Goal: Task Accomplishment & Management: Complete application form

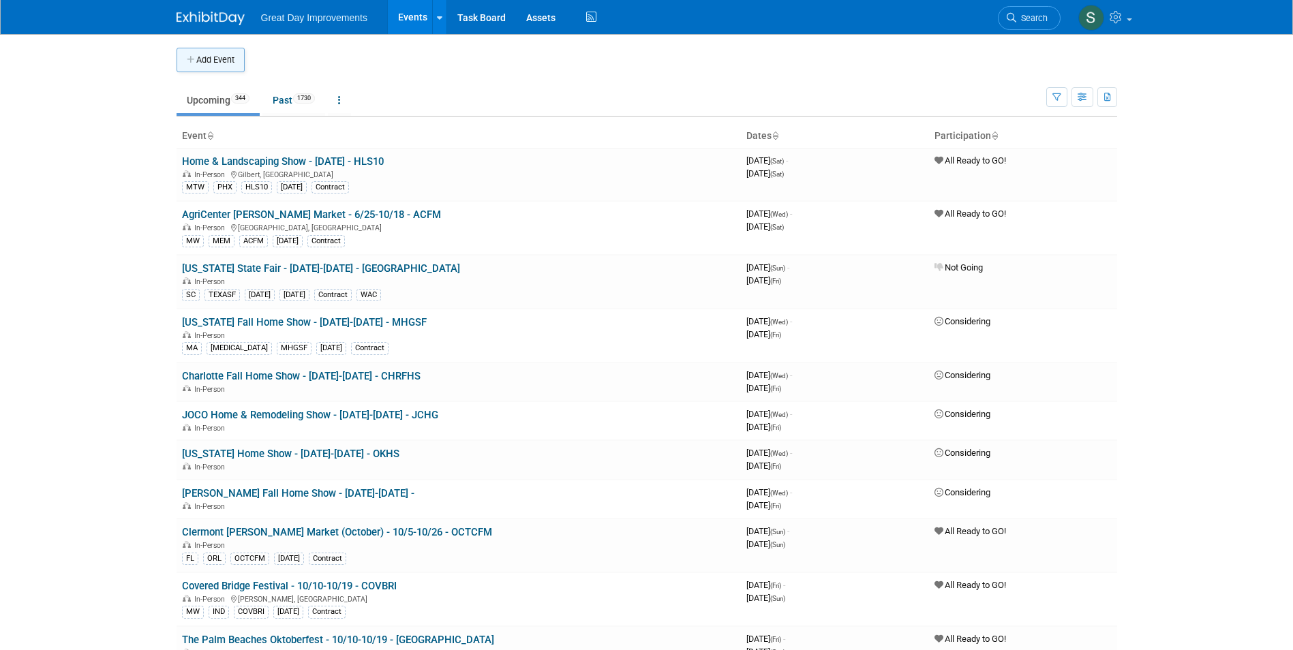
click at [187, 67] on button "Add Event" at bounding box center [210, 60] width 68 height 25
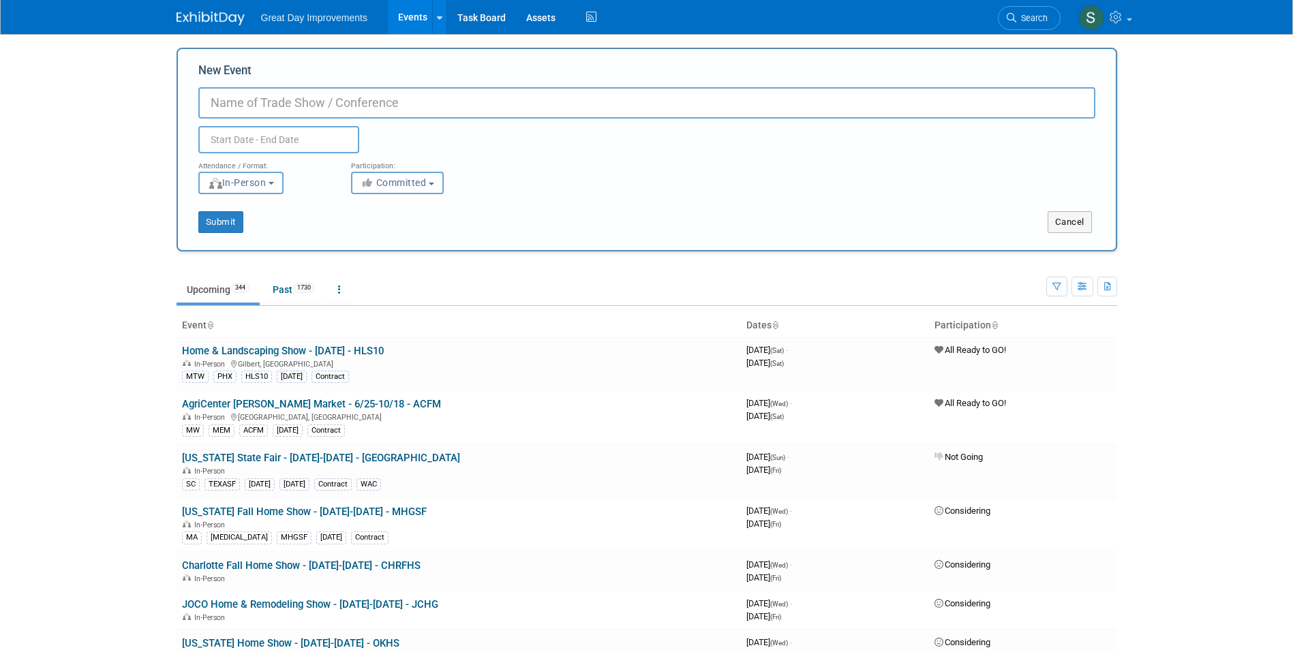
paste input "Jingle Bell Market Florence"
type input "Jingle Bell Market [PERSON_NAME] - 11/21-11/23 - JINBMF"
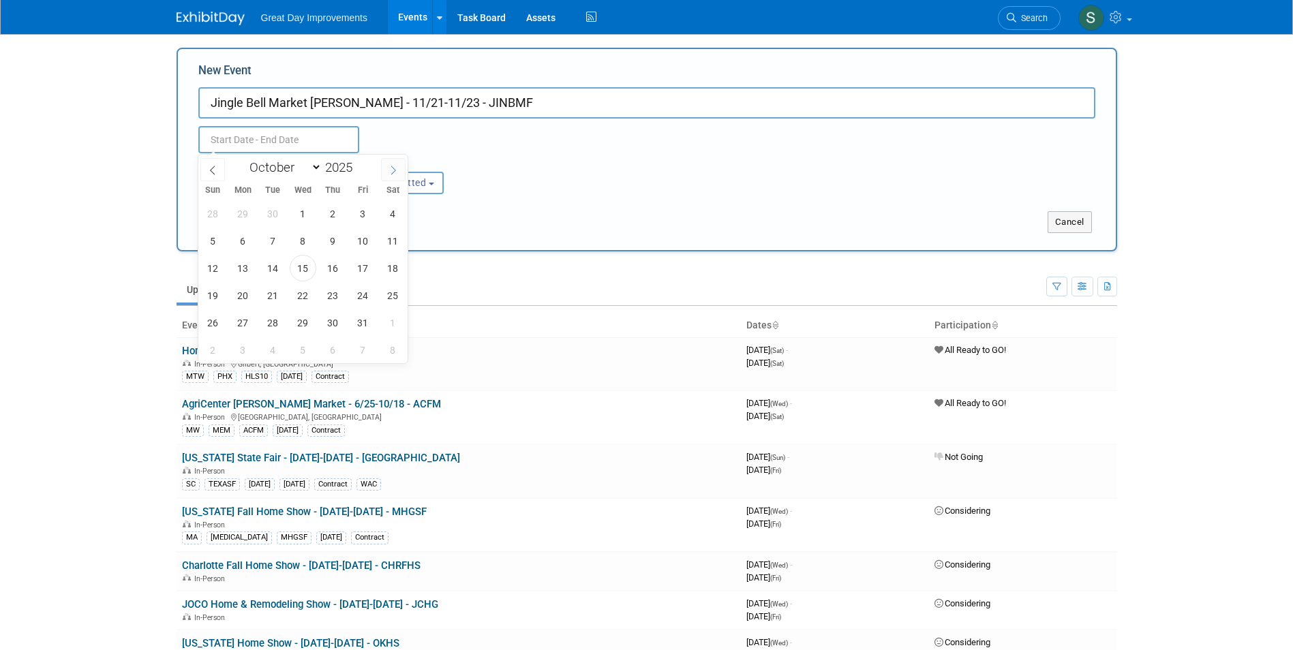
click at [384, 169] on span at bounding box center [393, 169] width 25 height 23
select select "10"
click at [361, 302] on span "21" at bounding box center [363, 295] width 27 height 27
click at [200, 318] on span "23" at bounding box center [213, 322] width 27 height 27
type input "Nov 21, 2025 to Nov 23, 2025"
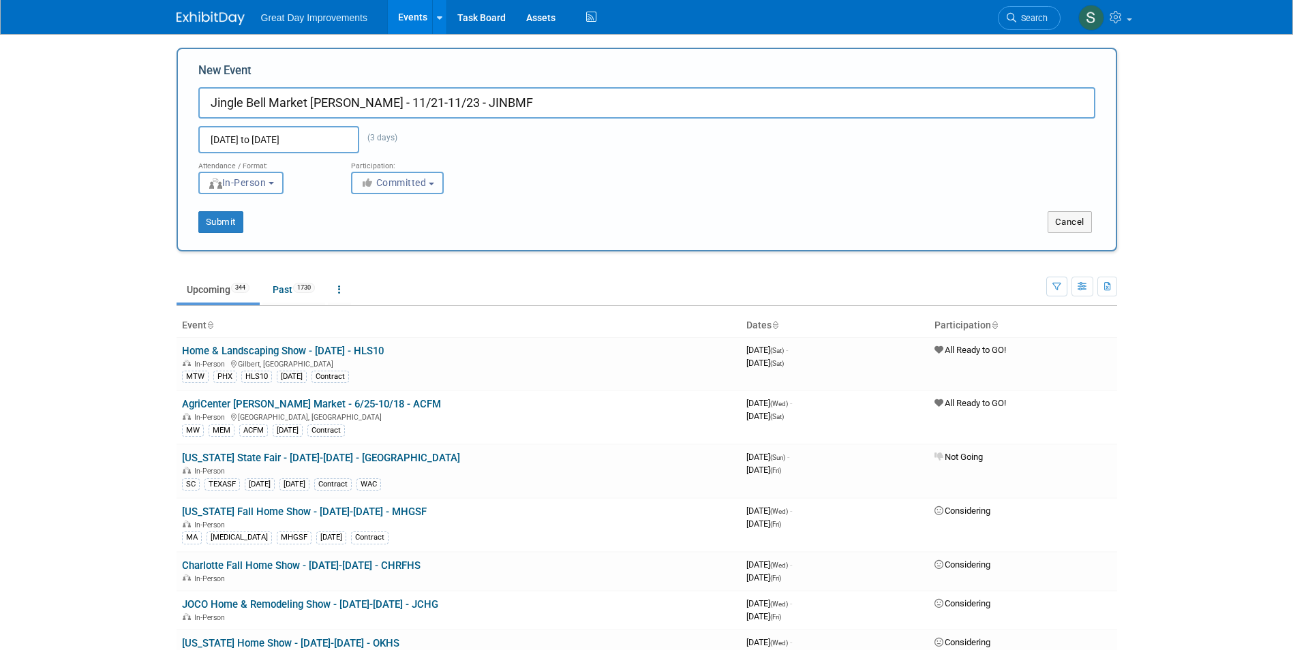
click at [414, 188] on button "Committed" at bounding box center [397, 183] width 93 height 22
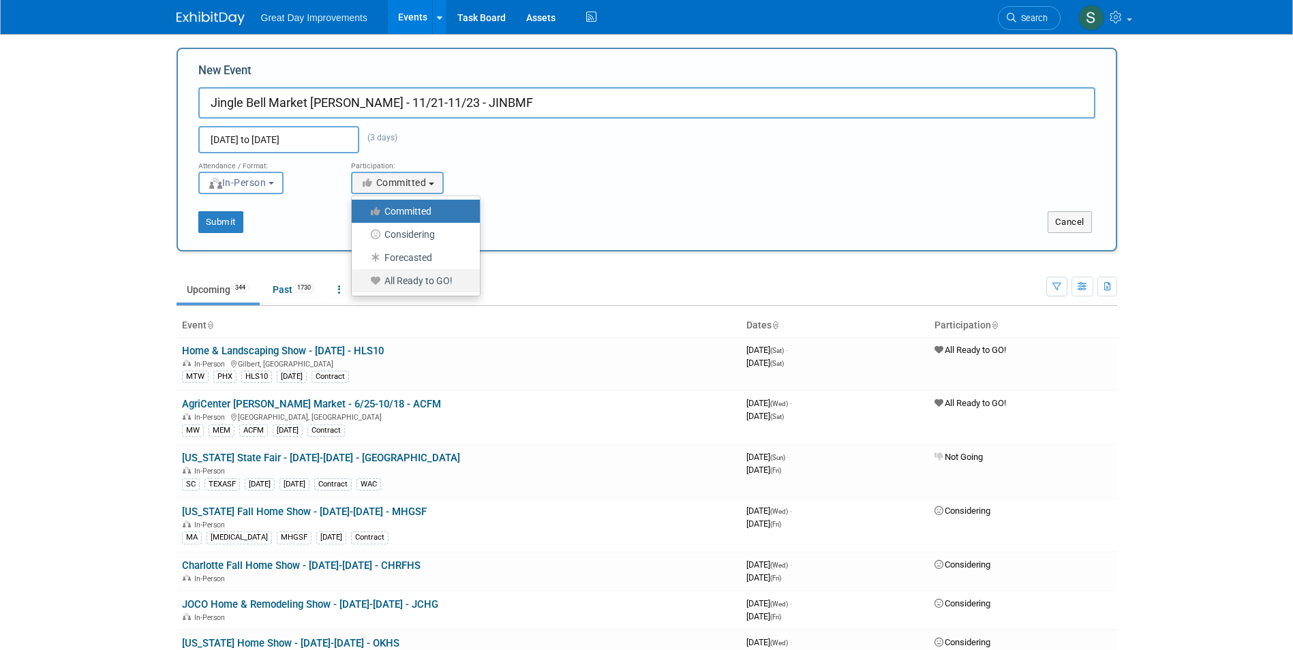
drag, startPoint x: 422, startPoint y: 286, endPoint x: 377, endPoint y: 278, distance: 45.7
click at [422, 286] on label "All Ready to GO!" at bounding box center [412, 281] width 108 height 18
click at [364, 285] on input "All Ready to GO!" at bounding box center [359, 281] width 9 height 9
select select "102"
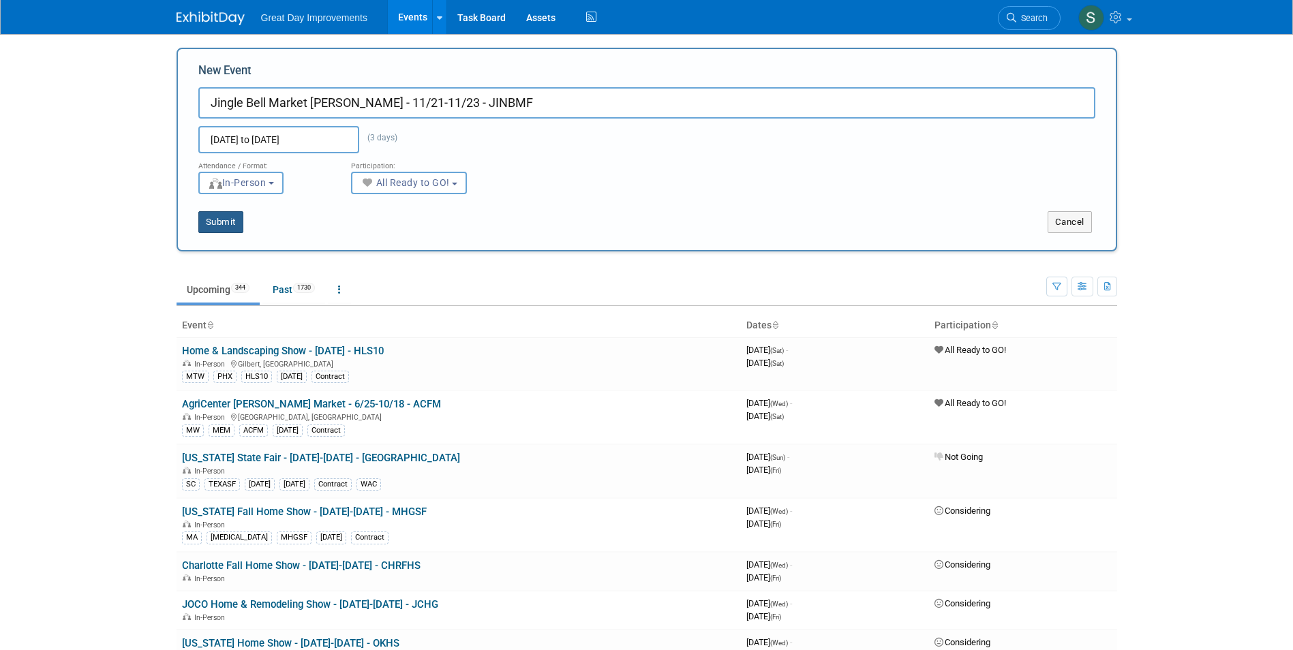
click at [241, 218] on button "Submit" at bounding box center [220, 222] width 45 height 22
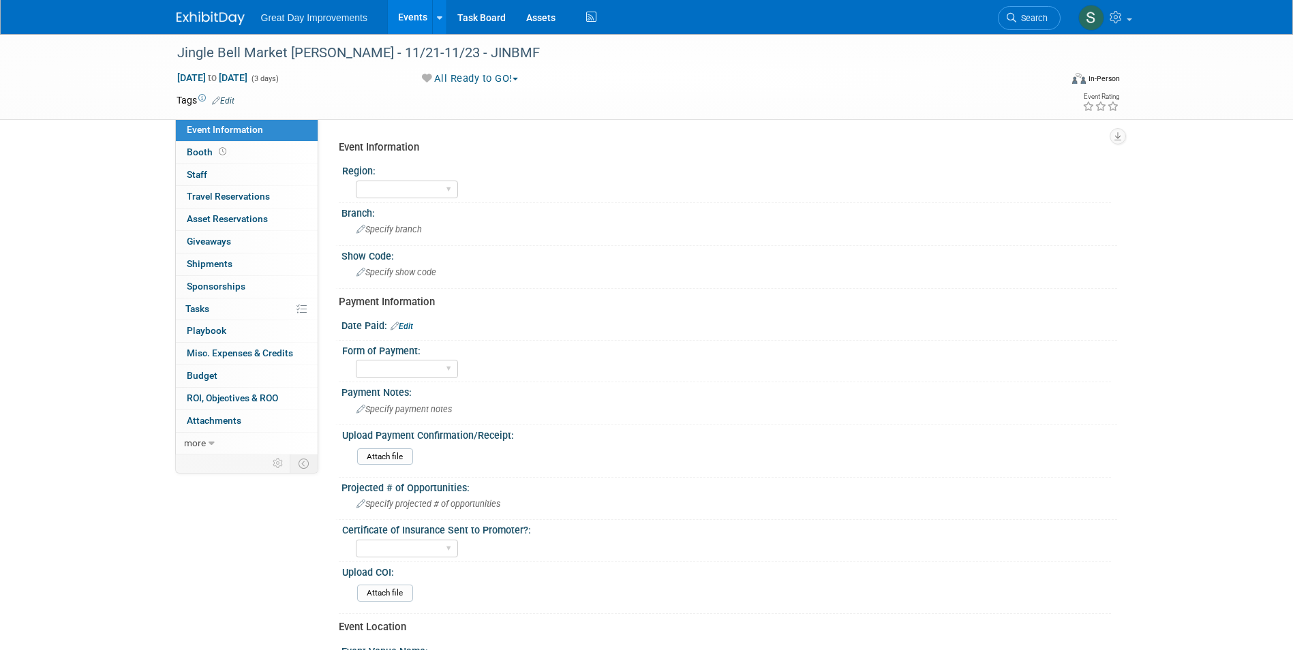
click at [222, 99] on link "Edit" at bounding box center [223, 101] width 22 height 10
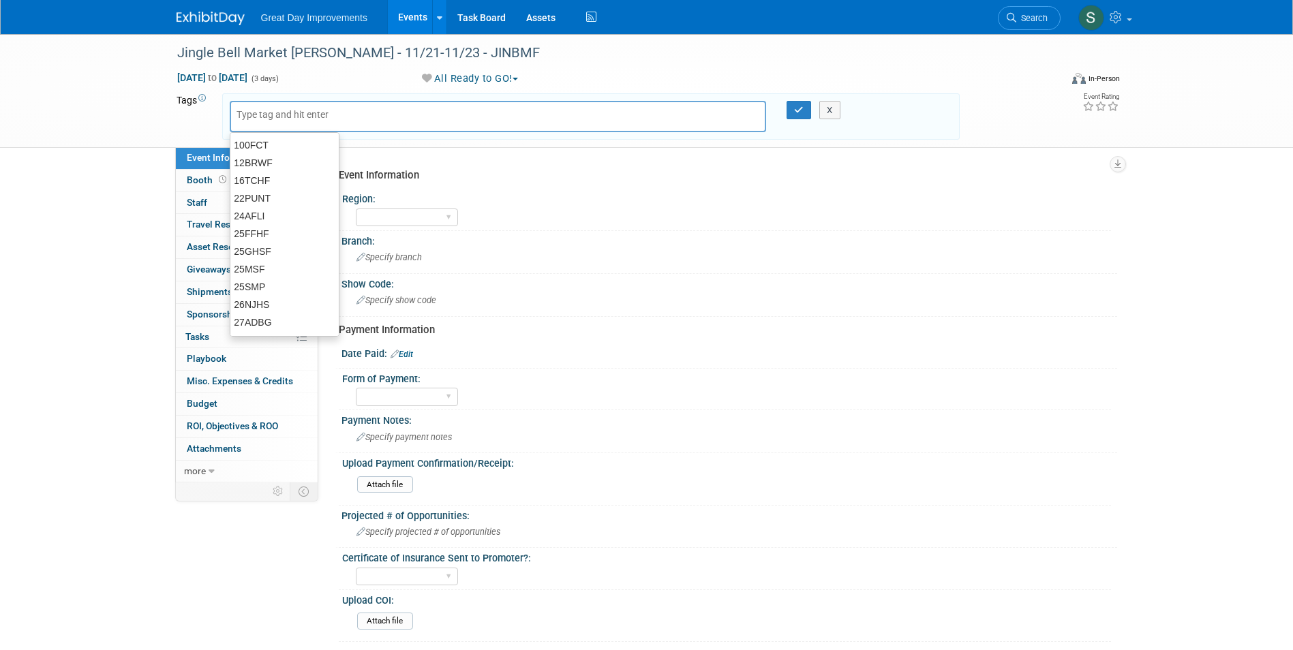
click at [265, 115] on input "text" at bounding box center [290, 115] width 109 height 14
type input "SA"
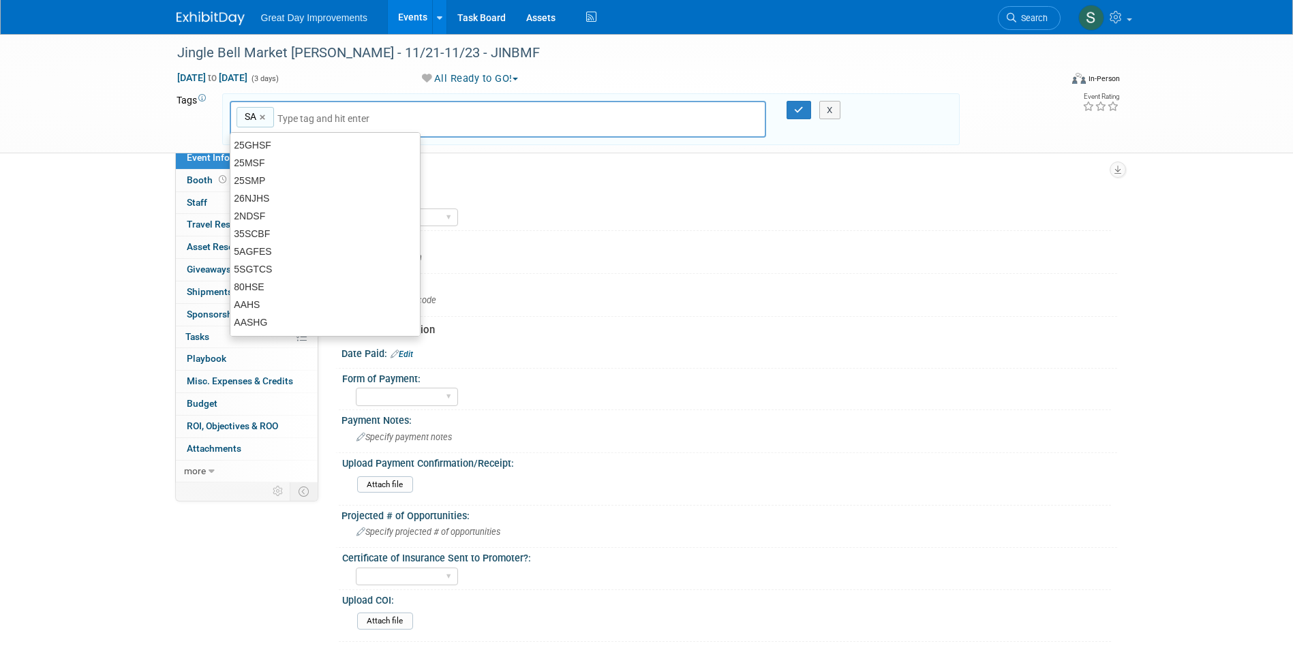
type input "SA"
type input "CLB"
type input "SA, CLB"
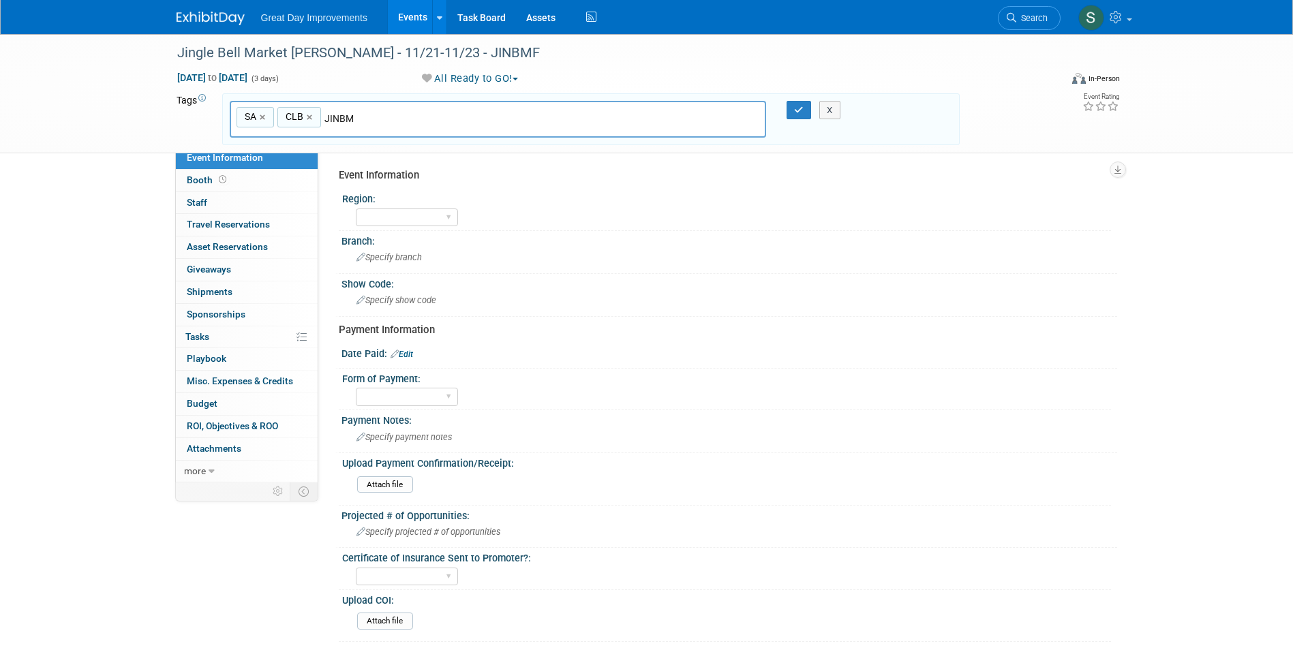
type input "JINBMF"
type input "SA, CLB, JINBMF"
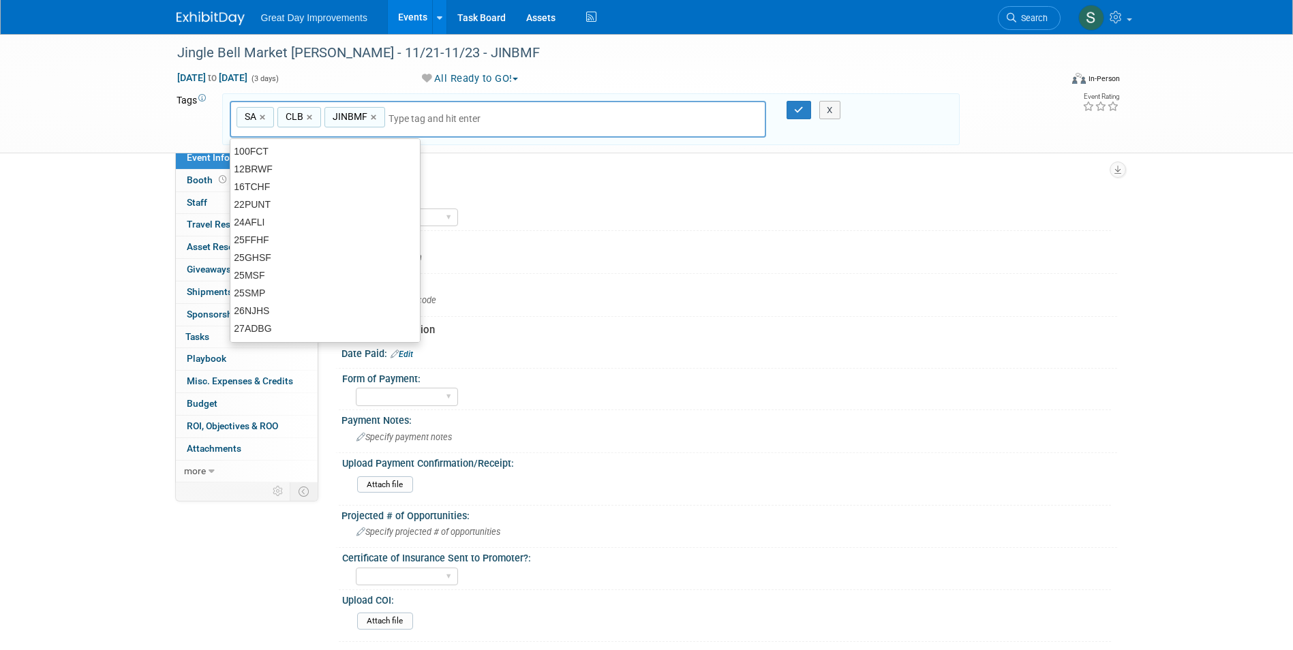
click at [410, 121] on input "text" at bounding box center [483, 119] width 191 height 14
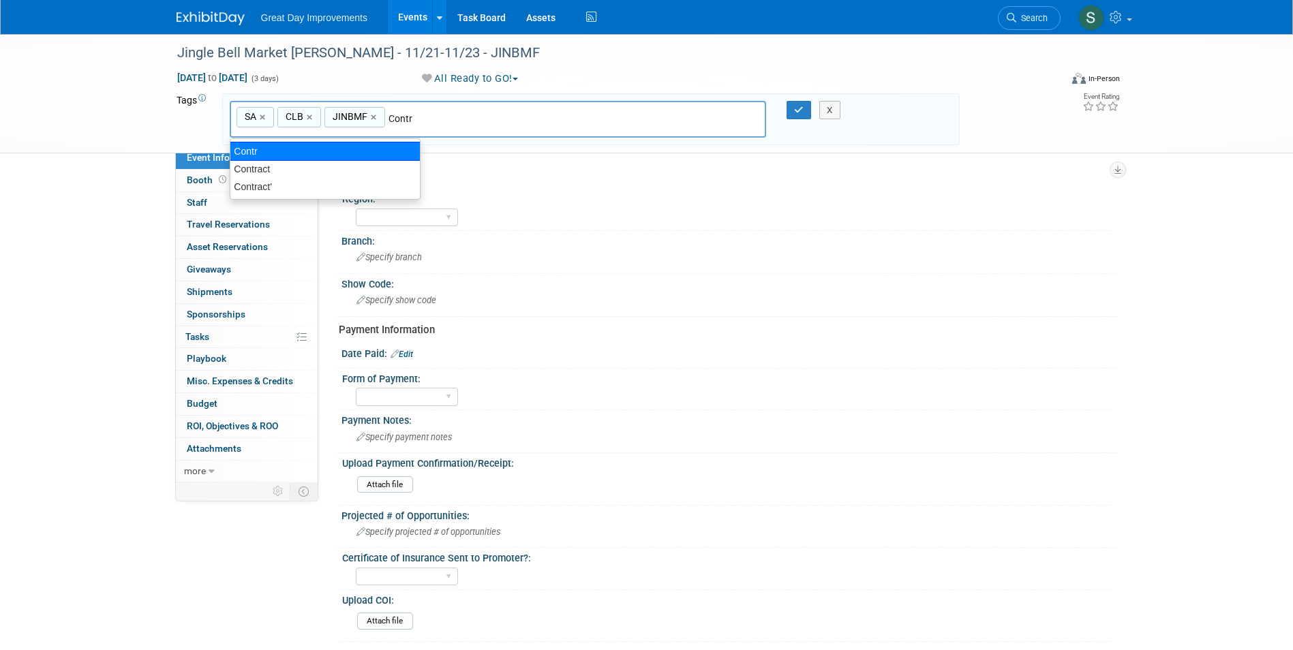
type input "Contract"
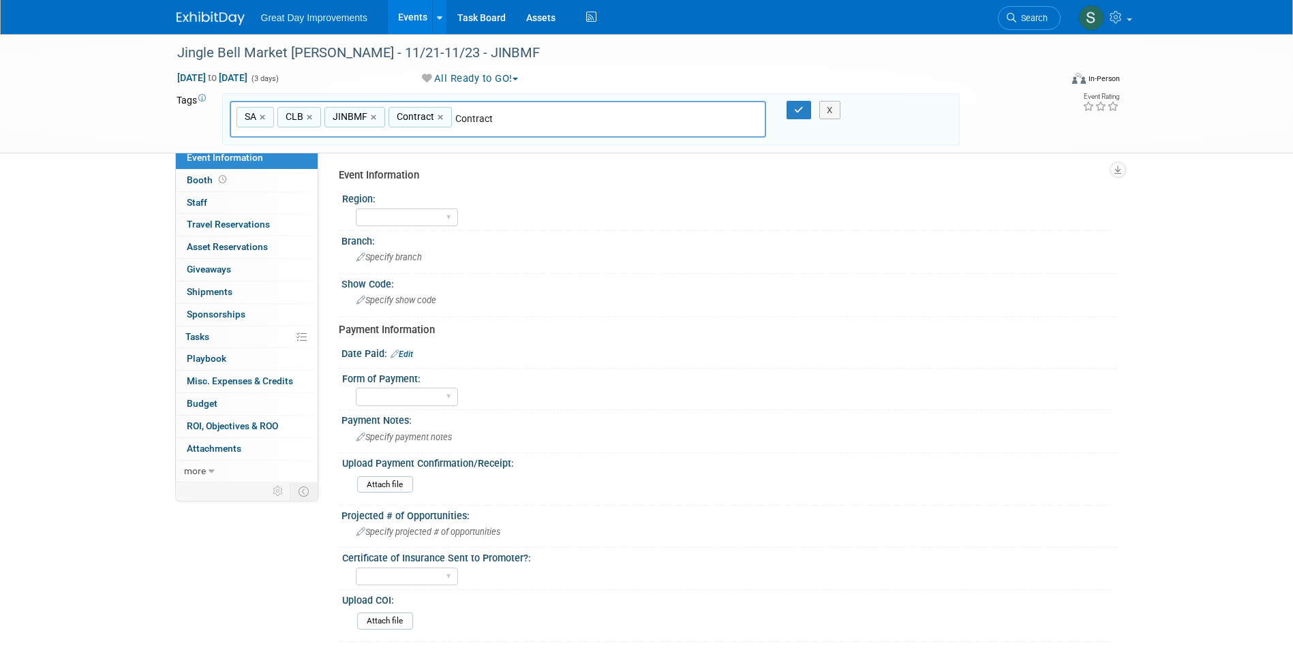
type input "SA, CLB, JINBMF, Contract"
type input "[DATE]"
type input "SA, CLB, JINBMF, Contract, NOV25"
click at [801, 117] on button "button" at bounding box center [798, 110] width 25 height 19
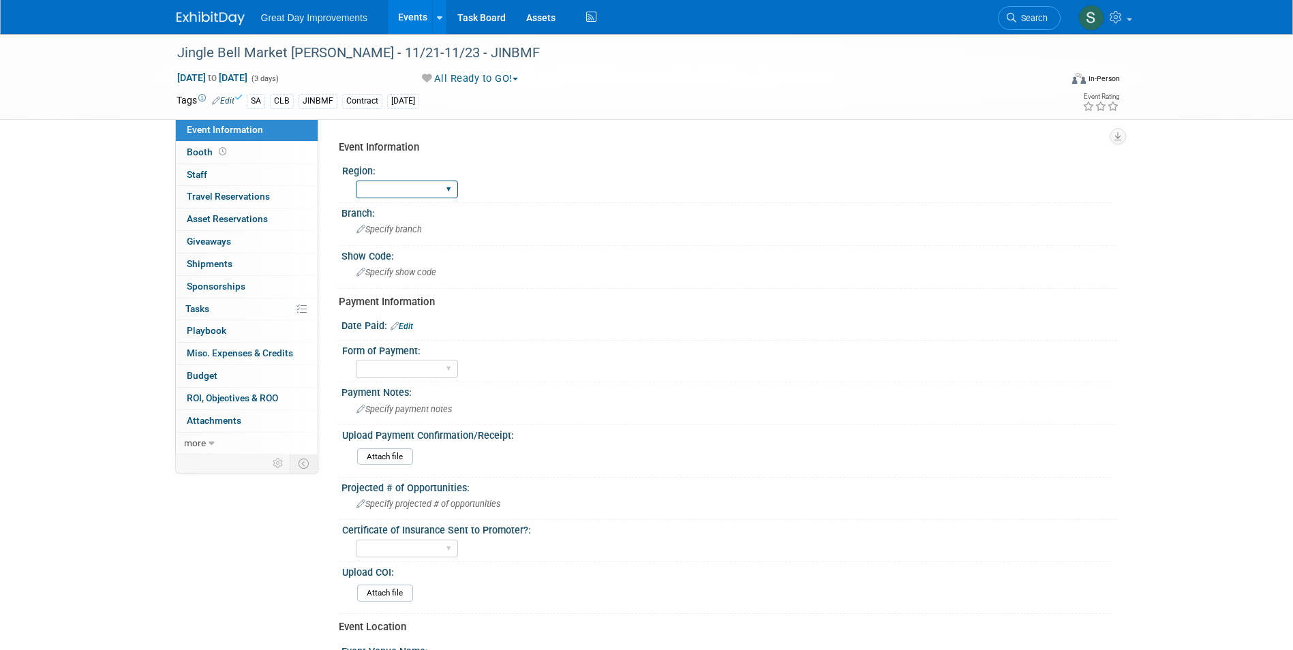
click at [429, 185] on select "GC MA MW MTW NE NEW OV PL PNW SA SE SC UMW FL" at bounding box center [407, 190] width 102 height 18
select select "SA"
click at [356, 181] on select "GC MA MW MTW NE NEW OV PL PNW SA SE SC UMW FL" at bounding box center [407, 190] width 102 height 18
click at [405, 235] on div "Specify branch" at bounding box center [729, 229] width 755 height 21
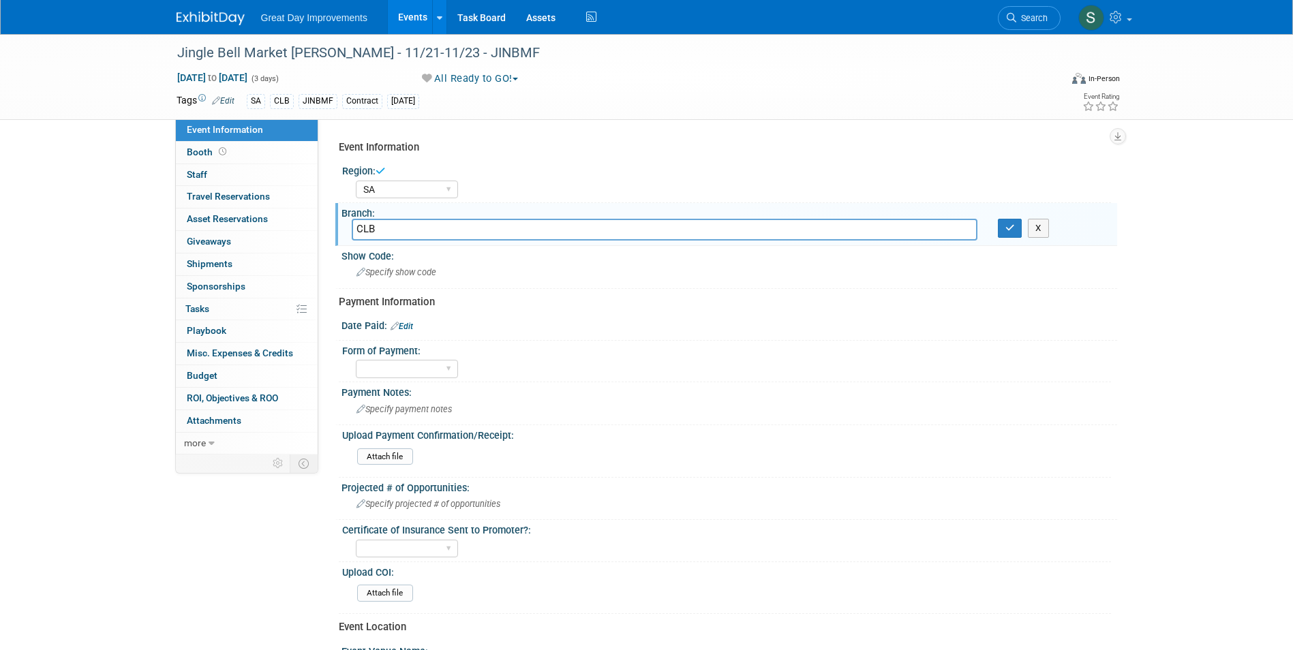
type input "CLB"
click at [997, 219] on button "button" at bounding box center [1009, 228] width 25 height 19
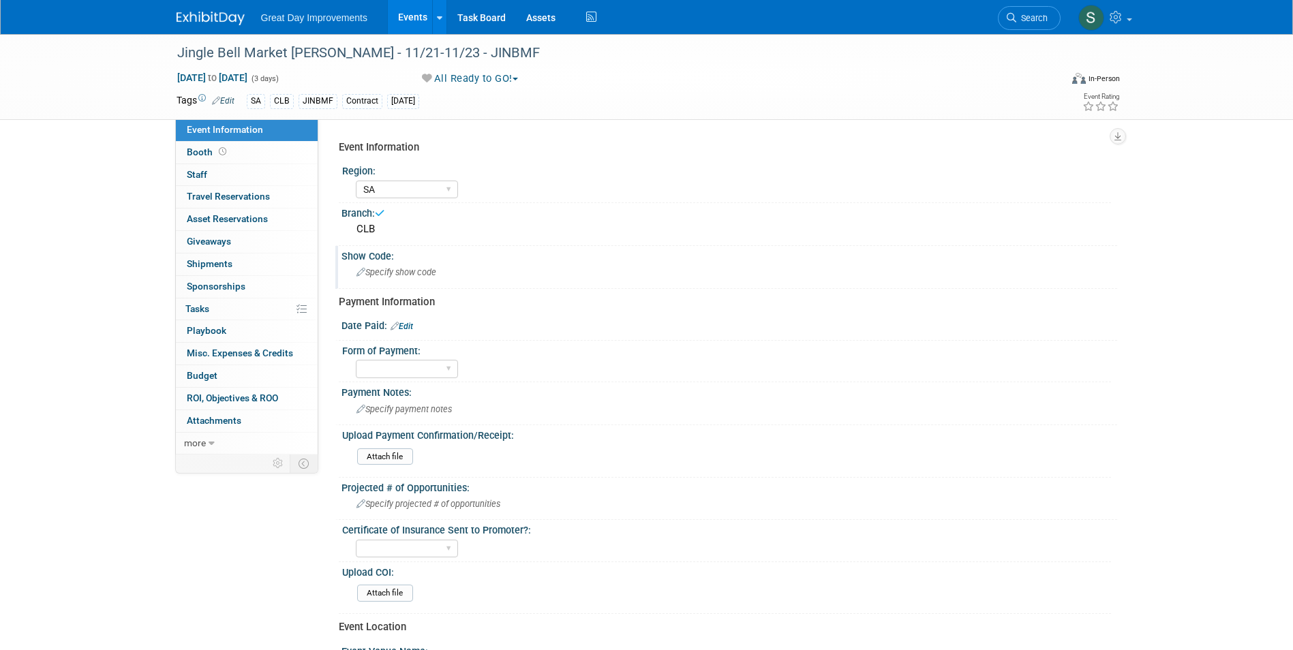
click at [403, 274] on span "Specify show code" at bounding box center [396, 272] width 80 height 10
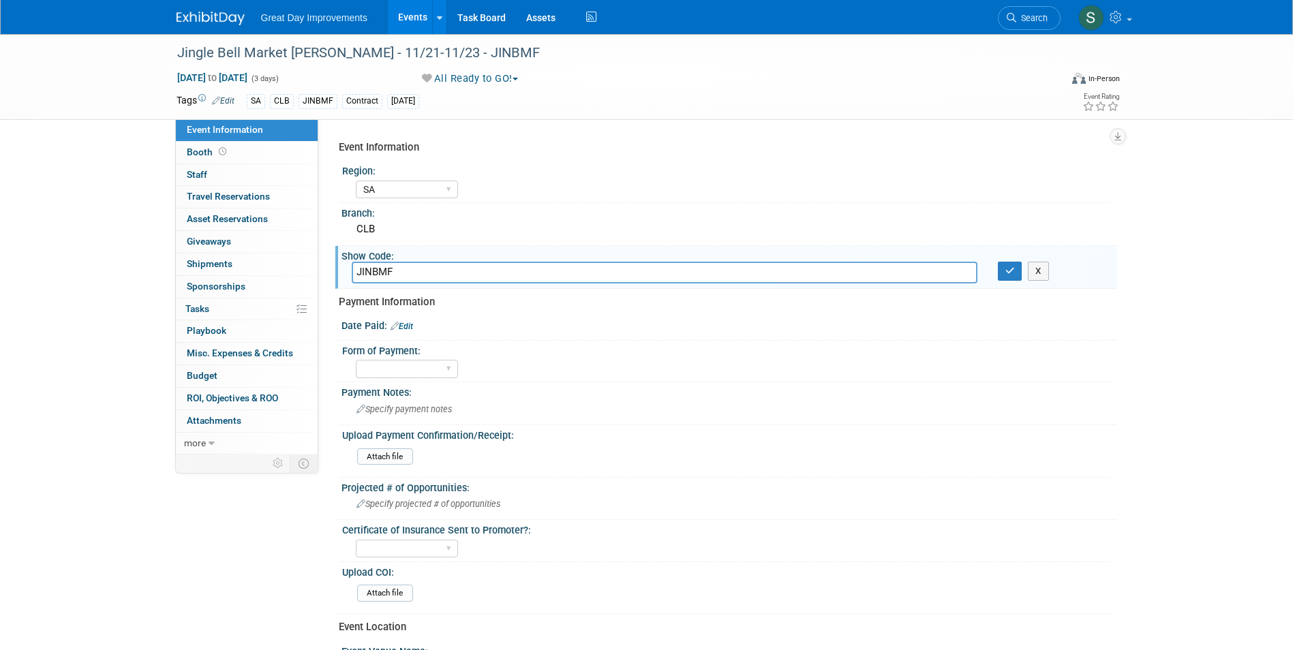
type input "JINBMF"
click at [997, 262] on button "button" at bounding box center [1009, 271] width 25 height 19
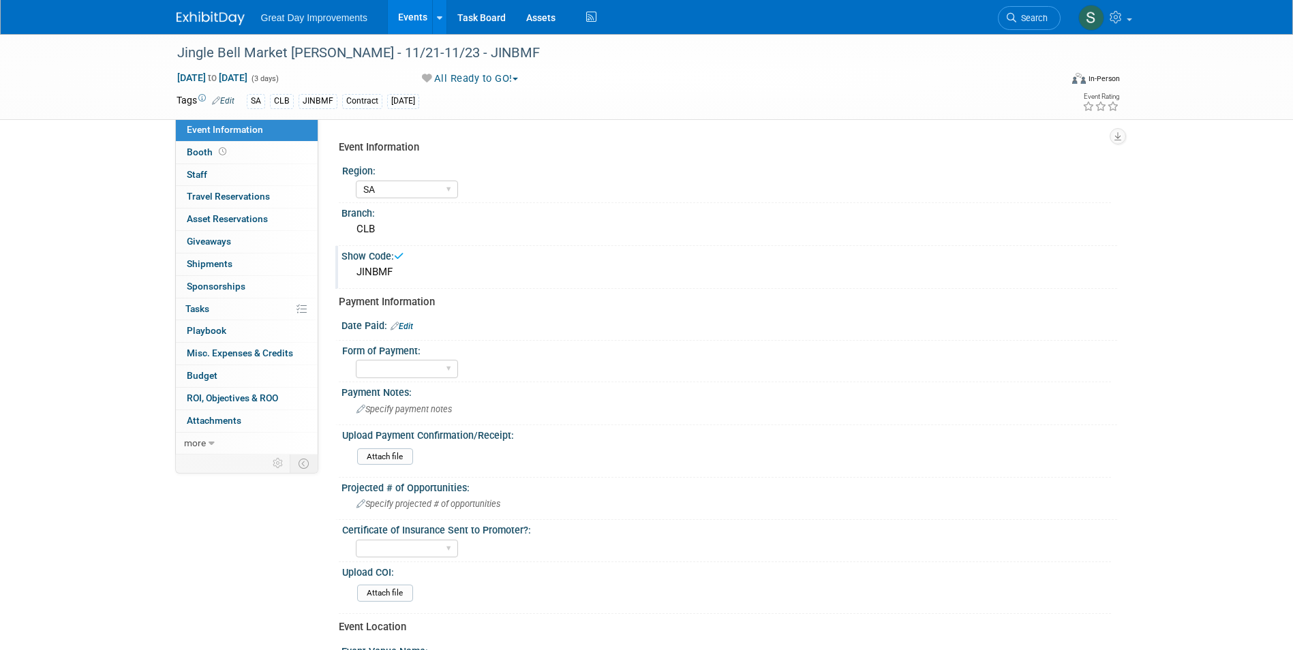
click at [405, 326] on link "Edit" at bounding box center [401, 327] width 22 height 10
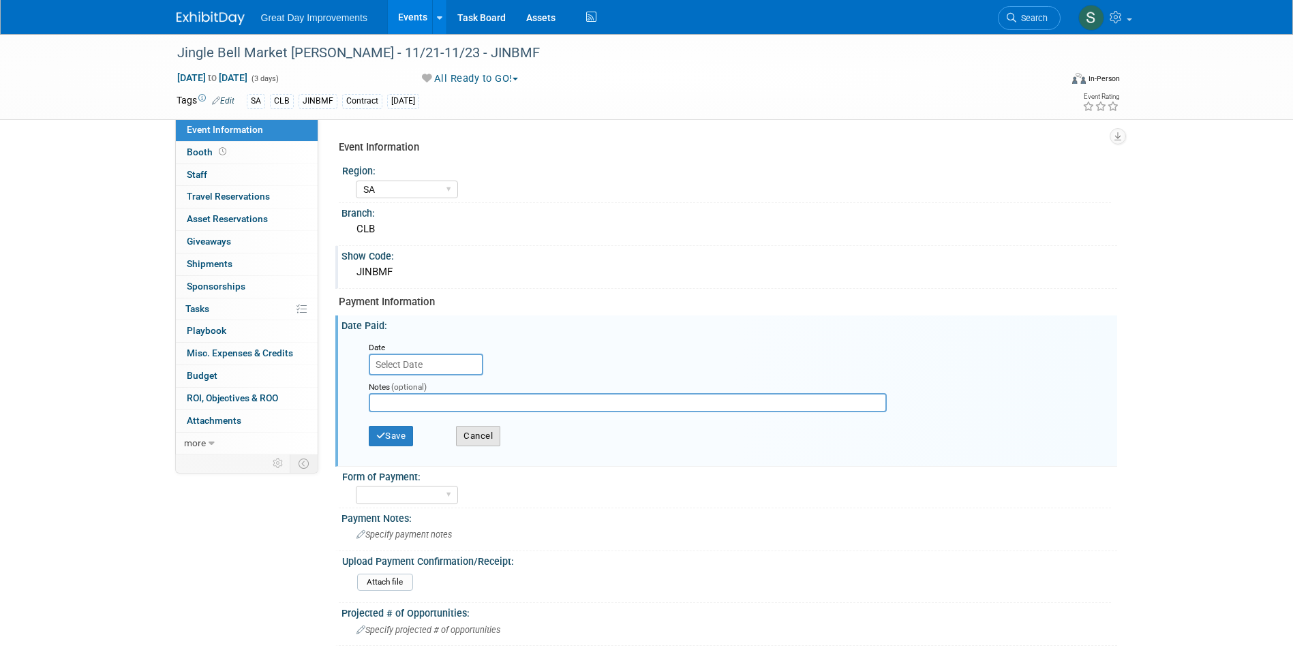
click at [493, 437] on button "Cancel" at bounding box center [478, 436] width 44 height 20
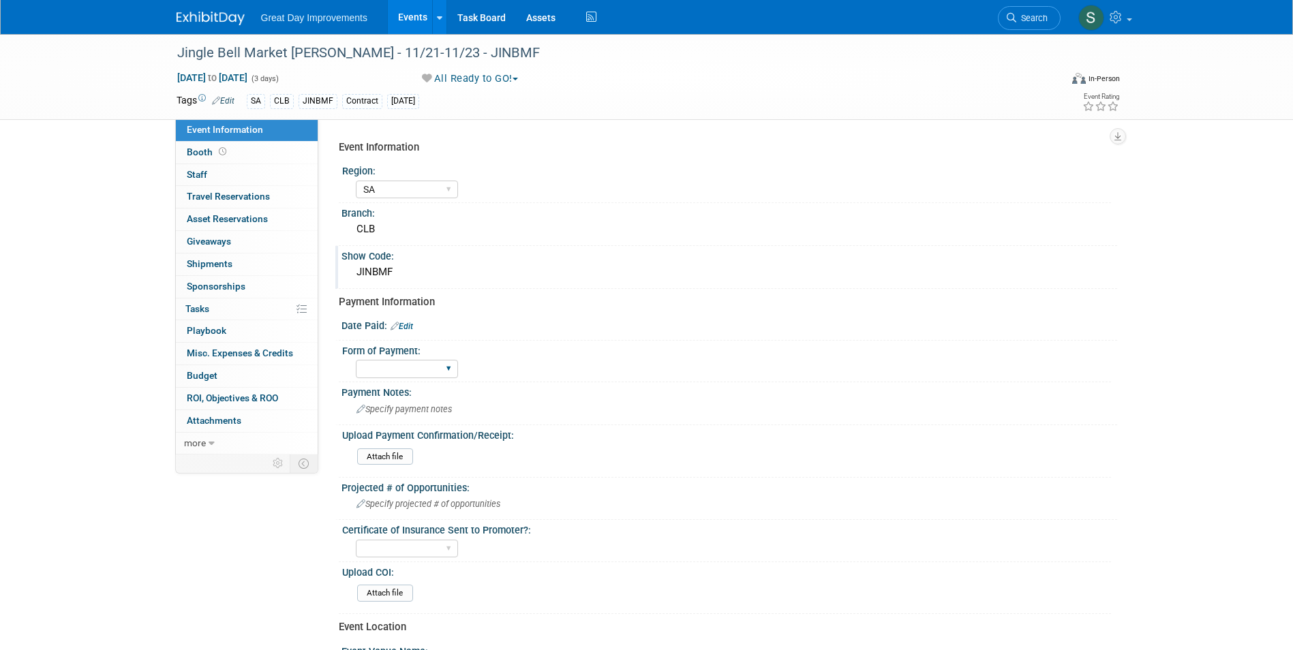
click at [382, 381] on div "Paid via CC Check Requested Pay at the Gate Other" at bounding box center [407, 368] width 102 height 25
click at [382, 375] on select "Paid via CC Check Requested Pay at the Gate Other" at bounding box center [407, 369] width 102 height 18
select select "Paid via CC"
click at [356, 360] on select "Paid via CC Check Requested Pay at the Gate Other" at bounding box center [407, 369] width 102 height 18
click at [409, 333] on div at bounding box center [729, 333] width 755 height 3
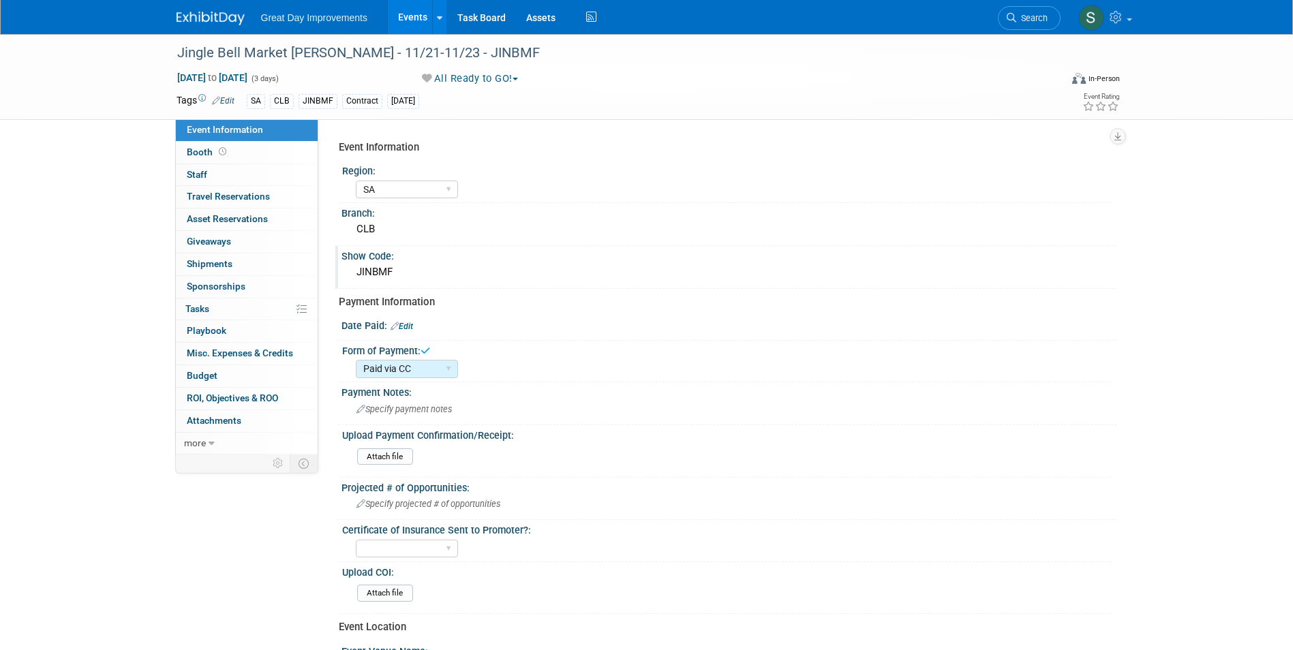
click at [409, 325] on link "Edit" at bounding box center [401, 327] width 22 height 10
select select "9"
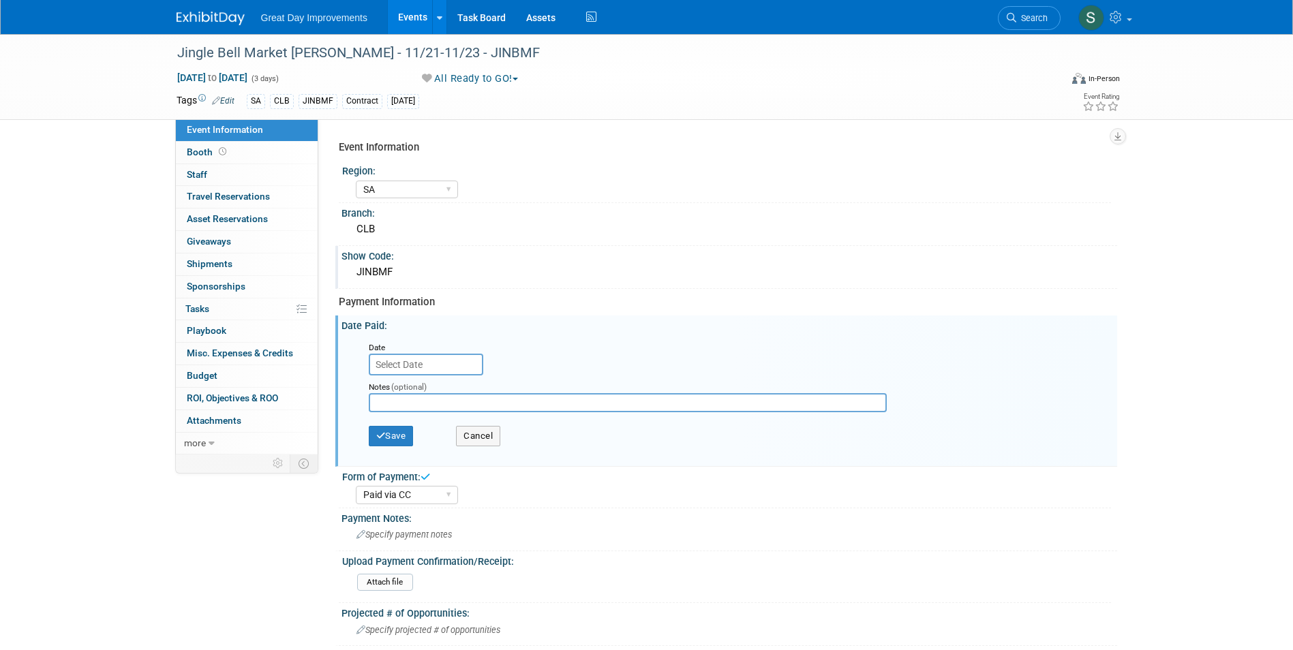
click at [425, 367] on input "text" at bounding box center [426, 365] width 114 height 22
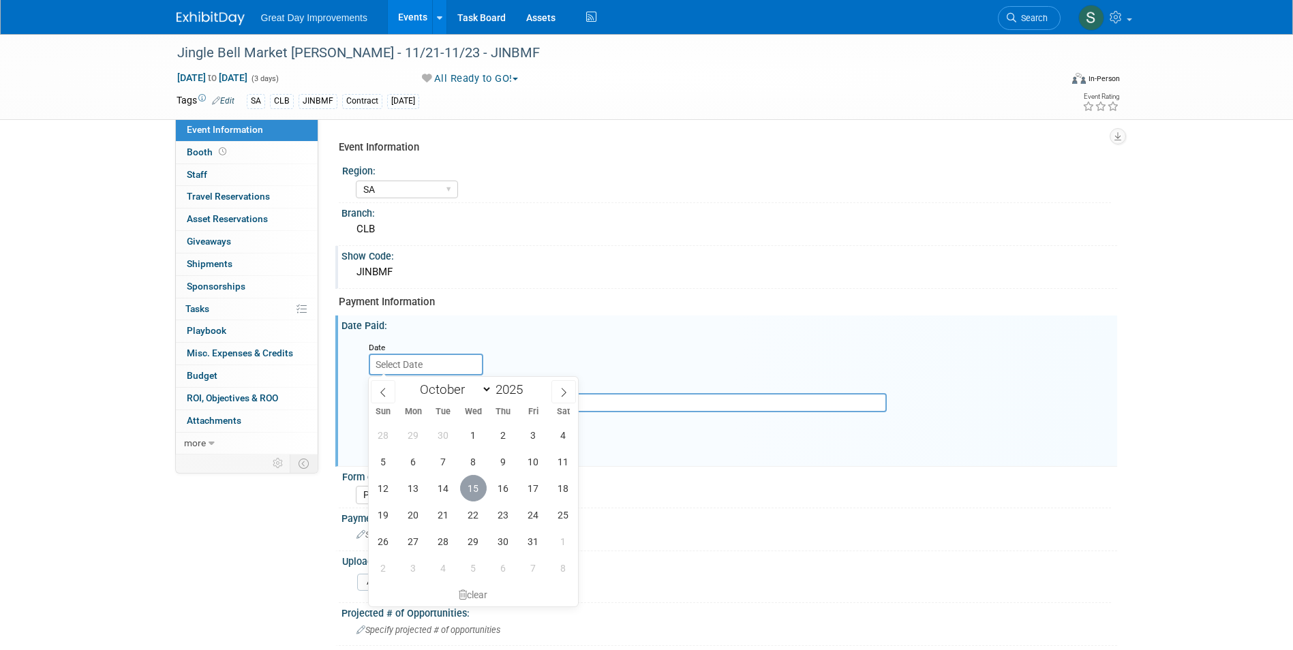
click at [474, 478] on span "15" at bounding box center [473, 488] width 27 height 27
type input "Oct 15, 2025"
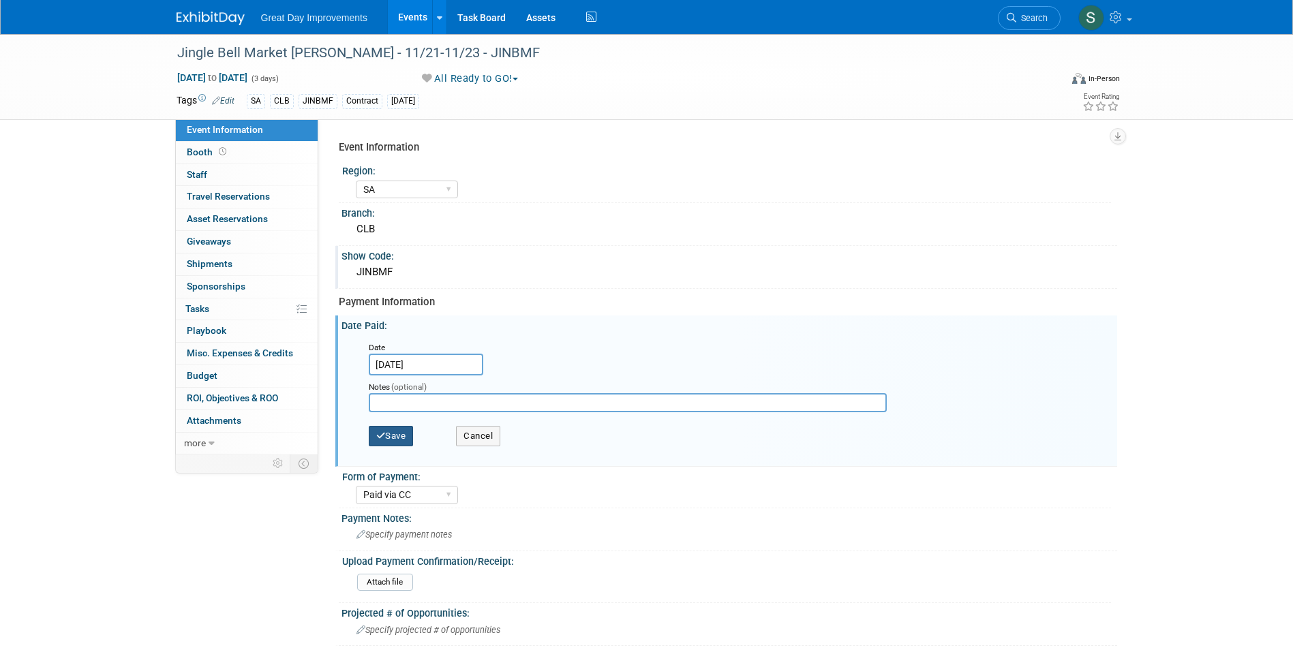
click at [394, 433] on button "Save" at bounding box center [391, 436] width 45 height 20
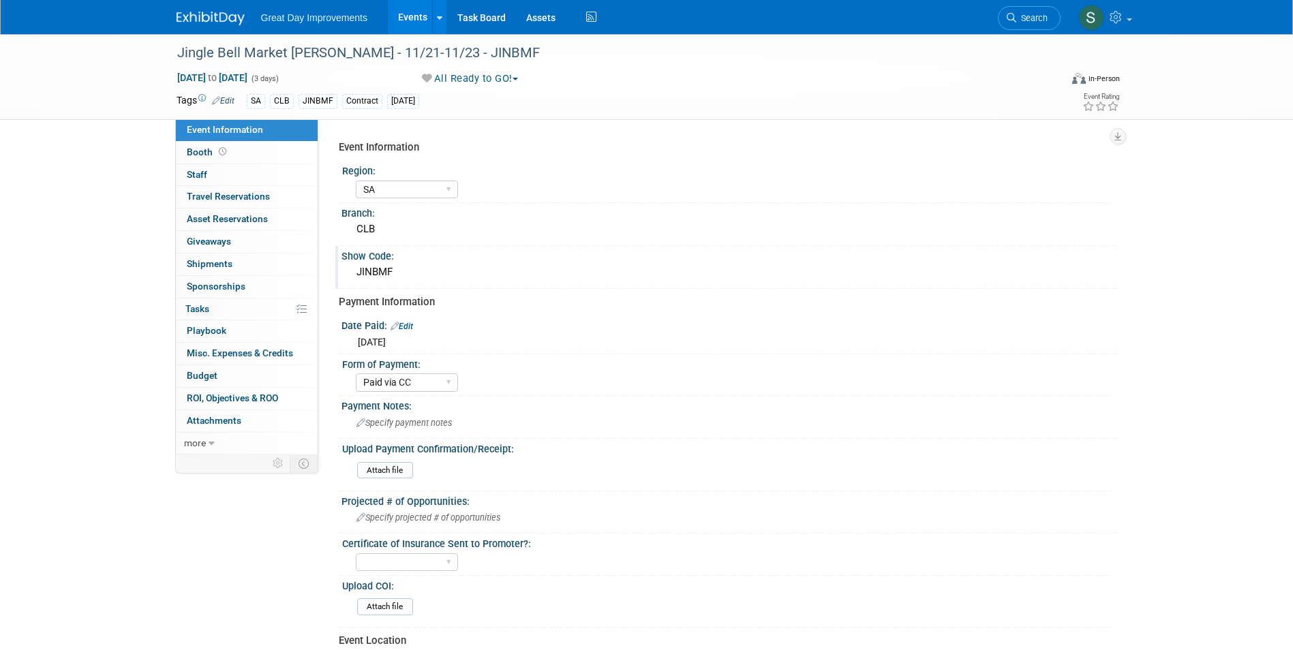
click at [202, 7] on link at bounding box center [218, 11] width 84 height 11
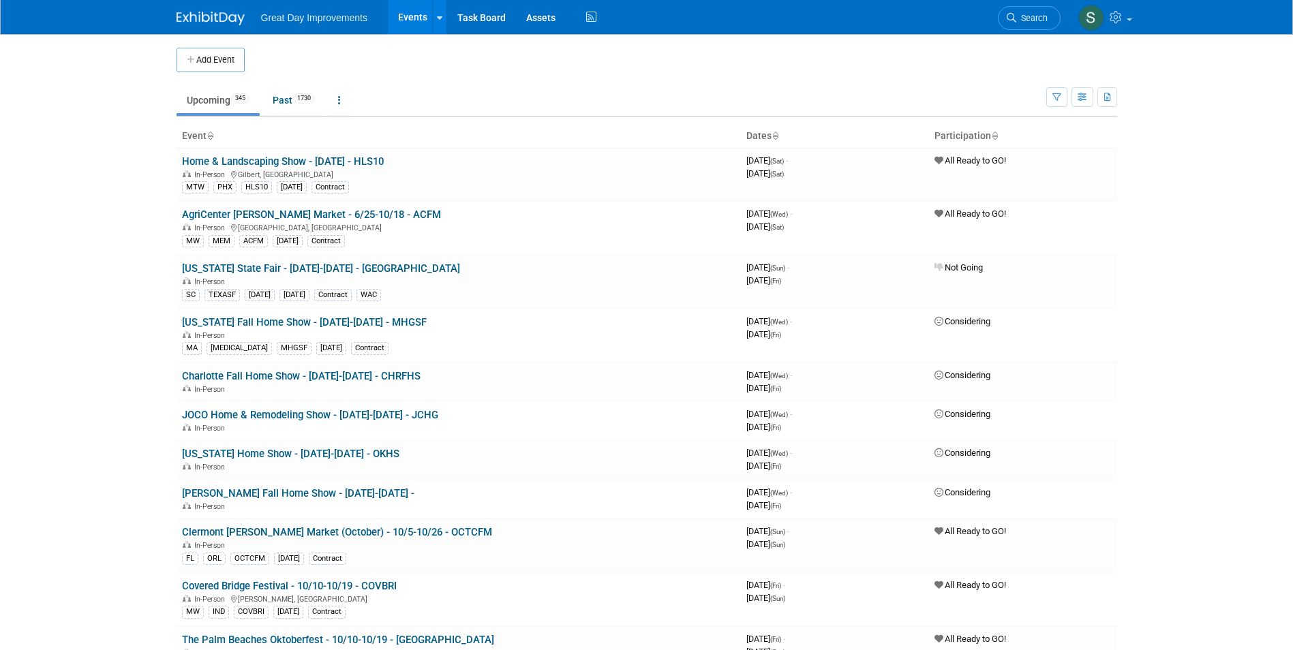
click at [1040, 25] on link "Search" at bounding box center [1028, 18] width 63 height 24
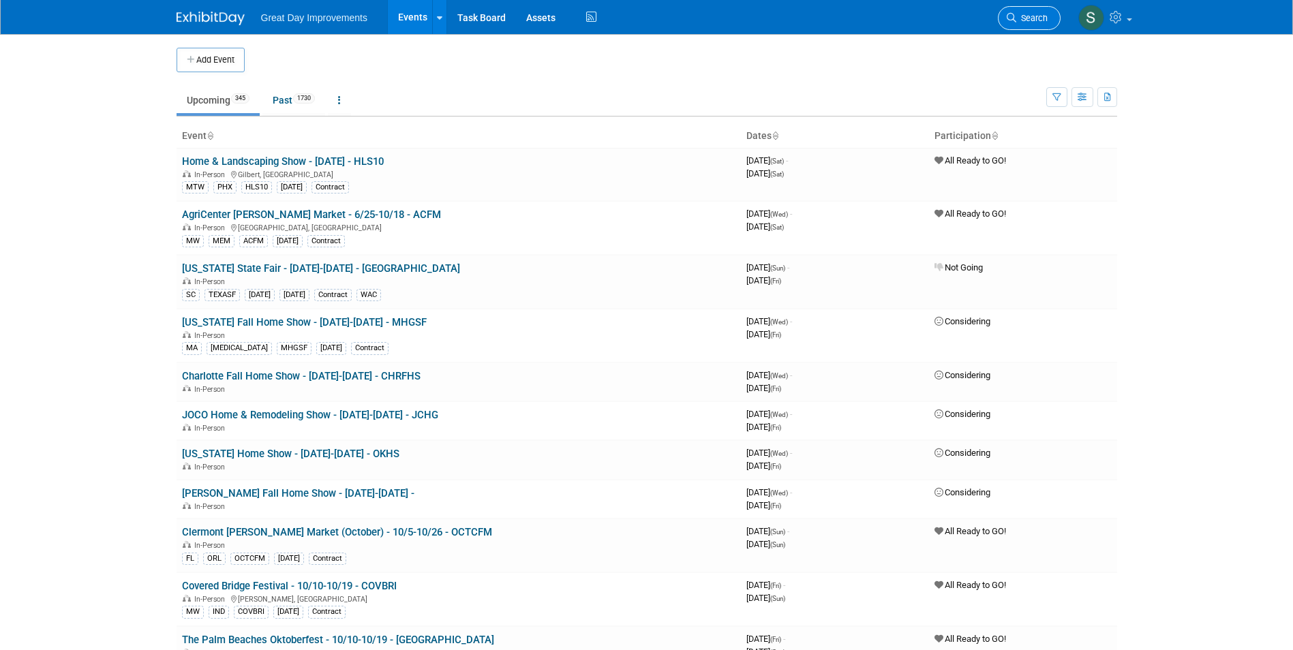
click at [1020, 25] on link "Search" at bounding box center [1028, 18] width 63 height 24
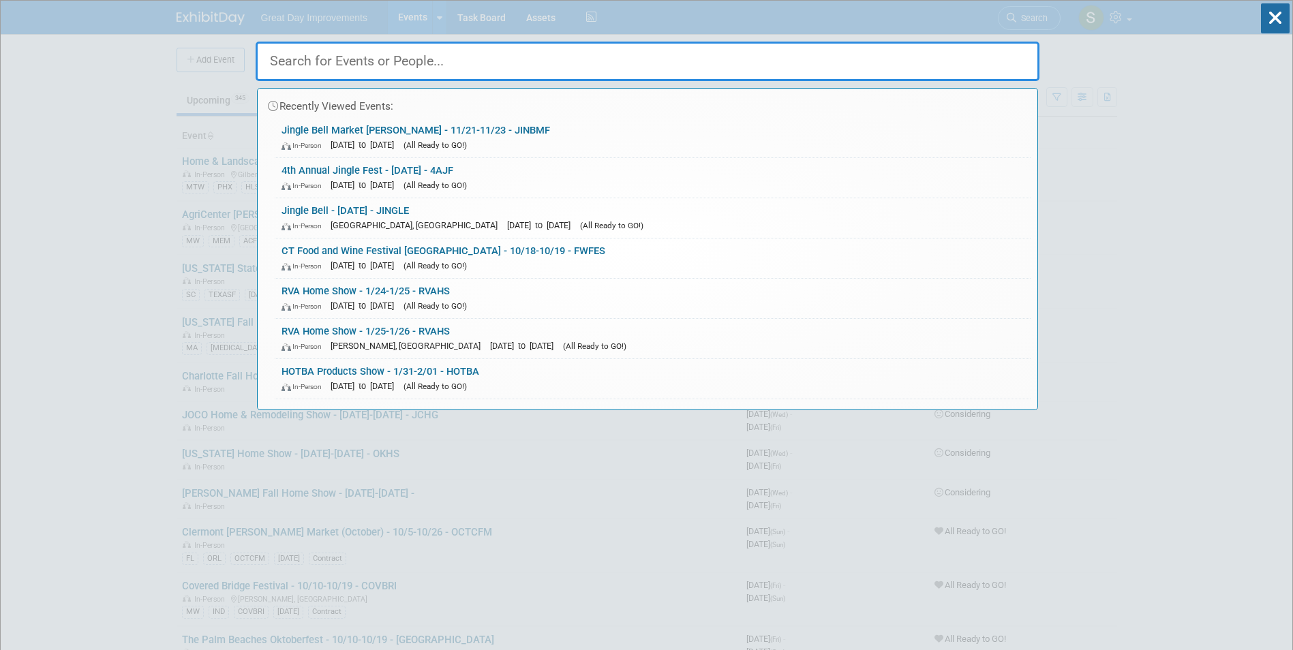
click at [474, 132] on link "Jingle Bell Market Florence - 11/21-11/23 - JINBMF In-Person Nov 21, 2025 to No…" at bounding box center [653, 138] width 756 height 40
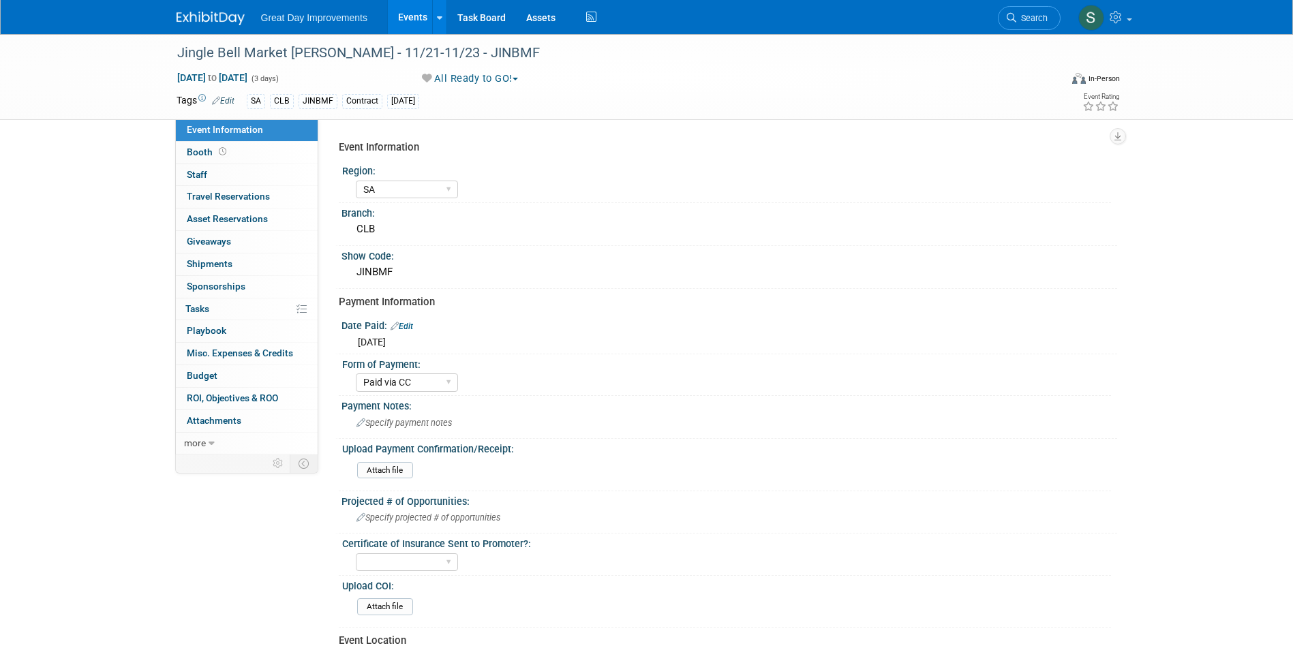
select select "SA"
select select "Paid via CC"
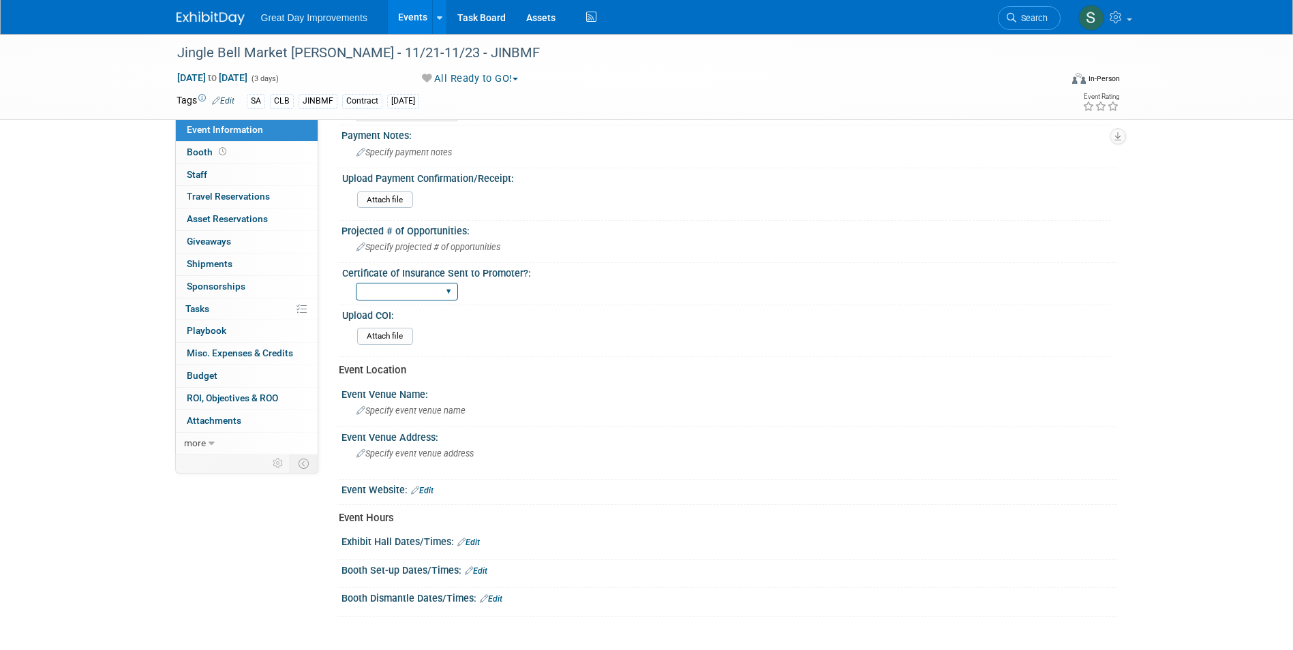
scroll to position [273, 0]
click at [378, 202] on input "file" at bounding box center [319, 198] width 185 height 16
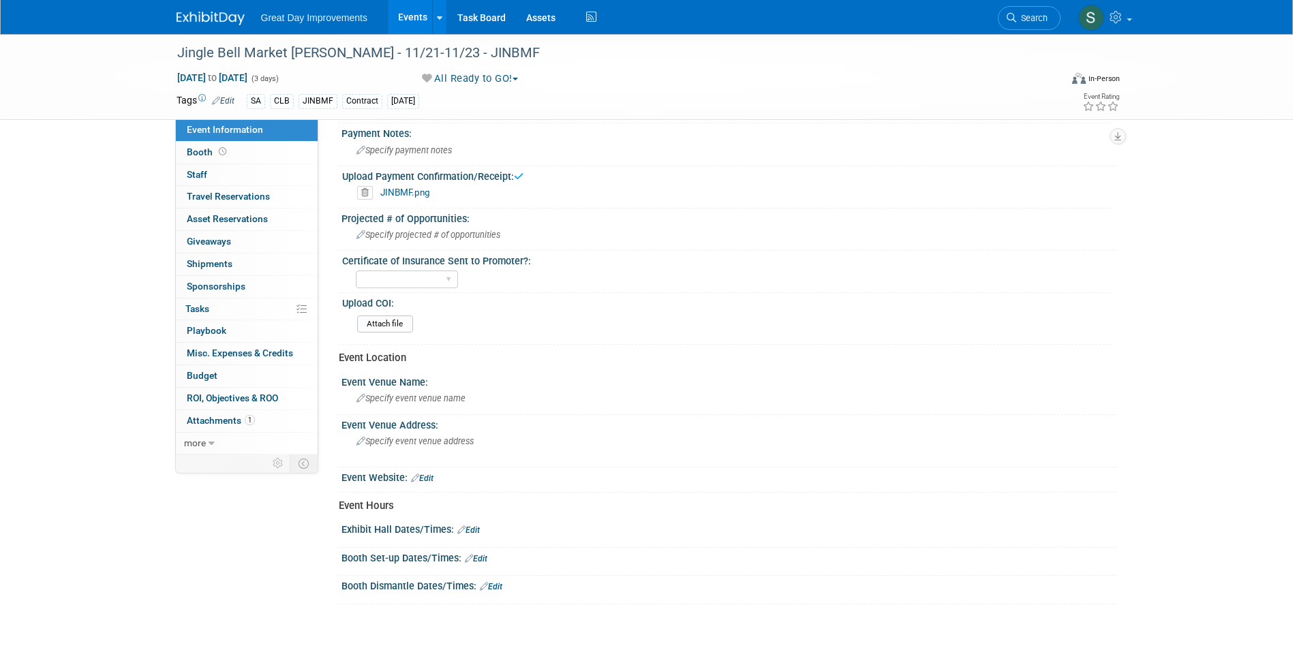
click at [210, 16] on img at bounding box center [210, 19] width 68 height 14
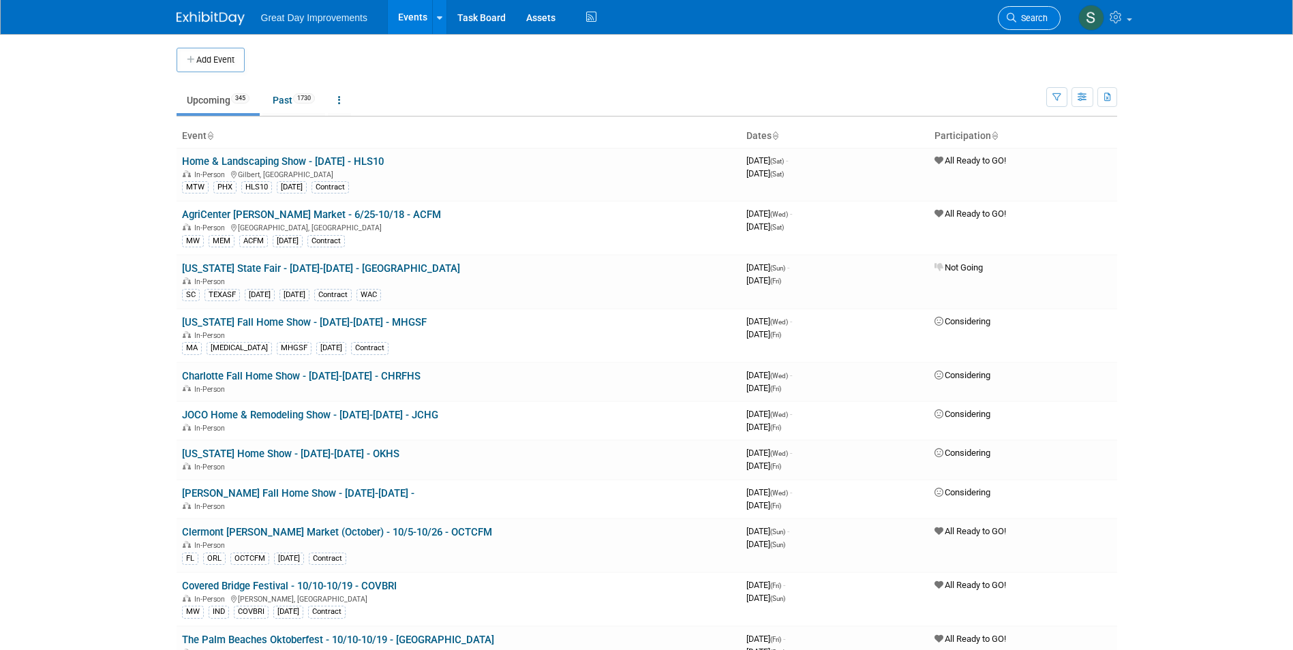
click at [1019, 18] on span "Search" at bounding box center [1031, 18] width 31 height 10
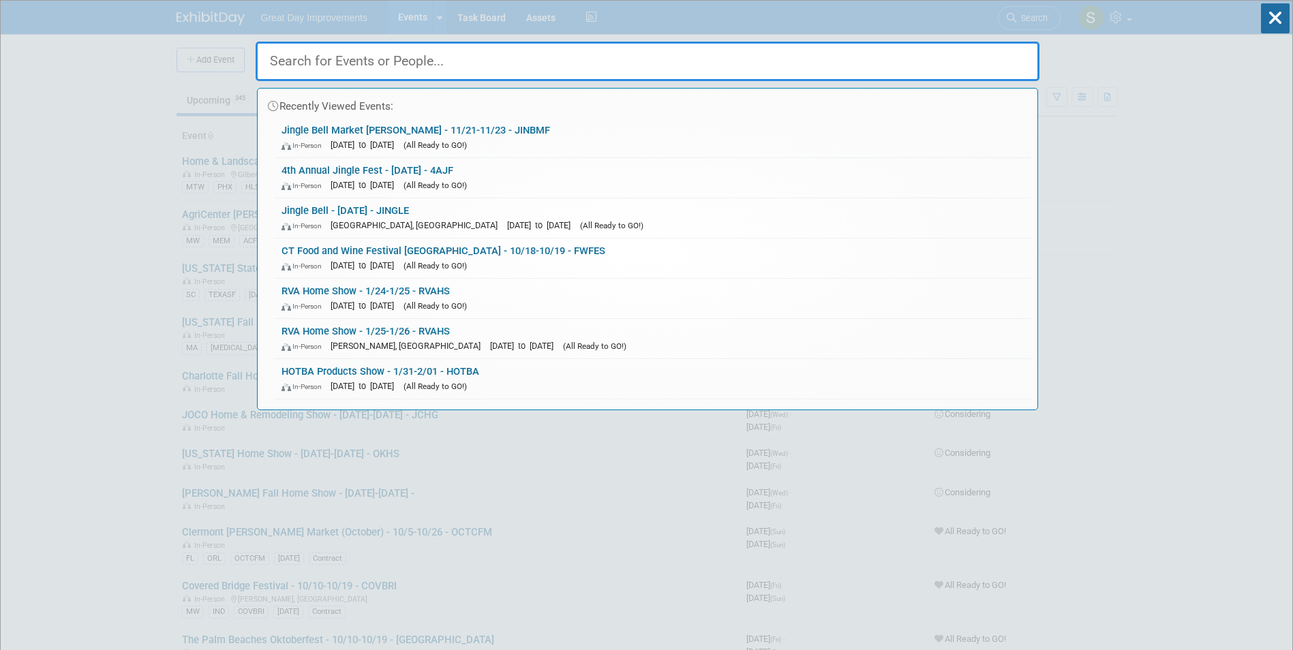
click at [1019, 22] on div "Recently Viewed Events: Jingle Bell Market [PERSON_NAME] - 11/21-11/23 - JINBMF…" at bounding box center [648, 205] width 784 height 409
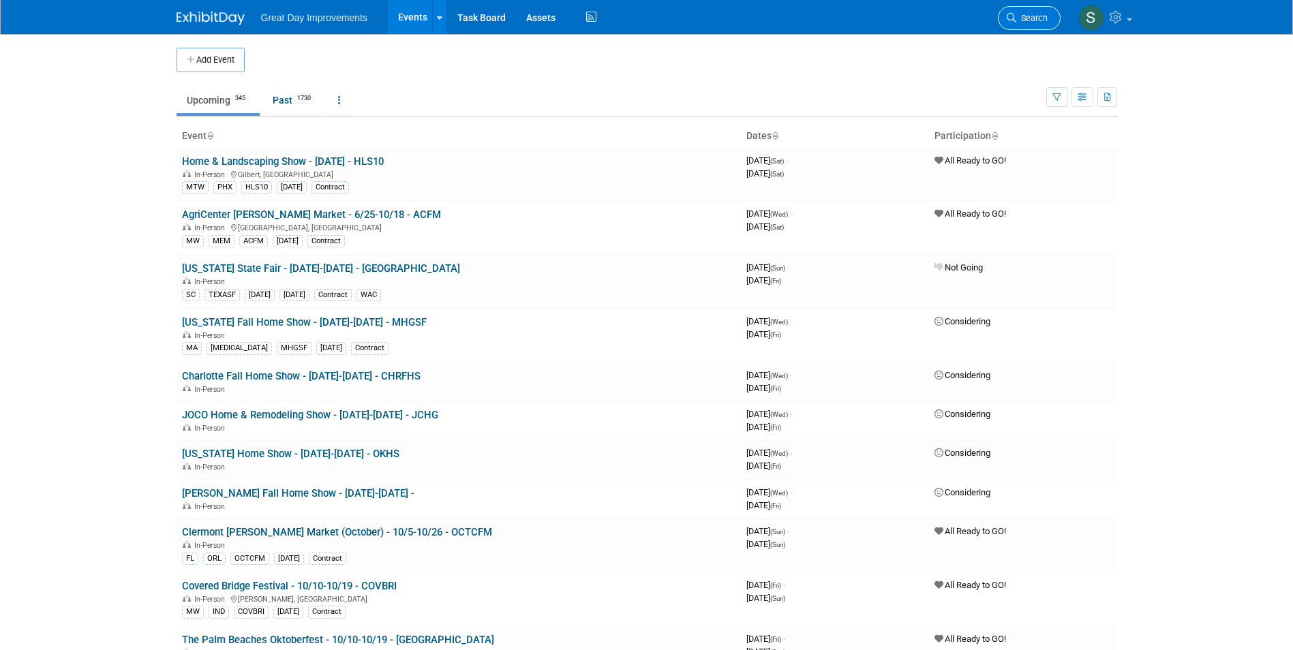
click at [1016, 26] on link "Search" at bounding box center [1028, 18] width 63 height 24
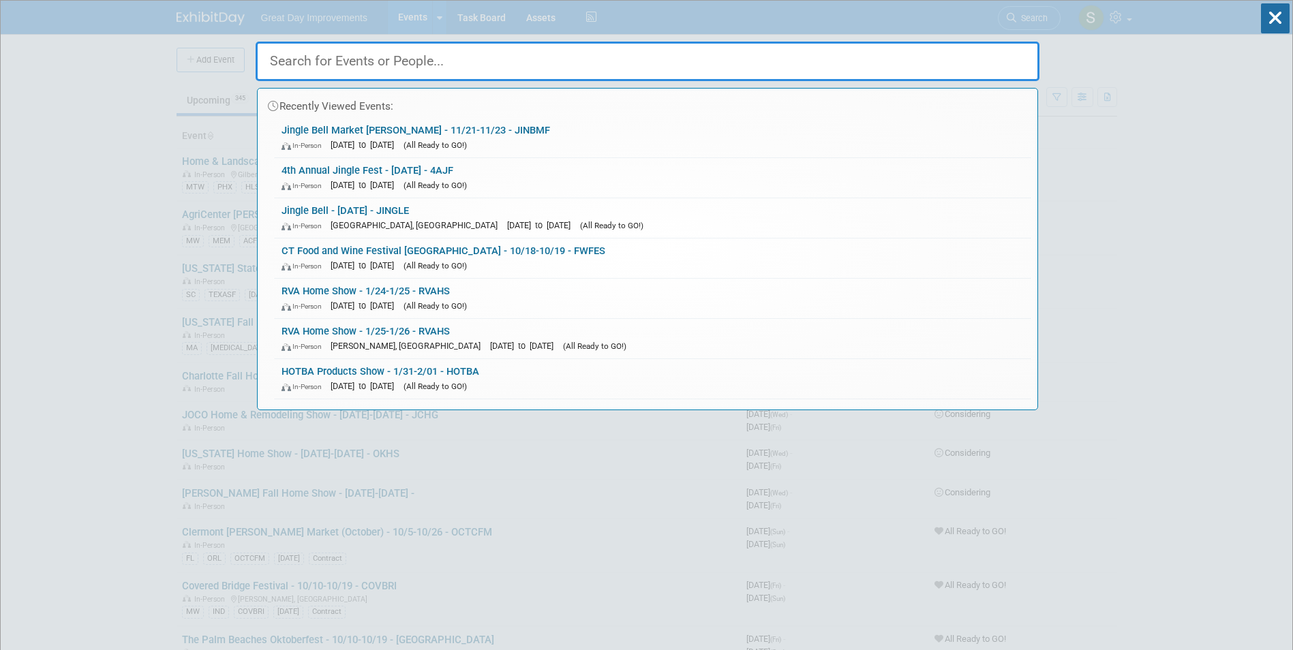
paste input "Hampton Roads Home Show"
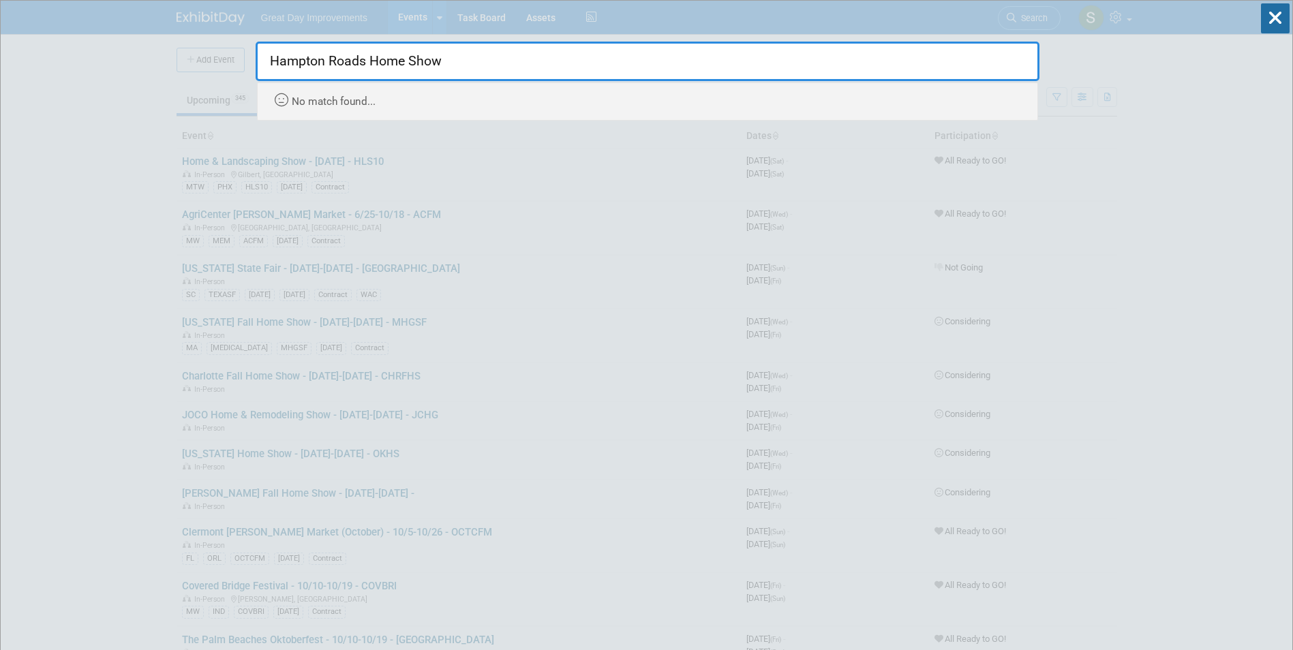
drag, startPoint x: 373, startPoint y: 70, endPoint x: 669, endPoint y: 78, distance: 295.8
click at [668, 78] on input "Hampton Roads Home Show" at bounding box center [648, 62] width 784 height 40
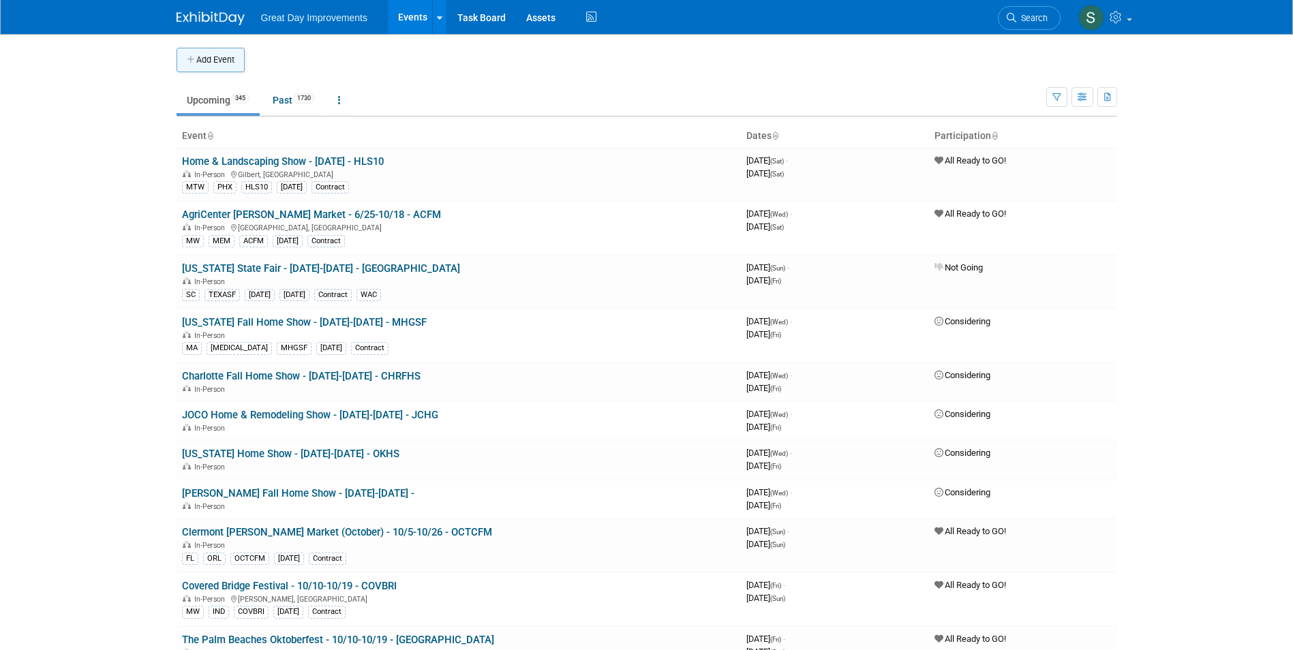
click at [215, 68] on button "Add Event" at bounding box center [210, 60] width 68 height 25
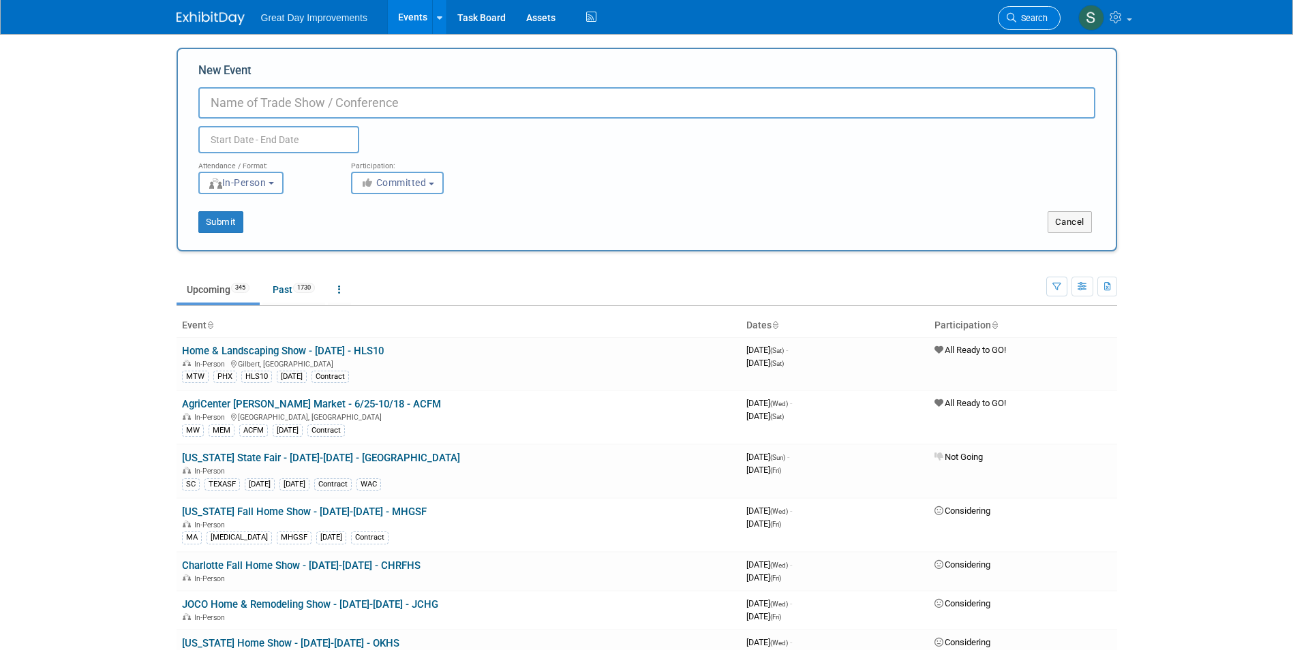
click at [1027, 20] on span "Search" at bounding box center [1031, 18] width 31 height 10
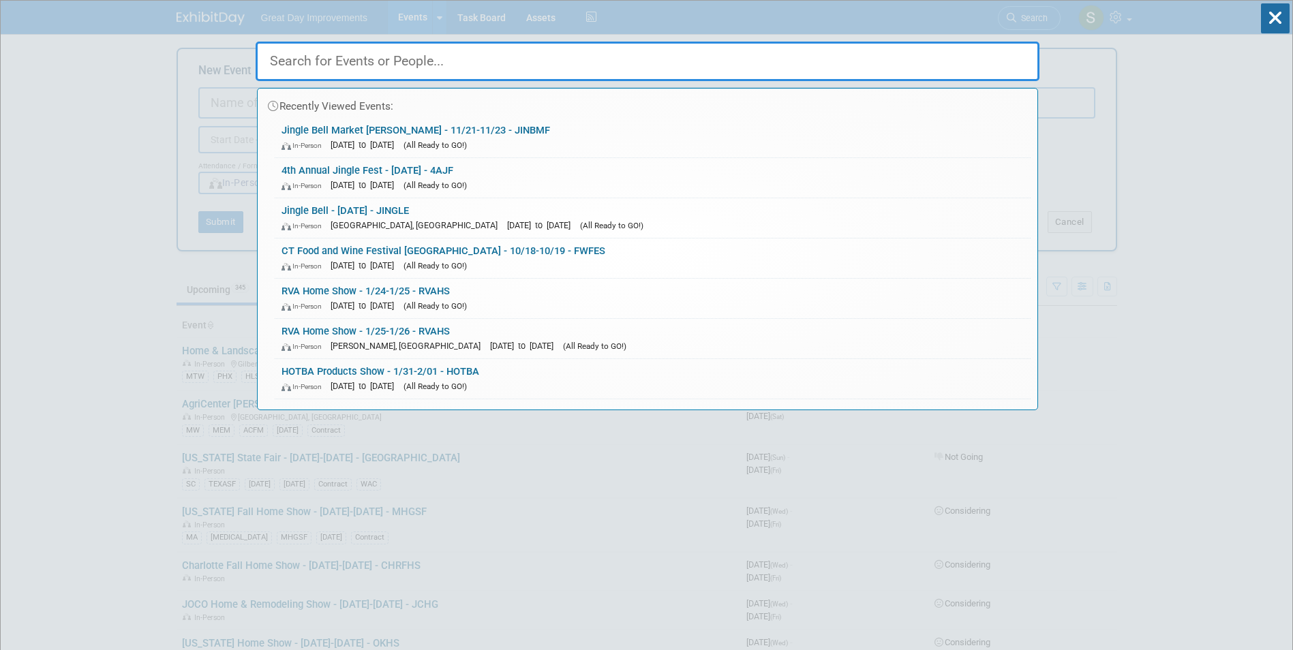
drag, startPoint x: 536, startPoint y: 66, endPoint x: 406, endPoint y: 59, distance: 130.4
click at [406, 59] on input "text" at bounding box center [648, 62] width 784 height 40
click at [509, 65] on input "text" at bounding box center [648, 62] width 784 height 40
paste input "HAMRHS"
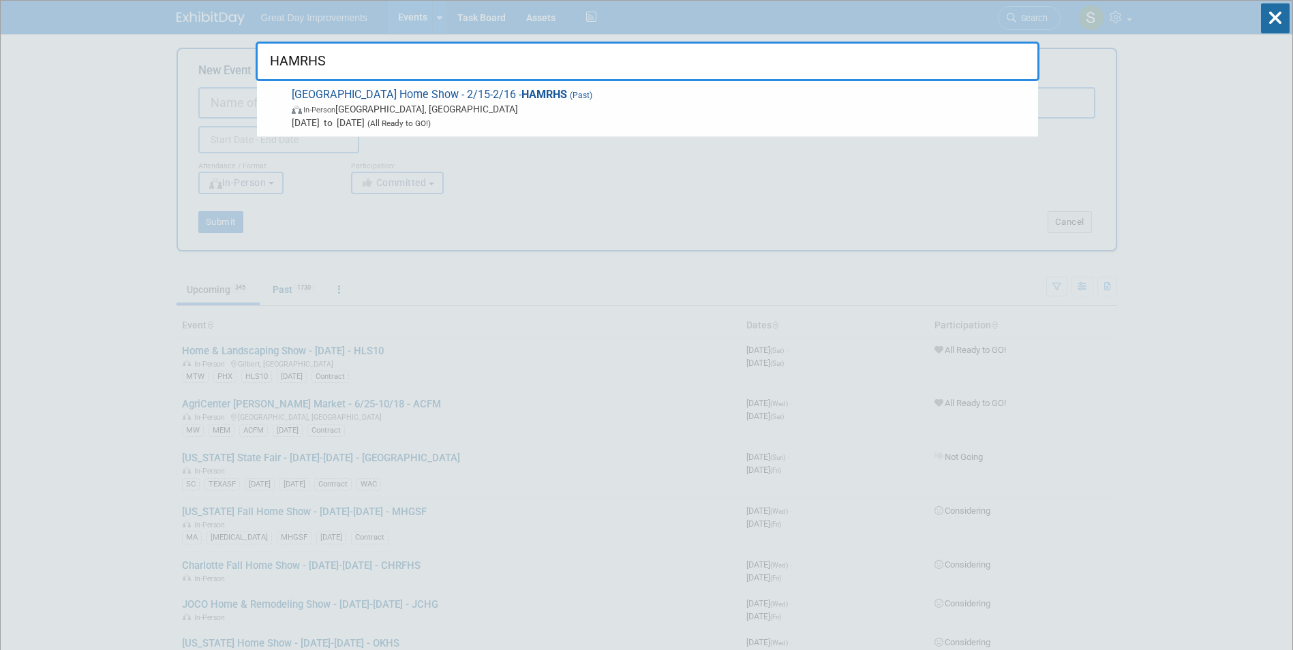
type input "HAMRHS"
click at [448, 112] on span "In-Person Hampton, VA" at bounding box center [661, 109] width 739 height 14
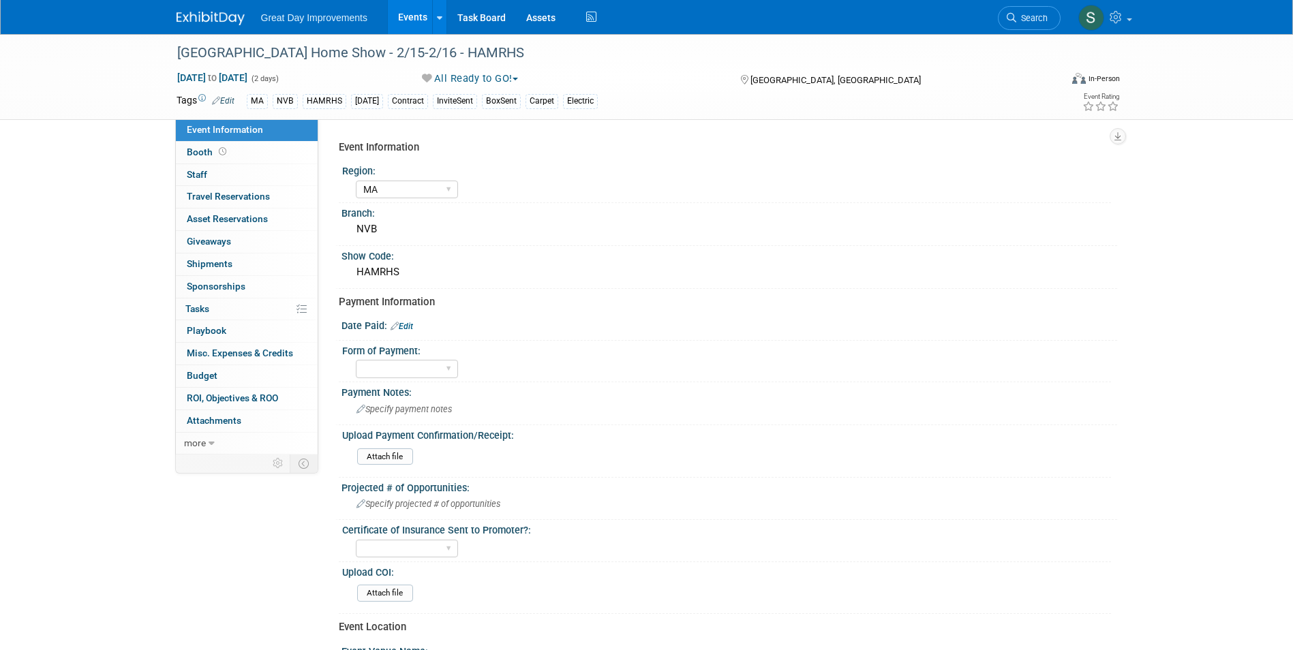
select select "MA"
click at [399, 47] on div "[GEOGRAPHIC_DATA] Home Show - 2/15-2/16 - HAMRHS" at bounding box center [605, 53] width 867 height 25
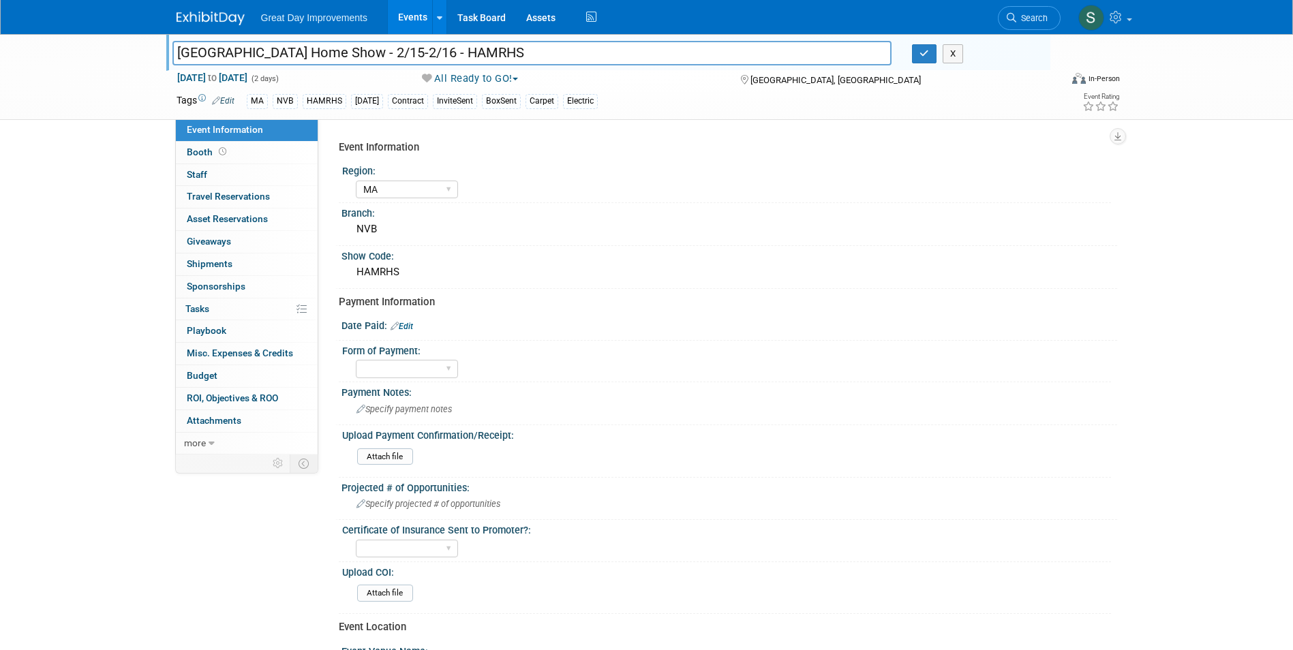
drag, startPoint x: 325, startPoint y: 46, endPoint x: 155, endPoint y: 43, distance: 169.7
click at [155, 43] on div "[GEOGRAPHIC_DATA] Home Show - 2/15-2/16 - HAMRHS [GEOGRAPHIC_DATA] Home Show - …" at bounding box center [646, 77] width 1293 height 86
click at [202, 15] on img at bounding box center [210, 19] width 68 height 14
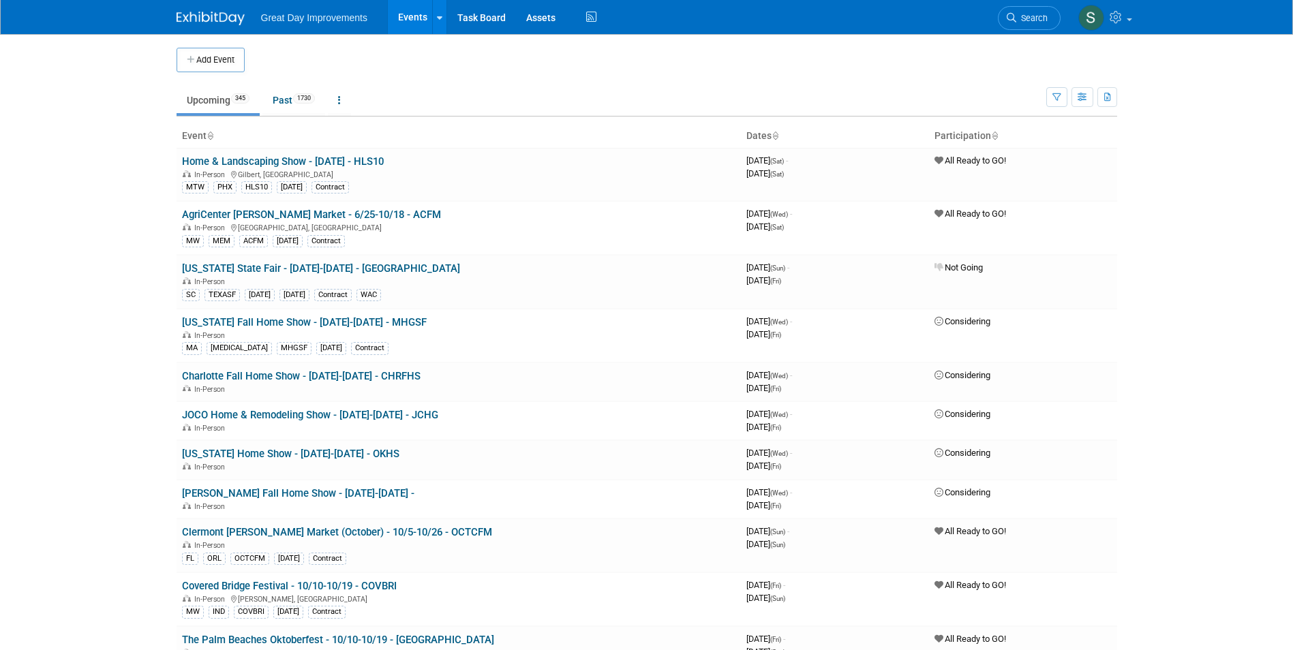
click at [237, 58] on button "Add Event" at bounding box center [210, 60] width 68 height 25
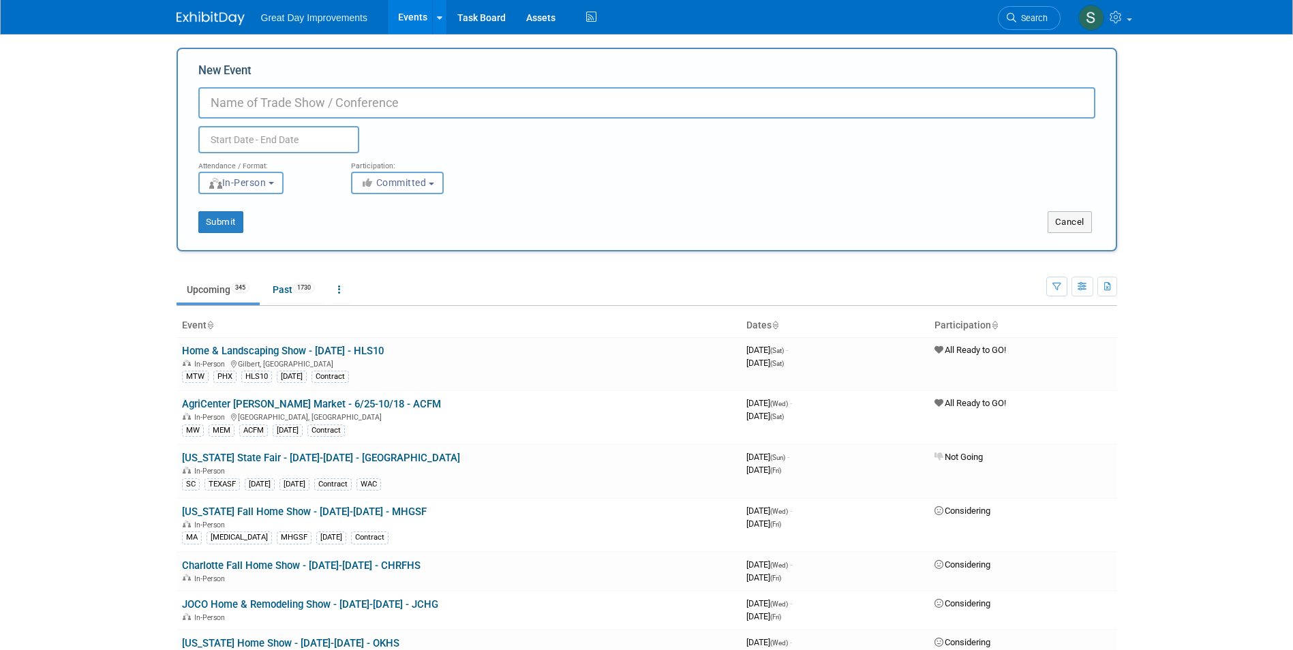
paste input "[GEOGRAPHIC_DATA] Home Show - 2/15-2/16 - HAMRHS"
drag, startPoint x: 427, startPoint y: 104, endPoint x: 373, endPoint y: 108, distance: 54.0
click at [373, 108] on input "[GEOGRAPHIC_DATA] Home Show - 2/15-2/16 - HAMRHS" at bounding box center [646, 102] width 897 height 31
click at [457, 117] on input "[GEOGRAPHIC_DATA] Home Show - 2/15-2/16 - HAMRHS" at bounding box center [646, 102] width 897 height 31
drag, startPoint x: 425, startPoint y: 105, endPoint x: 384, endPoint y: 106, distance: 41.6
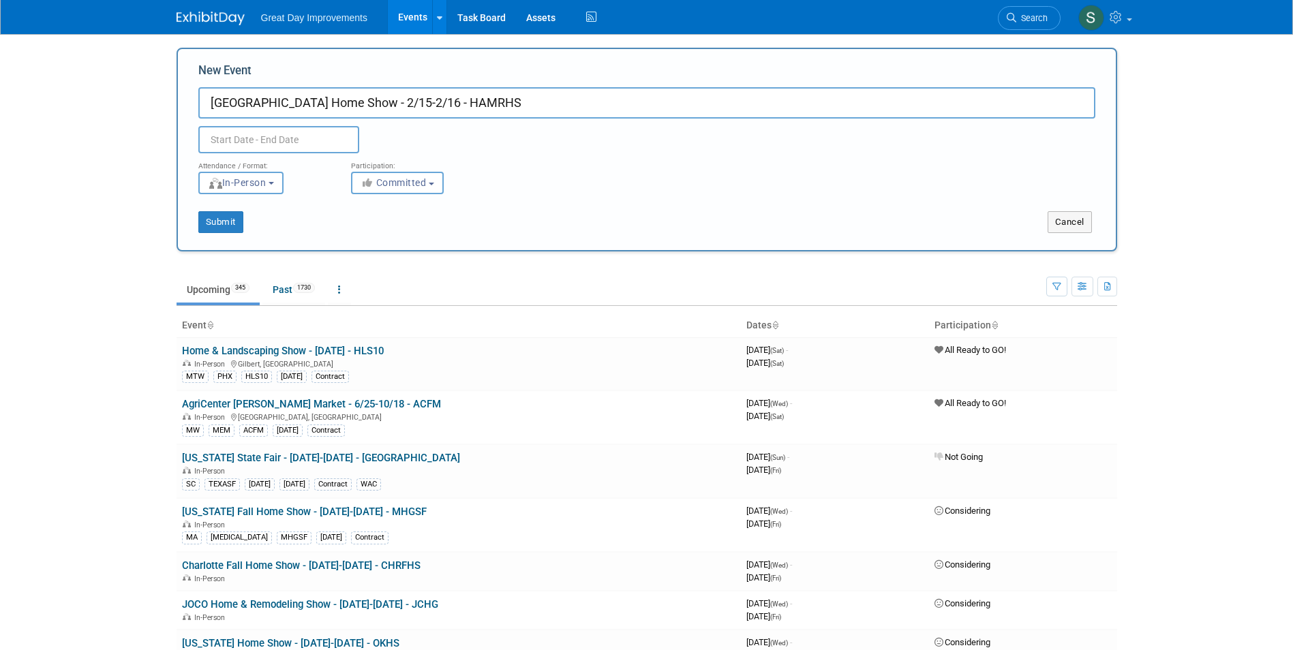
click at [384, 106] on input "[GEOGRAPHIC_DATA] Home Show - 2/15-2/16 - HAMRHS" at bounding box center [646, 102] width 897 height 31
type input "[GEOGRAPHIC_DATA] Home Show - 2/21-2/22- HAMRHS"
click at [399, 189] on button "Committed" at bounding box center [397, 183] width 93 height 22
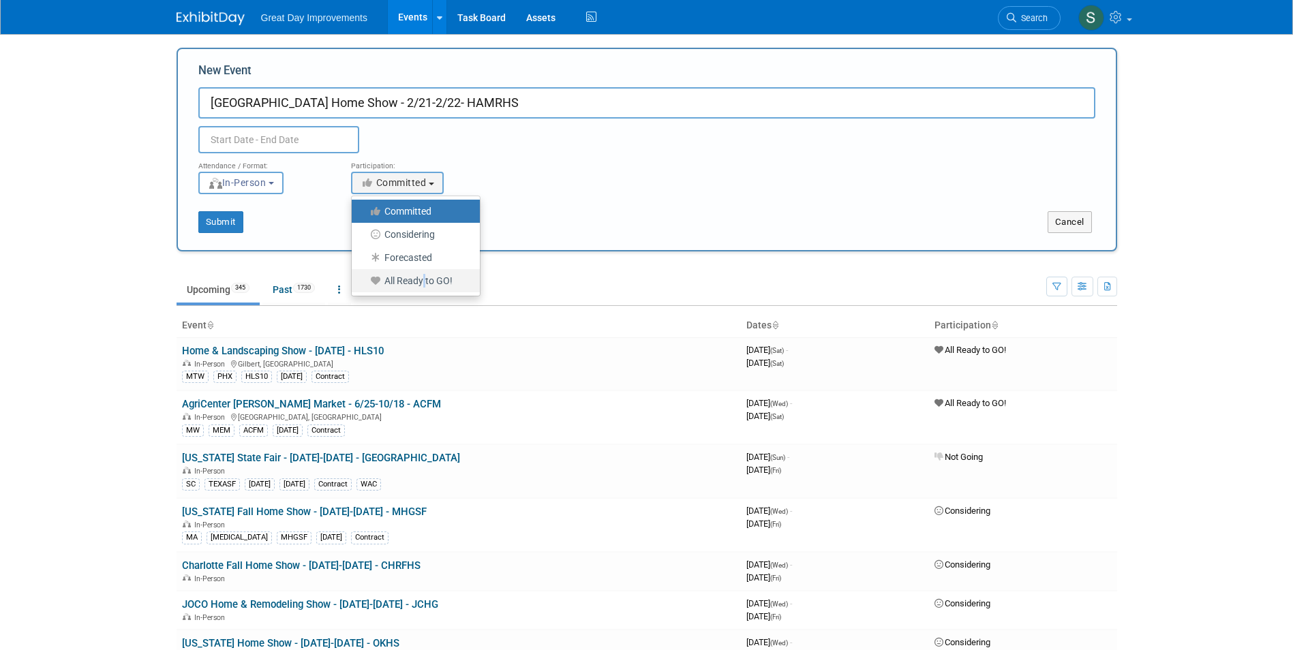
click at [422, 288] on label "All Ready to GO!" at bounding box center [412, 281] width 108 height 18
drag, startPoint x: 422, startPoint y: 288, endPoint x: 416, endPoint y: 277, distance: 11.6
click at [416, 277] on label "All Ready to GO!" at bounding box center [412, 281] width 108 height 18
click at [364, 277] on input "All Ready to GO!" at bounding box center [359, 281] width 9 height 9
select select "102"
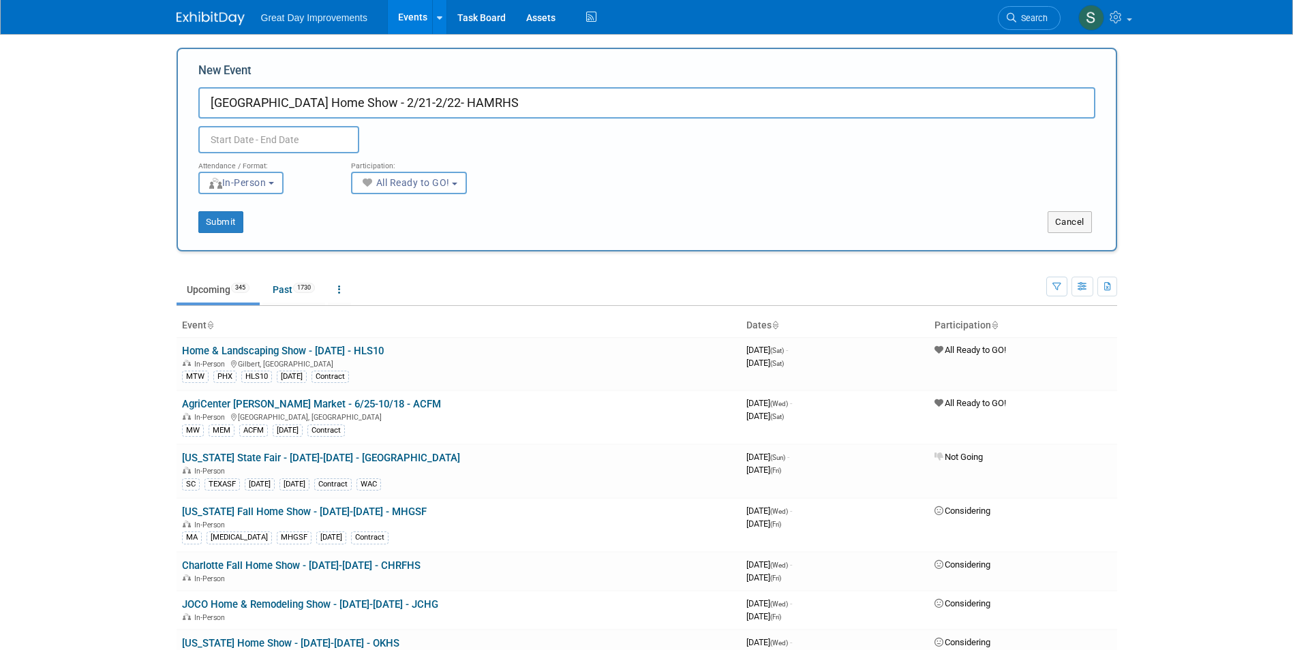
click at [266, 139] on input "text" at bounding box center [278, 139] width 161 height 27
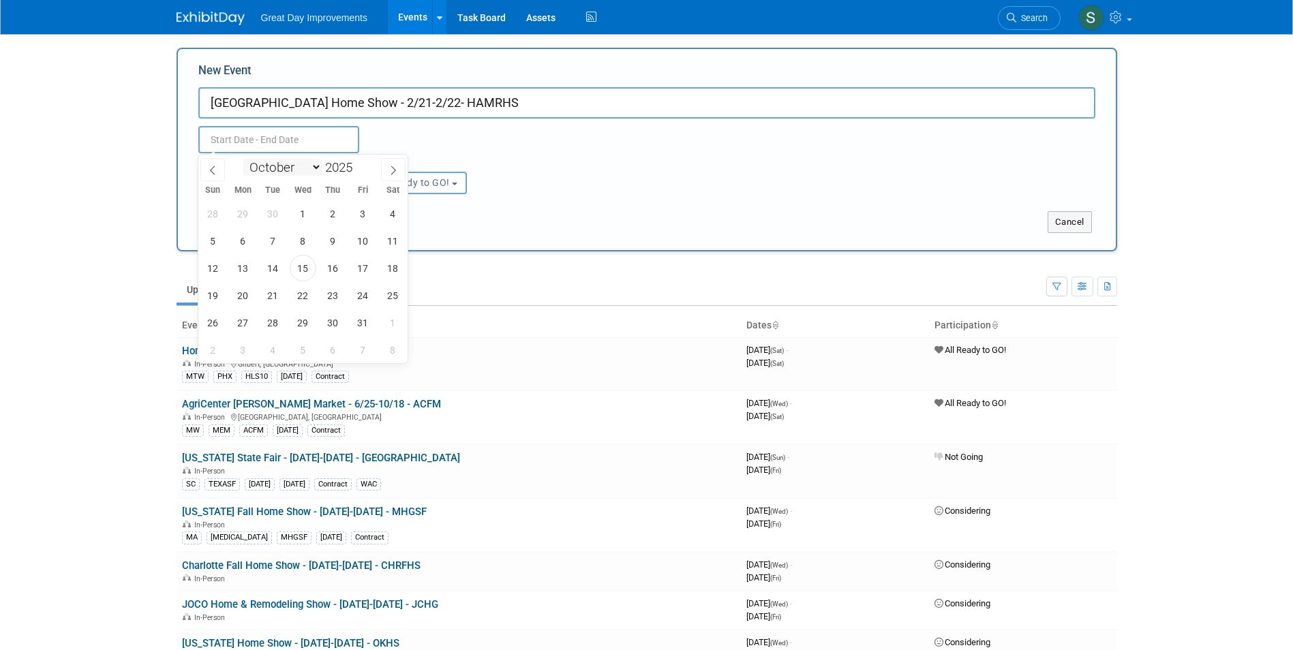
click at [261, 173] on select "January February March April May June July August September October November De…" at bounding box center [282, 167] width 78 height 17
select select "1"
click at [243, 159] on select "January February March April May June July August September October November De…" at bounding box center [282, 167] width 78 height 17
click at [356, 166] on span at bounding box center [358, 163] width 10 height 8
type input "2026"
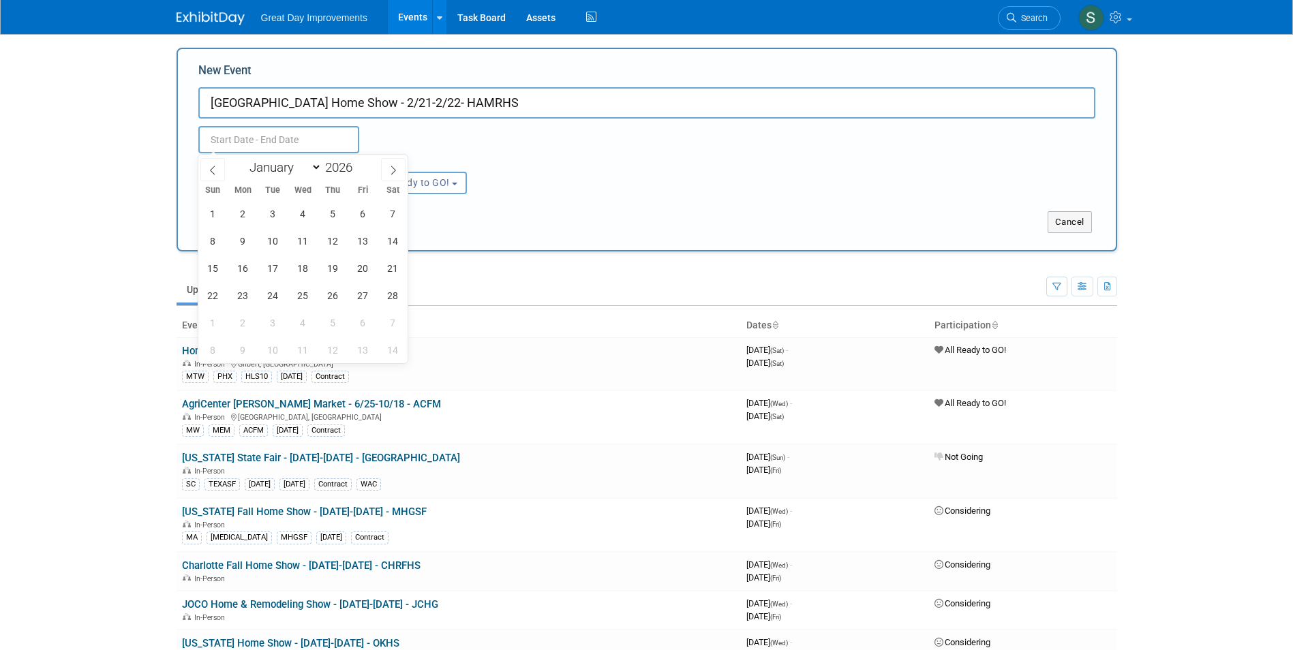
click at [612, 201] on div "Submit Cancel" at bounding box center [646, 213] width 917 height 39
click at [299, 146] on input "text" at bounding box center [278, 139] width 161 height 27
click at [395, 272] on span "21" at bounding box center [393, 268] width 27 height 27
click at [208, 303] on span "22" at bounding box center [213, 295] width 27 height 27
type input "Feb 21, 2026 to Feb 22, 2026"
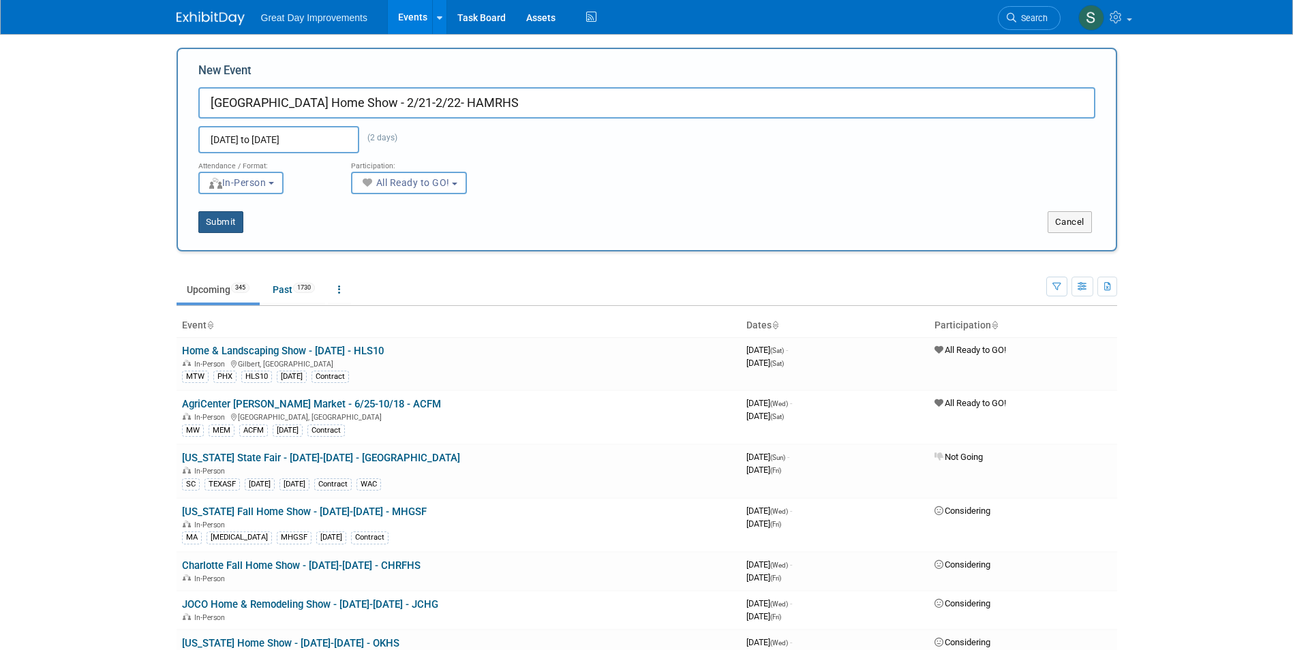
click at [220, 212] on button "Submit" at bounding box center [220, 222] width 45 height 22
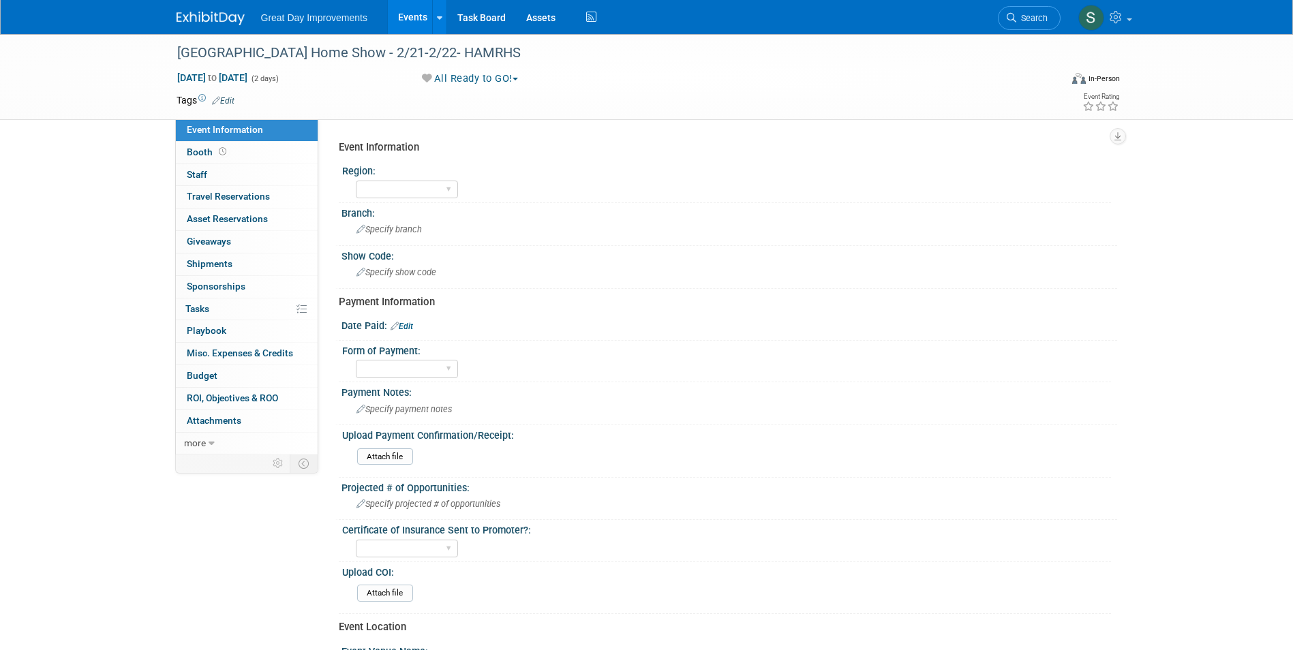
click at [226, 97] on link "Edit" at bounding box center [223, 101] width 22 height 10
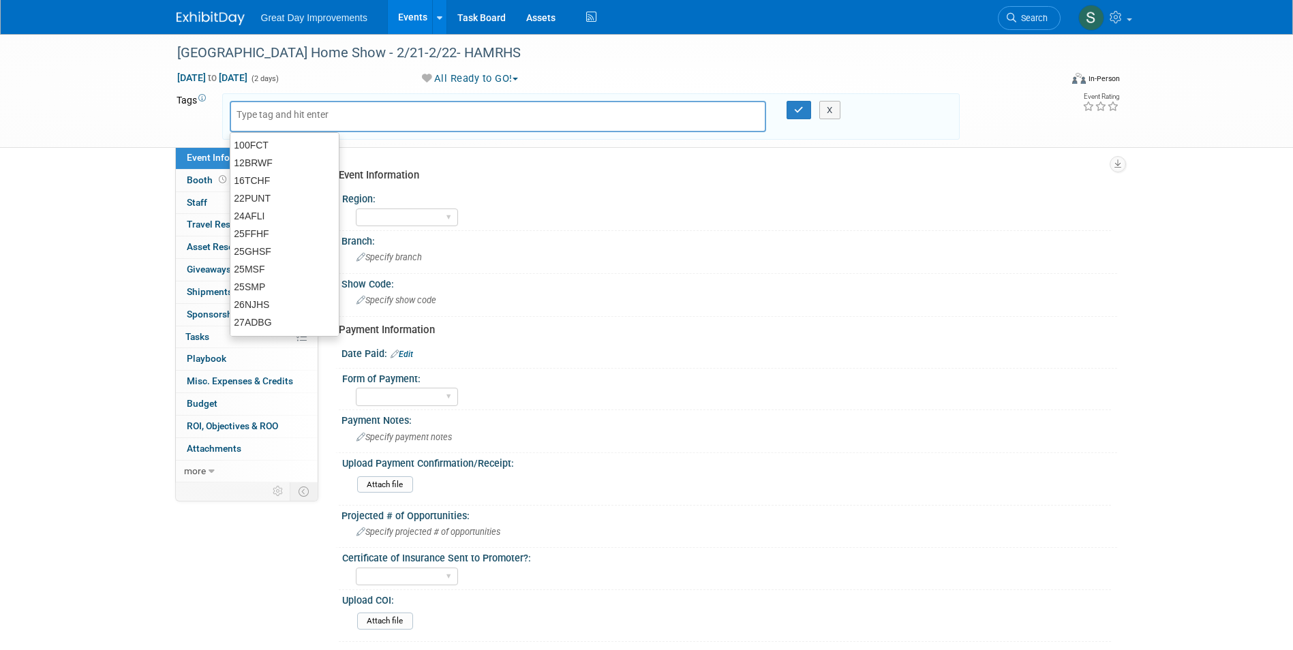
click at [294, 114] on input "text" at bounding box center [290, 115] width 109 height 14
click at [291, 114] on input "text" at bounding box center [290, 115] width 109 height 14
type input "MA"
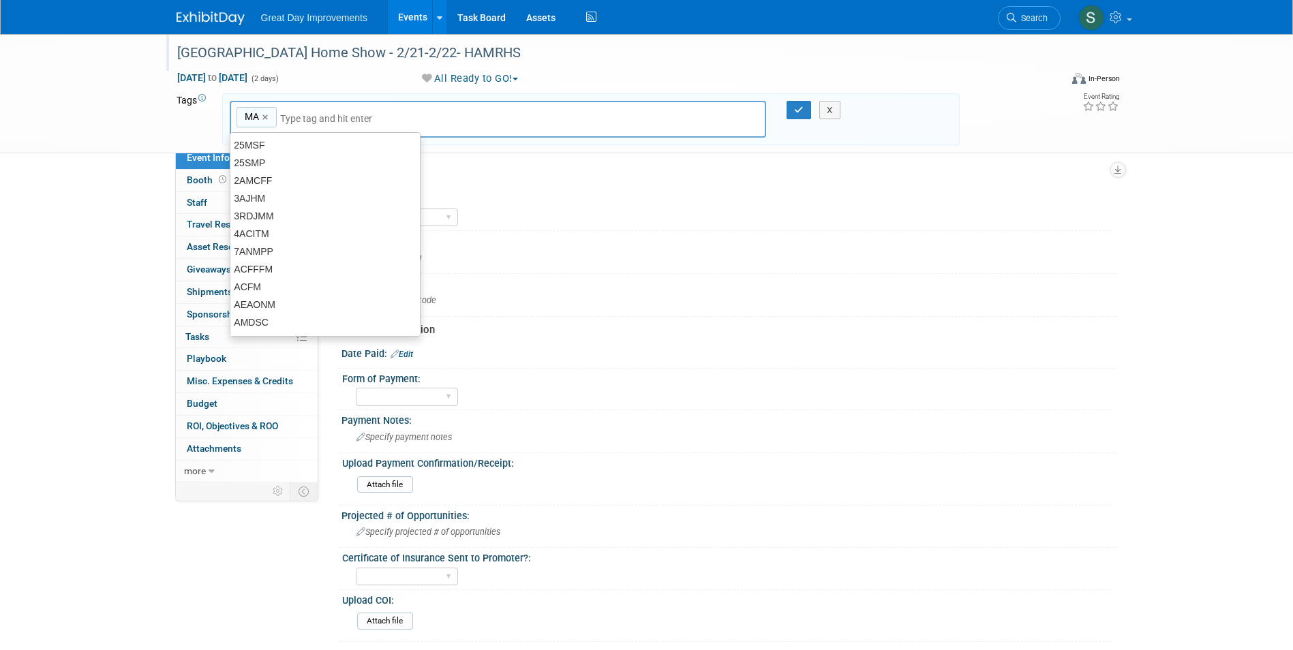
type input "MA"
type input "NVB"
type input "MA, NVB"
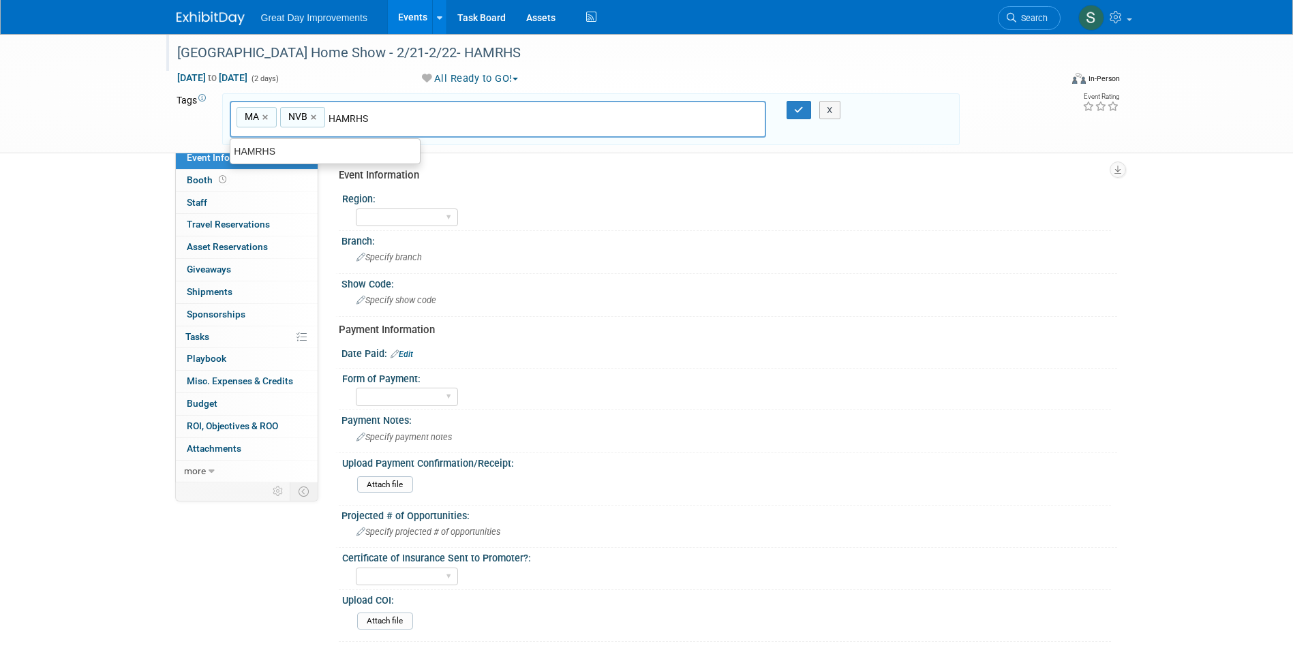
type input "HAMRHS"
type input "MA, NVB, HAMRHS"
type input "[DATE]"
type input "MA, NVB, HAMRHS, FEB26"
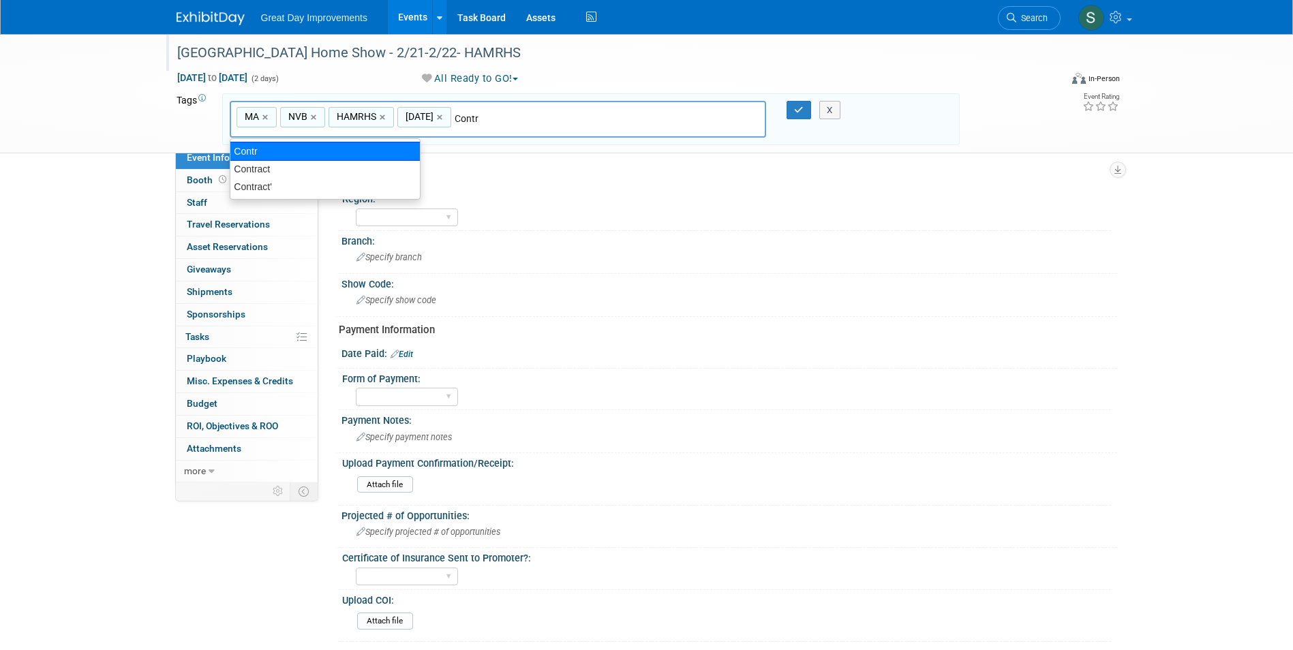
type input "Contract"
type input "MA, NVB, HAMRHS, FEB26, Contract"
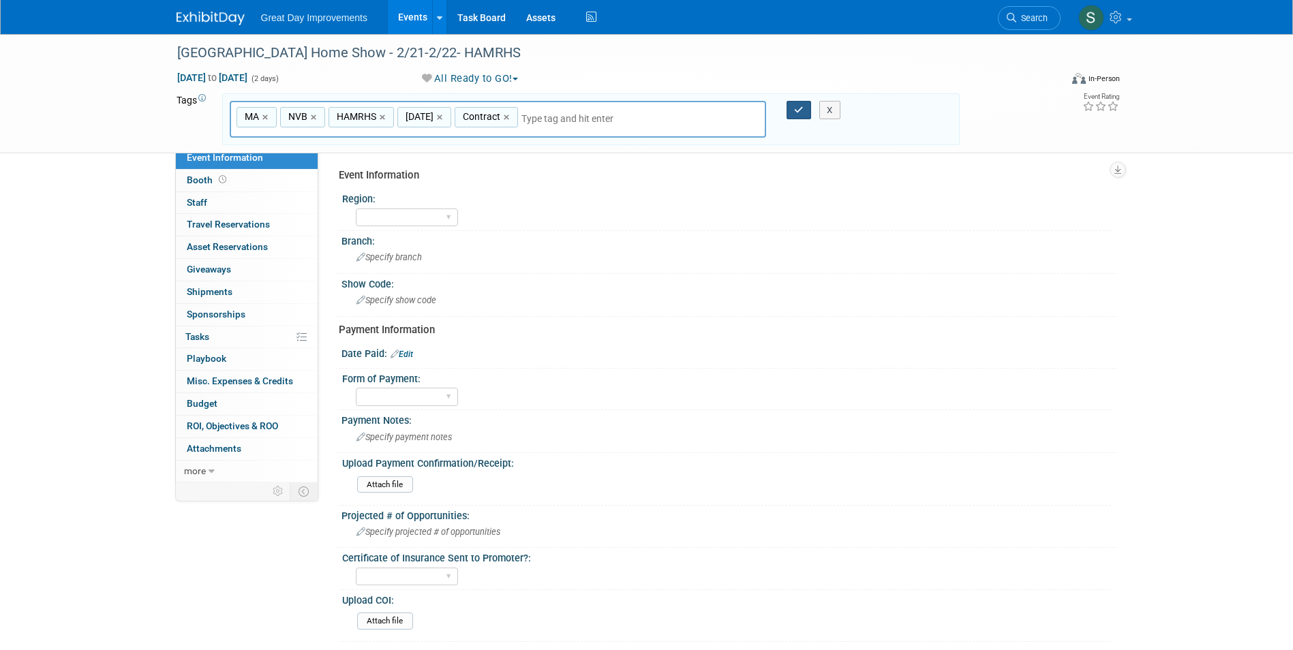
click at [796, 107] on icon "button" at bounding box center [799, 110] width 10 height 9
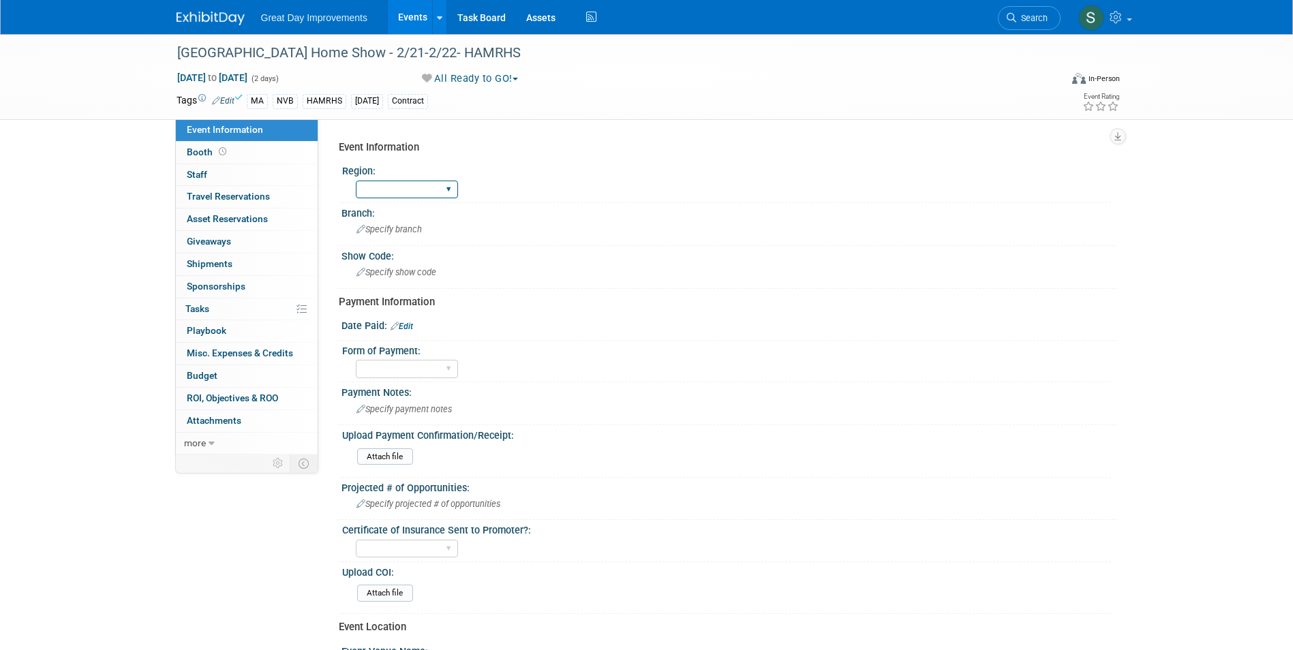
click at [385, 191] on select "GC MA MW MTW NE NEW OV PL PNW SA SE SC UMW FL" at bounding box center [407, 190] width 102 height 18
select select "MA"
click at [356, 181] on select "GC MA MW MTW NE NEW OV PL PNW SA SE SC UMW FL" at bounding box center [407, 190] width 102 height 18
click at [396, 219] on div "Specify branch" at bounding box center [729, 229] width 755 height 21
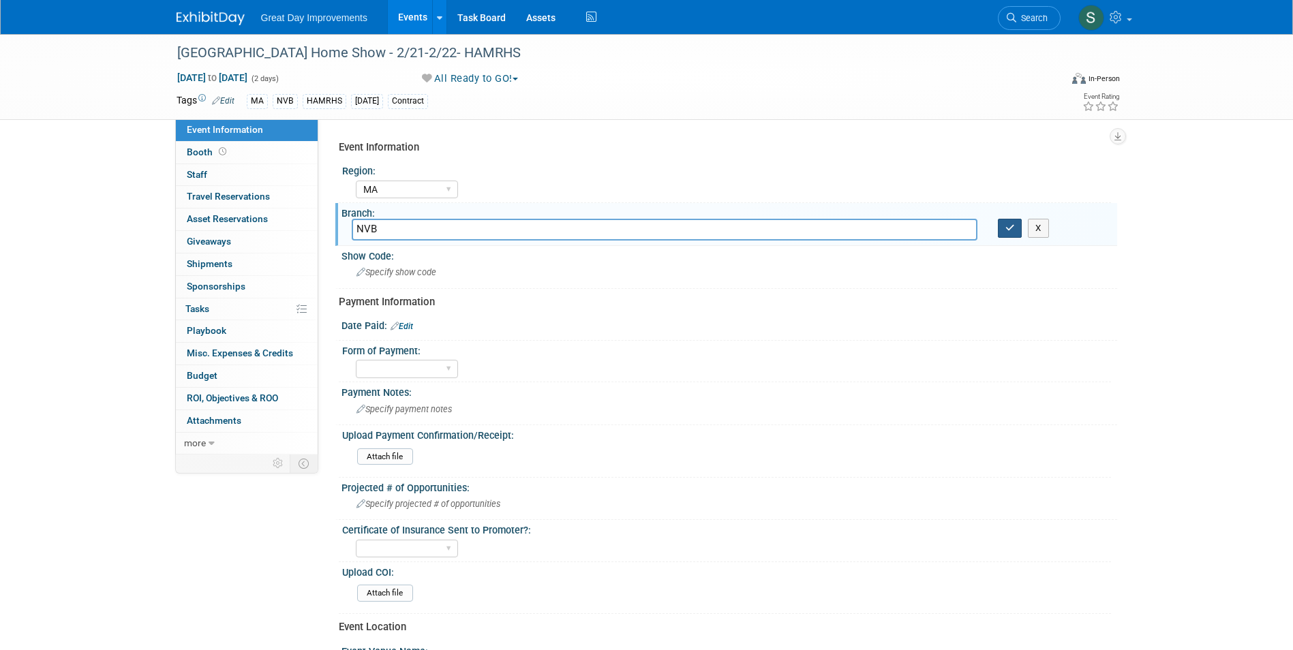
type input "NVB"
click at [1005, 230] on icon "button" at bounding box center [1010, 227] width 10 height 9
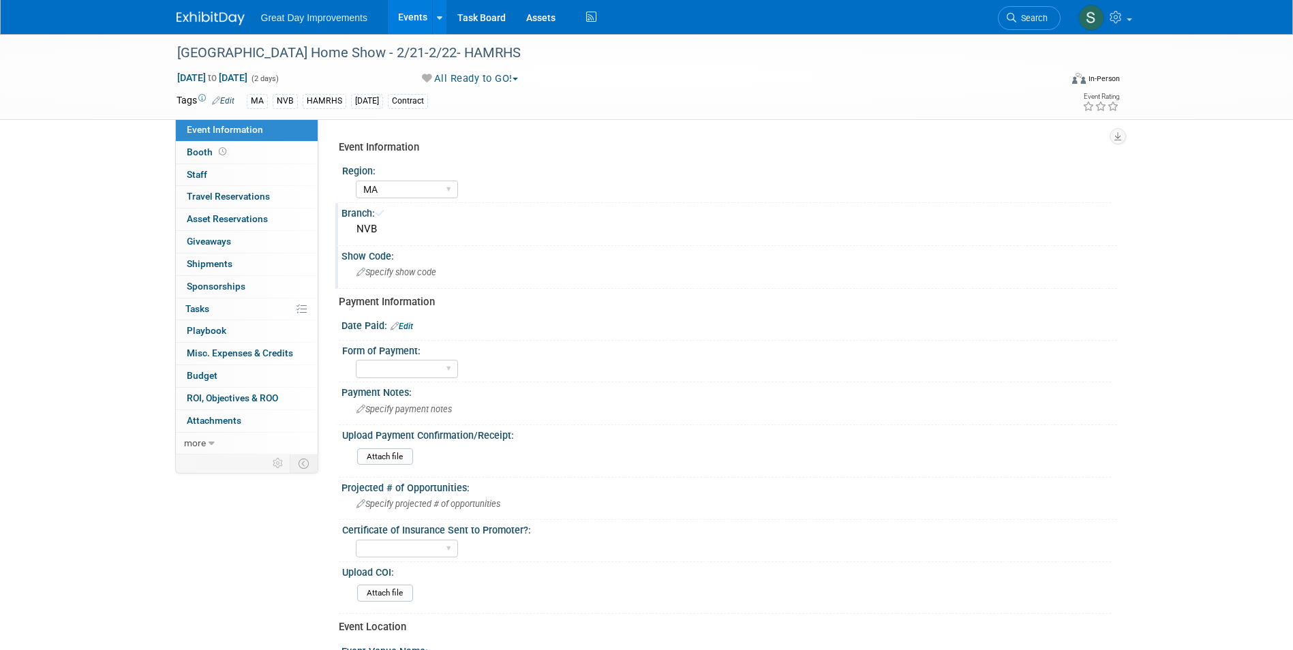
click at [580, 259] on div "Show Code:" at bounding box center [728, 254] width 775 height 17
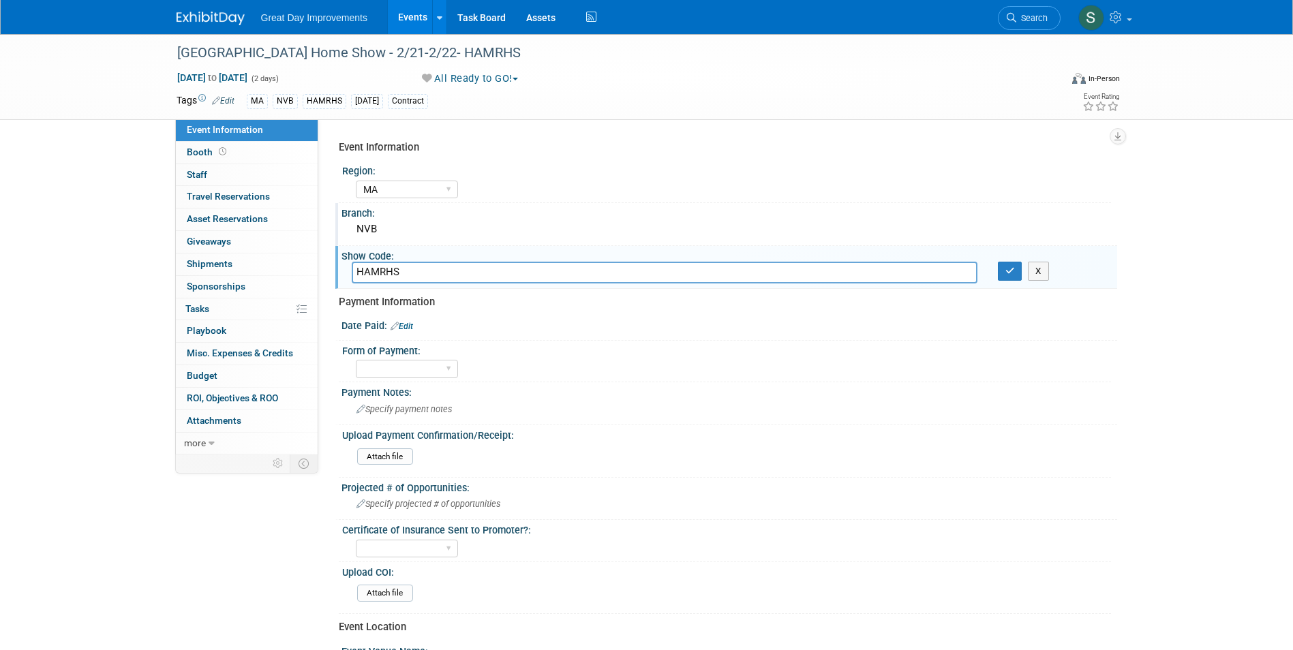
type input "HAMRHS"
click at [997, 262] on button "button" at bounding box center [1009, 271] width 25 height 19
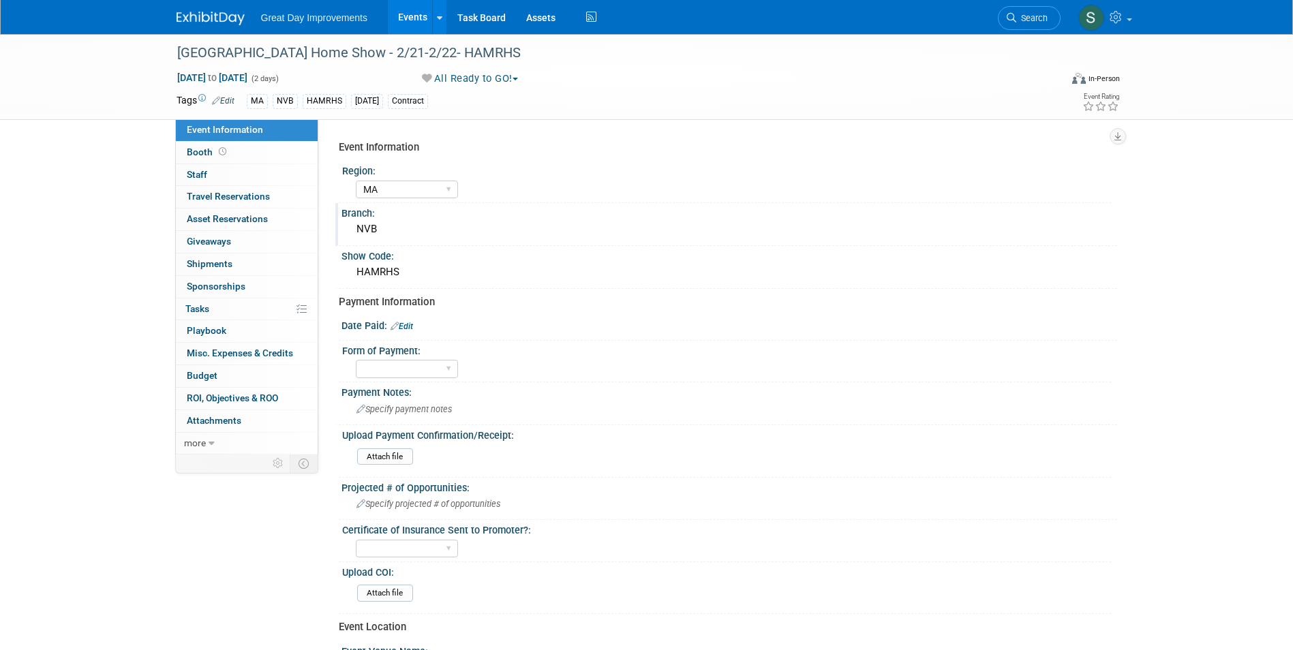
click at [225, 7] on link at bounding box center [218, 11] width 84 height 11
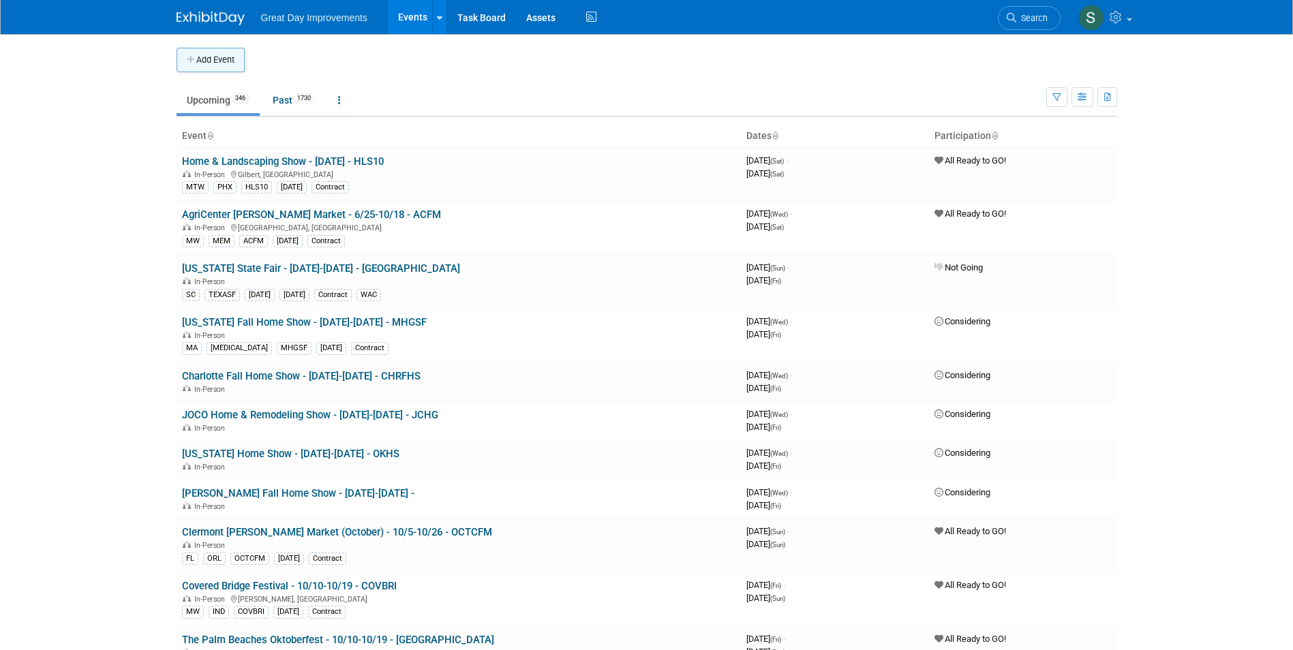
click at [206, 68] on button "Add Event" at bounding box center [210, 60] width 68 height 25
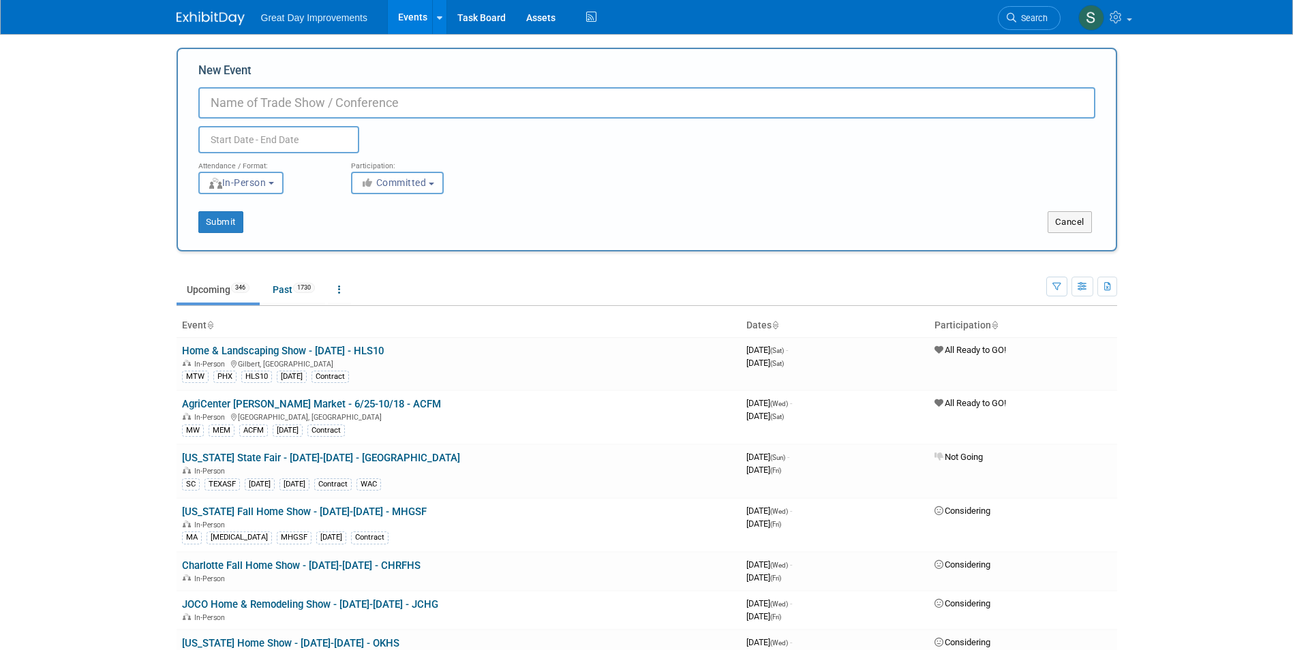
click at [236, 108] on input "New Event" at bounding box center [646, 102] width 897 height 31
paste input "Mid-Atlantic Home & Outdoor Living Show"
type input "Mid-Atlantic Home & Outdoor Living Show- 1/17-1/18 - MIDATL"
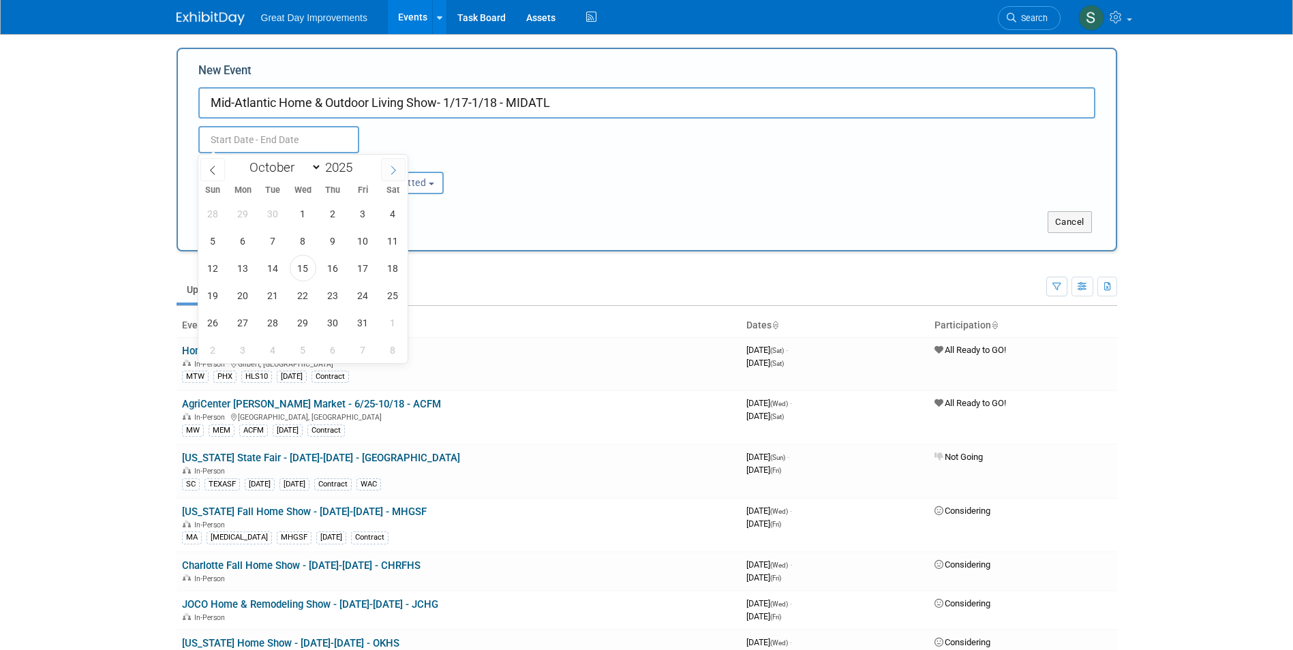
click at [382, 174] on span at bounding box center [393, 169] width 25 height 23
select select "11"
click at [382, 174] on span at bounding box center [393, 169] width 25 height 23
type input "2026"
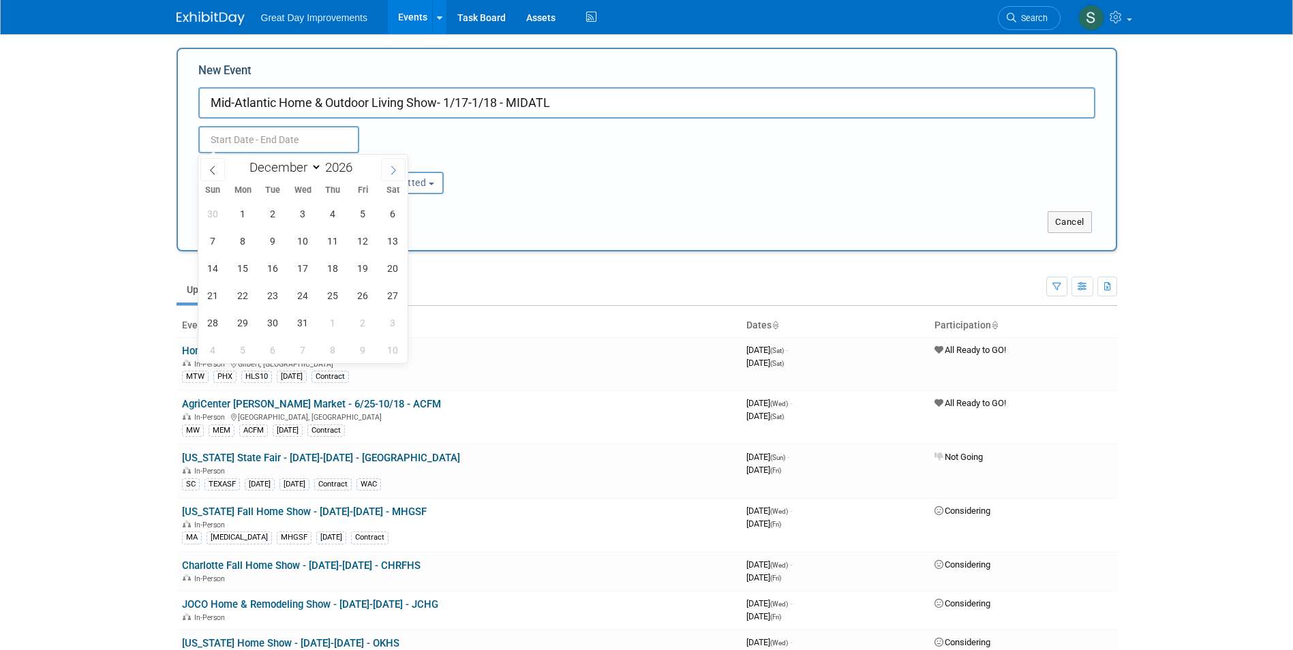
select select "0"
click at [387, 275] on span "17" at bounding box center [393, 268] width 27 height 27
click at [208, 304] on span "18" at bounding box center [213, 295] width 27 height 27
type input "[DATE] to [DATE]"
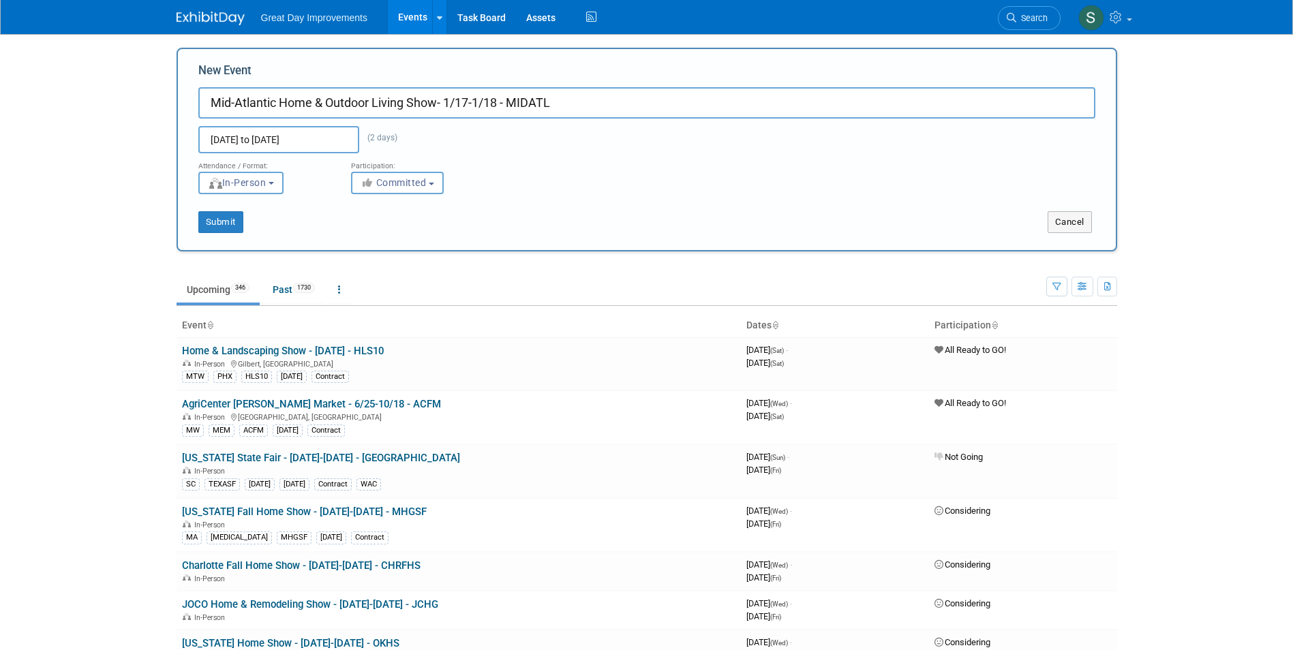
click at [373, 167] on div "Participation:" at bounding box center [417, 162] width 132 height 18
click at [375, 181] on icon "button" at bounding box center [368, 183] width 16 height 10
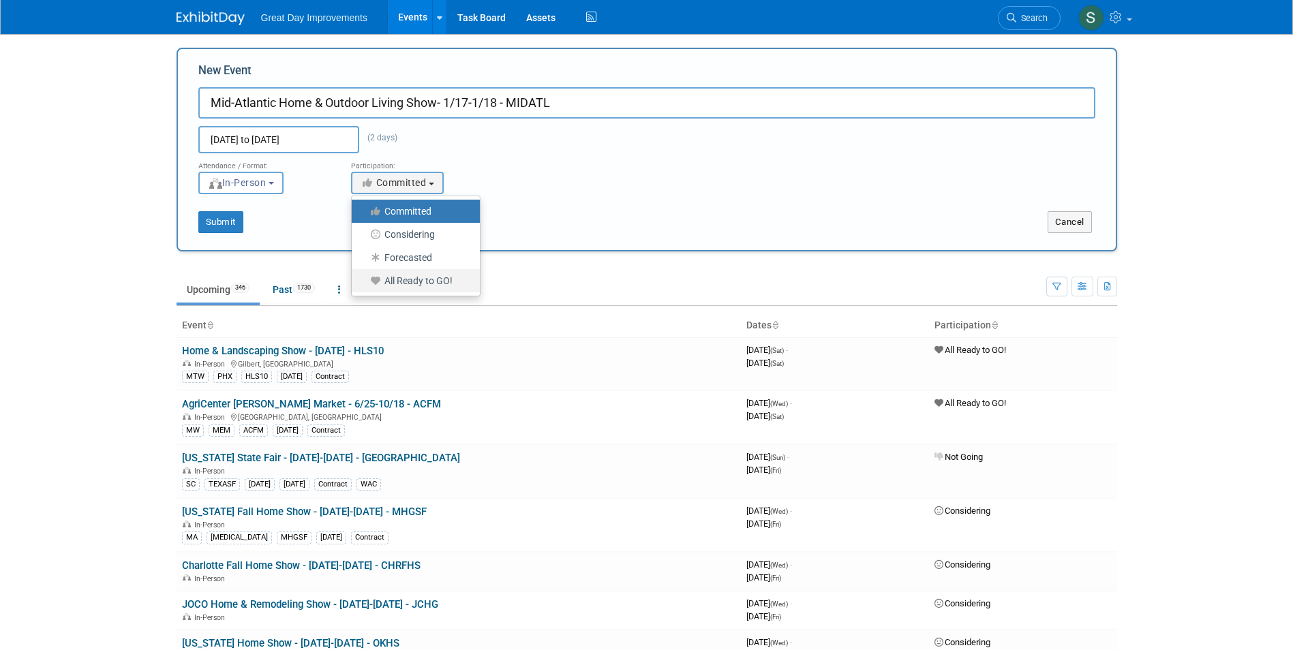
click at [388, 287] on label "All Ready to GO!" at bounding box center [412, 281] width 108 height 18
click at [364, 285] on input "All Ready to GO!" at bounding box center [359, 281] width 9 height 9
select select "102"
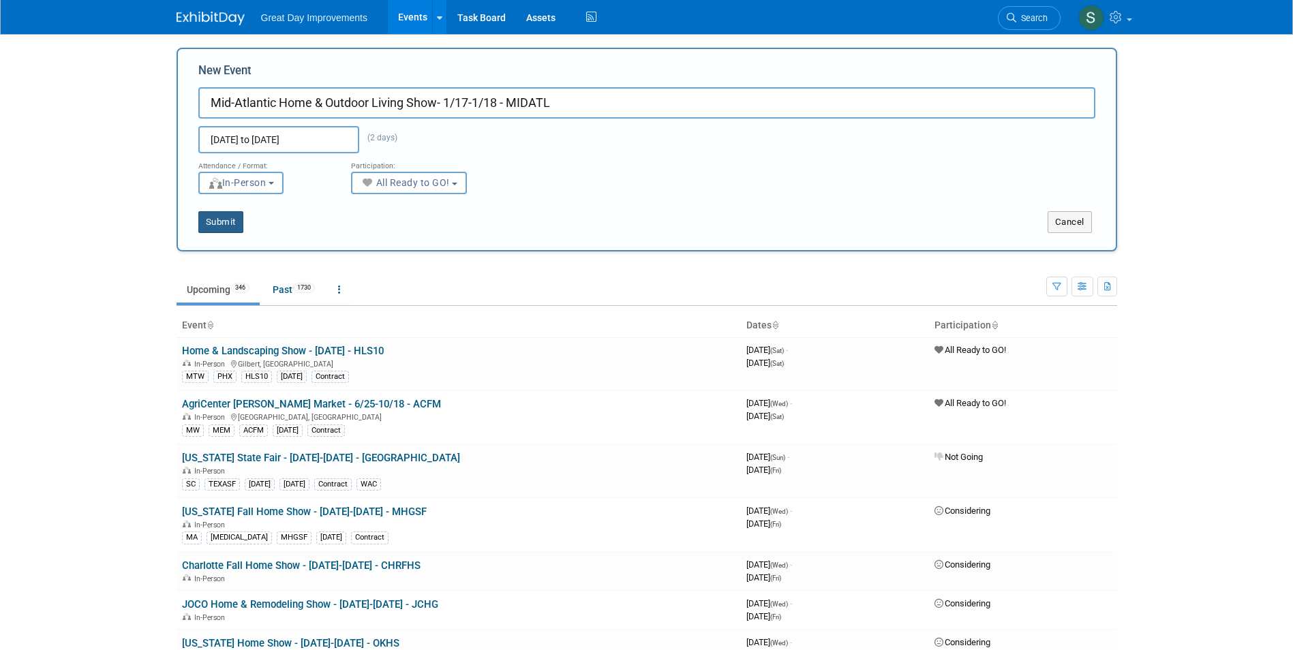
click at [230, 221] on button "Submit" at bounding box center [220, 222] width 45 height 22
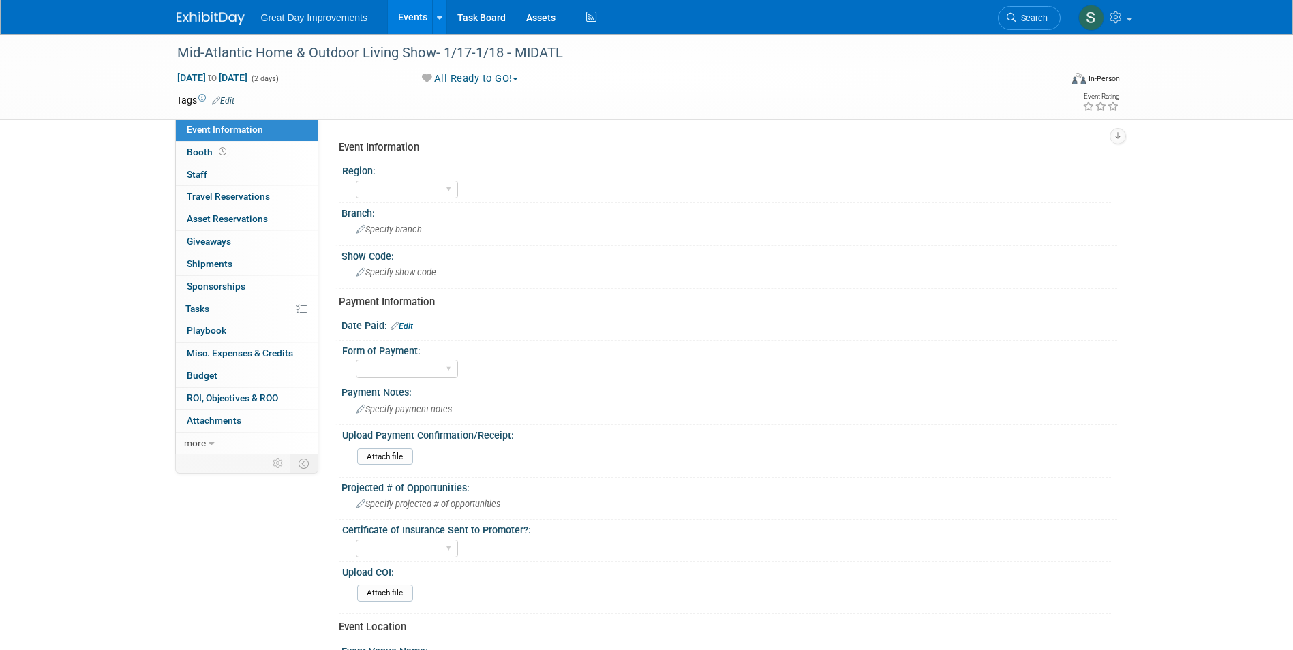
click at [217, 100] on icon at bounding box center [216, 100] width 8 height 9
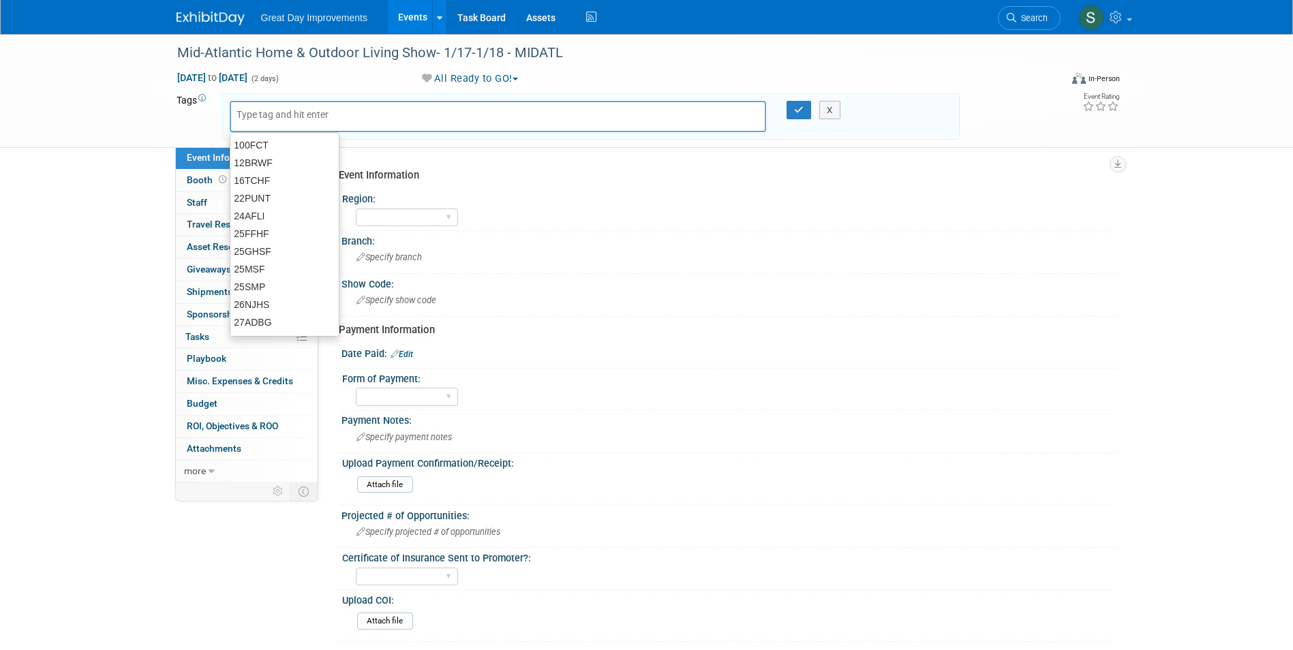
click at [257, 116] on input "text" at bounding box center [290, 115] width 109 height 14
type input "MA"
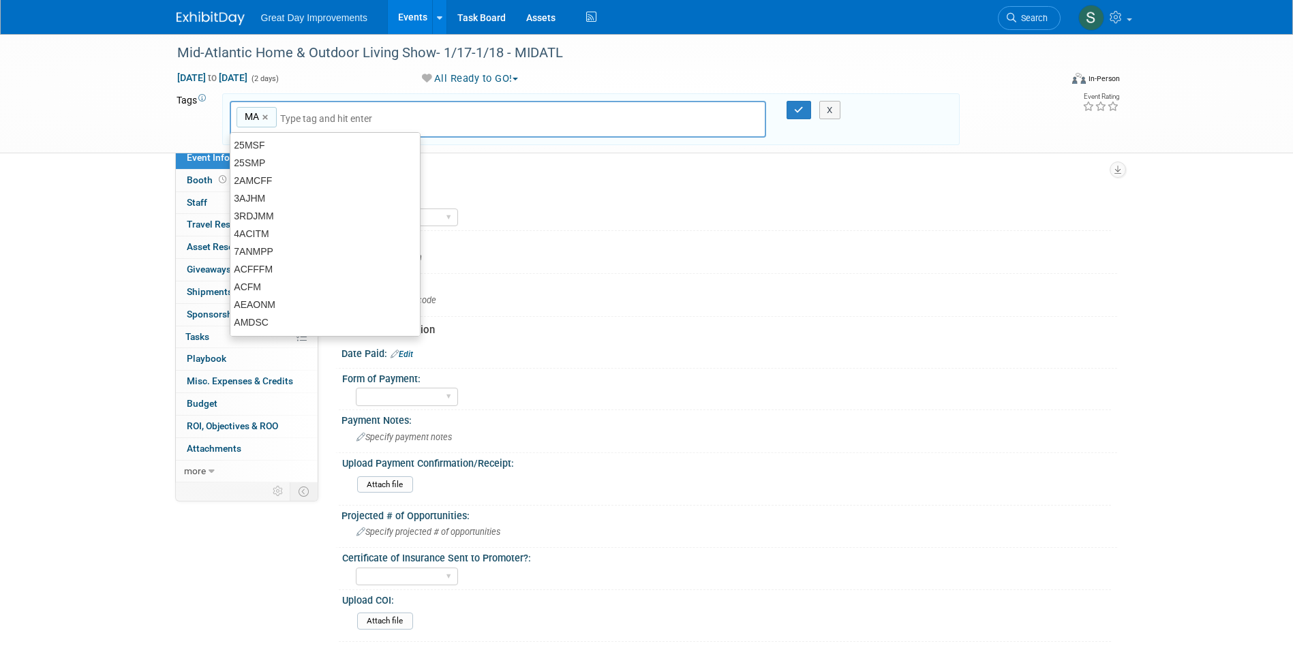
type input "MA"
type input "NVB"
type input "MA, NVB"
type input "q"
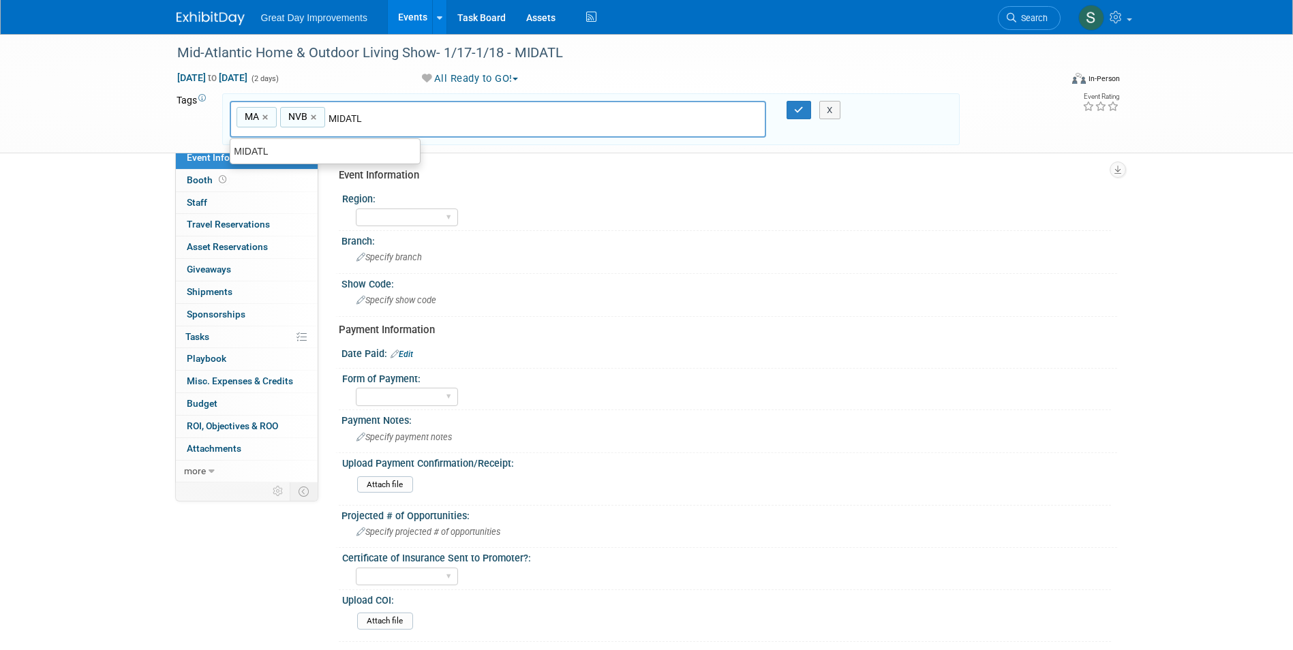
type input "MIDATL"
type input "MA, NVB, MIDATL"
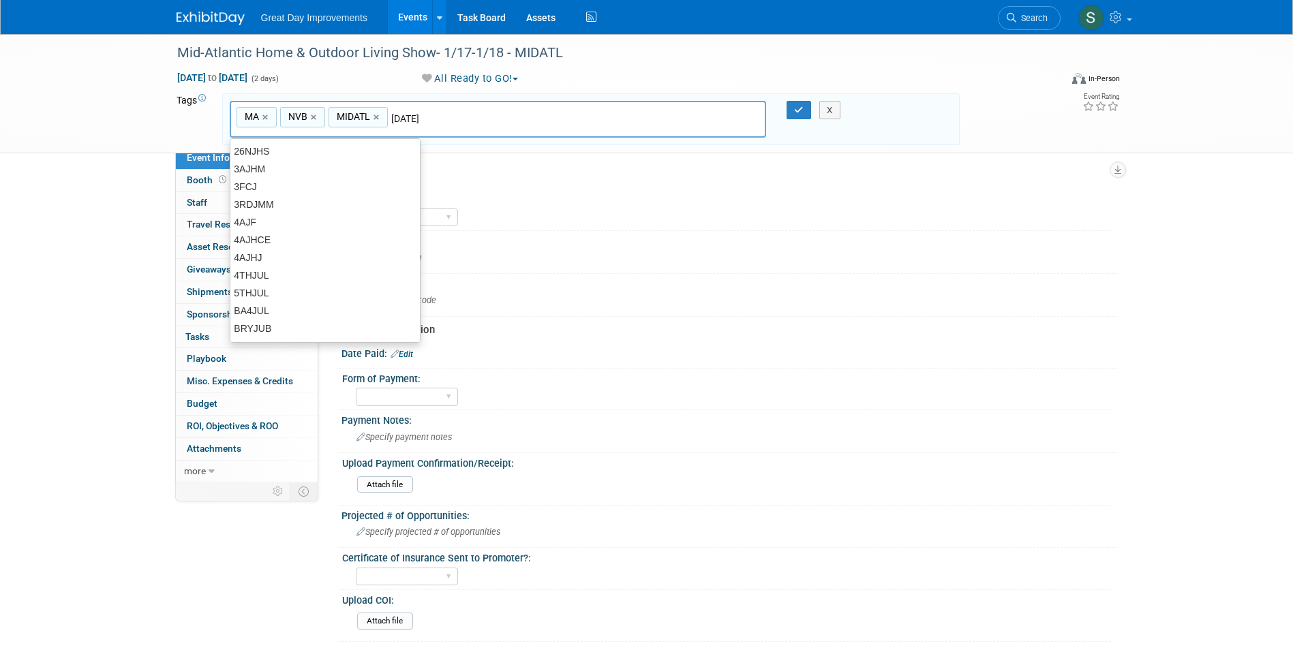
type input "[DATE]"
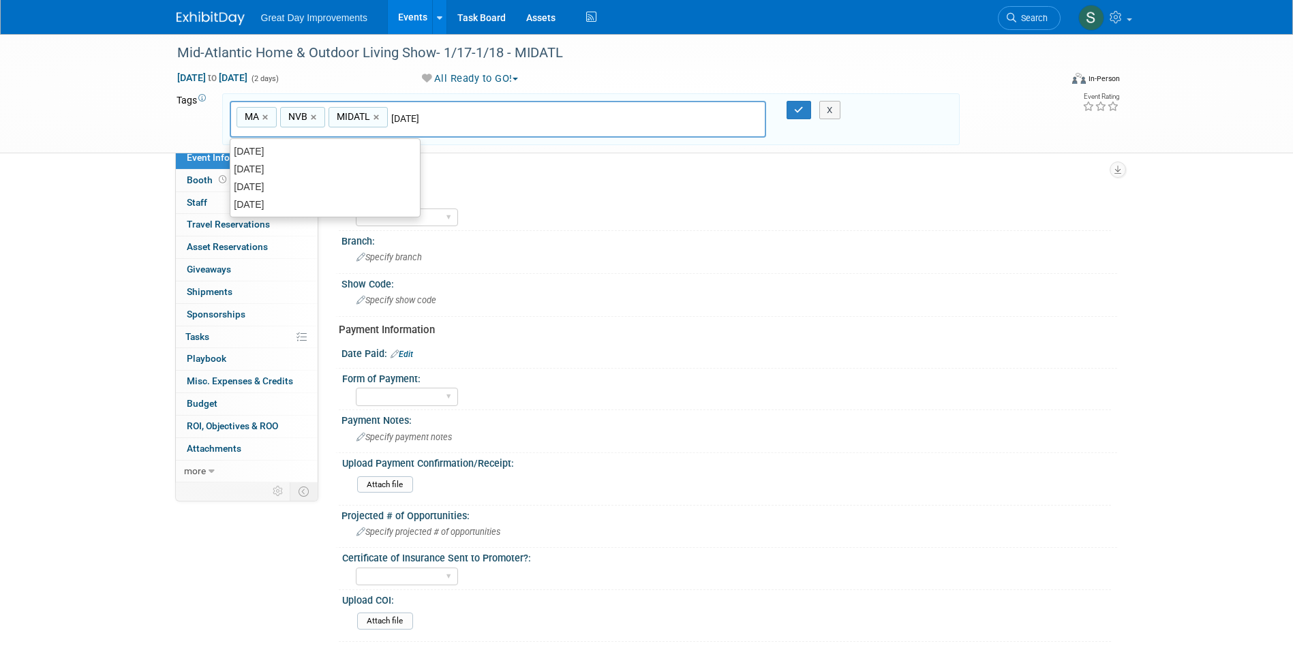
type input "MA, NVB, MIDATL, [DATE]"
type input "B"
type input "Contract"
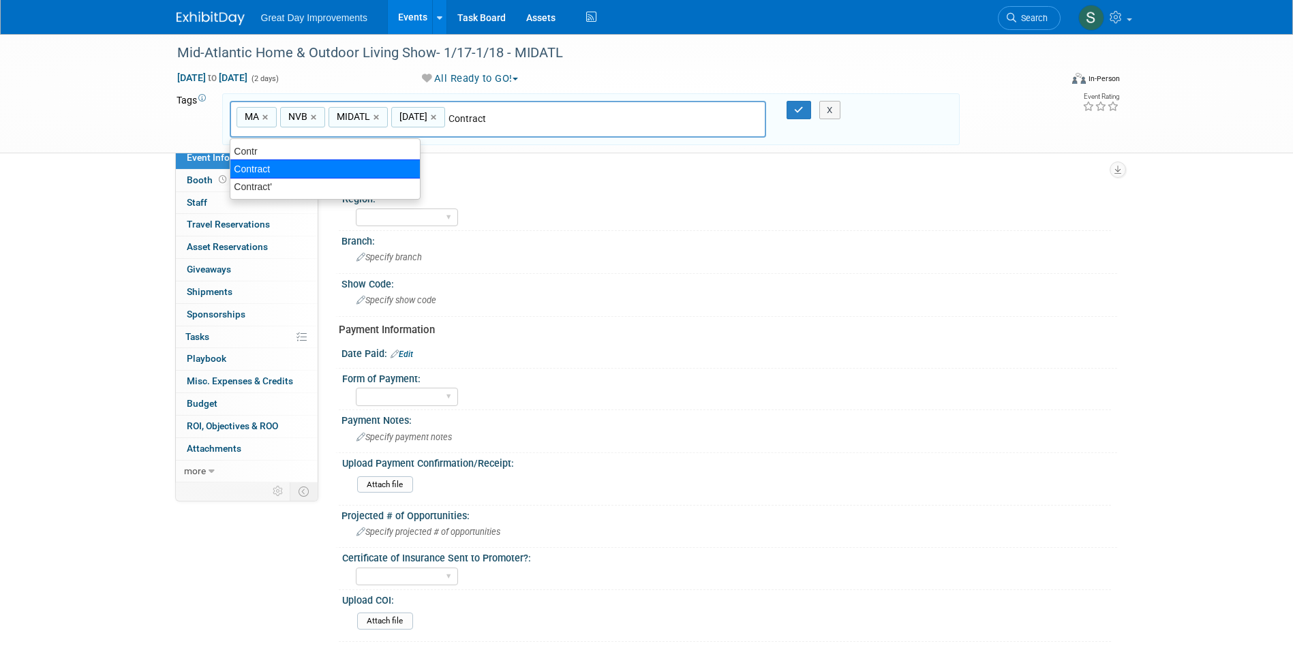
type input "MA, NVB, MIDATL, [DATE], Contract"
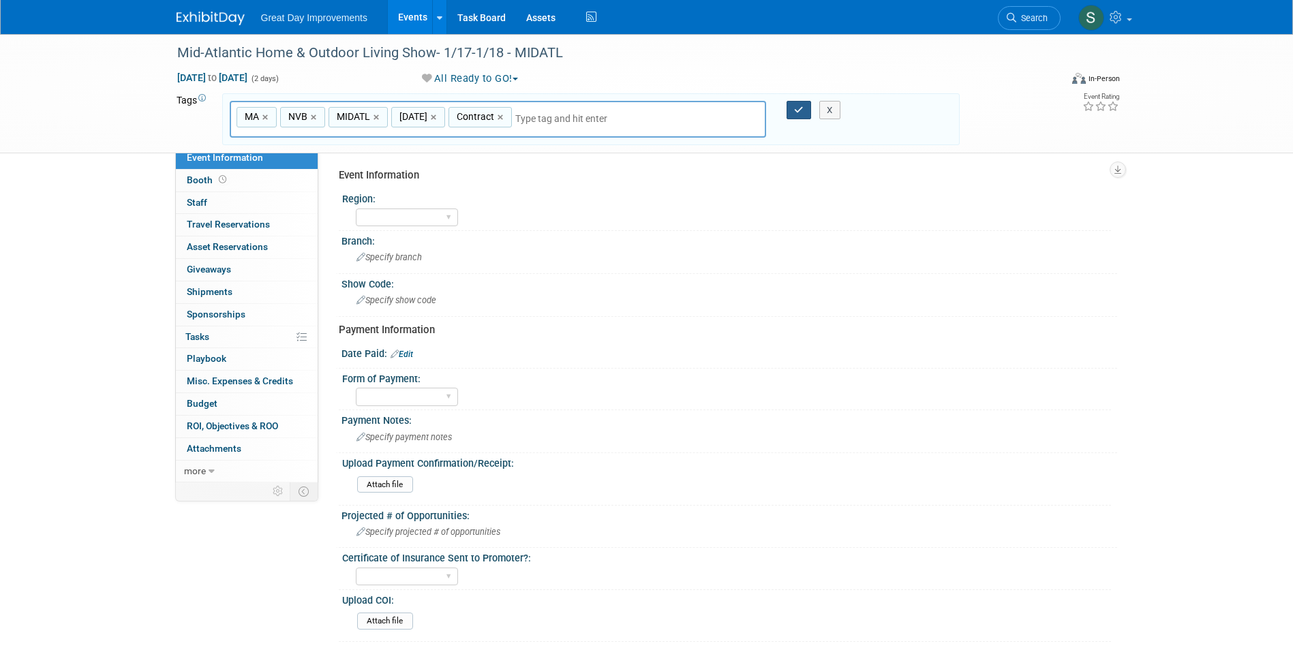
click at [792, 112] on button "button" at bounding box center [798, 110] width 25 height 19
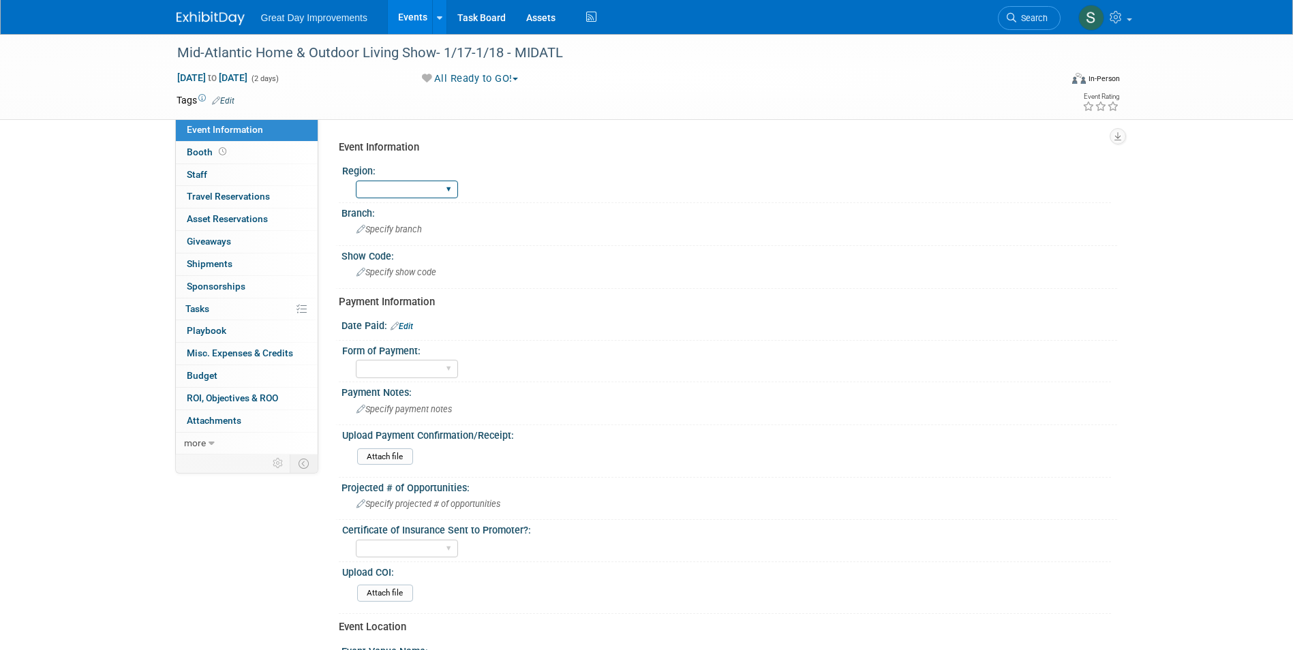
click at [399, 189] on select "GC MA MW MTW NE NEW OV PL PNW SA SE SC UMW FL" at bounding box center [407, 190] width 102 height 18
select select "MA"
click at [356, 181] on select "GC MA MW MTW NE NEW OV PL PNW SA SE SC UMW FL" at bounding box center [407, 190] width 102 height 18
click at [407, 236] on div "Specify branch" at bounding box center [729, 229] width 755 height 21
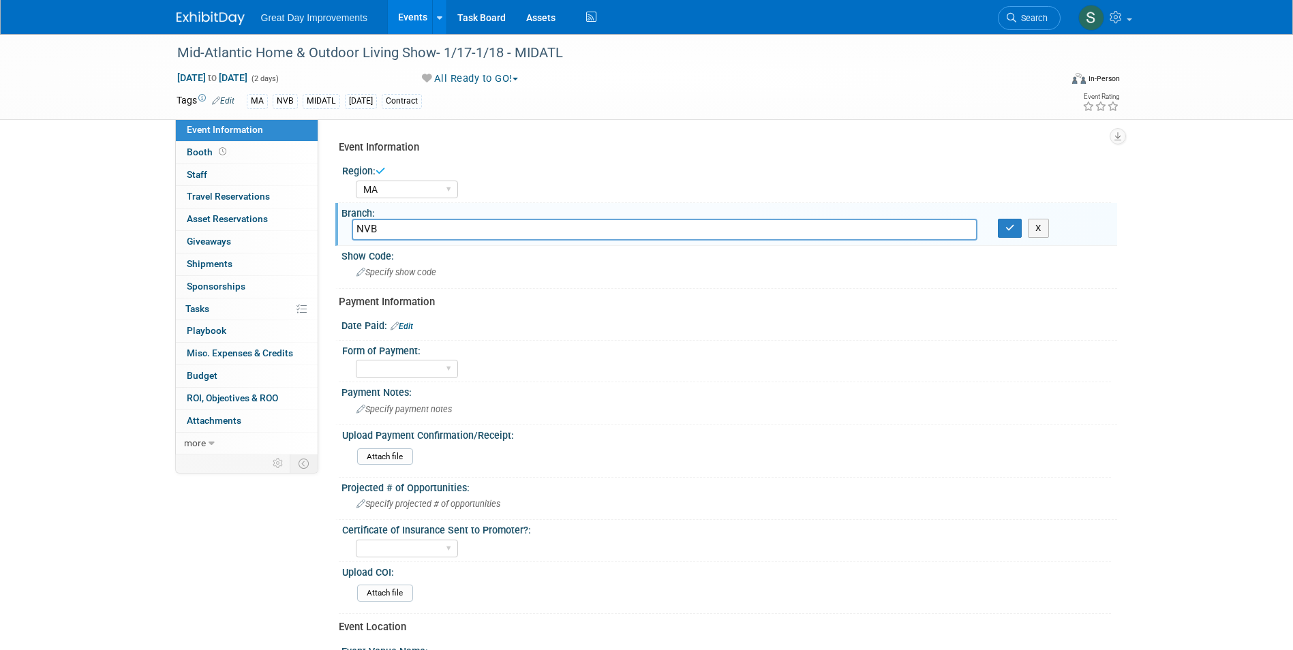
type input "NVB"
click at [997, 219] on button "button" at bounding box center [1009, 228] width 25 height 19
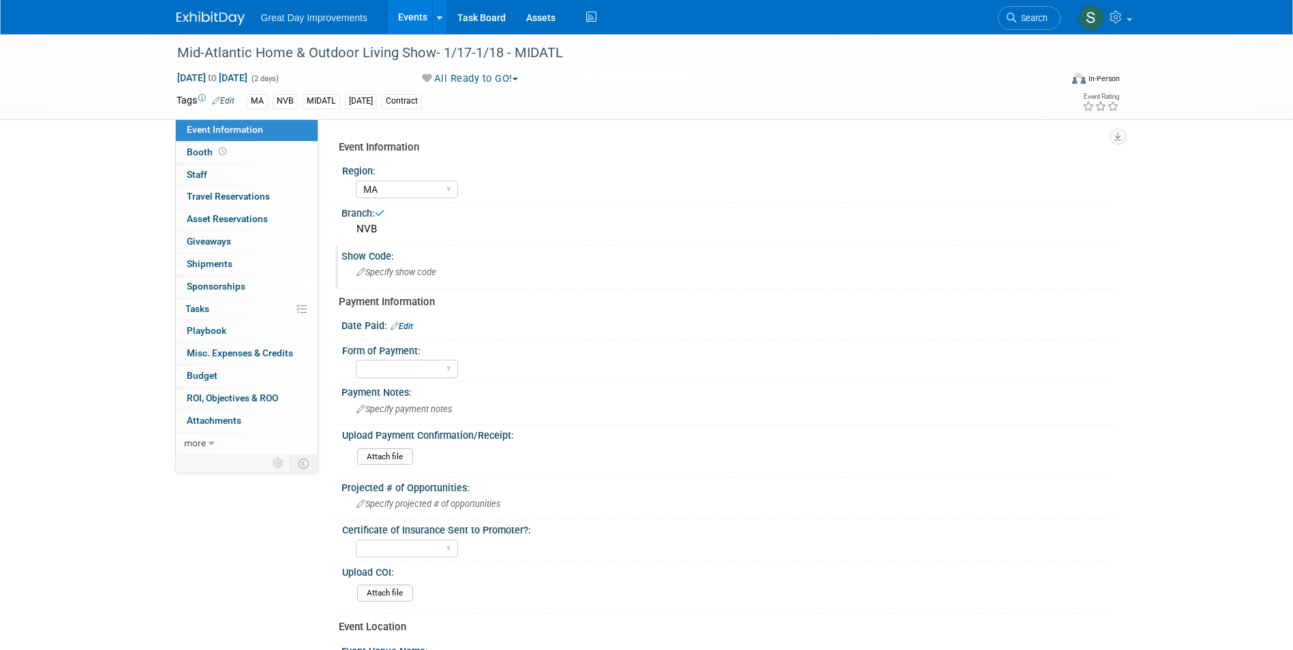
click at [428, 266] on div "Specify show code" at bounding box center [729, 272] width 755 height 21
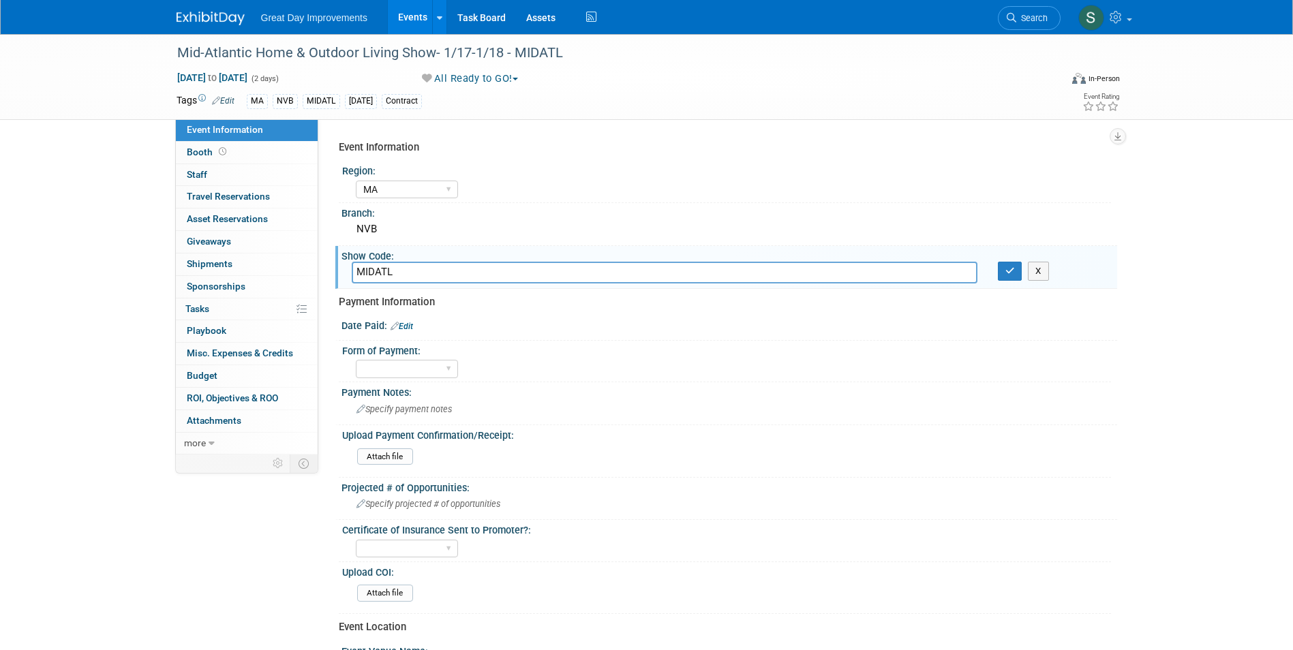
type input "MIDATL"
click at [997, 262] on button "button" at bounding box center [1009, 271] width 25 height 19
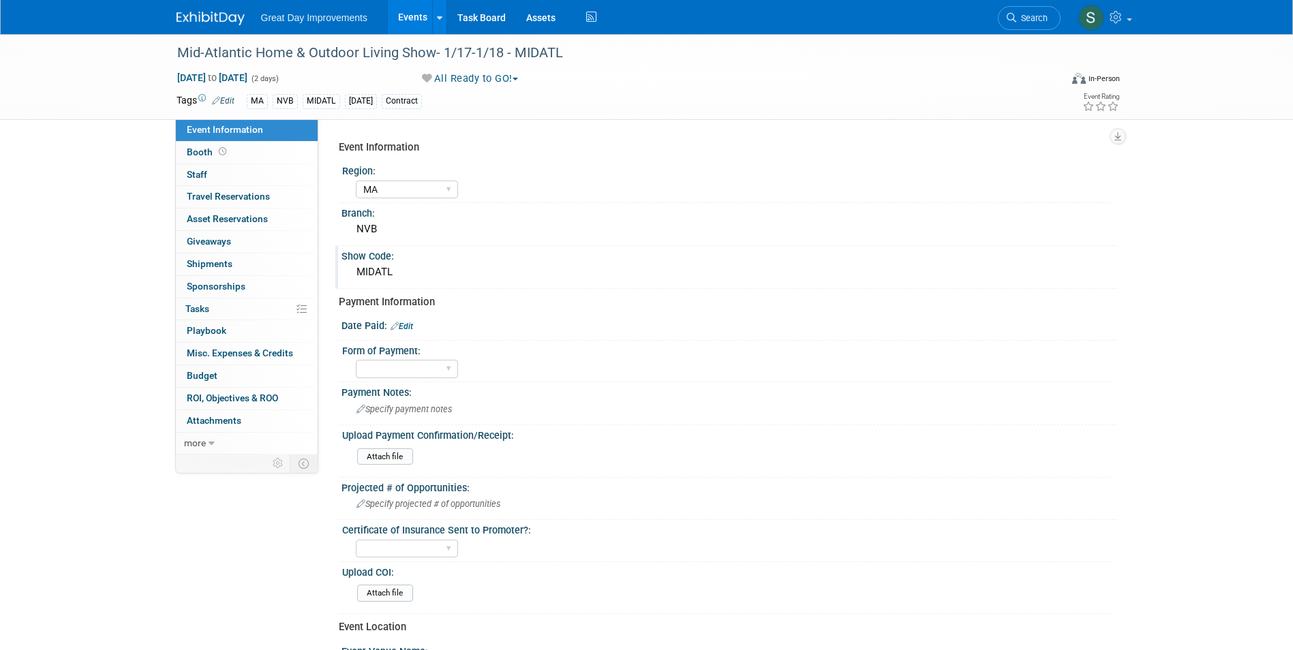
click at [207, 18] on img at bounding box center [210, 19] width 68 height 14
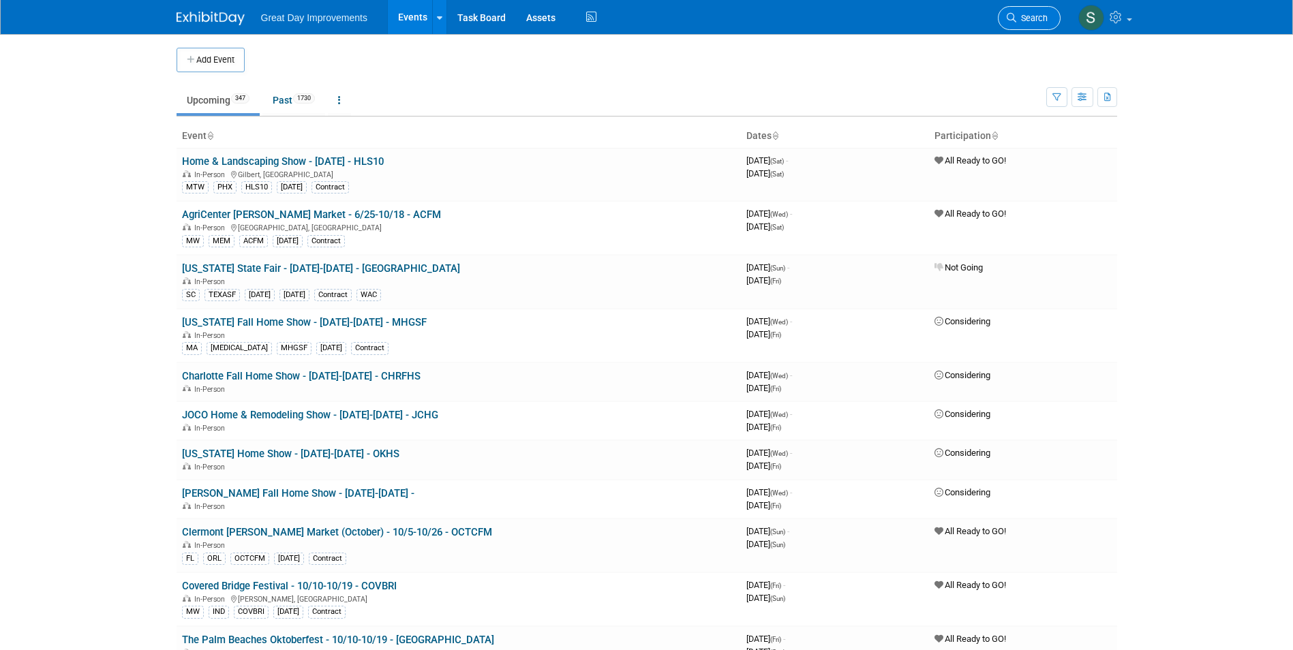
click at [1034, 10] on link "Search" at bounding box center [1028, 18] width 63 height 24
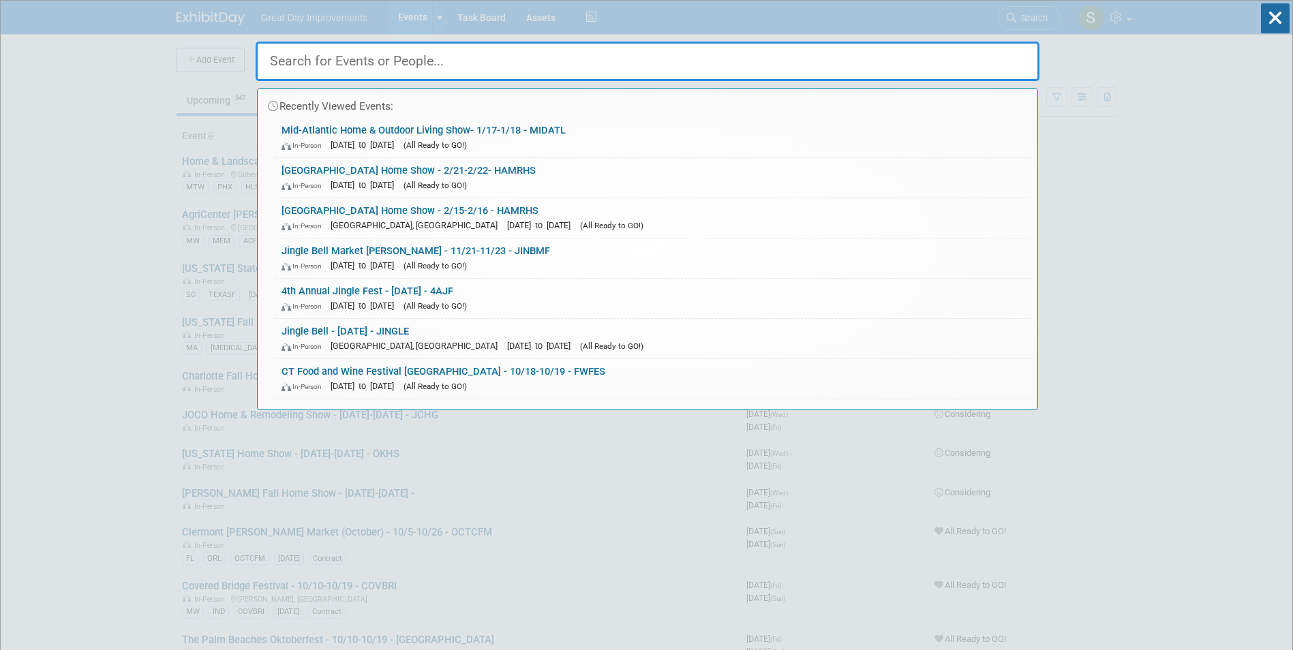
click at [436, 69] on input "text" at bounding box center [648, 62] width 784 height 40
paste input "RVA Fall Home Show"
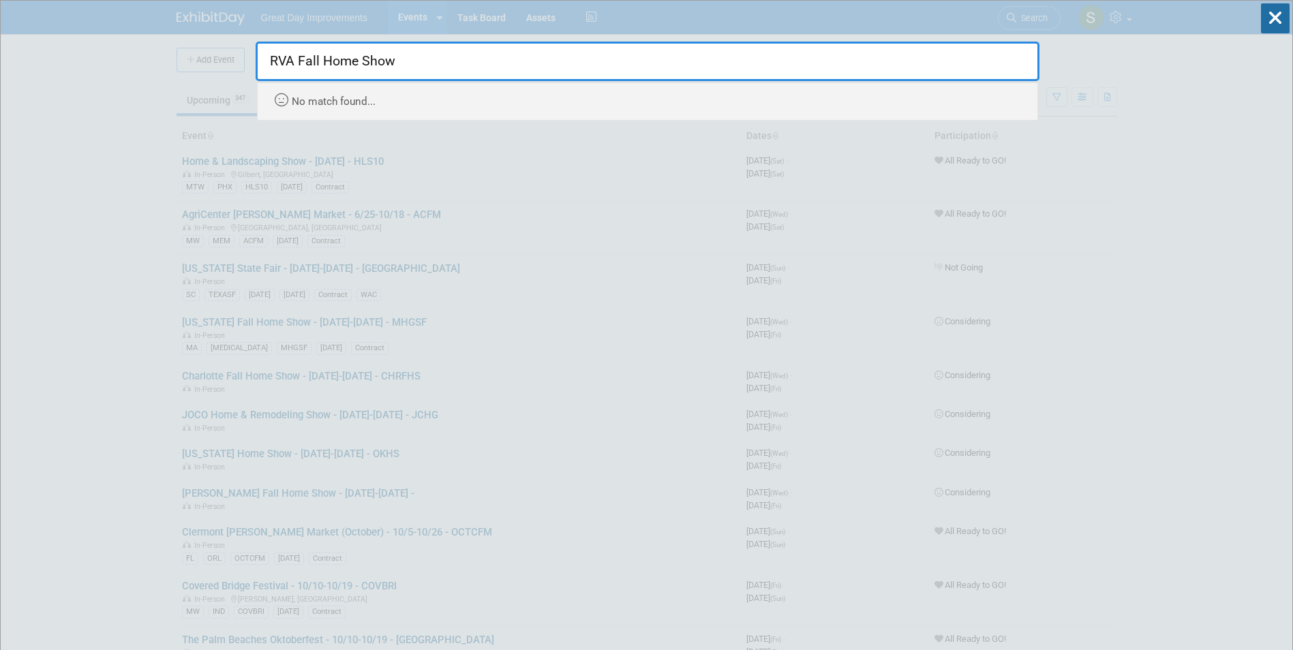
drag, startPoint x: 335, startPoint y: 76, endPoint x: 882, endPoint y: 93, distance: 546.7
click at [668, 104] on div "RVA Fall Home Show Recently Viewed Events: Mid-Atlantic Home & Outdoor Living S…" at bounding box center [648, 78] width 784 height 86
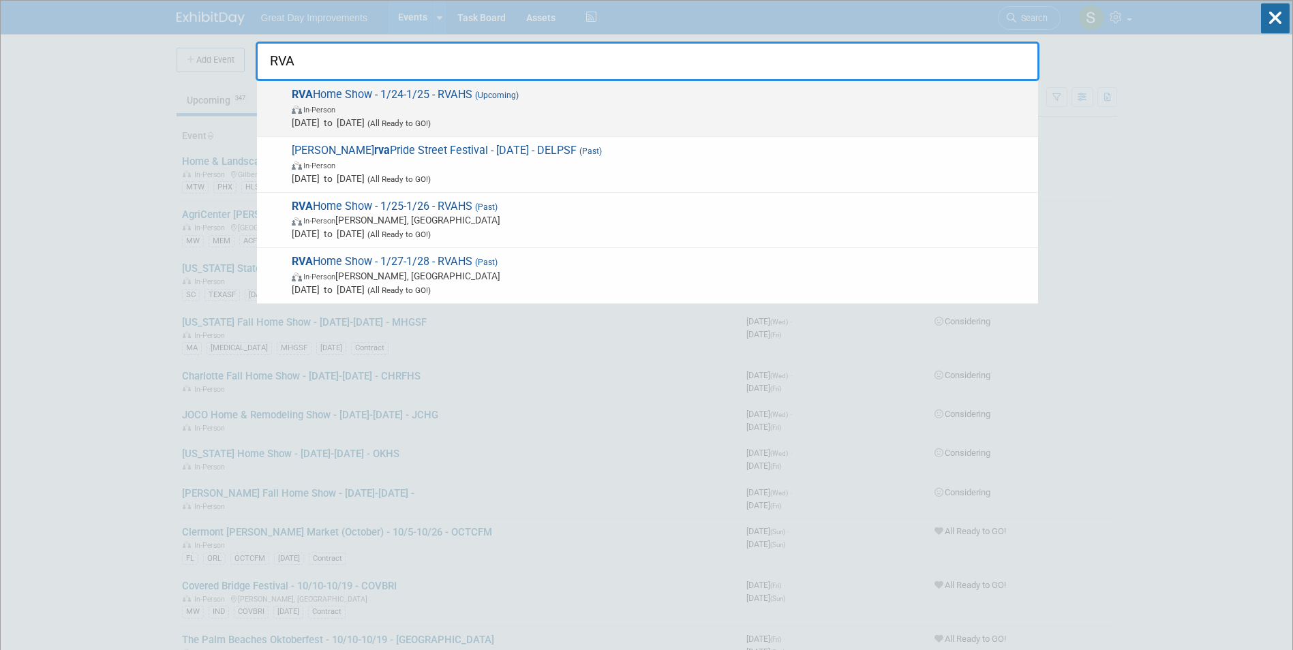
type input "RVA"
click at [741, 103] on span "In-Person" at bounding box center [661, 109] width 739 height 14
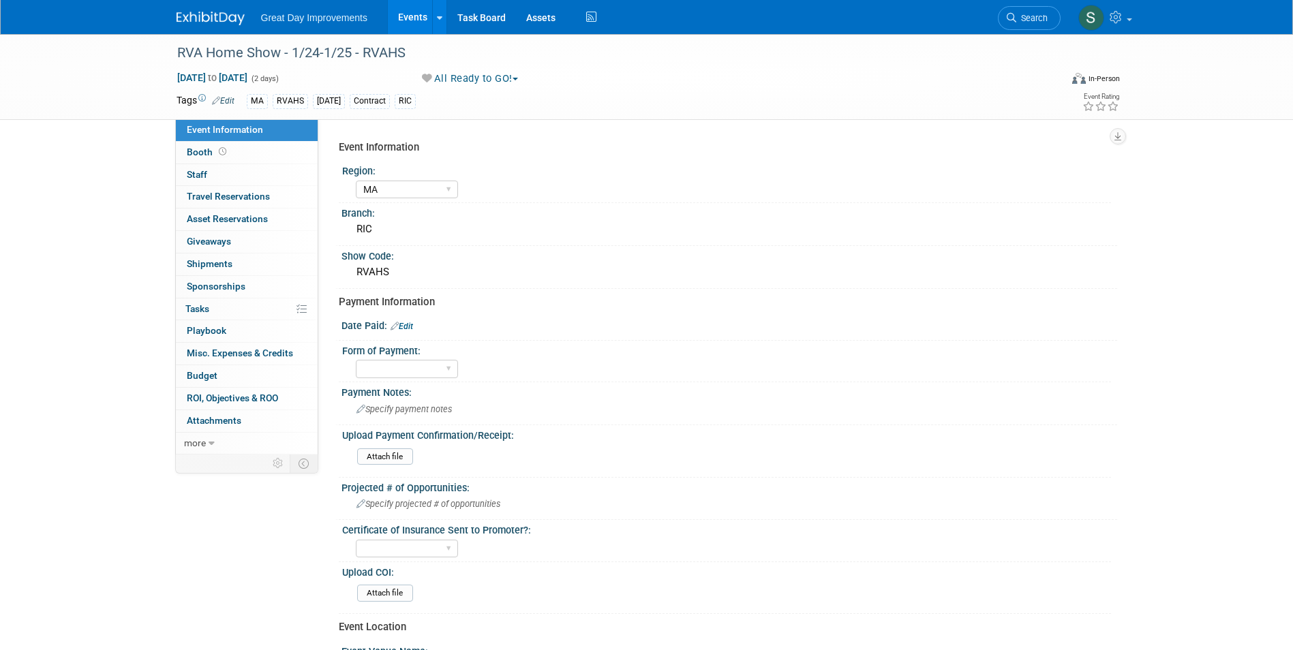
select select "MA"
click at [430, 61] on div "RVA Home Show - 1/24-1/25 - RVAHS" at bounding box center [605, 53] width 867 height 25
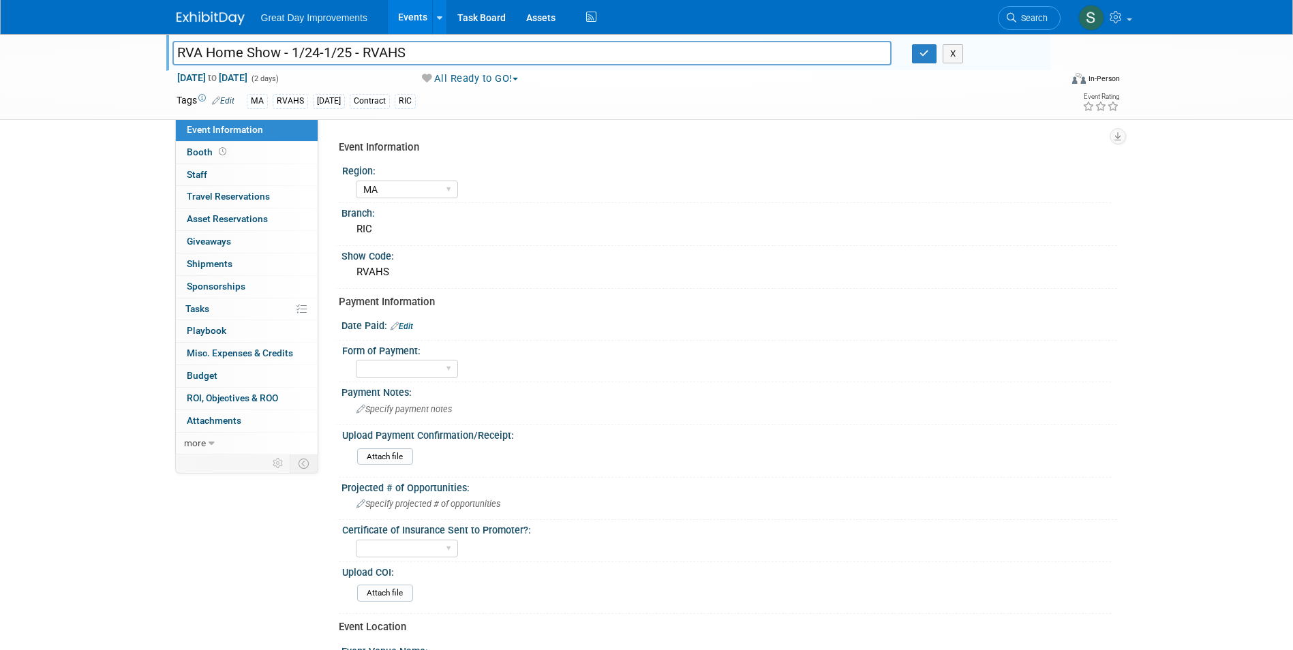
drag, startPoint x: 430, startPoint y: 61, endPoint x: 282, endPoint y: 54, distance: 148.0
click at [282, 53] on input "RVA Home Show - 1/24-1/25 - RVAHS" at bounding box center [532, 53] width 720 height 24
drag, startPoint x: 281, startPoint y: 56, endPoint x: 183, endPoint y: 40, distance: 99.5
click at [186, 38] on div "RVA Home Show - 1/24-1/25 - RVAHS RVA Home Show - 1/24-1/25 - RVAHS X" at bounding box center [608, 52] width 884 height 37
click at [191, 52] on input "RVA Home Show - 1/24-1/25 - RVAHS" at bounding box center [532, 53] width 720 height 24
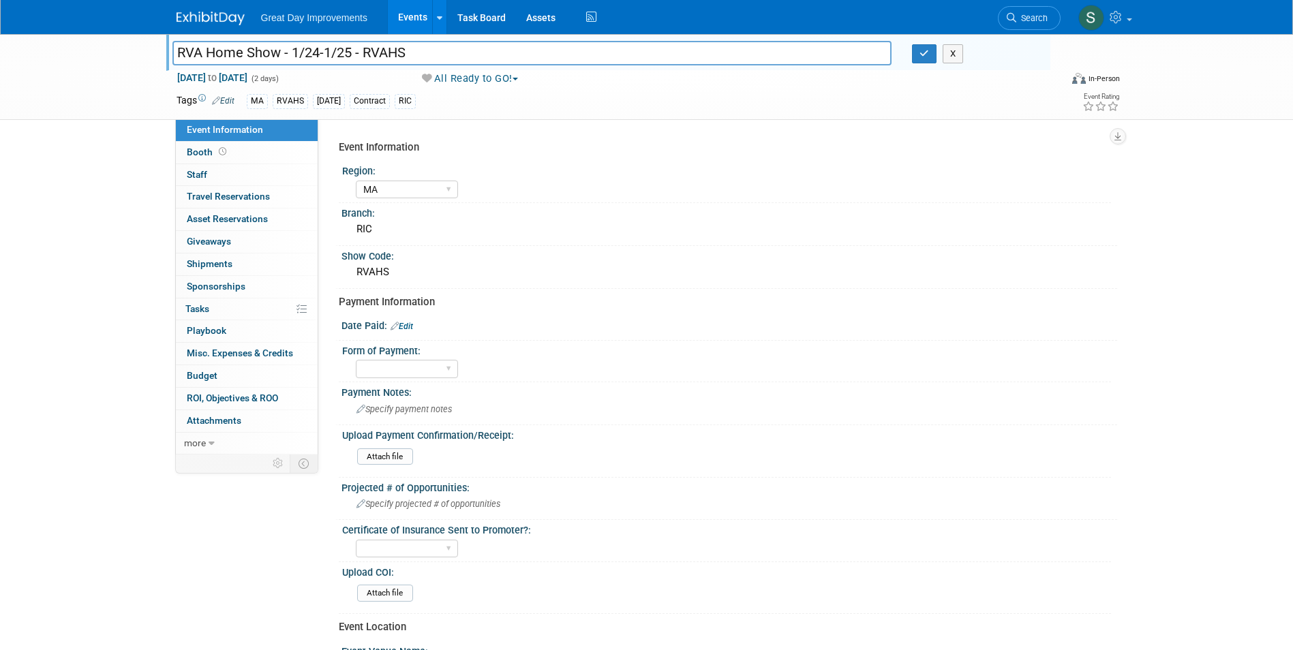
drag, startPoint x: 277, startPoint y: 54, endPoint x: 149, endPoint y: 45, distance: 128.4
click at [149, 45] on div "RVA Home Show - 1/24-1/25 - RVAHS RVA Home Show - 1/24-1/25 - RVAHS X Jan 24, 2…" at bounding box center [646, 77] width 1293 height 86
drag, startPoint x: 472, startPoint y: 59, endPoint x: 180, endPoint y: 51, distance: 292.4
click at [180, 51] on input "RVA Fall Home Show - 1/24-1/25 - RVAHS" at bounding box center [532, 53] width 720 height 24
type input "RVA Fall Home Show - 1/24-1/25 - RVAHS"
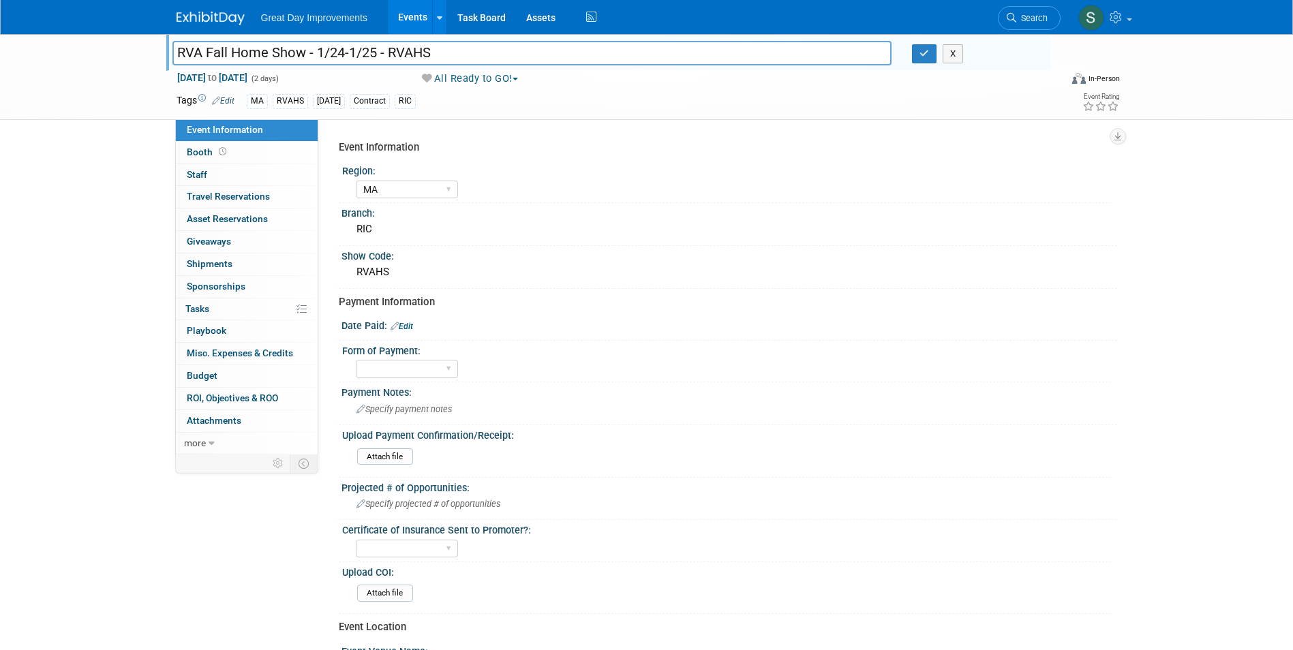
click at [226, 15] on img at bounding box center [210, 19] width 68 height 14
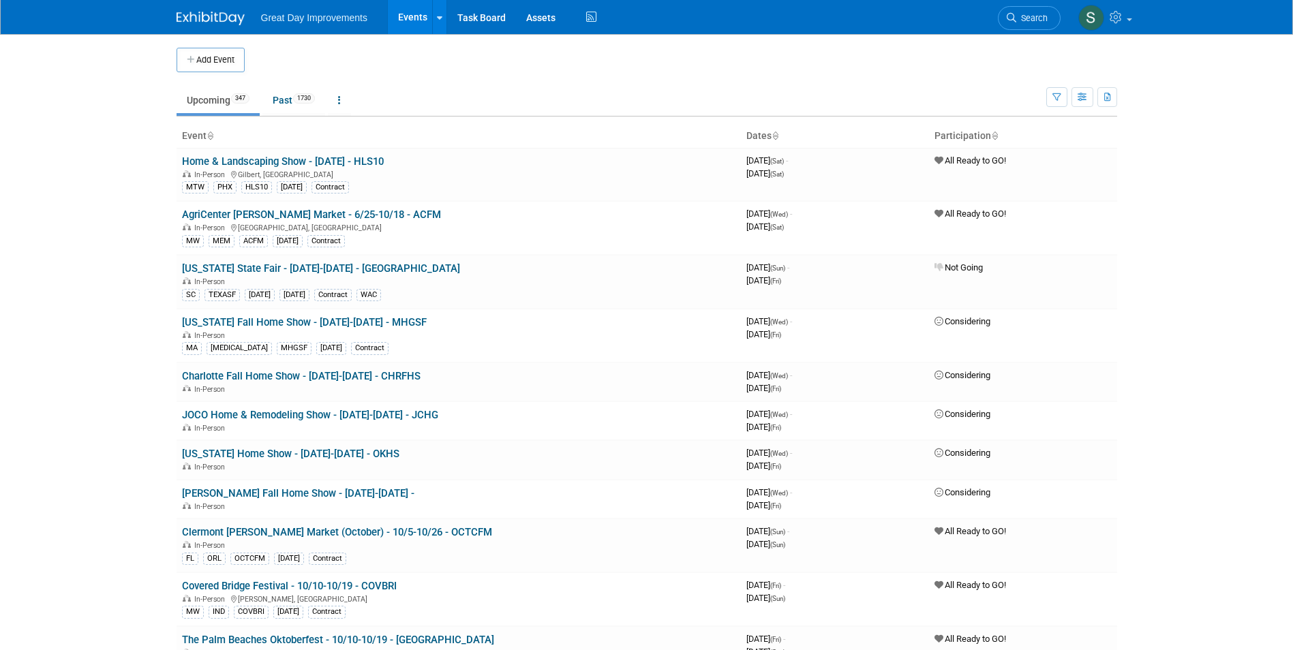
click at [1040, 24] on link "Search" at bounding box center [1028, 18] width 63 height 24
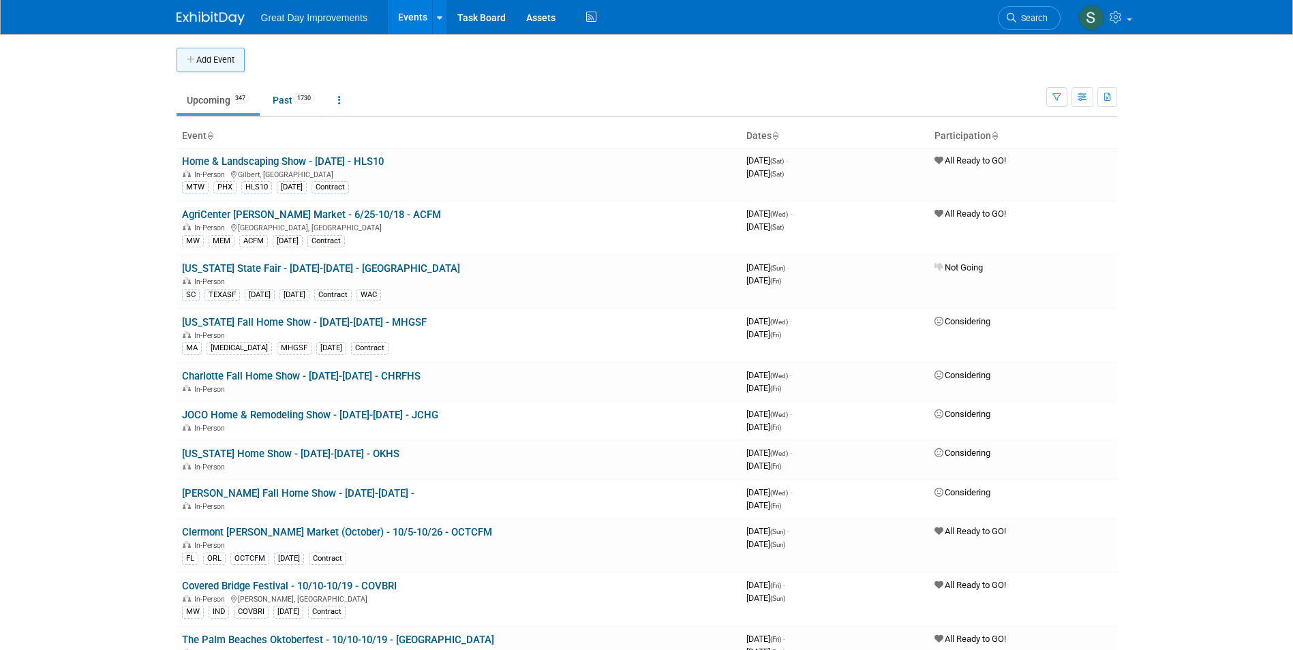
click at [180, 63] on button "Add Event" at bounding box center [210, 60] width 68 height 25
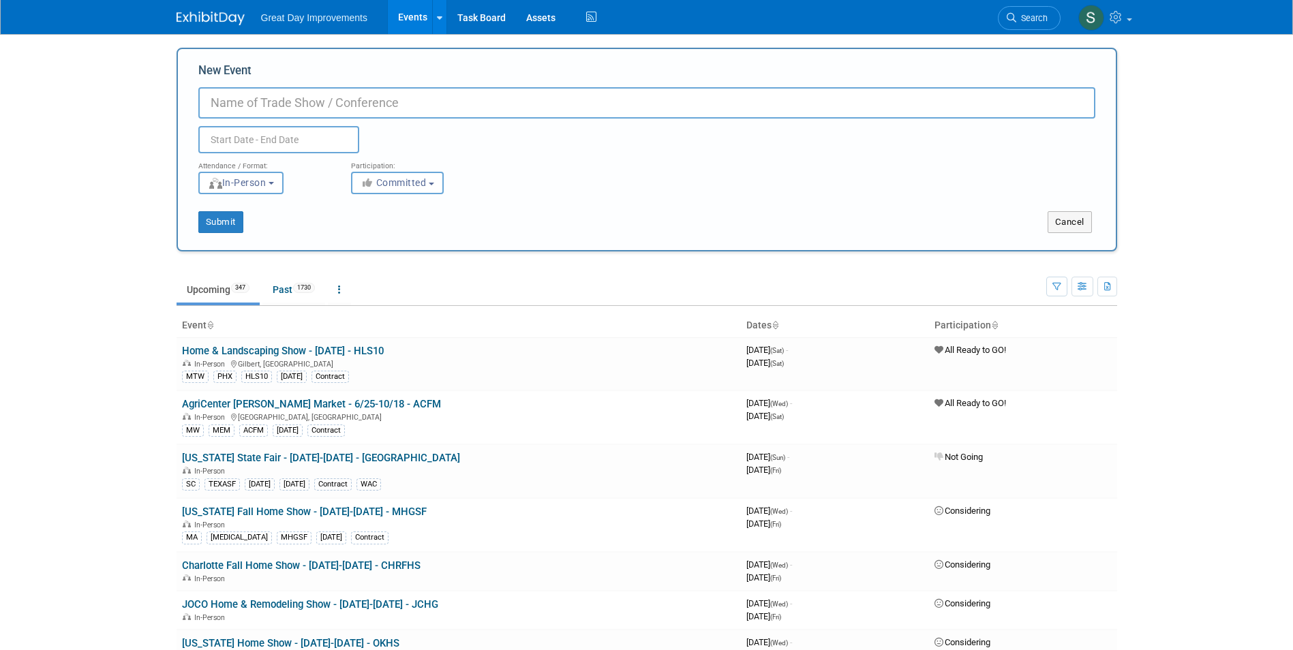
paste input "RVA Fall Home Show - 1/24-1/25 - RVAHS"
drag, startPoint x: 393, startPoint y: 105, endPoint x: 334, endPoint y: 104, distance: 59.3
click at [334, 104] on input "RVA Fall Home Show - 1/24-1/25 - RVAHS" at bounding box center [646, 102] width 897 height 31
type input "RVA Fall Home Show - 9/12-9/13- RVAFHS"
click at [402, 194] on button "Committed" at bounding box center [397, 183] width 93 height 22
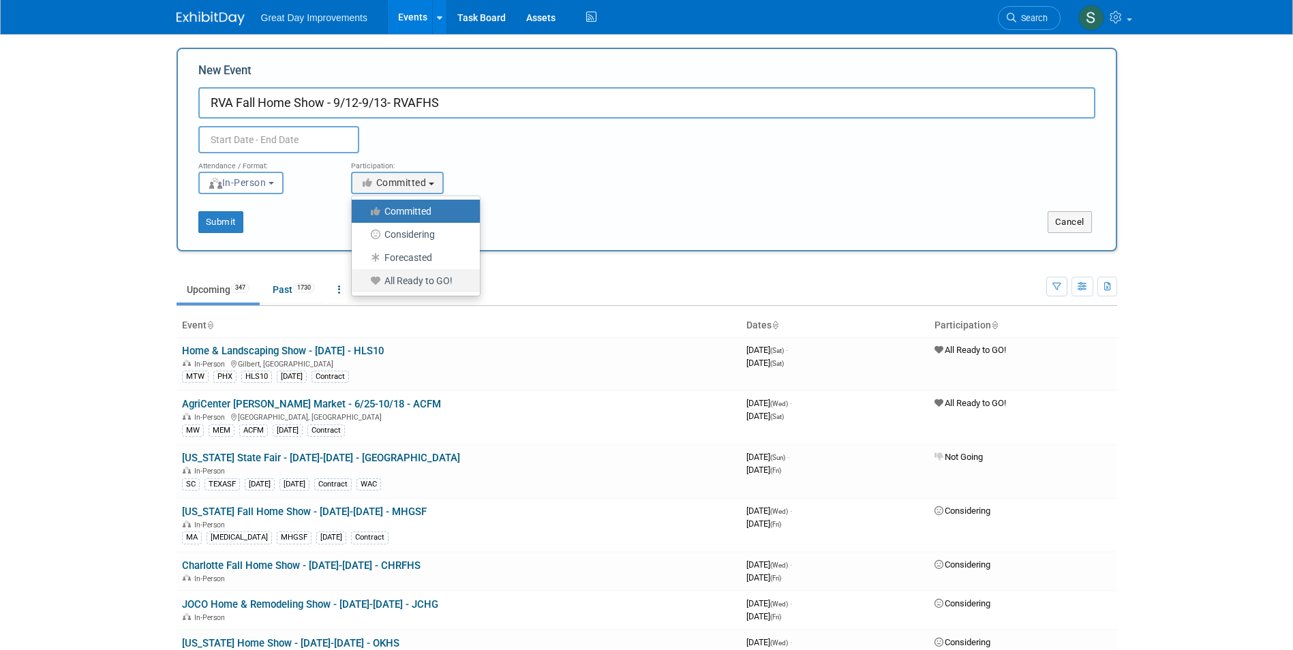
click at [431, 277] on label "All Ready to GO!" at bounding box center [412, 281] width 108 height 18
click at [364, 277] on input "All Ready to GO!" at bounding box center [359, 281] width 9 height 9
select select "102"
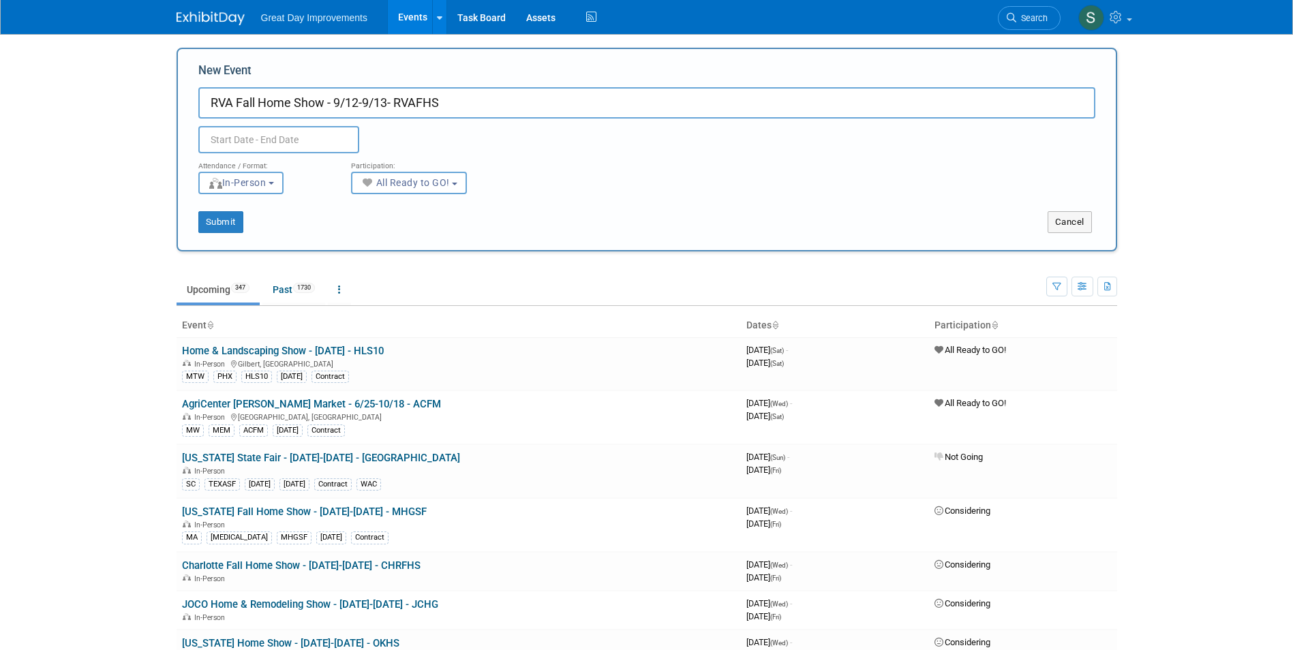
click at [287, 142] on input "text" at bounding box center [278, 139] width 161 height 27
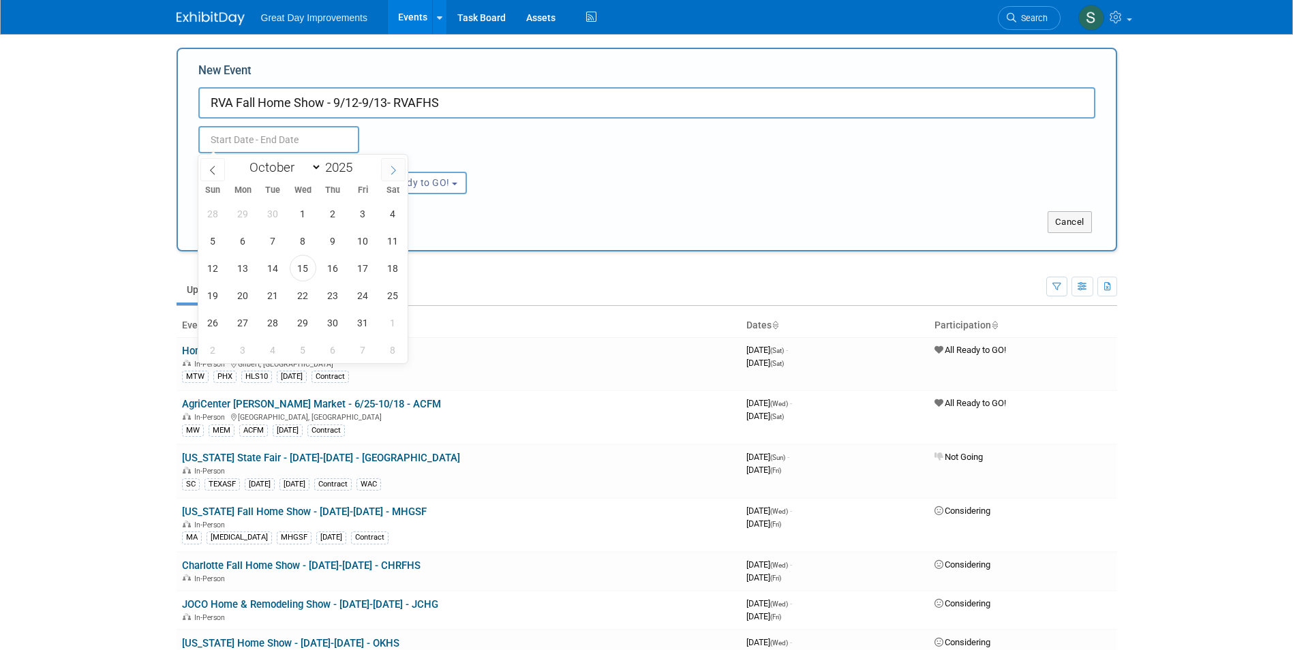
click at [382, 172] on span at bounding box center [393, 169] width 25 height 23
click at [384, 170] on span at bounding box center [393, 169] width 25 height 23
select select "11"
click at [384, 170] on span at bounding box center [393, 169] width 25 height 23
type input "2026"
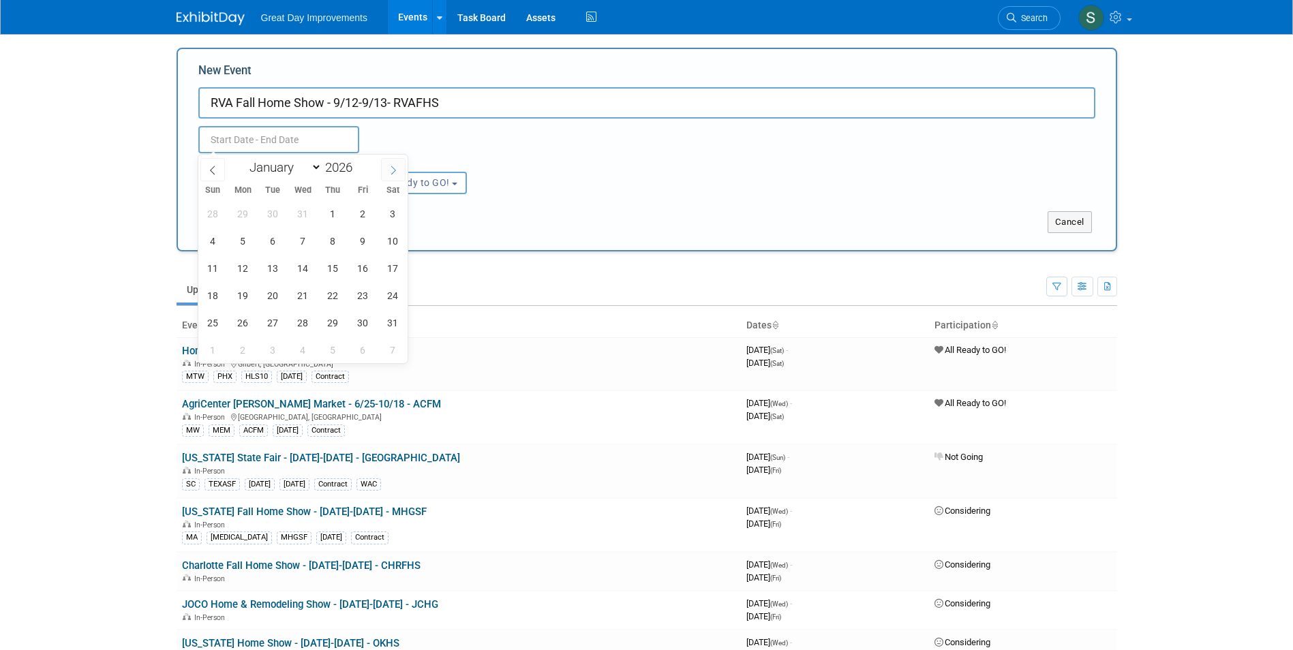
click at [384, 170] on span at bounding box center [393, 169] width 25 height 23
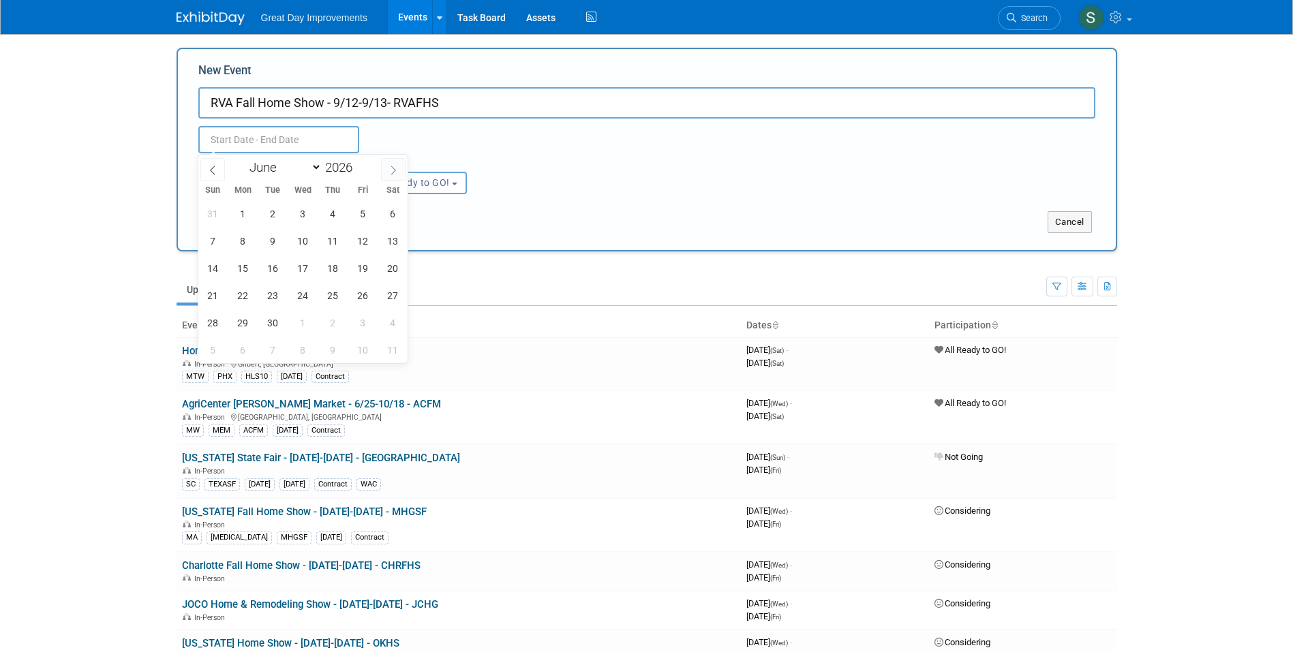
click at [384, 170] on span at bounding box center [393, 169] width 25 height 23
select select "8"
click at [394, 237] on span "12" at bounding box center [393, 241] width 27 height 27
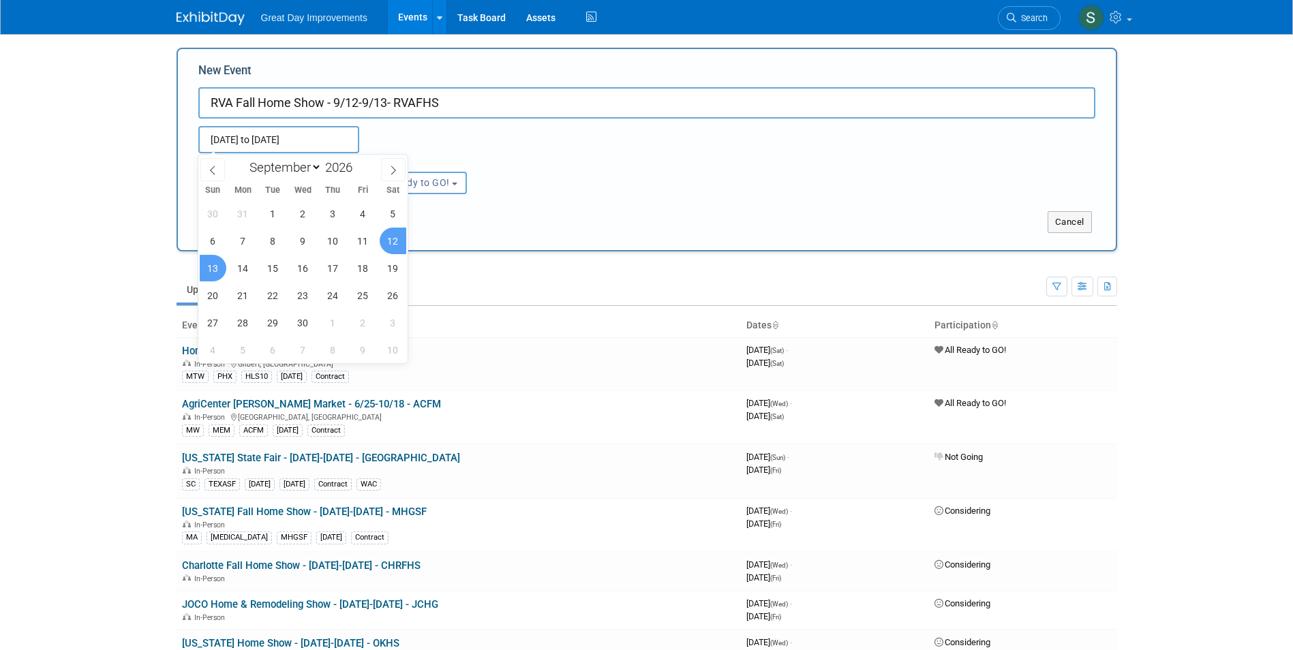
click at [217, 273] on span "13" at bounding box center [213, 268] width 27 height 27
type input "Sep 12, 2026 to Sep 13, 2026"
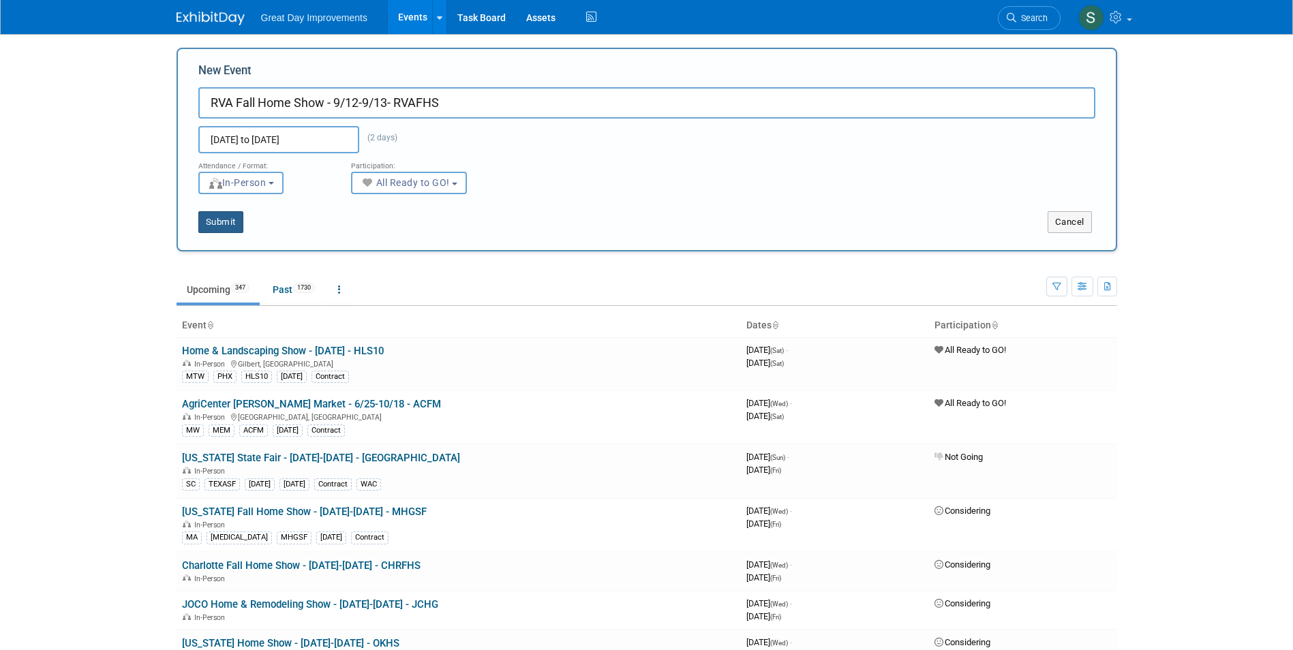
click at [212, 229] on button "Submit" at bounding box center [220, 222] width 45 height 22
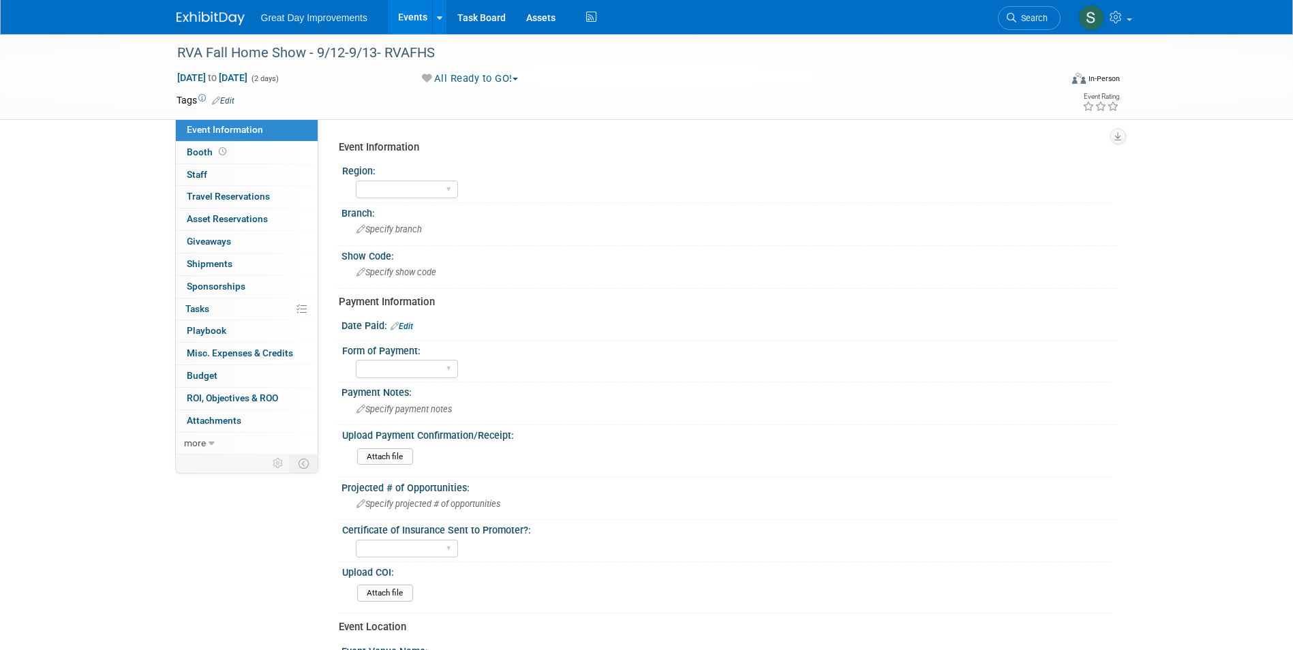
click at [229, 99] on link "Edit" at bounding box center [223, 101] width 22 height 10
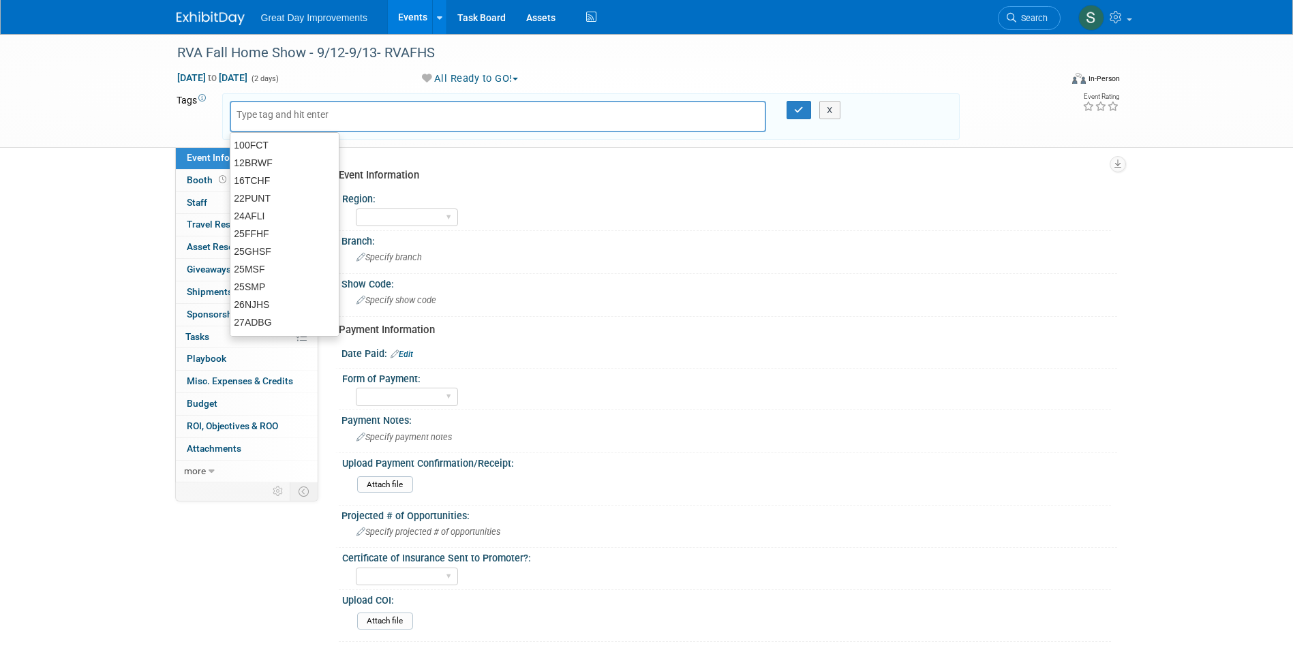
click at [262, 116] on input "text" at bounding box center [290, 115] width 109 height 14
type input "MA"
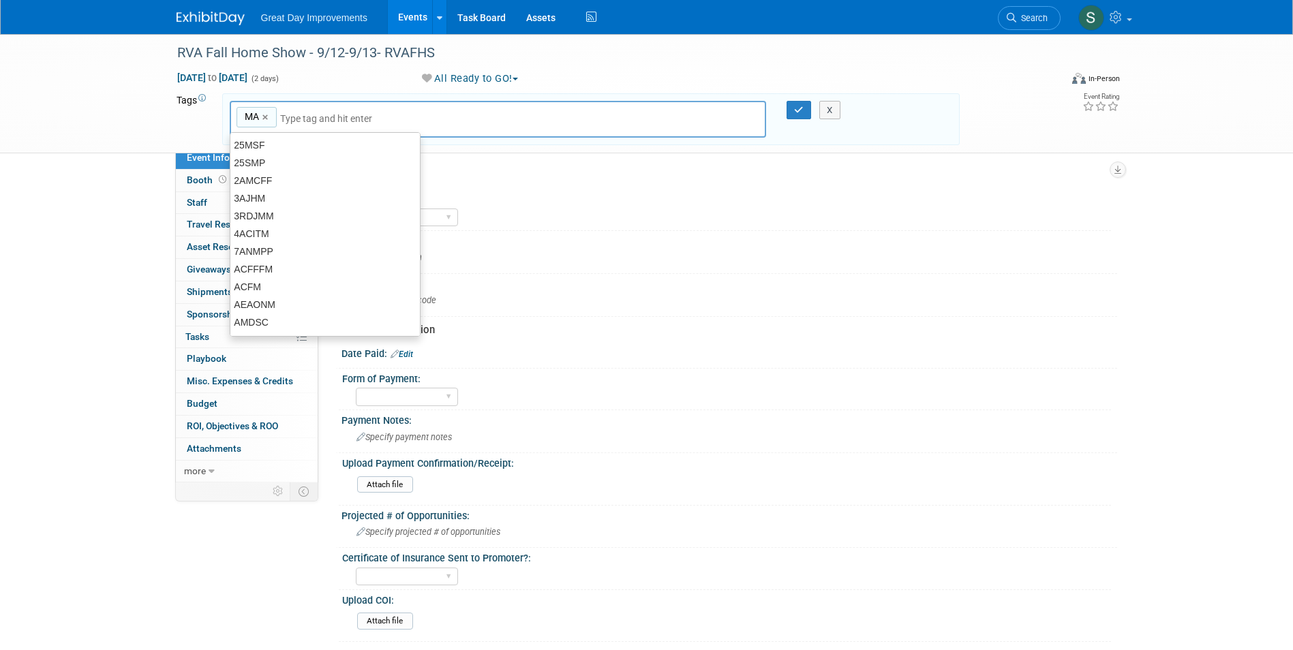
type input "MA"
type input "RIC"
type input "MA, RIC"
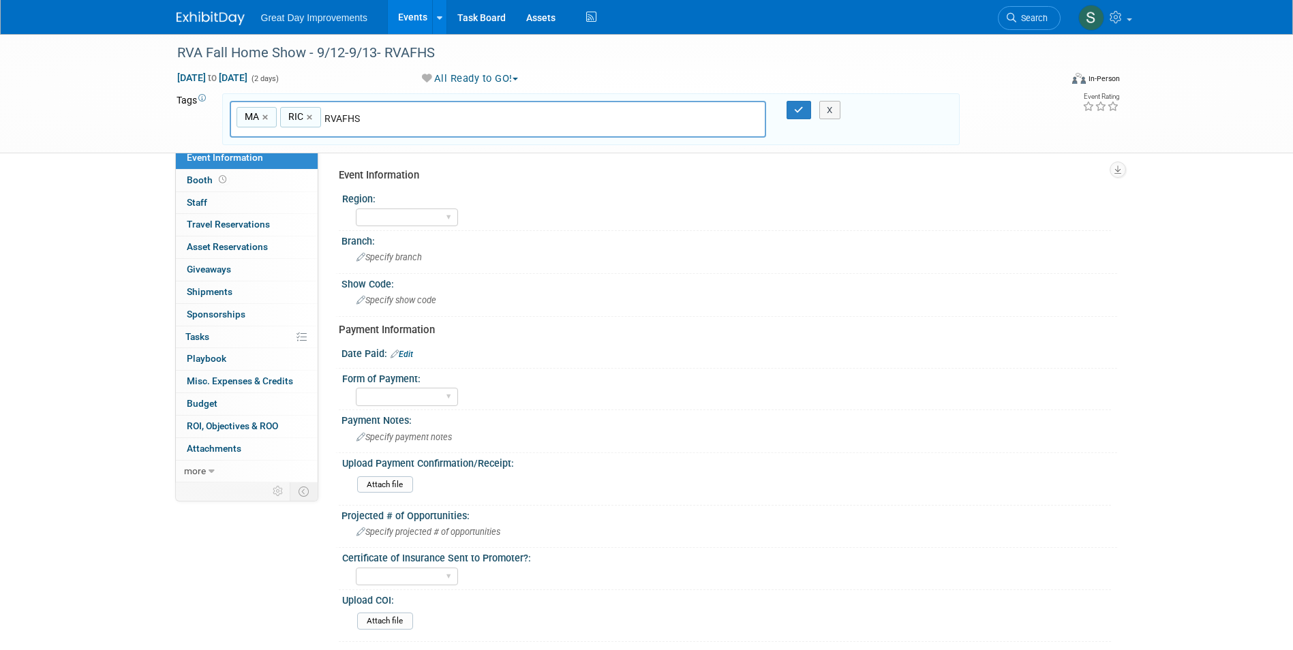
type input "RVAFHS"
type input "MA, RIC, RVAFHS"
type input "[DATE]"
type input "MA, RIC, RVAFHS, [DATE]"
type input "Contract"
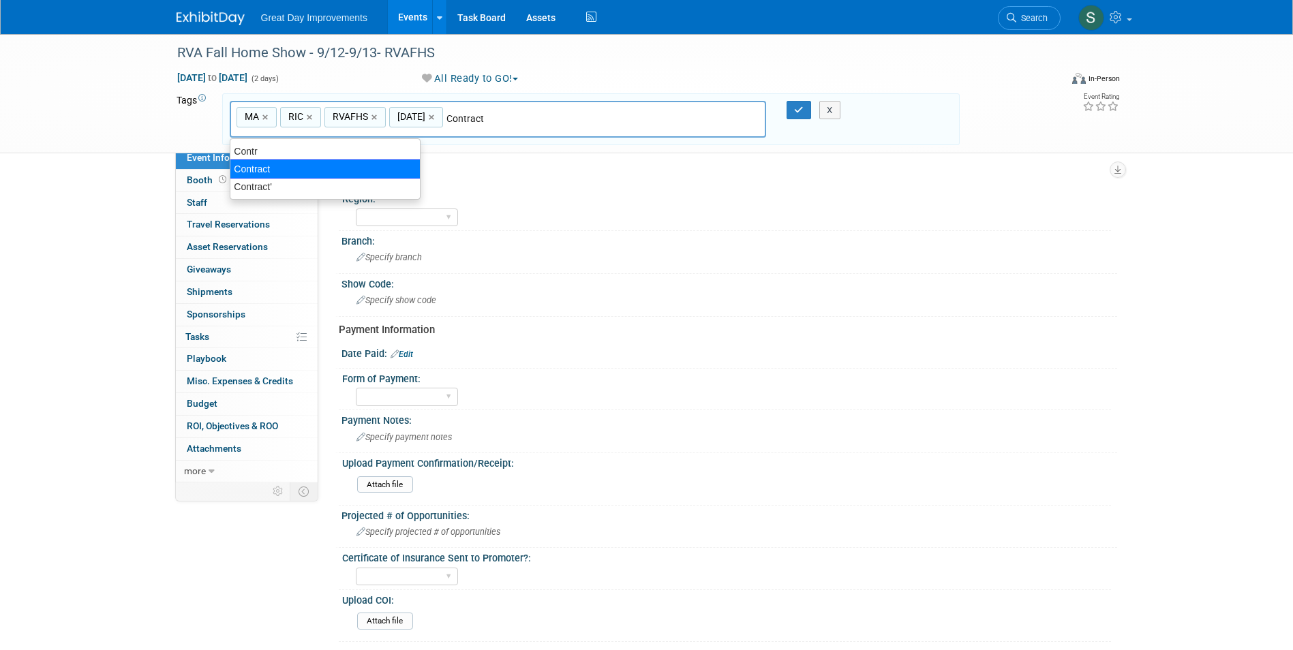
type input "MA, RIC, RVAFHS, [DATE], Contract"
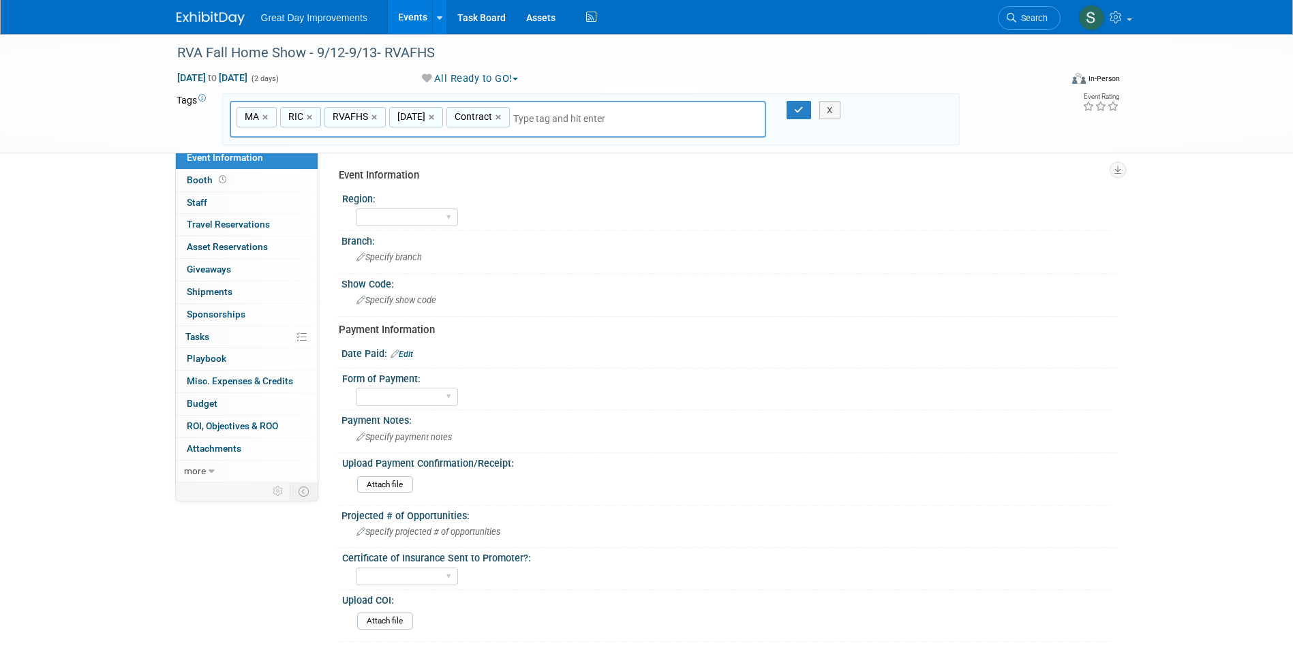
click at [786, 108] on div at bounding box center [790, 110] width 29 height 19
click at [791, 109] on button "button" at bounding box center [798, 110] width 25 height 19
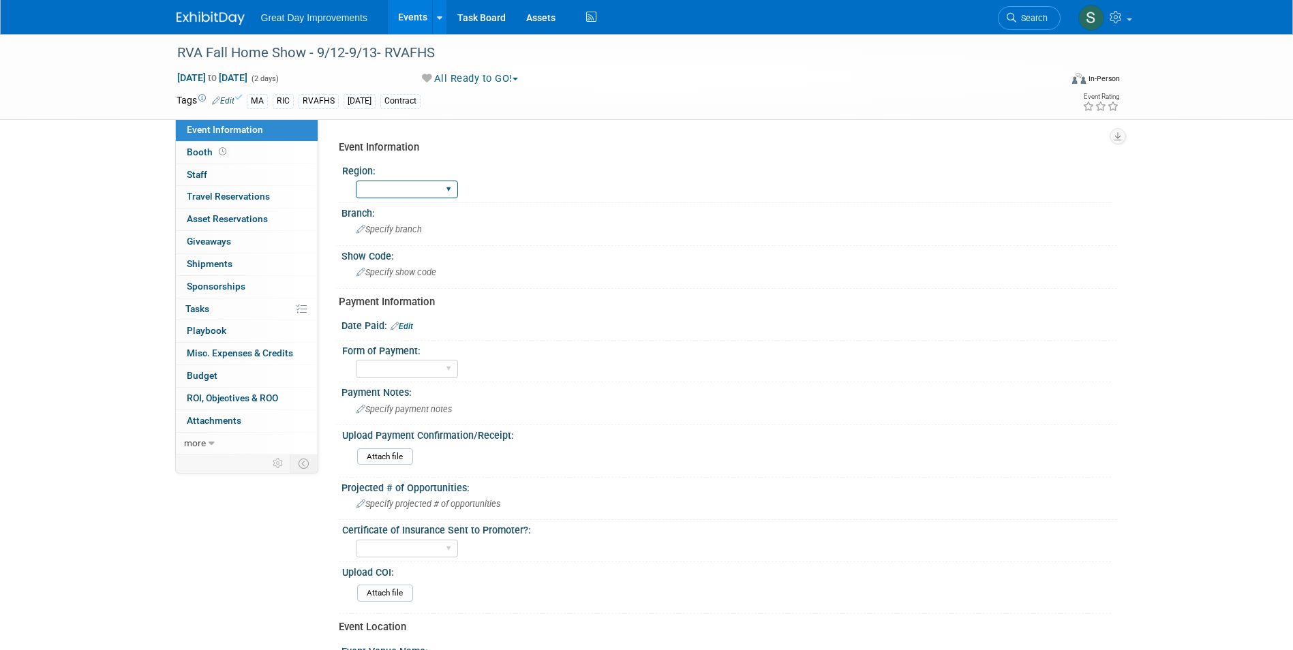
click at [412, 194] on select "GC MA MW MTW NE NEW OV PL PNW SA SE SC UMW FL" at bounding box center [407, 190] width 102 height 18
select select "MA"
click at [356, 181] on select "GC MA MW MTW NE NEW OV PL PNW SA SE SC UMW FL" at bounding box center [407, 190] width 102 height 18
click at [416, 221] on div "Specify branch" at bounding box center [729, 229] width 755 height 21
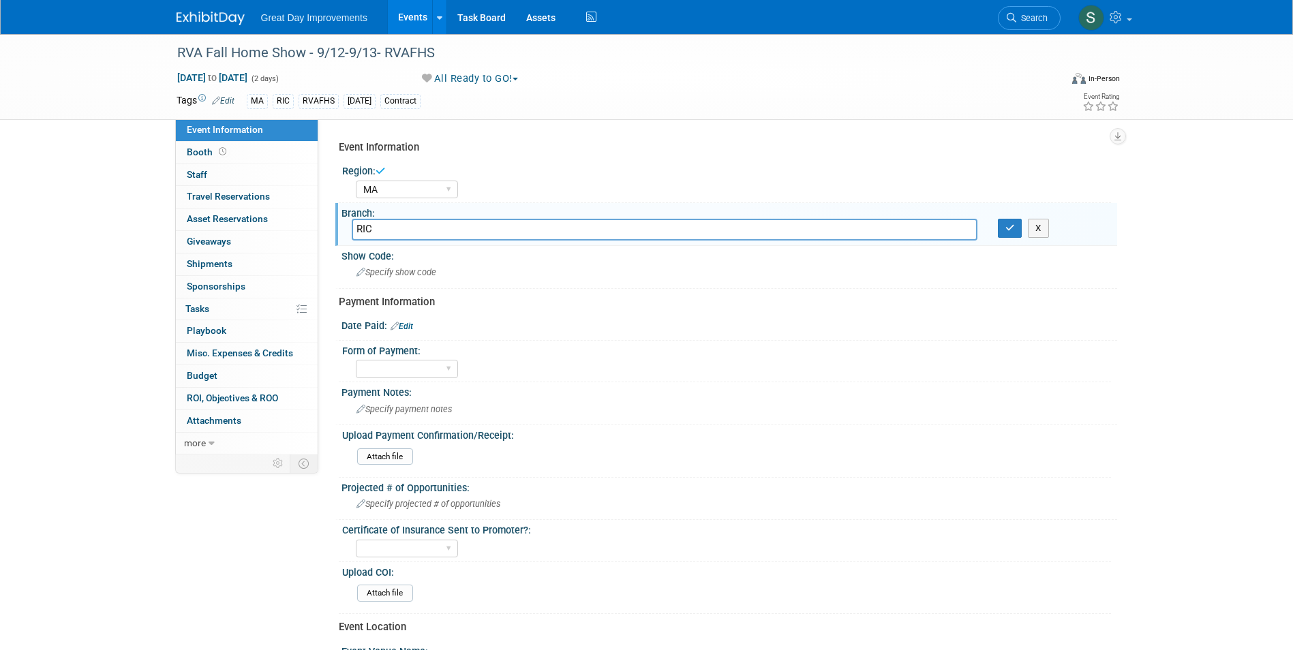
type input "RIC"
click at [997, 219] on button "button" at bounding box center [1009, 228] width 25 height 19
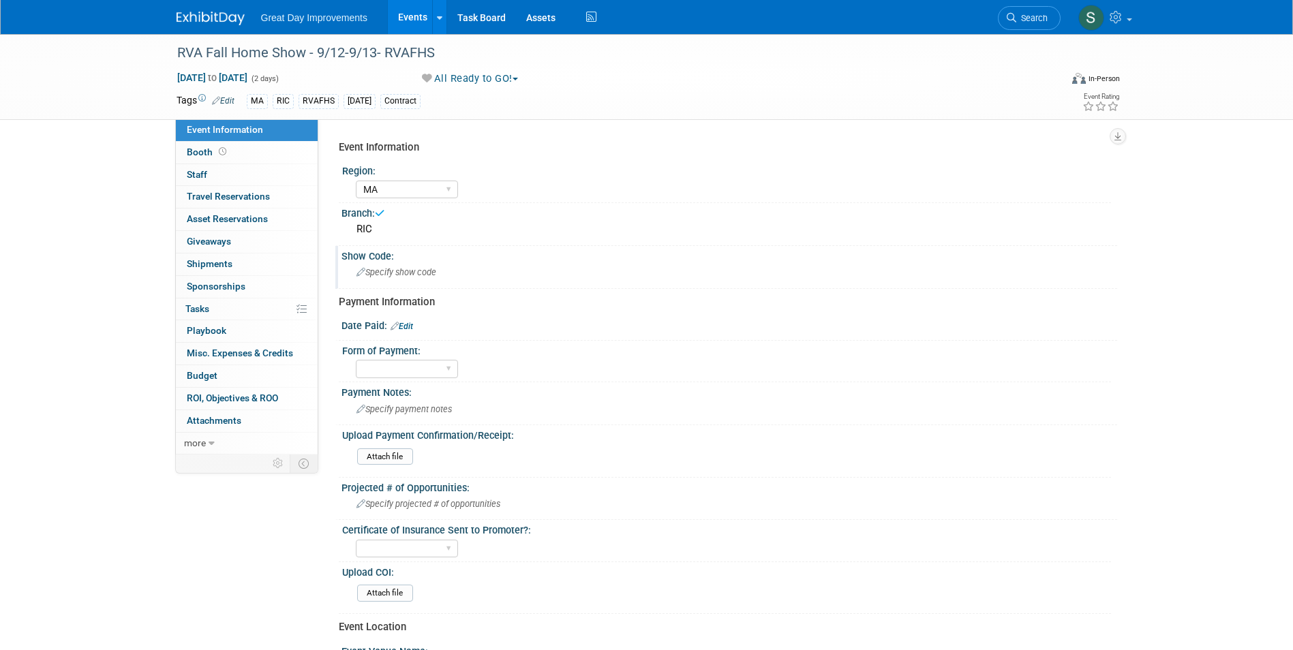
click at [377, 276] on span "Specify show code" at bounding box center [396, 272] width 80 height 10
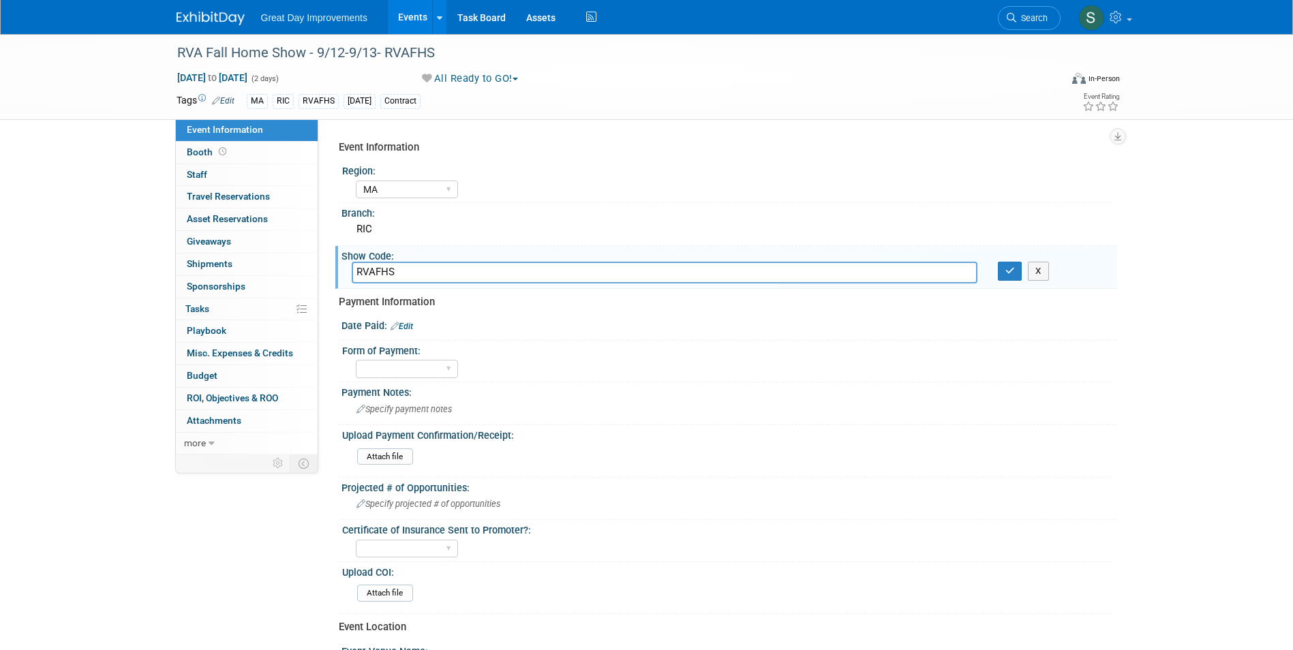
type input "RVAFHS"
click at [997, 262] on button "button" at bounding box center [1009, 271] width 25 height 19
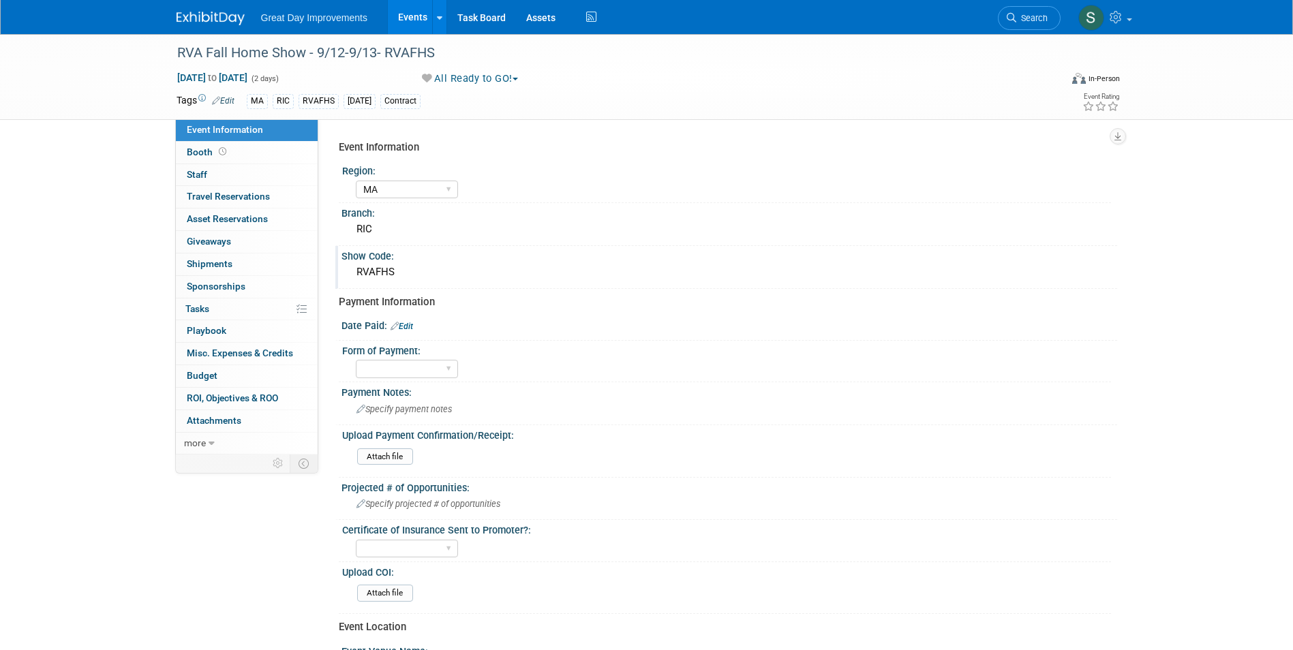
click at [185, 12] on img at bounding box center [210, 19] width 68 height 14
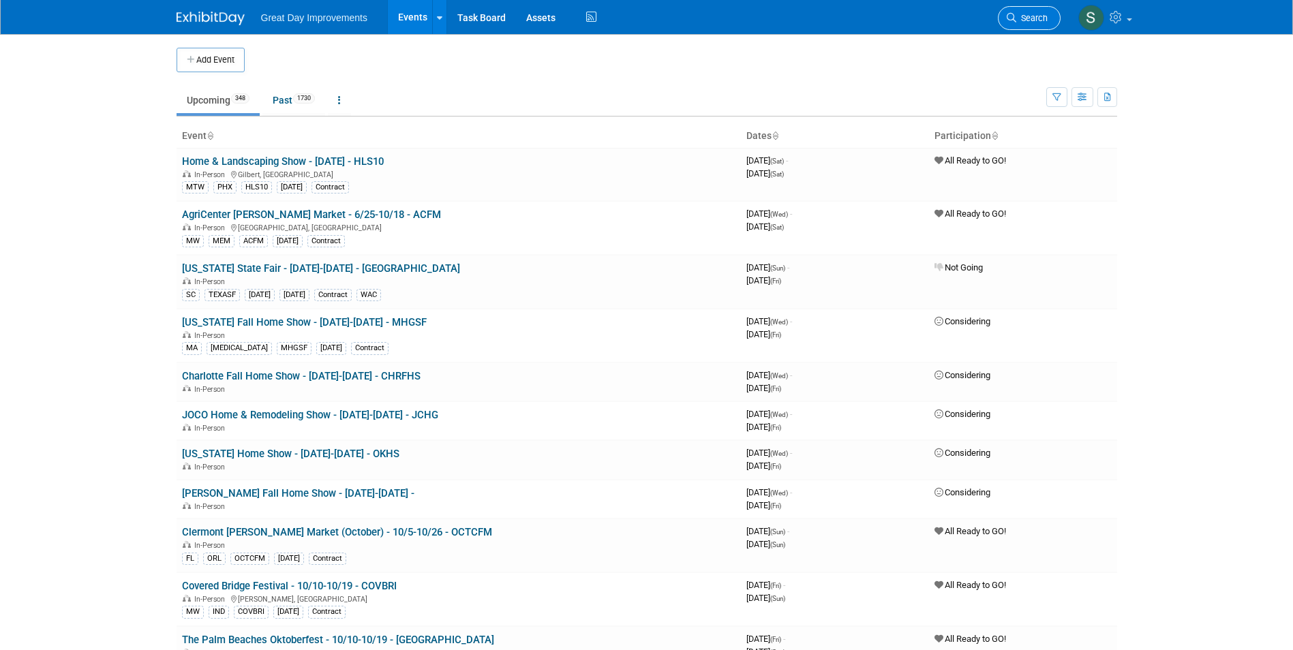
click at [1039, 17] on span "Search" at bounding box center [1031, 18] width 31 height 10
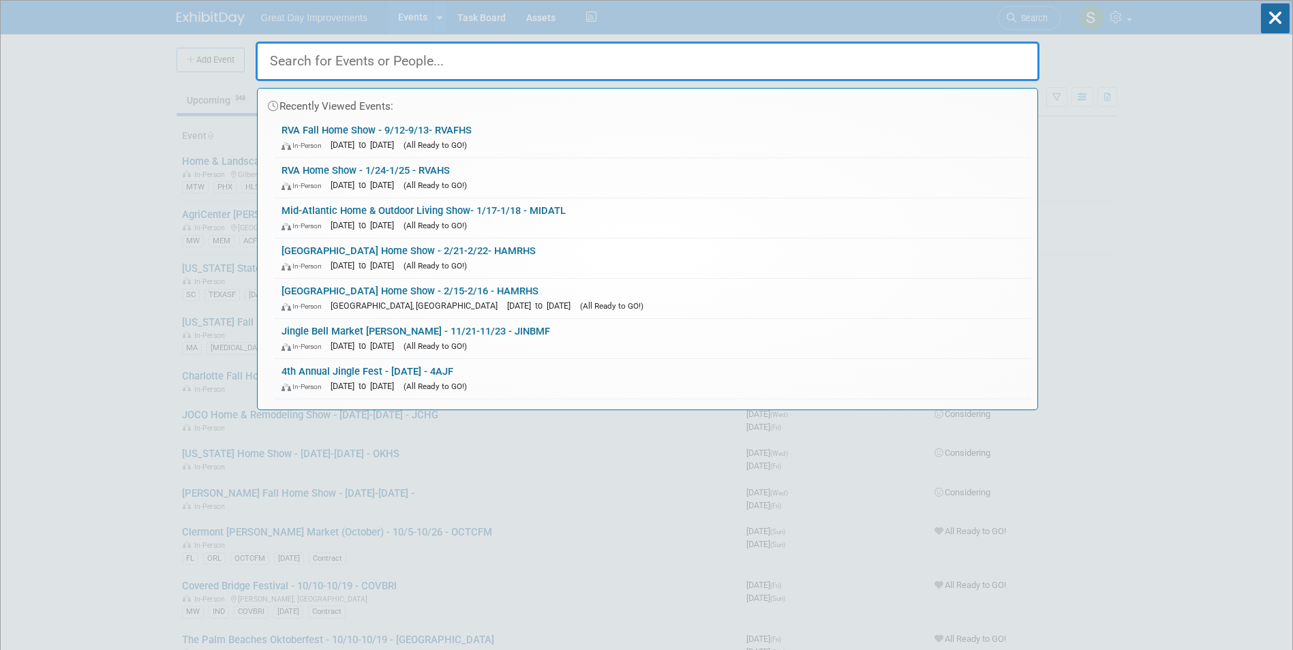
paste input "RVA Fall Home Show - 1/24-1/25 - RVAHS"
type input "RVA Fall Home Show - 1/24-1/25 - RVAHS"
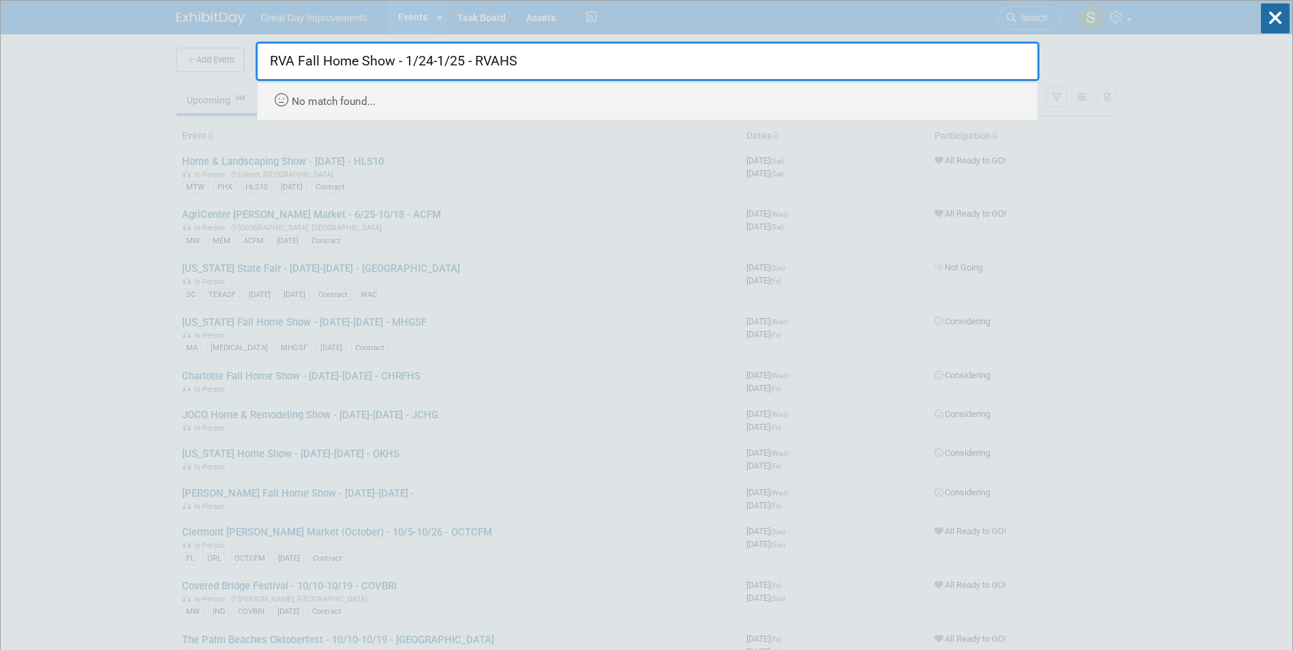
drag, startPoint x: 566, startPoint y: 55, endPoint x: 3, endPoint y: 85, distance: 563.6
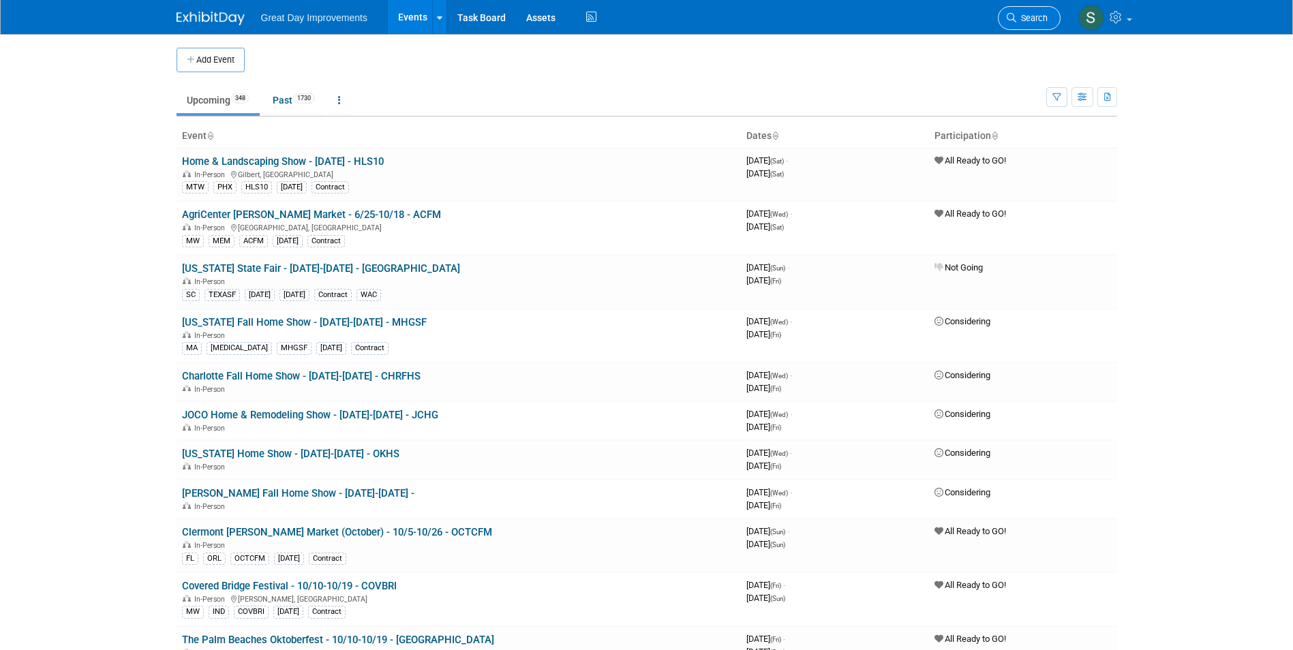
click at [1028, 12] on link "Search" at bounding box center [1028, 18] width 63 height 24
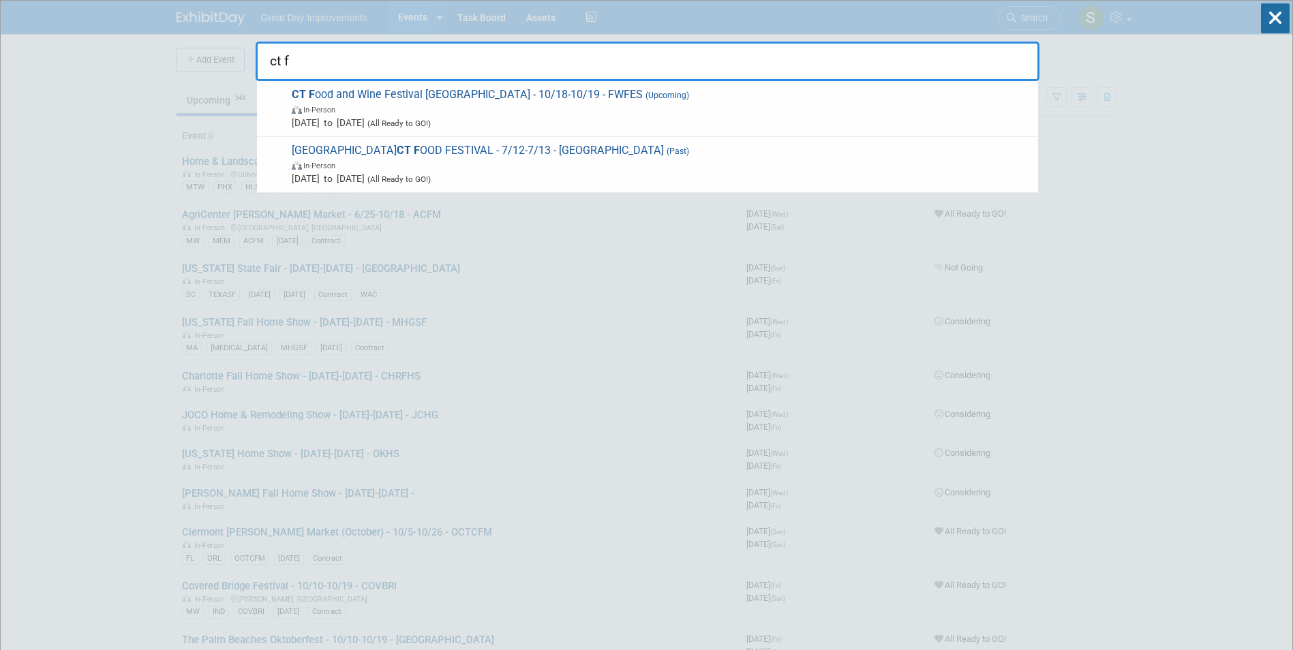
type input "ct f"
click at [368, 103] on span "In-Person" at bounding box center [661, 109] width 739 height 14
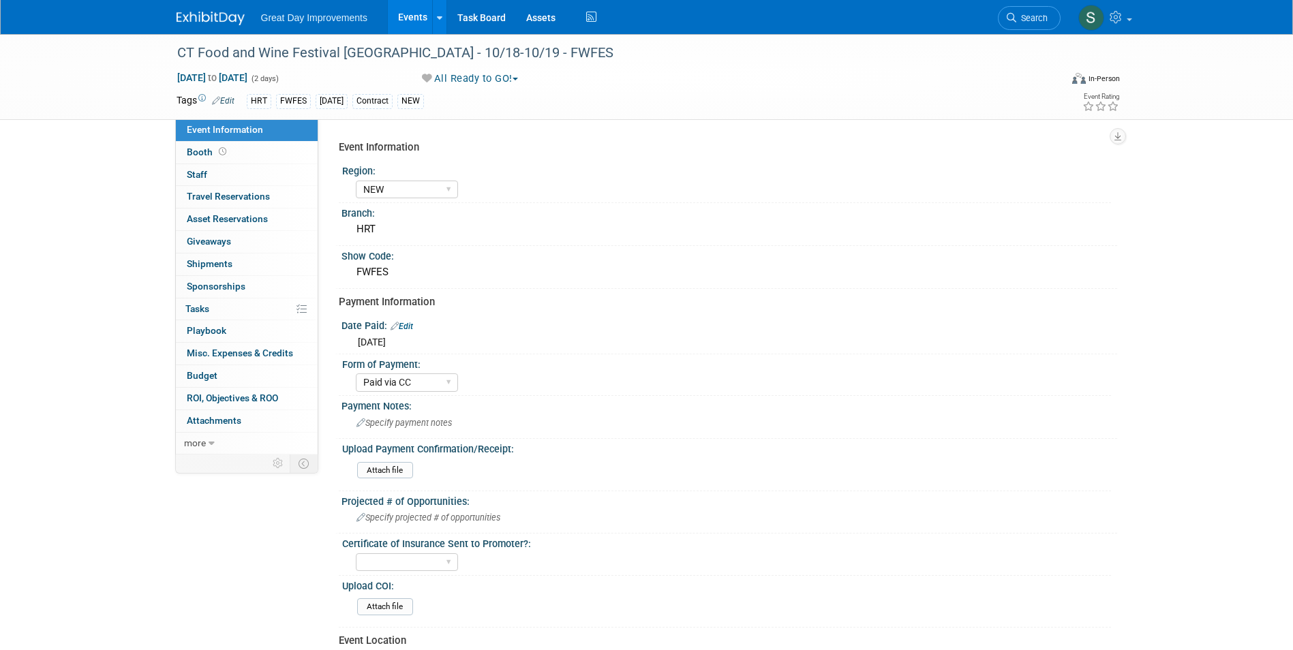
select select "NEW"
select select "Paid via CC"
click at [741, 605] on div "Attach file" at bounding box center [731, 609] width 749 height 22
click at [346, 48] on div "CT Food and Wine Festival [GEOGRAPHIC_DATA] - 10/18-10/19 - FWFES" at bounding box center [605, 53] width 867 height 25
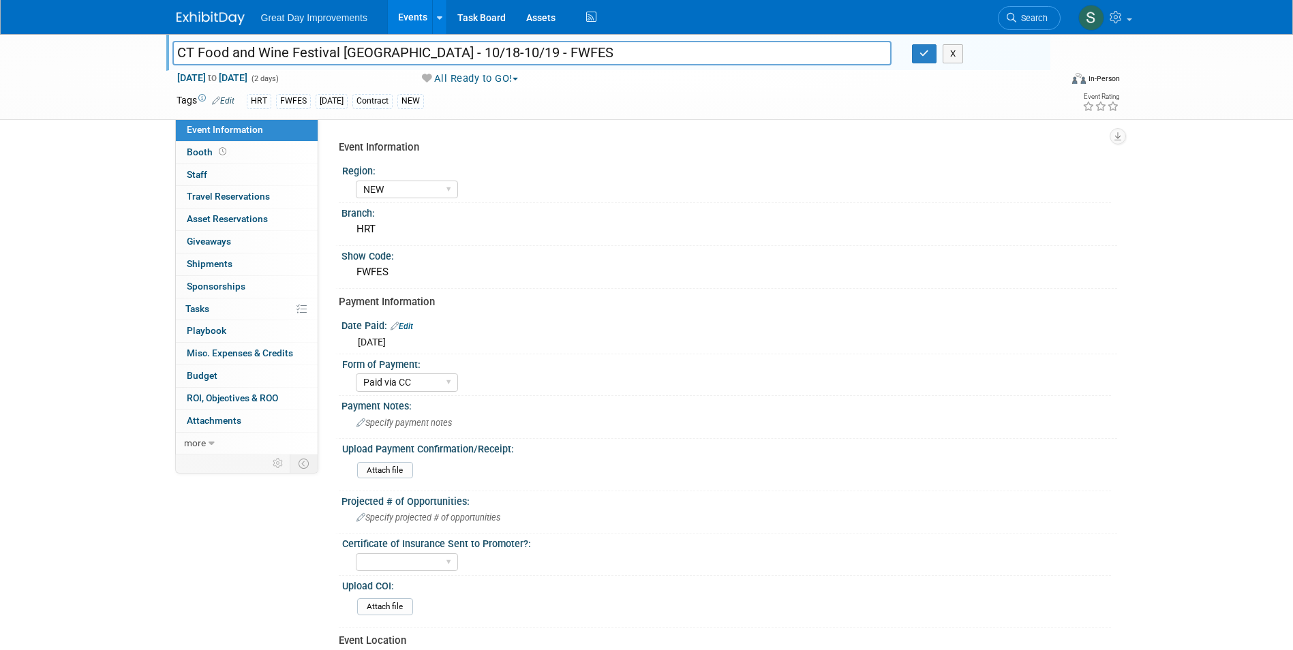
drag, startPoint x: 407, startPoint y: 55, endPoint x: 172, endPoint y: 48, distance: 235.2
click at [172, 48] on input "CT Food and Wine Festival [GEOGRAPHIC_DATA] - 10/18-10/19 - FWFES" at bounding box center [532, 53] width 720 height 24
drag, startPoint x: 917, startPoint y: 39, endPoint x: 918, endPoint y: 48, distance: 9.6
click at [918, 48] on div "CT Food and Wine Festival Colchester - 10/18-10/19 - FWFES CT Food and Wine Fes…" at bounding box center [608, 52] width 884 height 37
click at [918, 49] on button "button" at bounding box center [924, 53] width 25 height 19
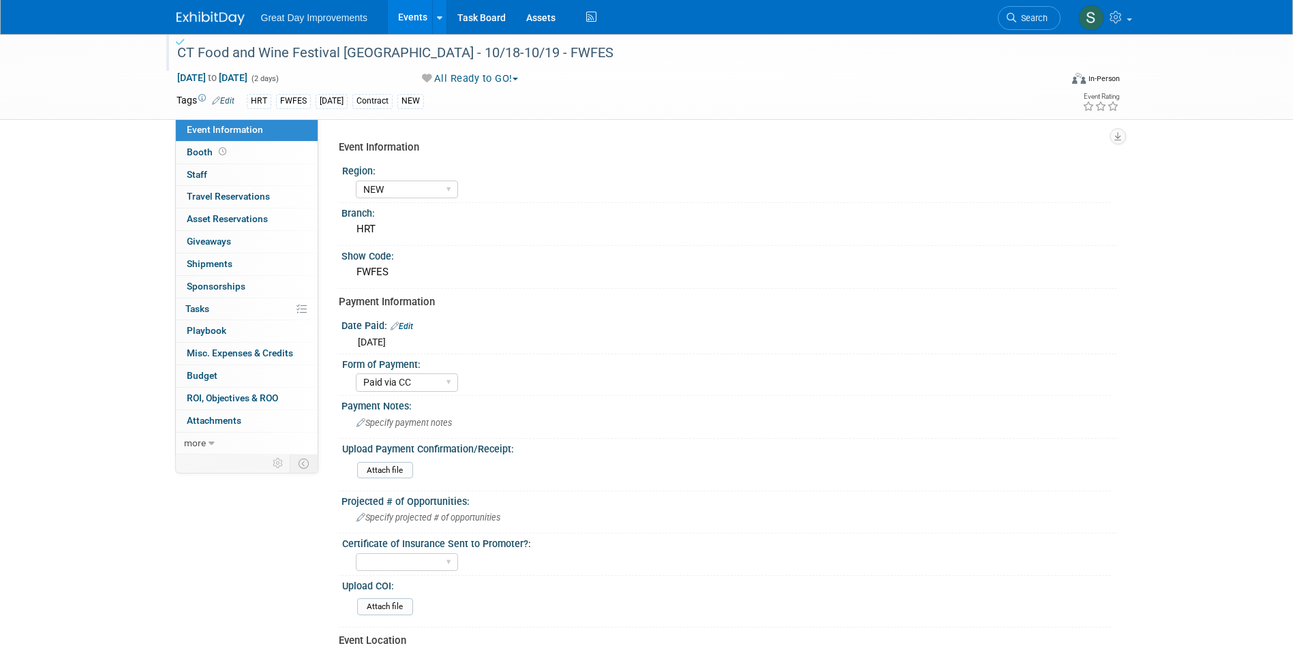
click at [208, 16] on img at bounding box center [210, 19] width 68 height 14
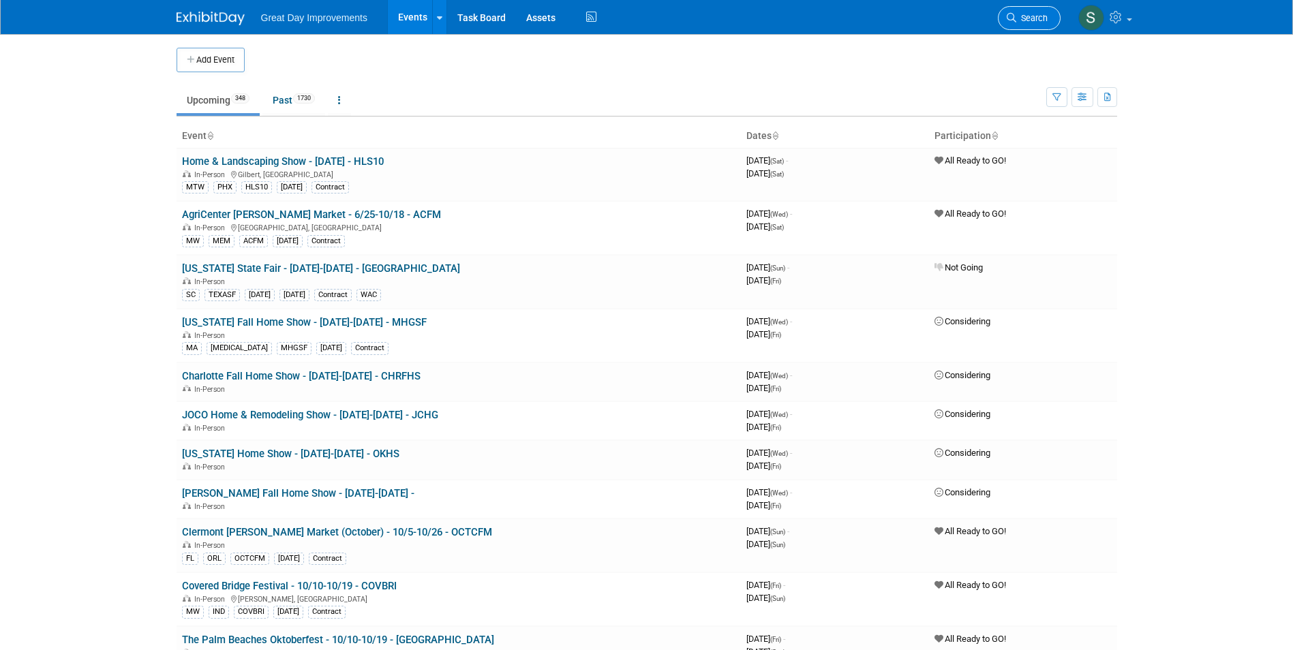
click at [1025, 16] on span "Search" at bounding box center [1031, 18] width 31 height 10
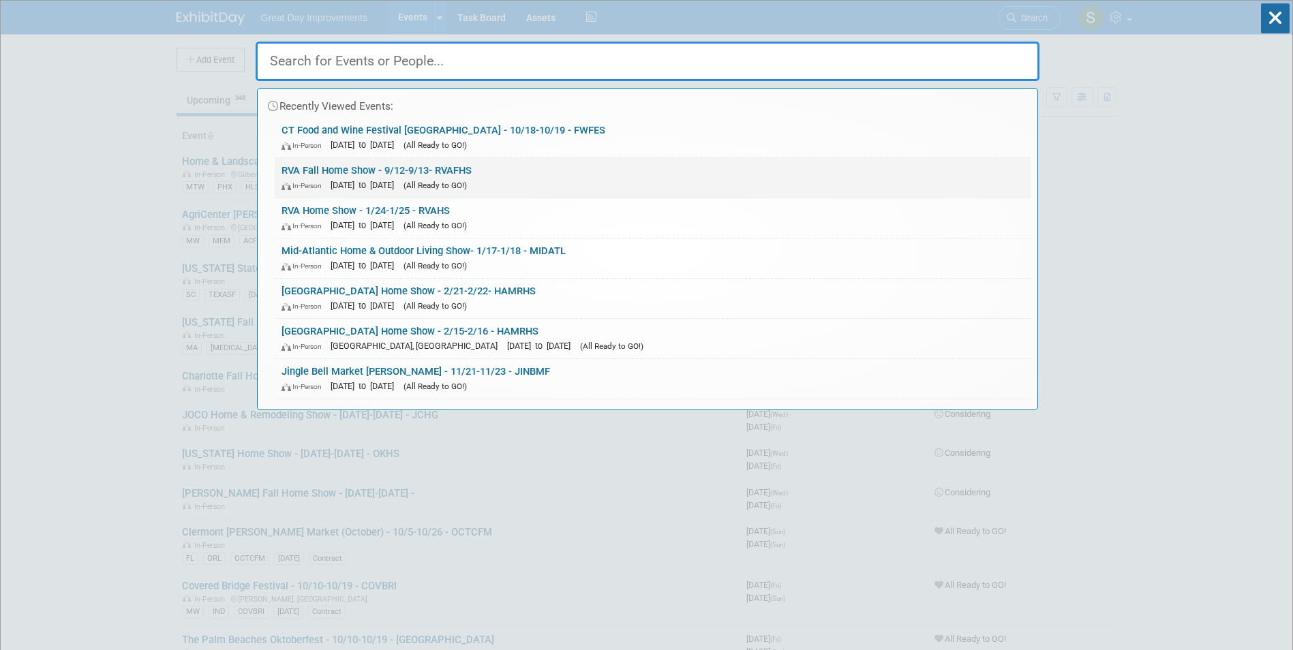
click at [567, 172] on link "RVA Fall Home Show - 9/12-9/13- RVAFHS In-Person Sep 12, 2026 to Sep 13, 2026 (…" at bounding box center [653, 178] width 756 height 40
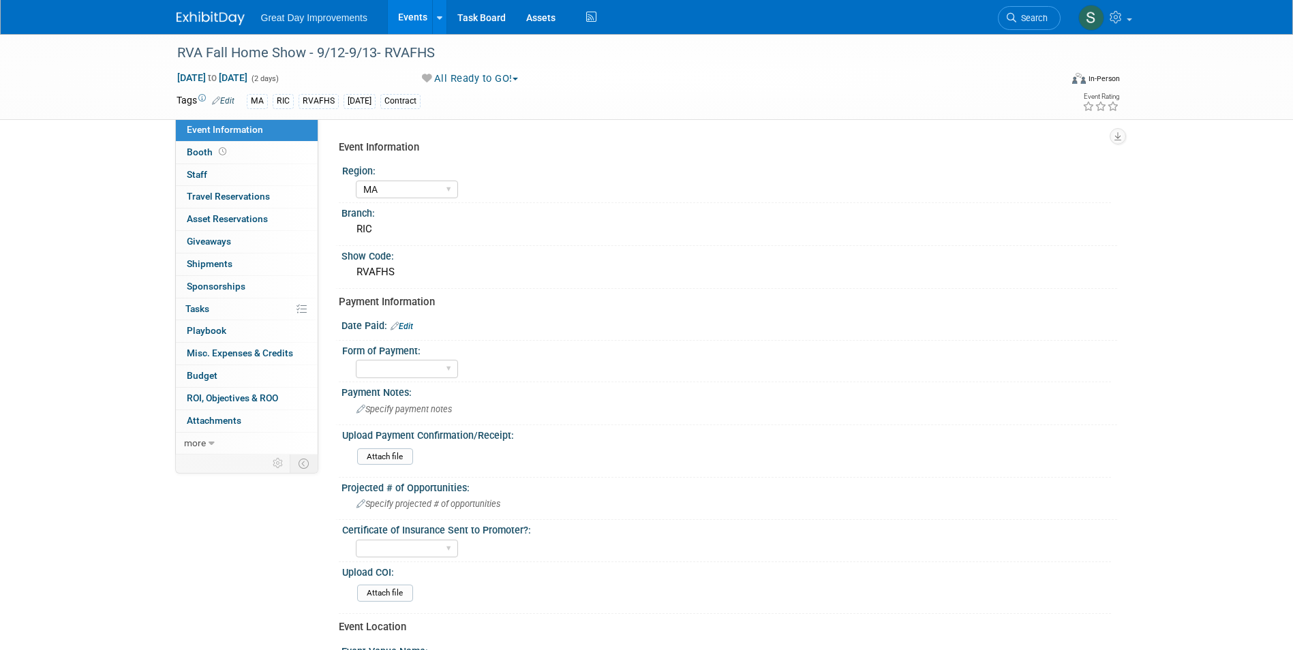
select select "MA"
click at [1036, 16] on span "Search" at bounding box center [1031, 18] width 31 height 10
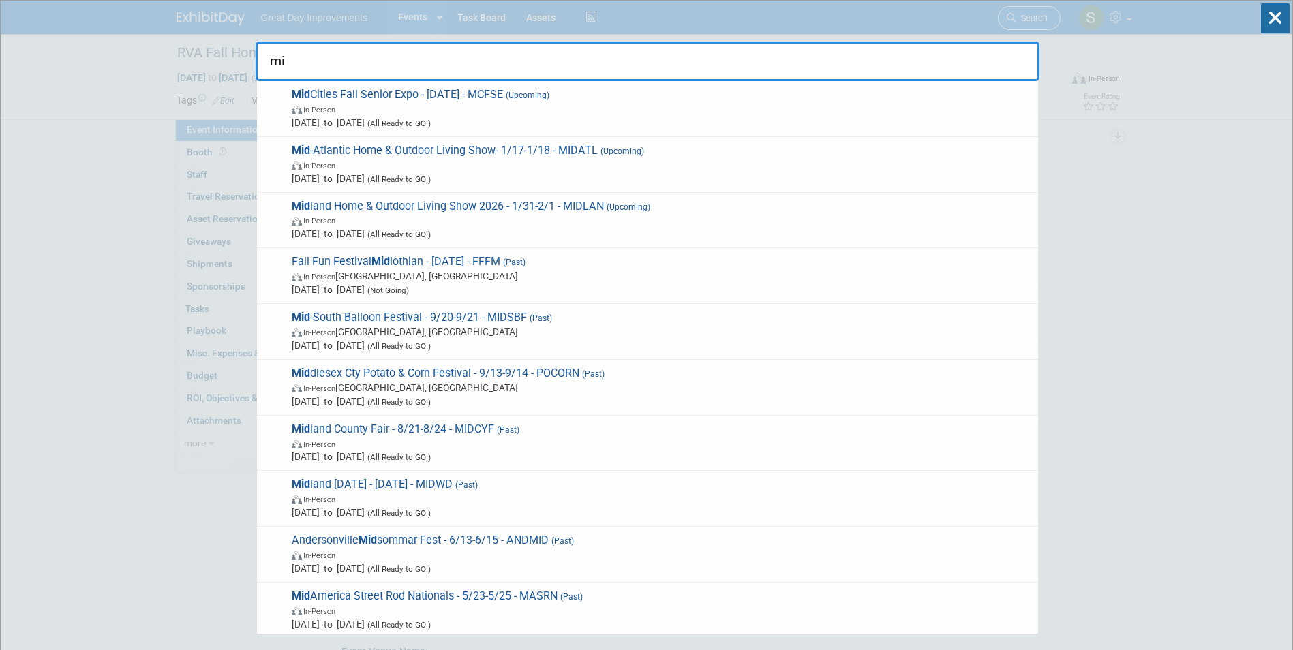
type input "m"
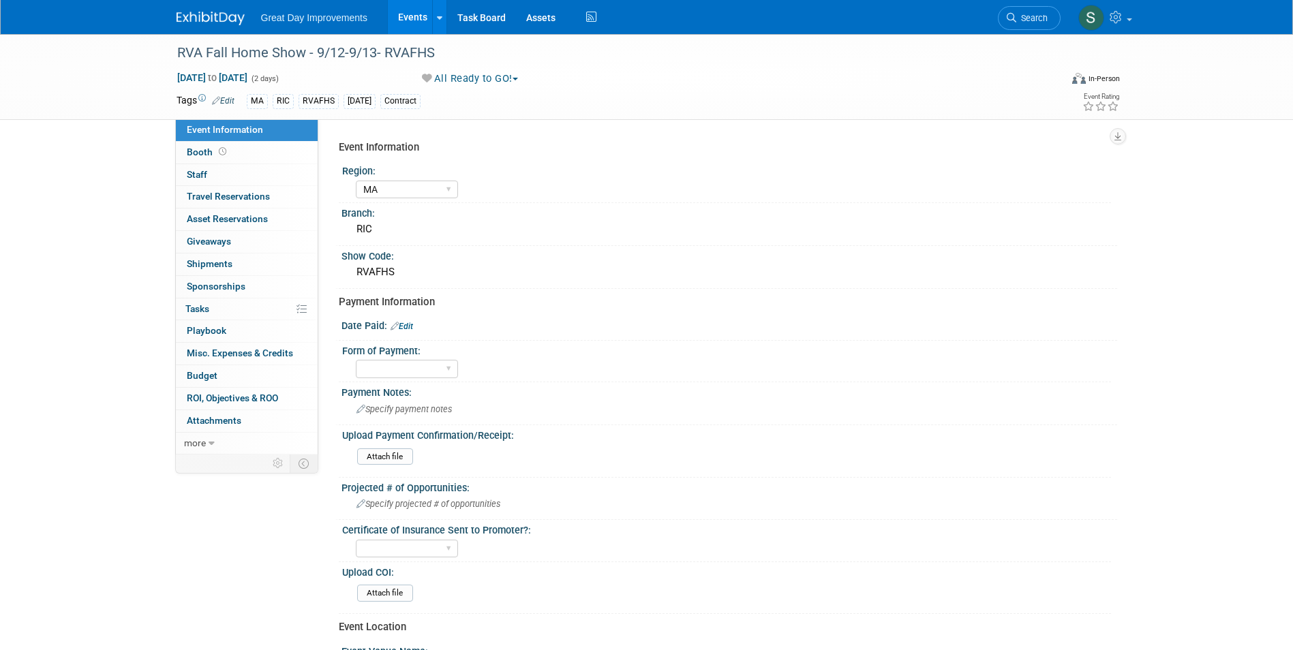
click at [198, 10] on link at bounding box center [218, 11] width 84 height 11
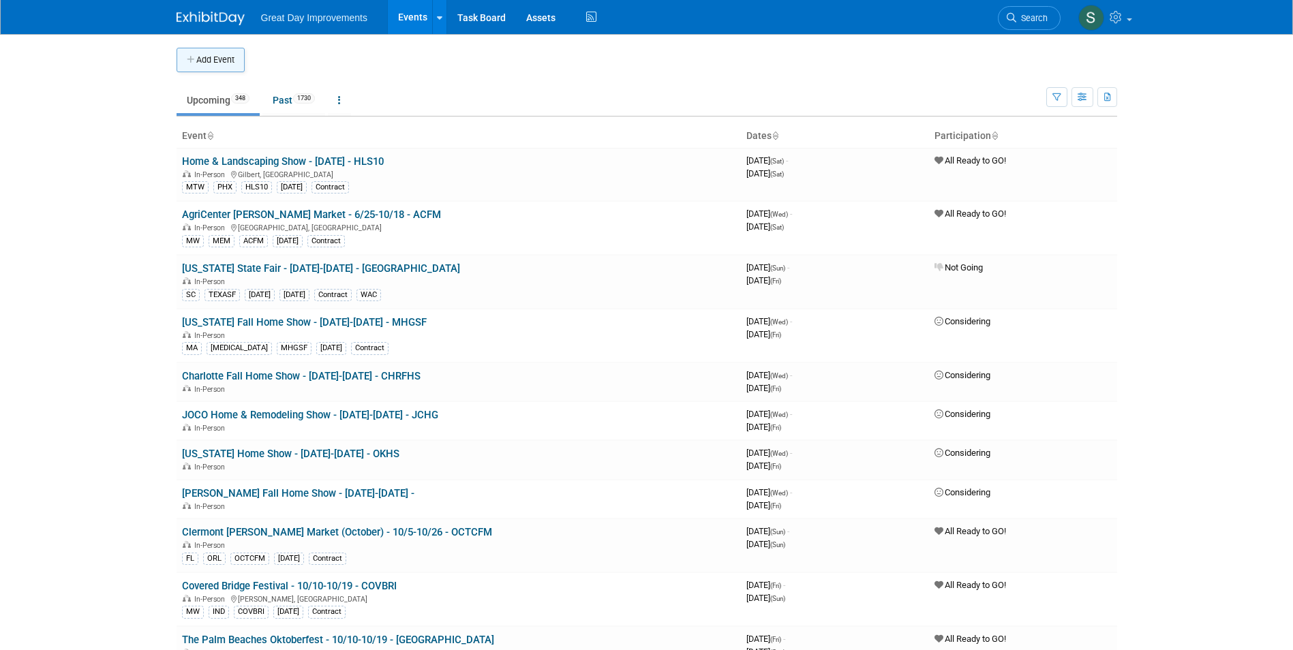
click at [226, 59] on button "Add Event" at bounding box center [210, 60] width 68 height 25
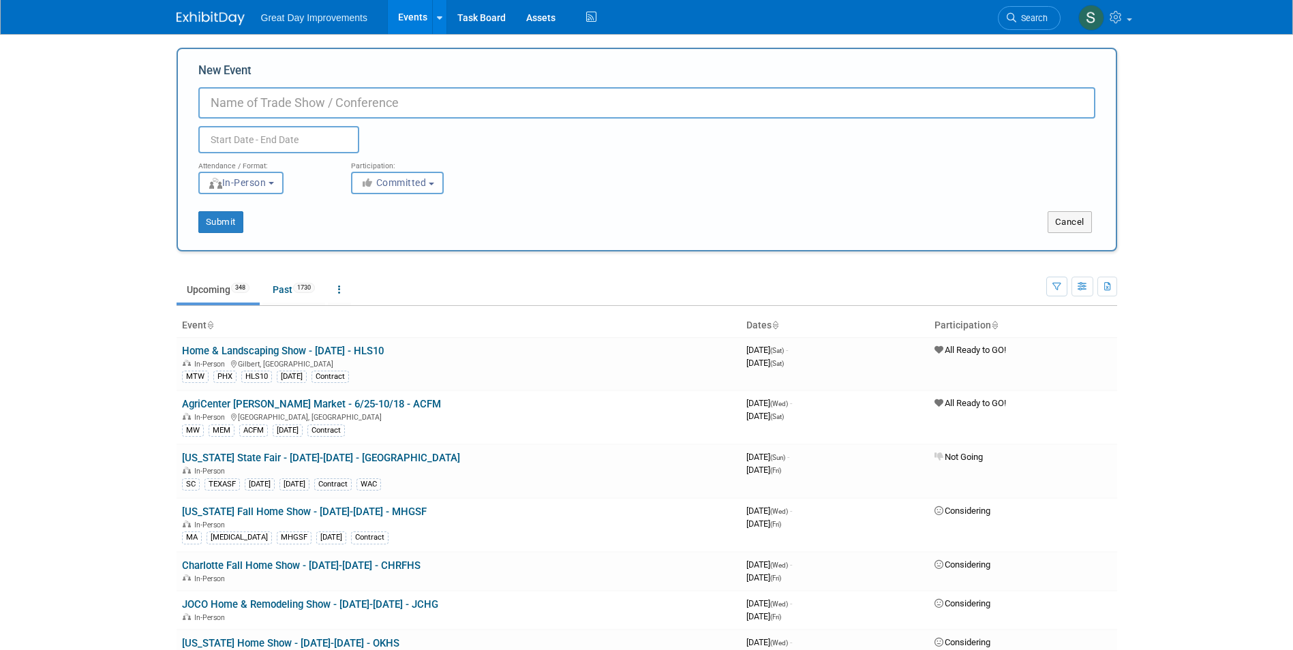
paste input "Mid Tex Farm and Ranch Show"
type input "[GEOGRAPHIC_DATA] and Ranch Show - 1/6-1/7 - MIDTEX"
click at [401, 178] on span "Committed" at bounding box center [393, 182] width 66 height 11
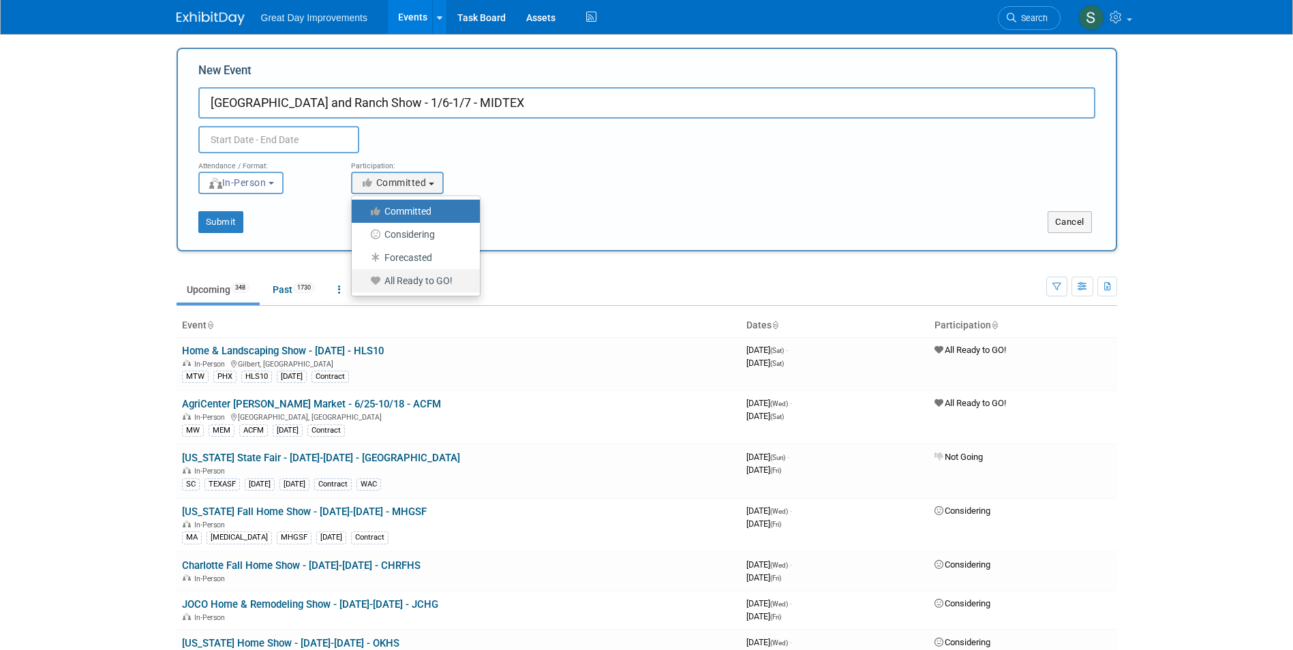
click at [433, 290] on link "All Ready to GO!" at bounding box center [416, 280] width 128 height 23
click at [425, 283] on label "All Ready to GO!" at bounding box center [412, 281] width 108 height 18
click at [364, 283] on input "All Ready to GO!" at bounding box center [359, 281] width 9 height 9
select select "102"
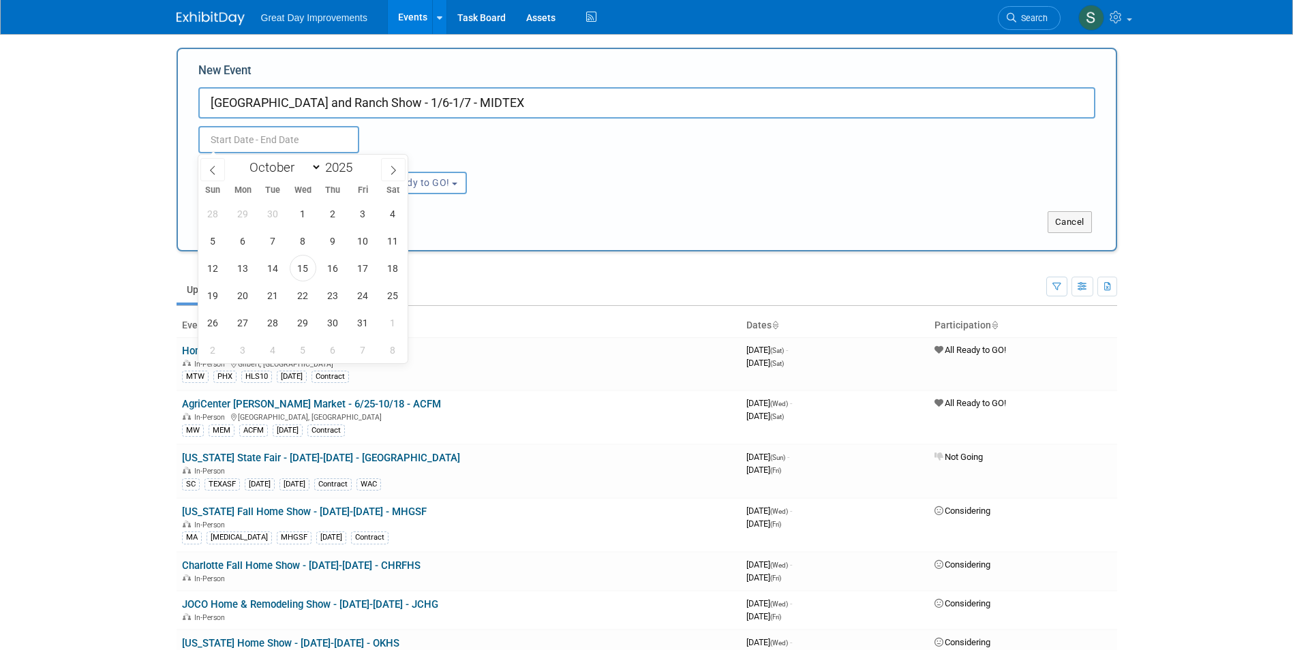
click at [318, 142] on input "text" at bounding box center [278, 139] width 161 height 27
click at [404, 166] on span at bounding box center [393, 169] width 25 height 23
click at [403, 166] on span at bounding box center [393, 169] width 25 height 23
select select "11"
click at [403, 166] on span at bounding box center [393, 169] width 25 height 23
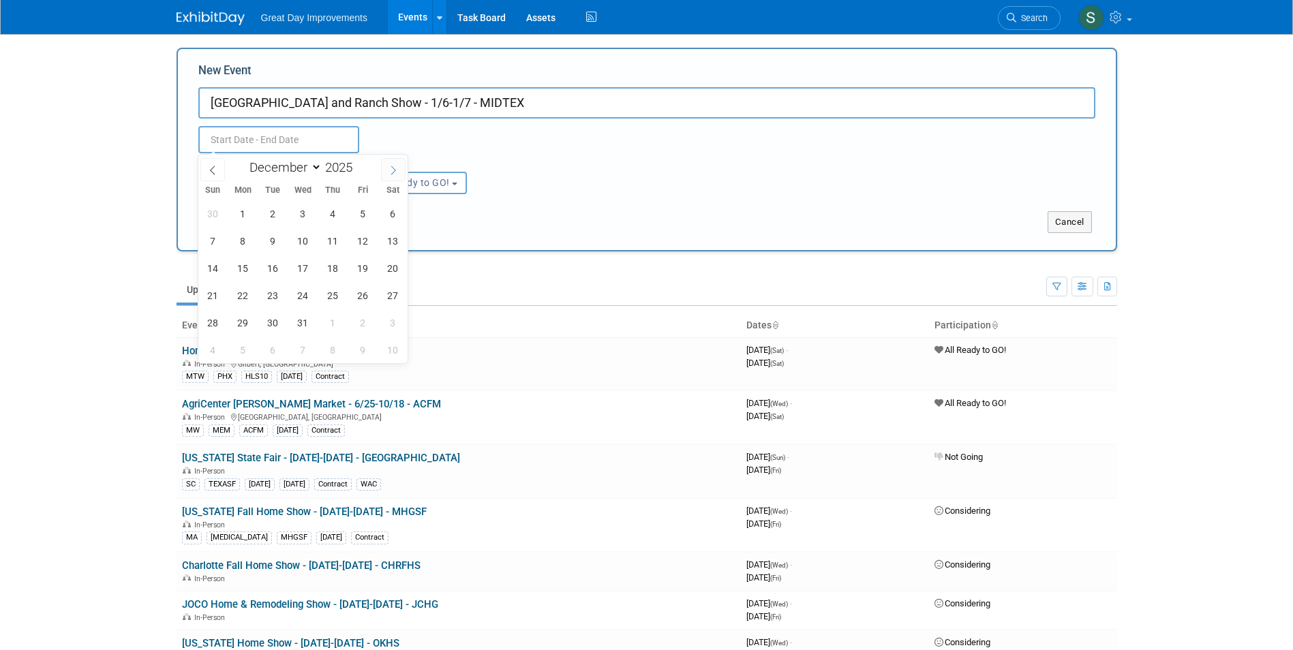
type input "2026"
click at [403, 166] on span at bounding box center [393, 169] width 25 height 23
click at [210, 168] on icon at bounding box center [213, 171] width 10 height 10
select select "0"
click at [275, 249] on span "6" at bounding box center [273, 241] width 27 height 27
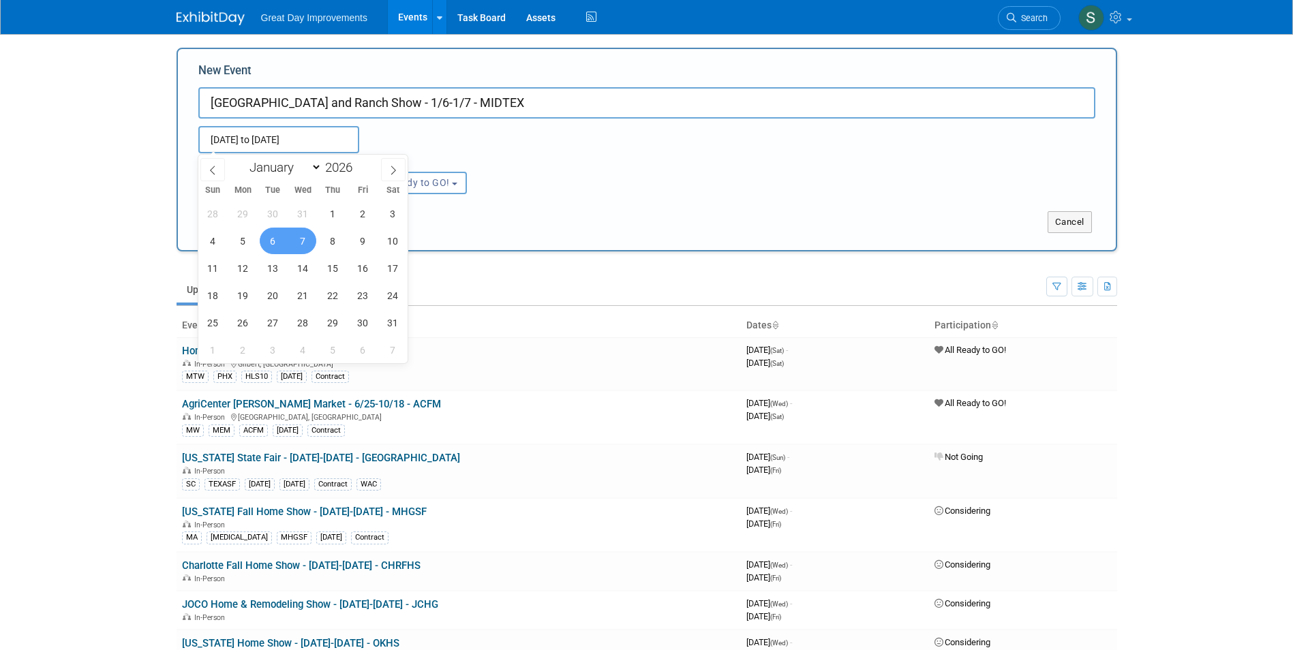
click at [303, 245] on span "7" at bounding box center [303, 241] width 27 height 27
type input "Jan 6, 2026 to Jan 7, 2026"
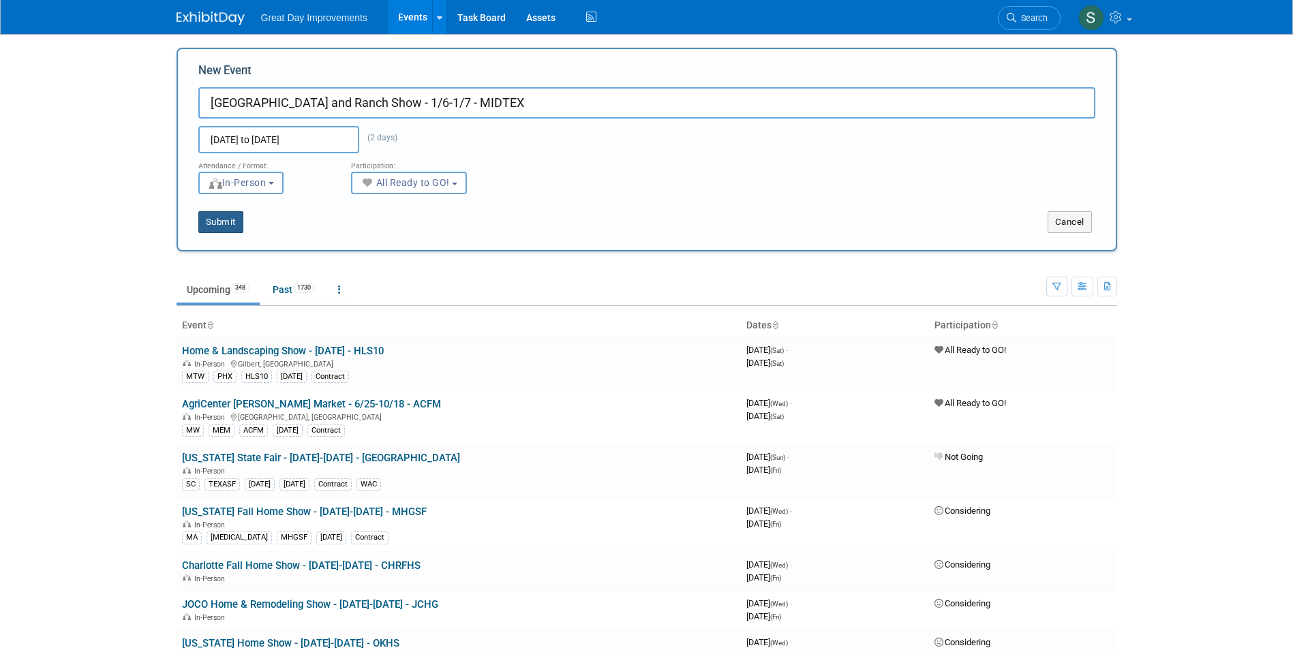
click at [222, 225] on button "Submit" at bounding box center [220, 222] width 45 height 22
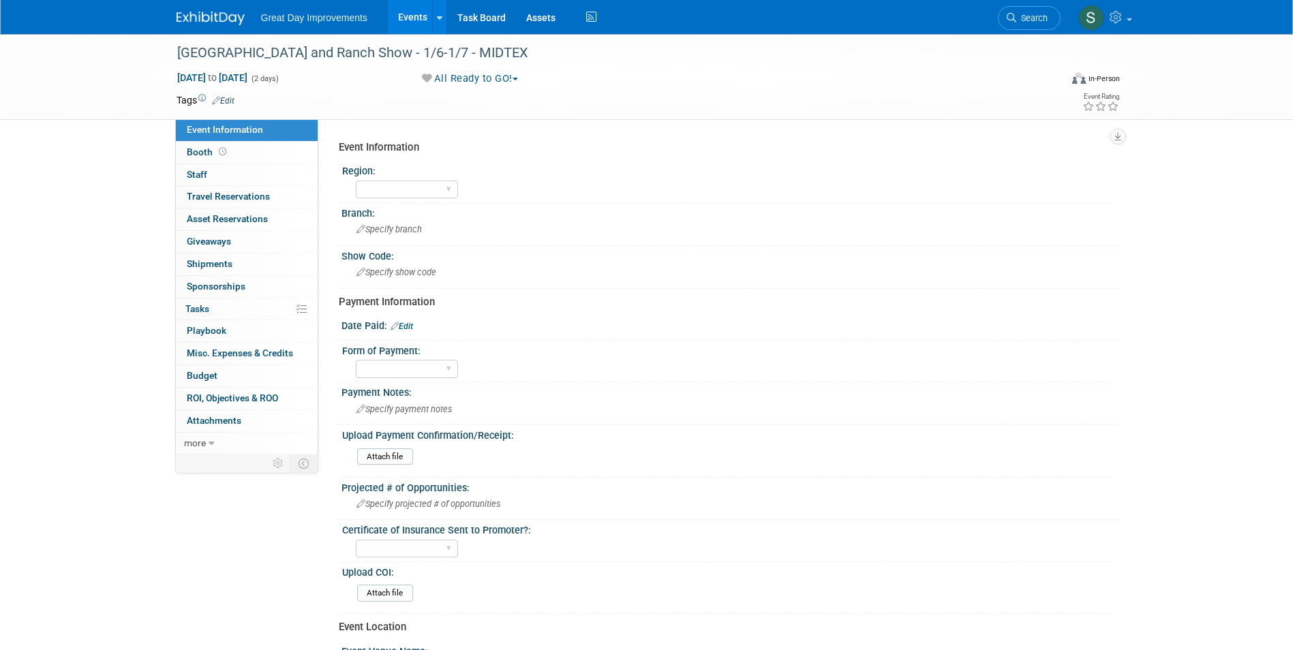
click at [229, 103] on link "Edit" at bounding box center [223, 101] width 22 height 10
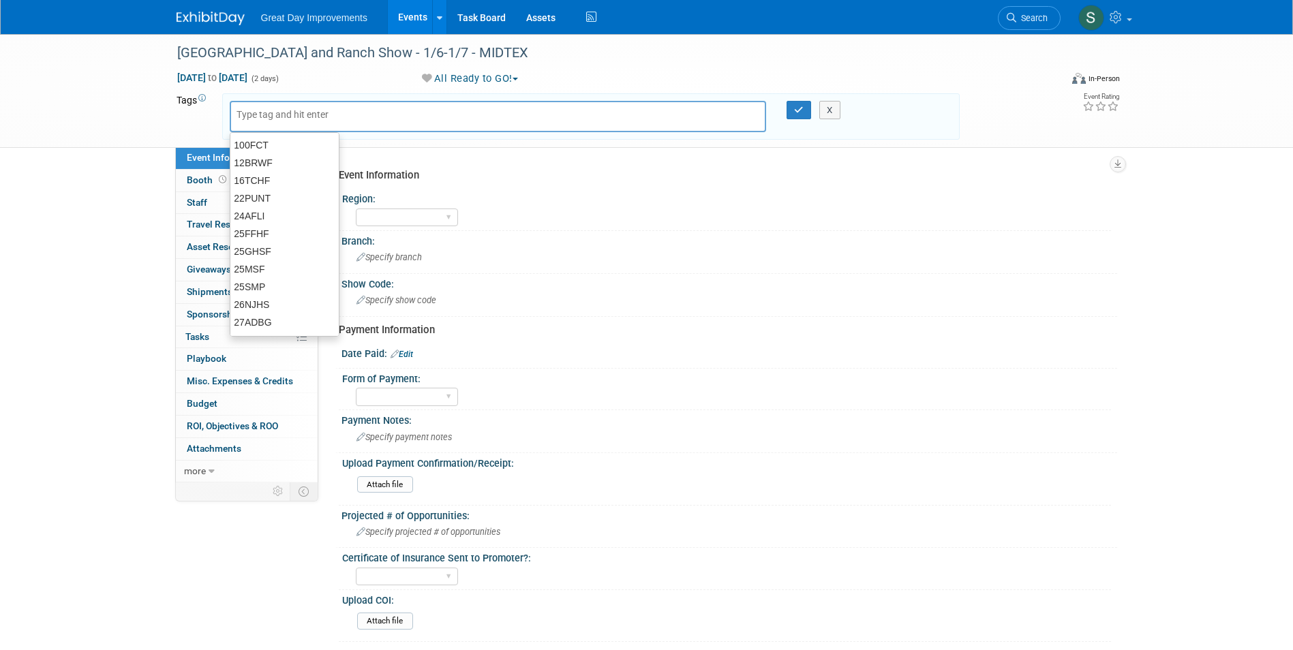
click at [261, 111] on input "text" at bounding box center [290, 115] width 109 height 14
type input "SC"
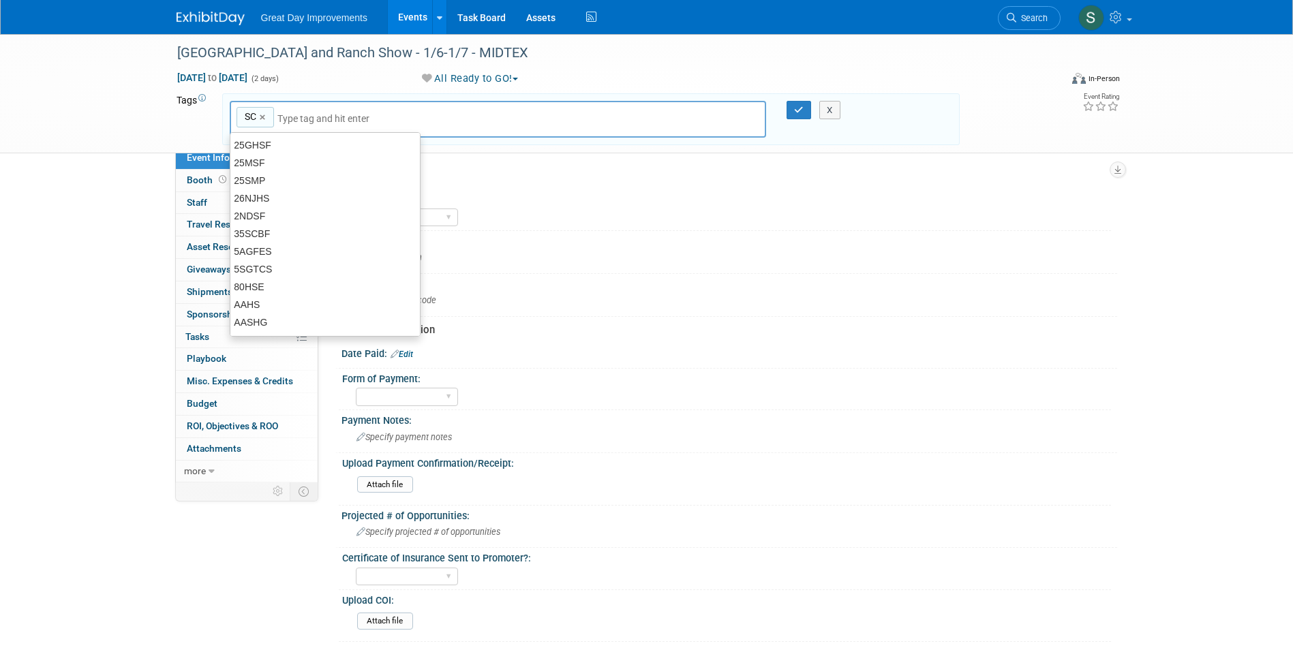
type input "SC"
type input "WAC"
type input "SC, WAC"
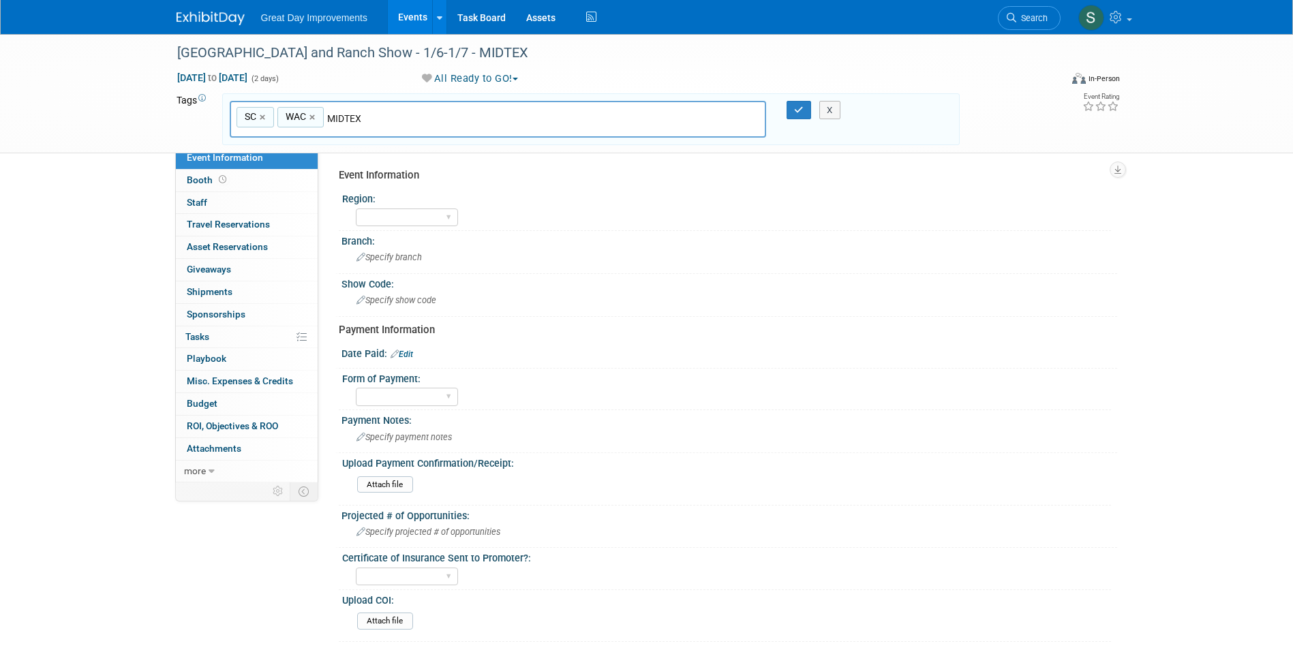
type input "MIDTEX"
type input "SC, WAC, MIDTEX"
type input "[DATE]"
type input "SC, WAC, MIDTEX, [DATE]"
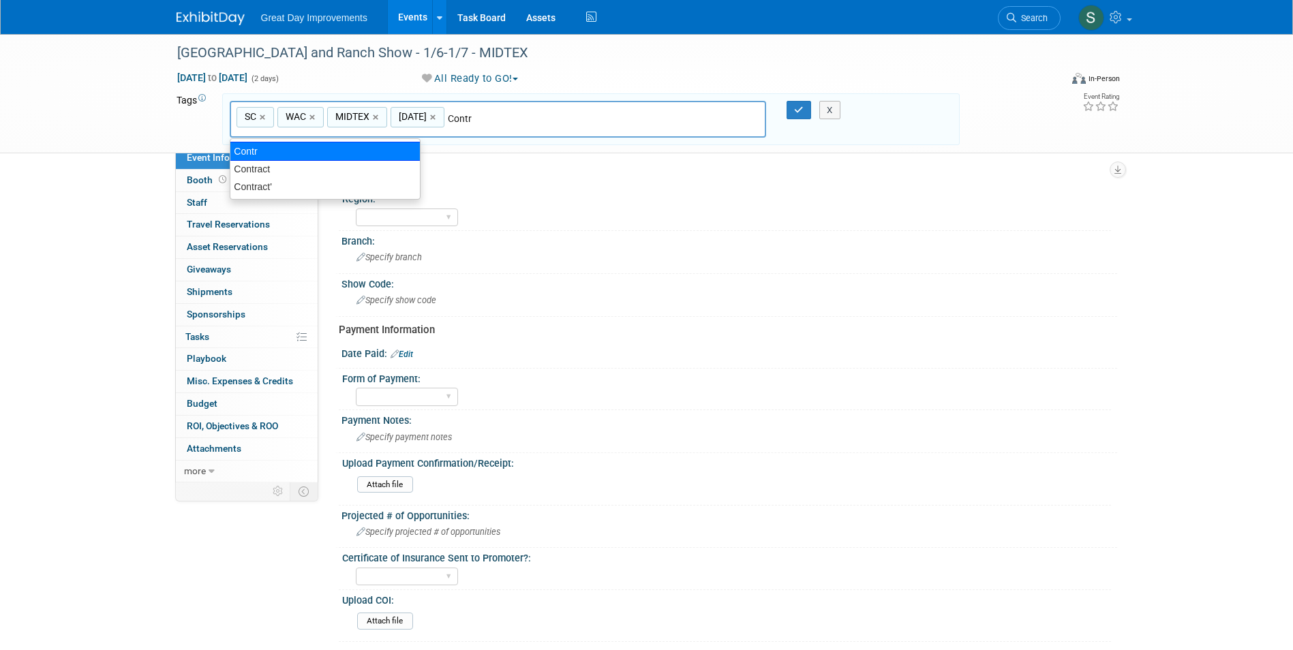
type input "Contract"
type input "SC, WAC, MIDTEX, [DATE], Contract"
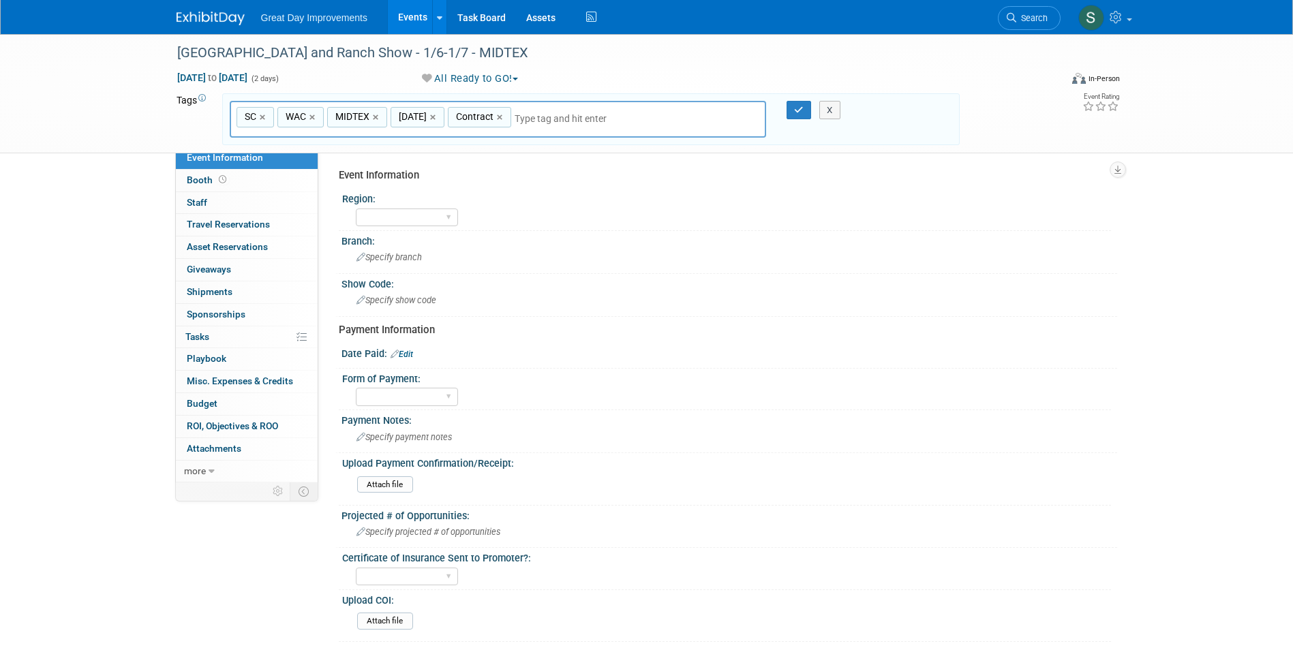
click at [805, 111] on div "X" at bounding box center [836, 110] width 62 height 19
click at [795, 110] on icon "button" at bounding box center [799, 110] width 10 height 9
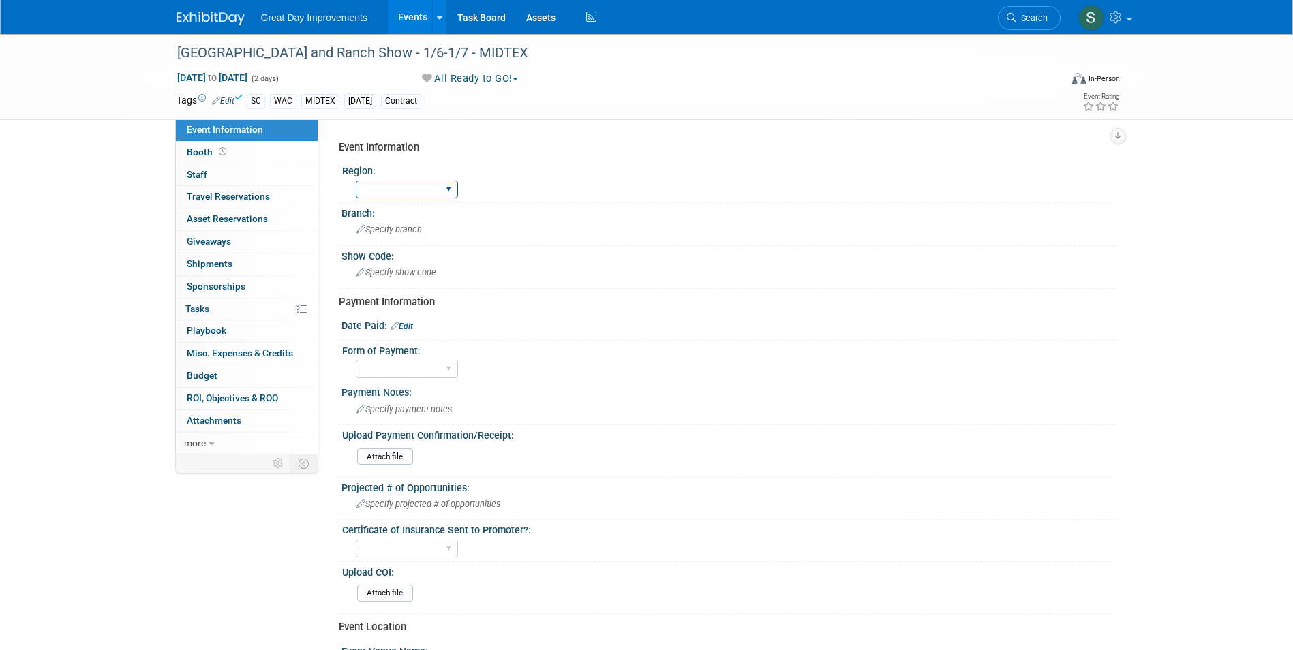
click at [435, 197] on select "GC MA MW MTW NE NEW OV PL PNW SA SE SC UMW FL" at bounding box center [407, 190] width 102 height 18
select select "SC"
click at [356, 181] on select "GC MA MW MTW NE NEW OV PL PNW SA SE SC UMW FL" at bounding box center [407, 190] width 102 height 18
click at [407, 241] on div "Specify branch" at bounding box center [728, 230] width 775 height 22
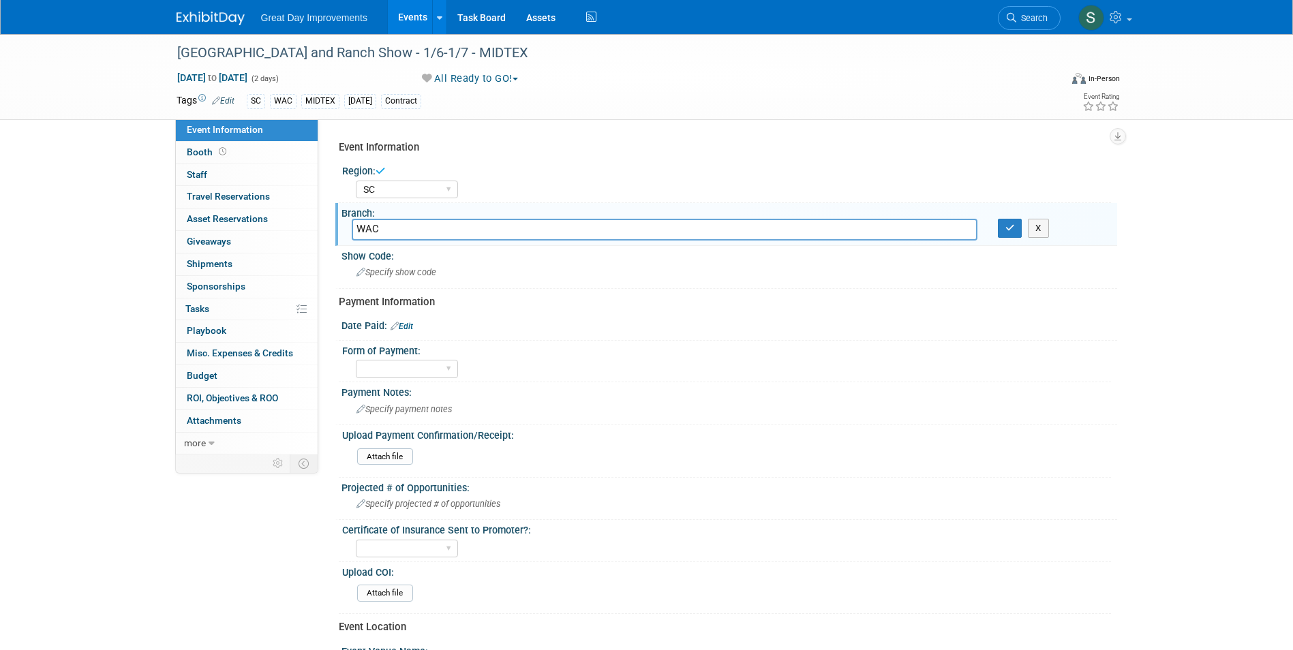
type input "WAC"
click at [996, 230] on div "X" at bounding box center [1051, 228] width 129 height 19
click at [415, 268] on span "Specify show code" at bounding box center [396, 272] width 80 height 10
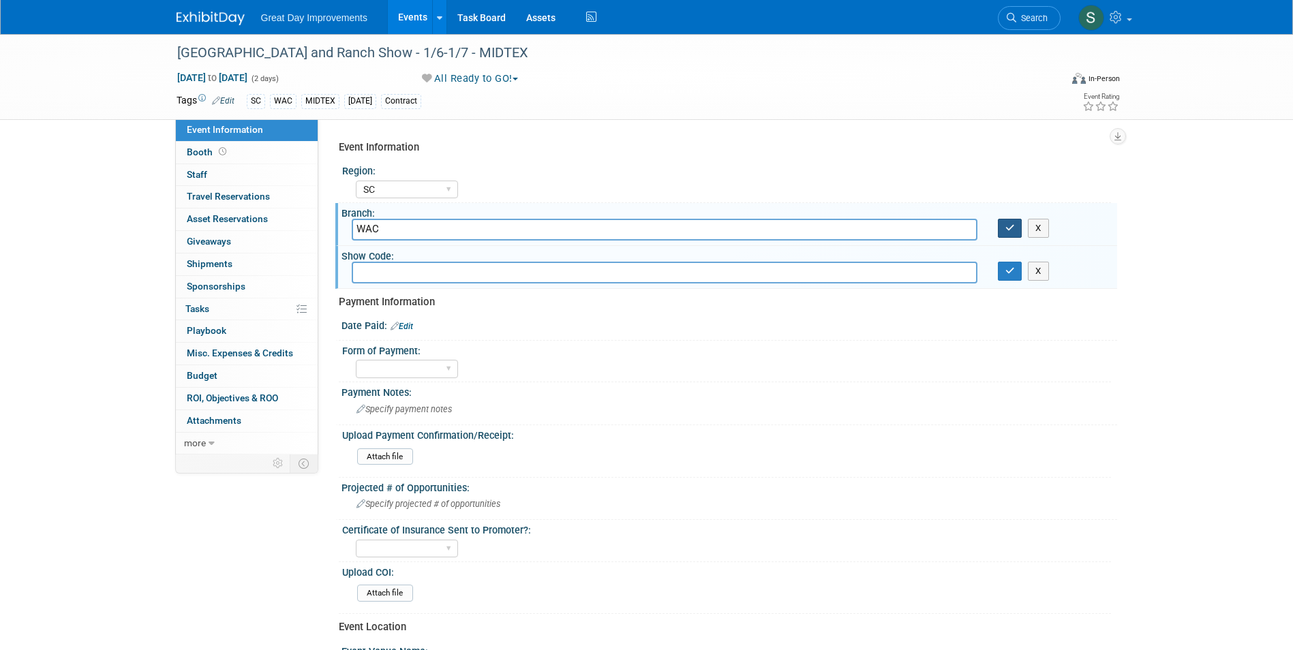
click at [1010, 236] on button "button" at bounding box center [1009, 228] width 25 height 19
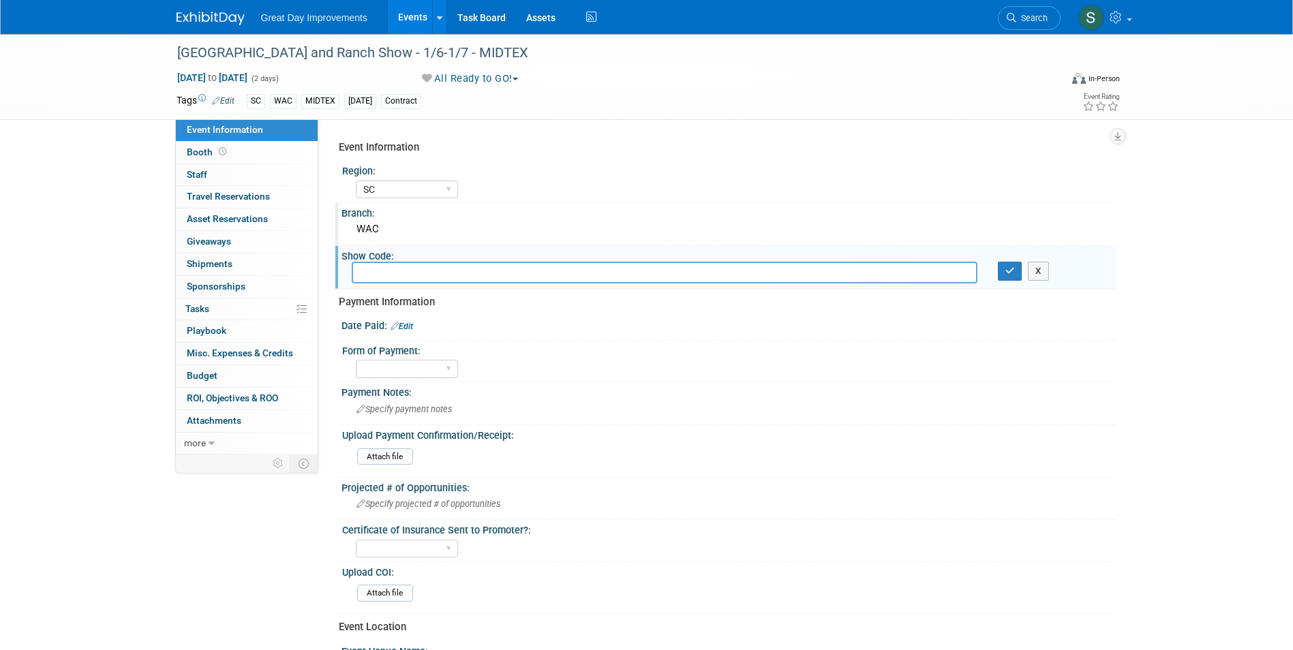
click at [749, 267] on input "text" at bounding box center [664, 272] width 625 height 21
type input "MIDTEX"
click at [1015, 272] on button "button" at bounding box center [1009, 271] width 25 height 19
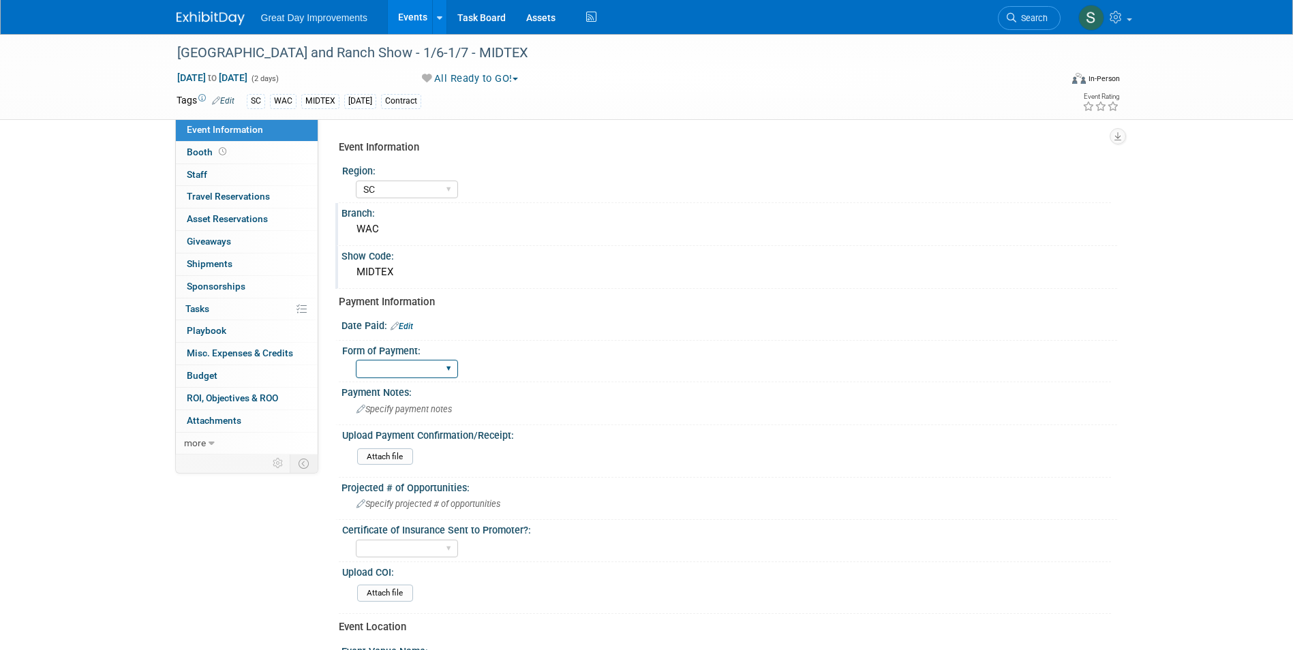
click at [433, 368] on select "Paid via CC Check Requested Pay at the Gate Other" at bounding box center [407, 369] width 102 height 18
click at [676, 221] on div "WAC" at bounding box center [729, 229] width 755 height 21
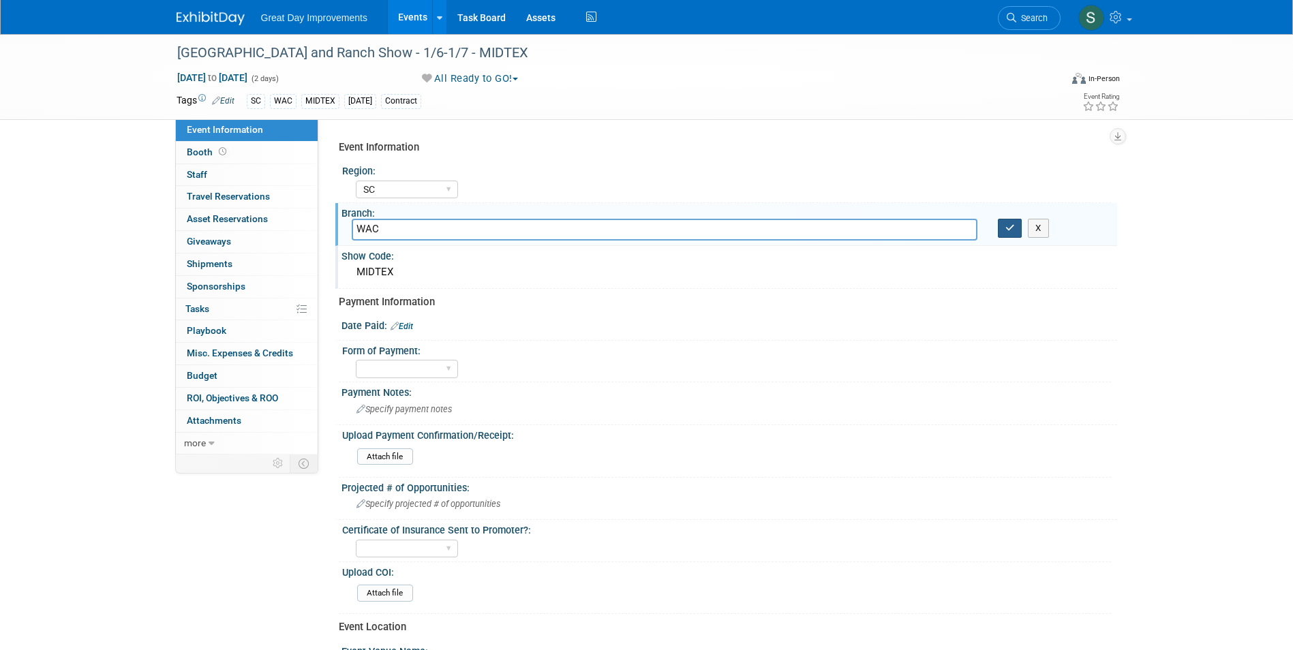
click at [1006, 236] on button "button" at bounding box center [1009, 228] width 25 height 19
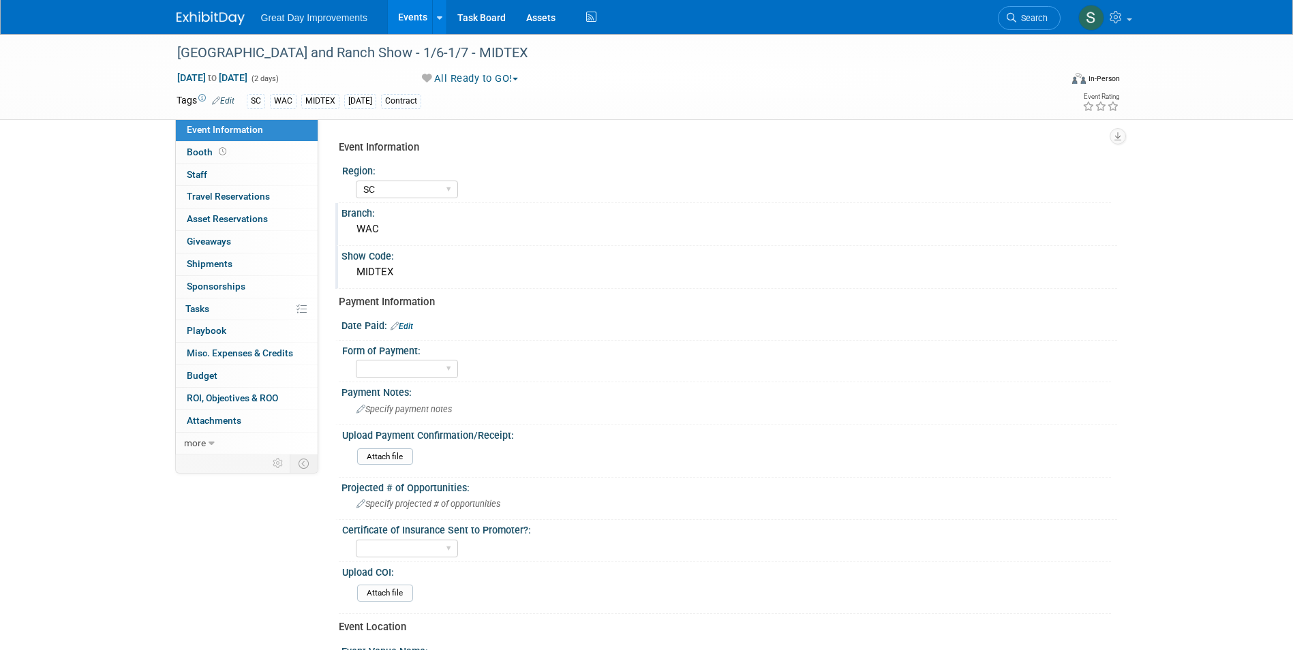
click at [227, 18] on img at bounding box center [210, 19] width 68 height 14
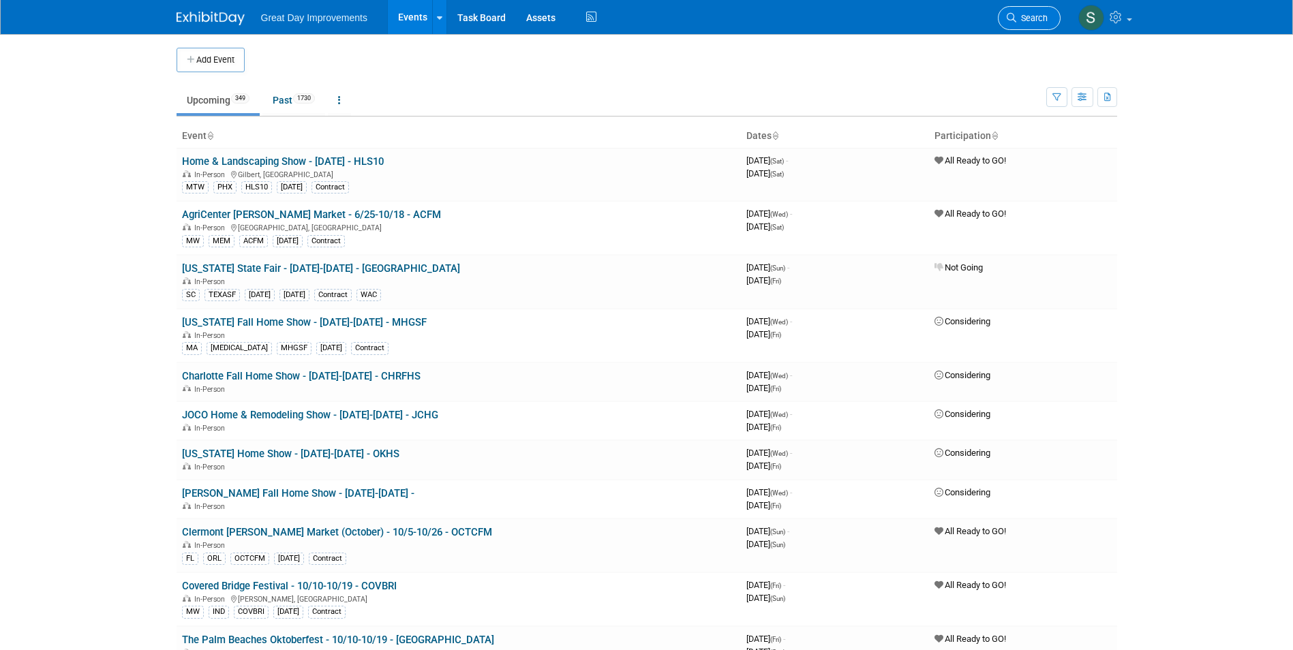
click at [1019, 18] on span "Search" at bounding box center [1031, 18] width 31 height 10
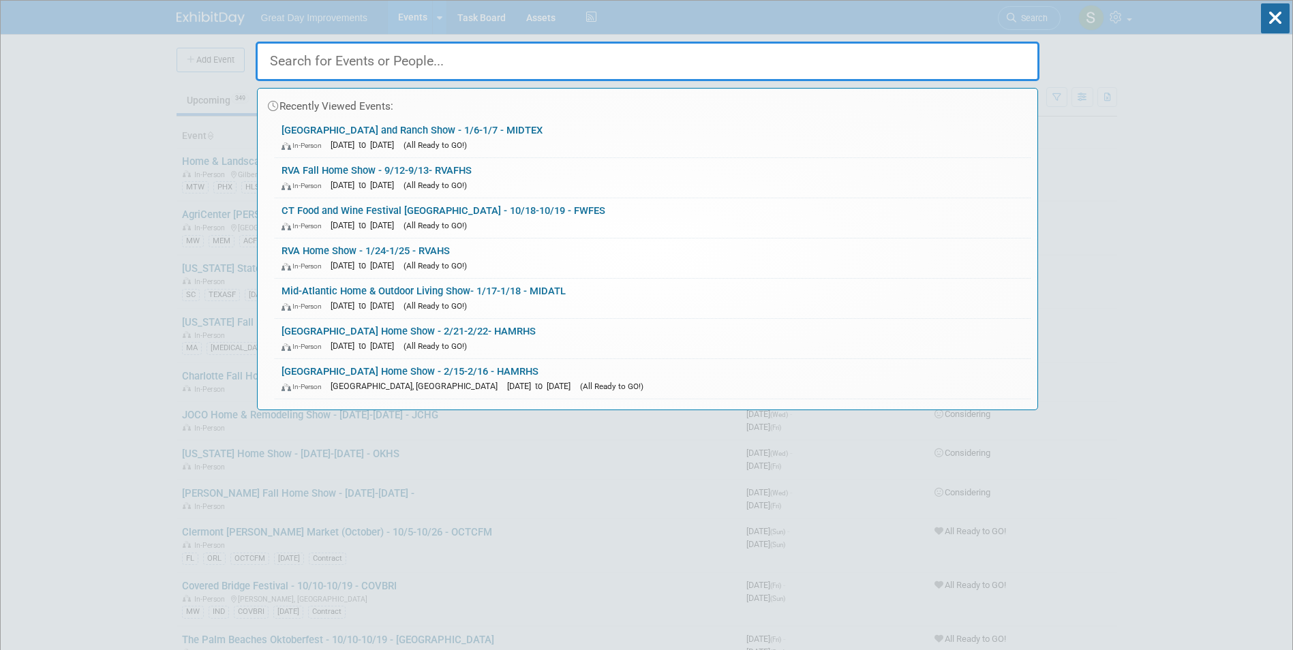
click at [516, 134] on link "Mid Tex Farm and Ranch Show - 1/6-1/7 - MIDTEX In-Person Jan 6, 2026 to Jan 7, …" at bounding box center [653, 138] width 756 height 40
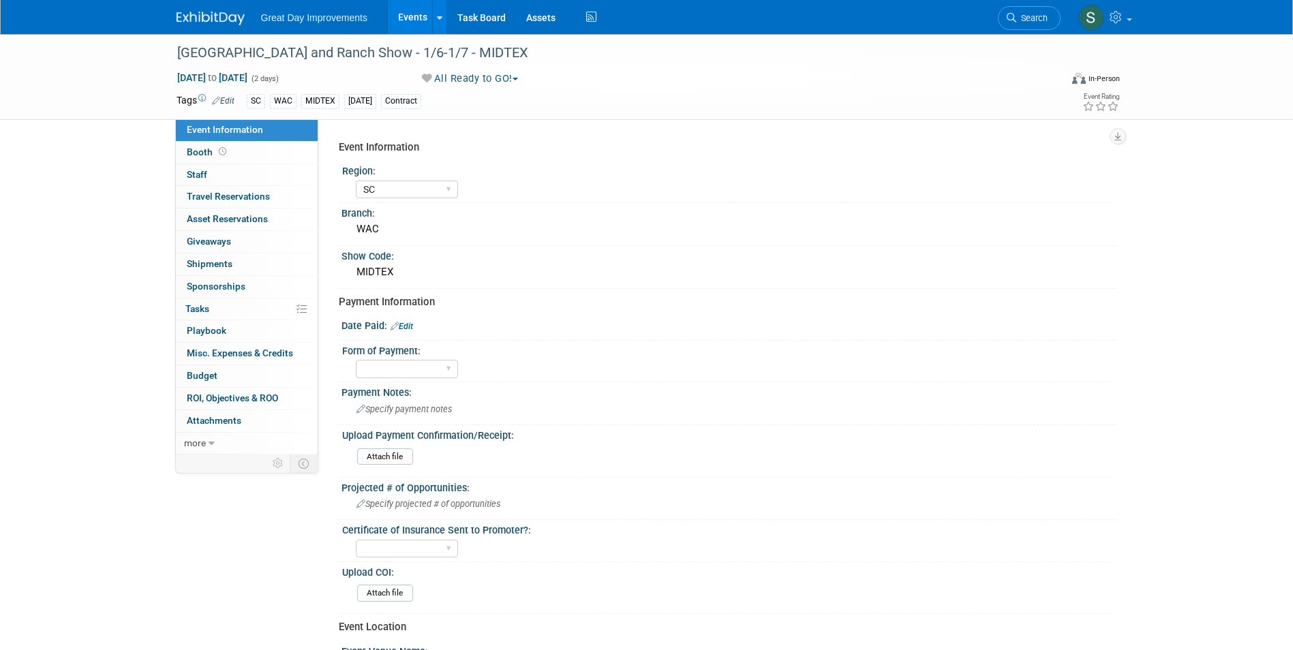
select select "SC"
click at [180, 21] on img at bounding box center [210, 19] width 68 height 14
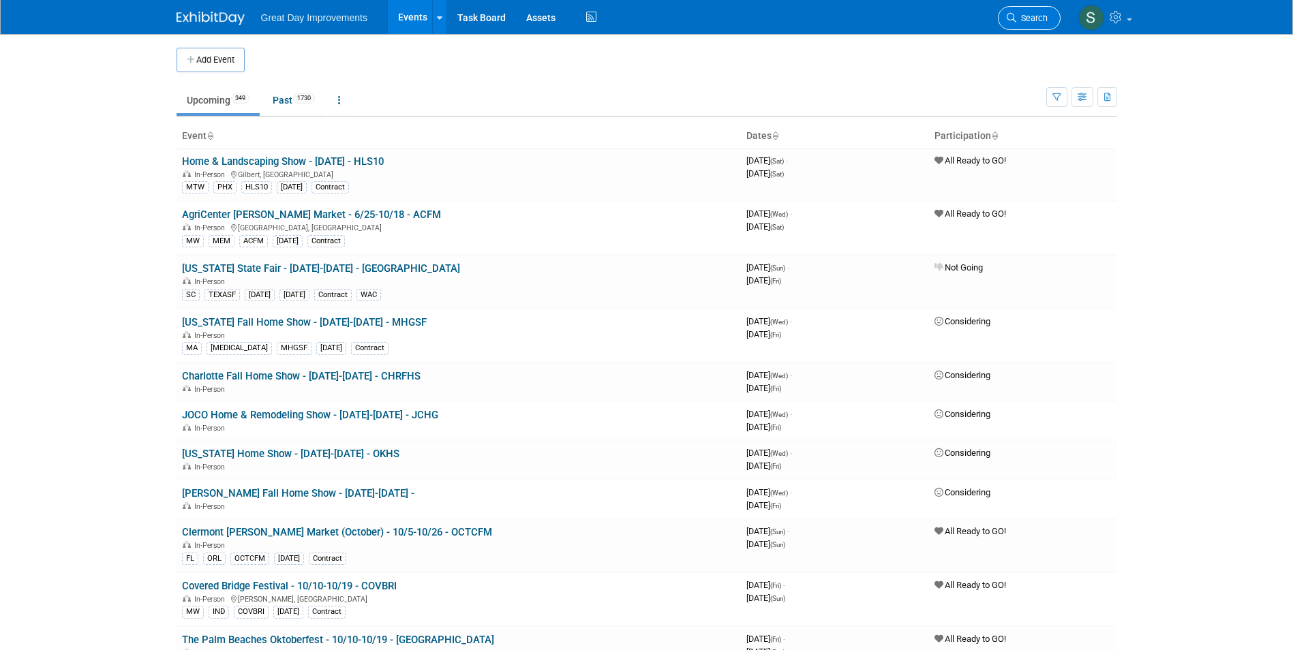
click at [1049, 13] on link "Search" at bounding box center [1028, 18] width 63 height 24
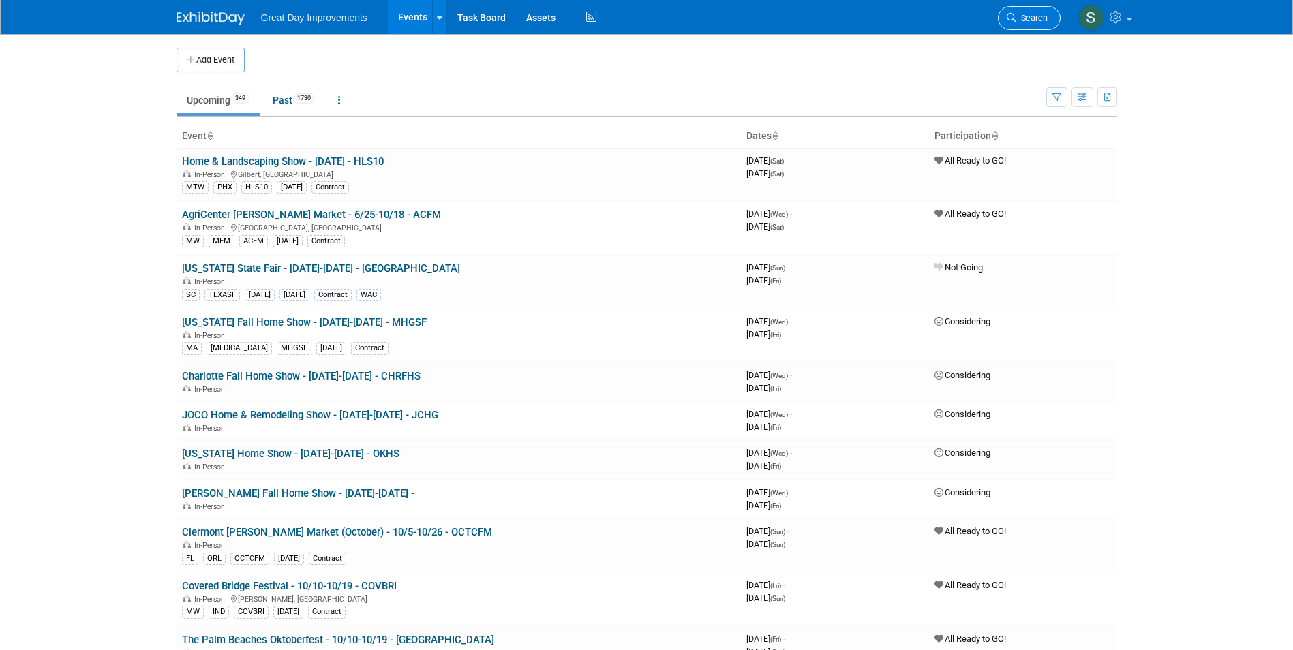
click at [1023, 14] on span "Search" at bounding box center [1031, 18] width 31 height 10
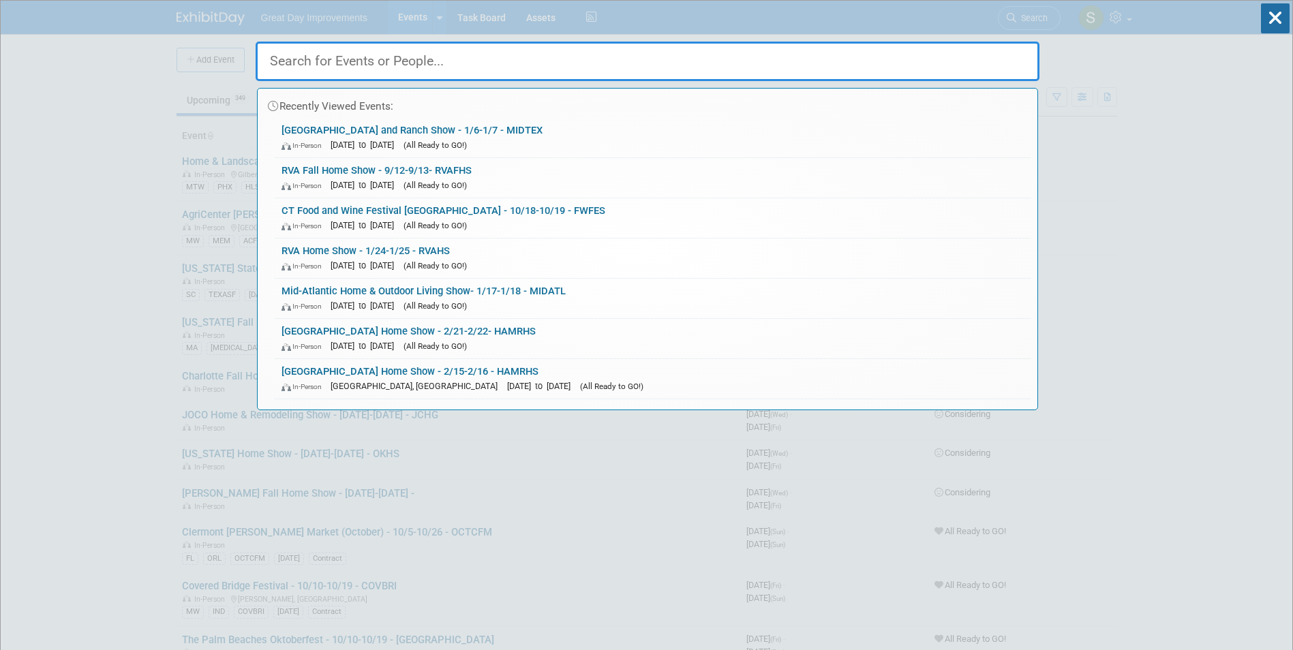
paste input "SONHS"
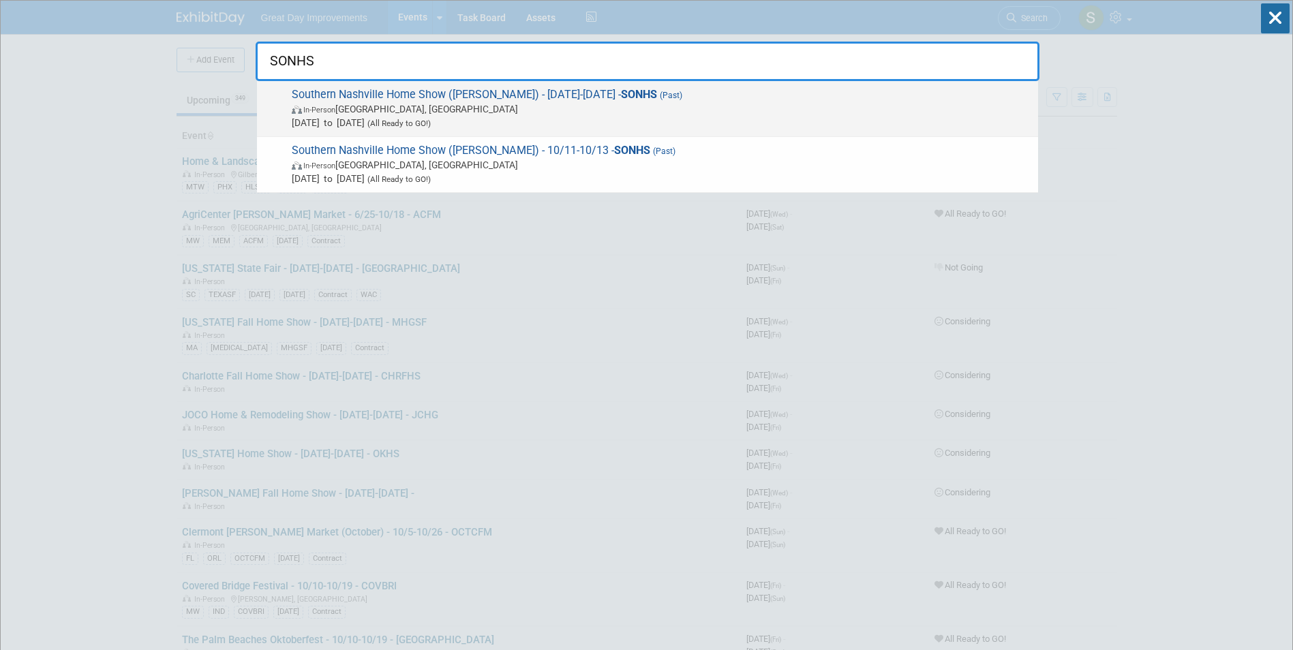
type input "SONHS"
click at [384, 109] on span "In-Person Franklin, TN" at bounding box center [661, 109] width 739 height 14
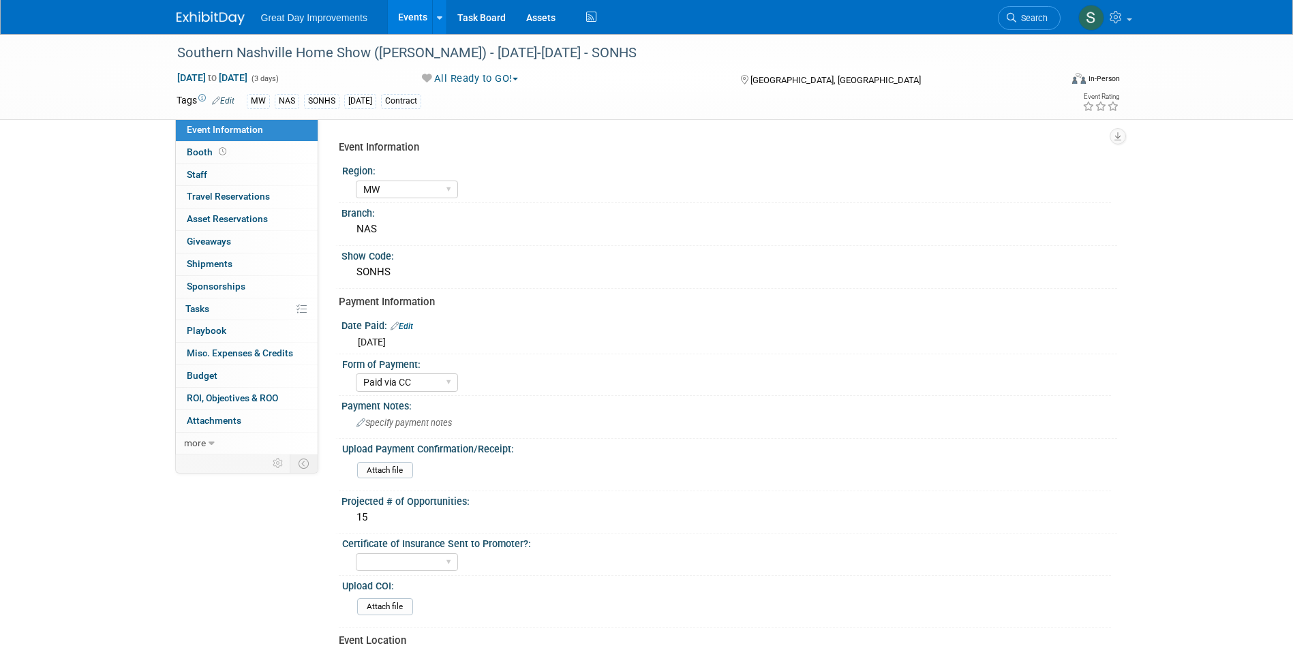
select select "MW"
select select "Paid via CC"
click at [311, 53] on div "Southern Nashville Home Show (Franklin) - 10/10/25-10/12/25 - SONHS" at bounding box center [605, 53] width 867 height 25
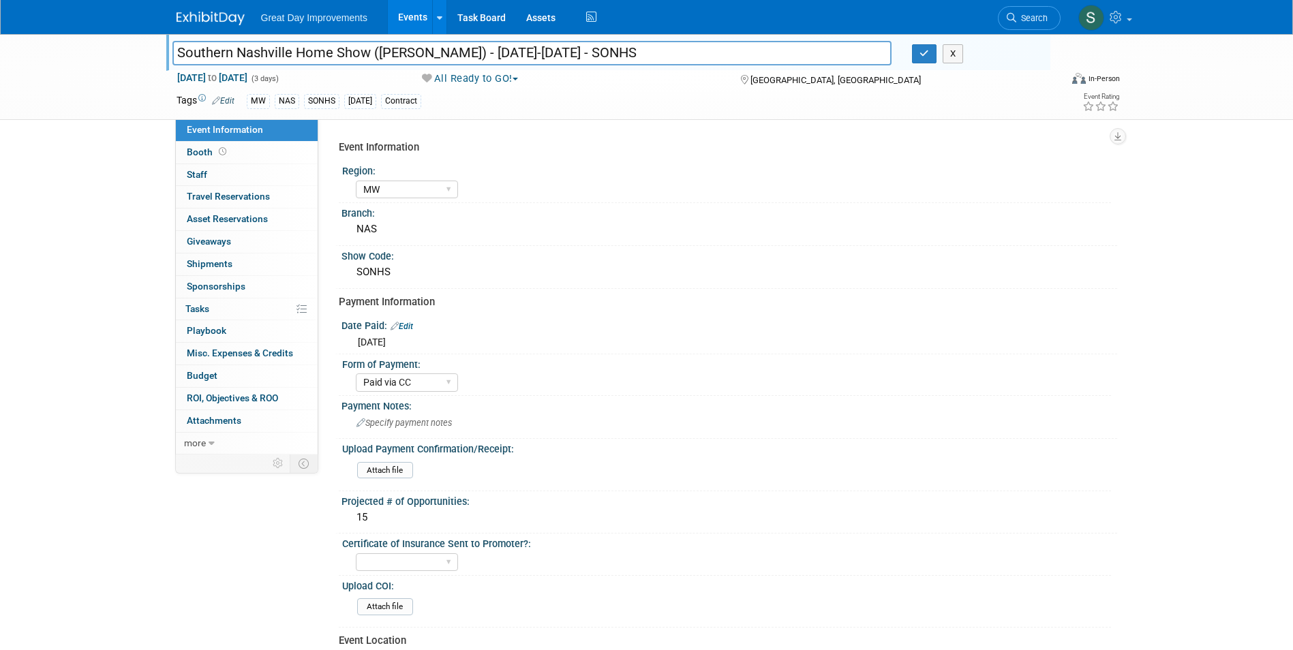
click at [311, 53] on input "Southern Nashville Home Show (Franklin) - 10/10/25-10/12/25 - SONHS" at bounding box center [532, 53] width 720 height 24
click at [222, 19] on img at bounding box center [210, 19] width 68 height 14
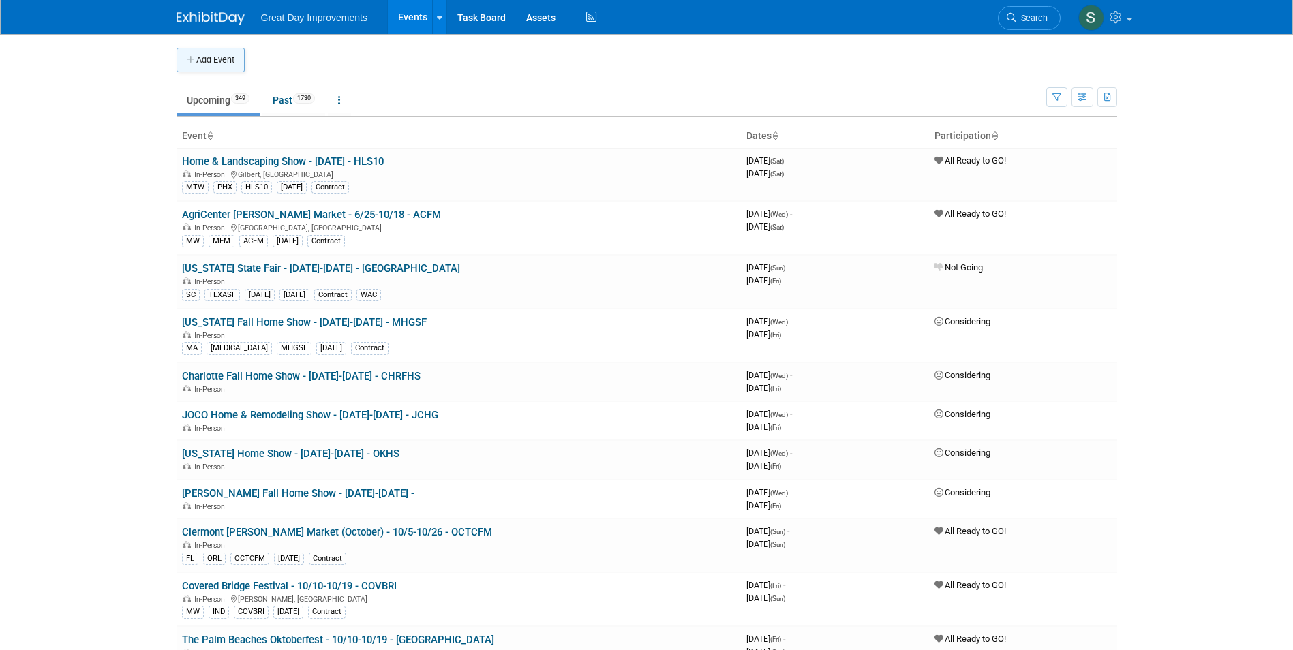
click at [202, 62] on button "Add Event" at bounding box center [210, 60] width 68 height 25
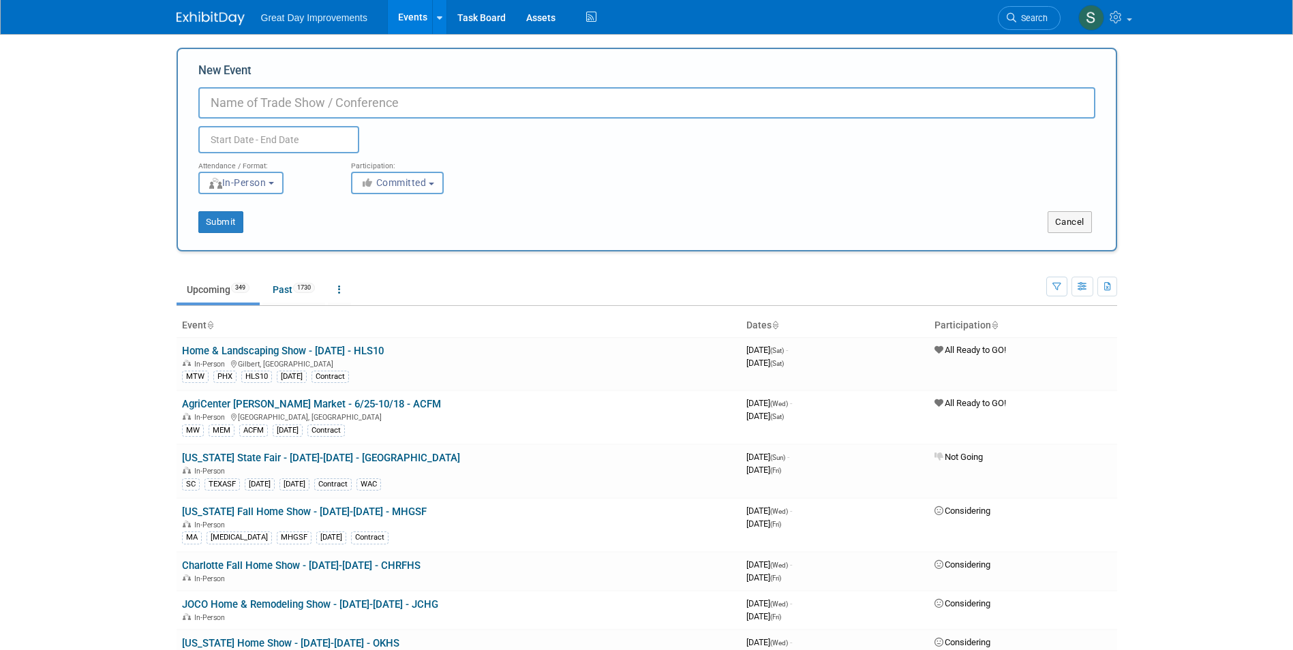
paste input "Southern Nashville Home Show ([PERSON_NAME]) - [DATE]-[DATE] - SONHS"
drag, startPoint x: 551, startPoint y: 104, endPoint x: 451, endPoint y: 104, distance: 99.5
click at [451, 104] on input "Southern Nashville Home Show ([PERSON_NAME]) - [DATE]-[DATE] - SONHS" at bounding box center [646, 102] width 897 height 31
type input "Southern Nashville Home Show ([PERSON_NAME]) - 10/9-10/11 - SONHS"
click at [293, 134] on input "text" at bounding box center [278, 139] width 161 height 27
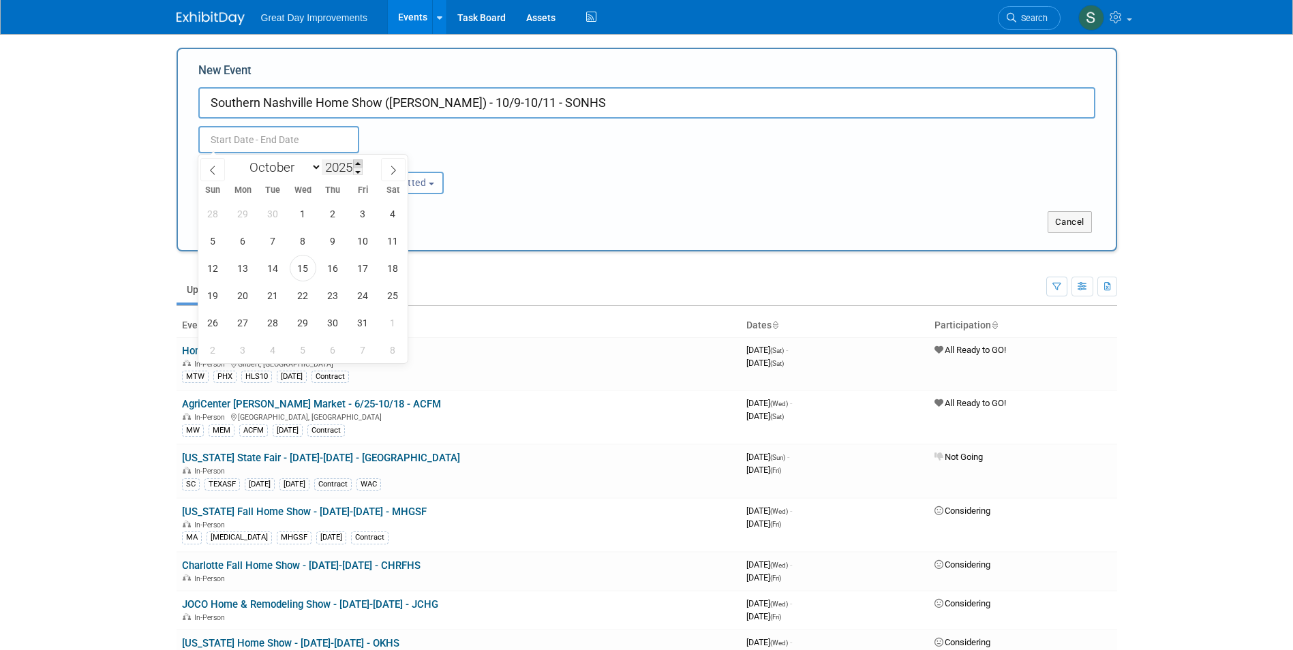
click at [358, 161] on span at bounding box center [358, 163] width 10 height 8
type input "2026"
click at [356, 237] on span "9" at bounding box center [363, 241] width 27 height 27
click at [212, 273] on span "11" at bounding box center [213, 268] width 27 height 27
type input "Oct 9, 2026 to Oct 11, 2026"
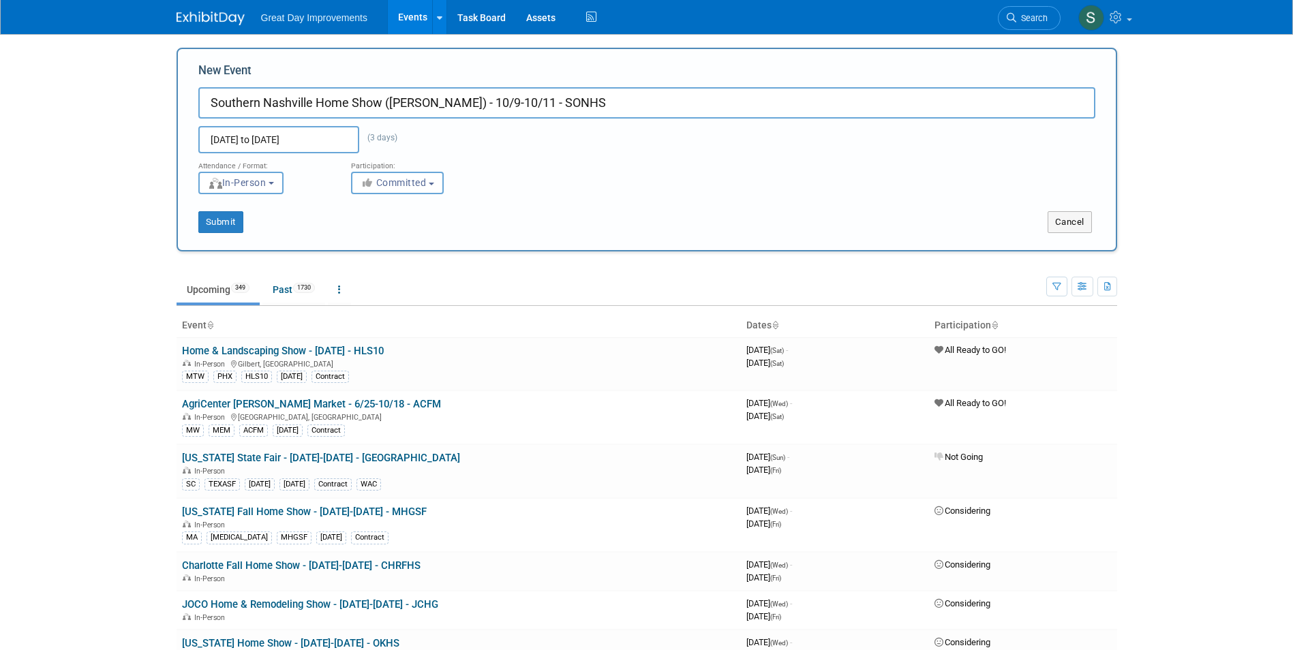
click at [407, 164] on div "Participation:" at bounding box center [417, 162] width 132 height 18
click at [405, 181] on span "Committed" at bounding box center [393, 182] width 66 height 11
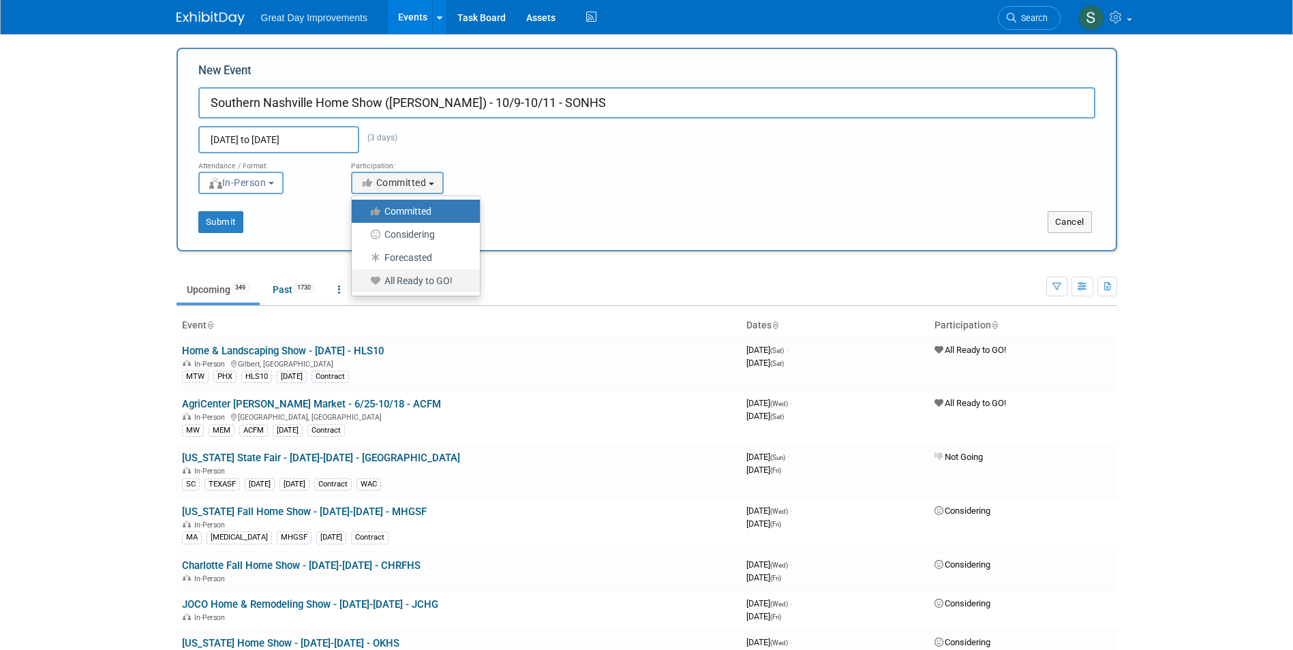
click at [405, 273] on label "All Ready to GO!" at bounding box center [412, 281] width 108 height 18
click at [364, 277] on input "All Ready to GO!" at bounding box center [359, 281] width 9 height 9
select select "102"
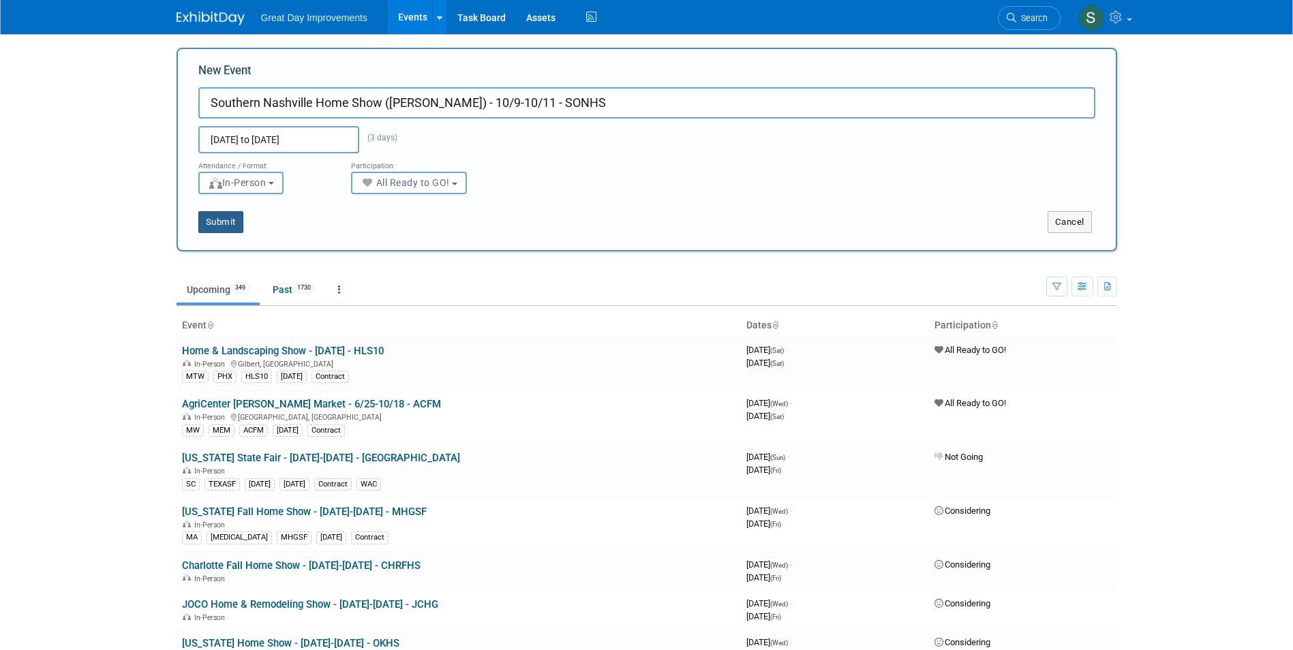
click at [238, 223] on button "Submit" at bounding box center [220, 222] width 45 height 22
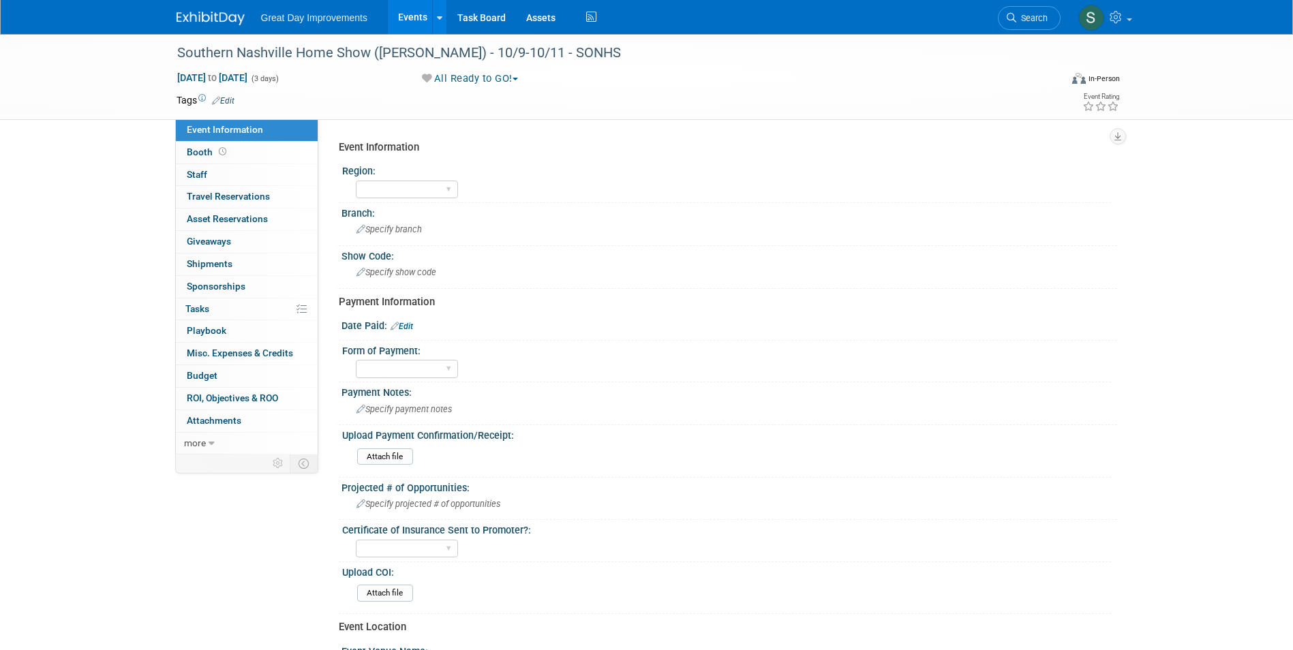
click at [225, 99] on link "Edit" at bounding box center [223, 101] width 22 height 10
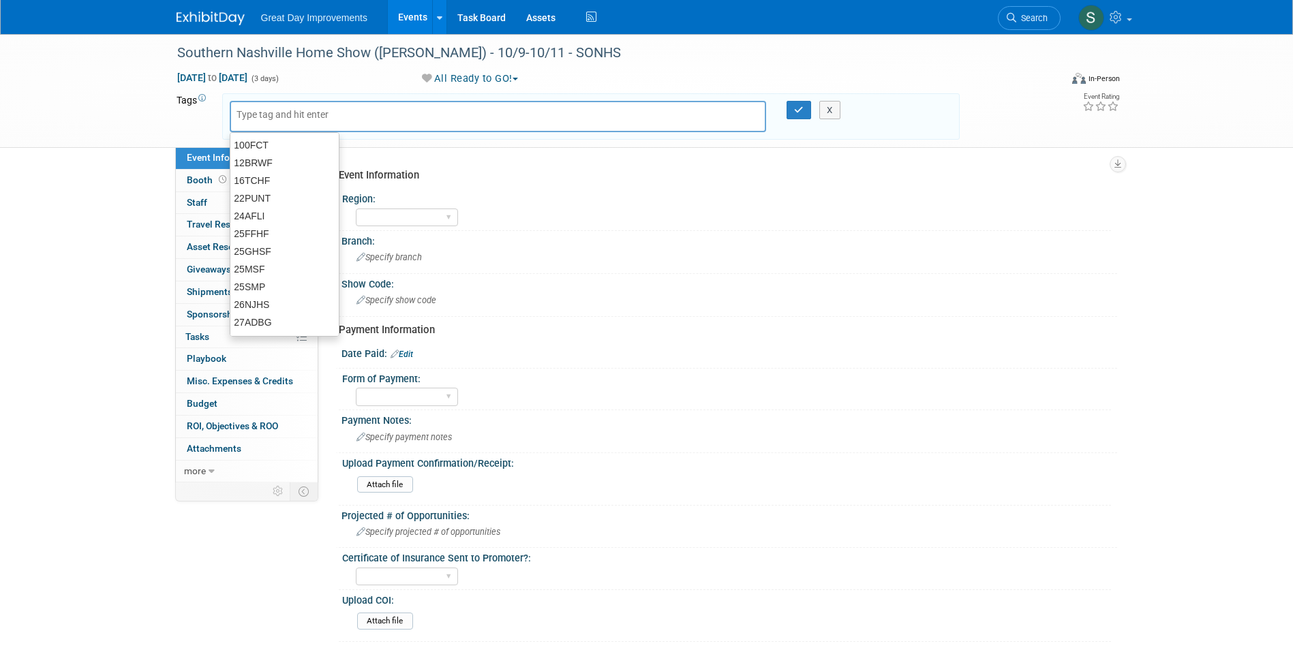
click at [345, 123] on div at bounding box center [498, 116] width 537 height 31
click at [342, 121] on div at bounding box center [498, 116] width 537 height 31
click at [328, 114] on input "text" at bounding box center [290, 115] width 109 height 14
type input "MW"
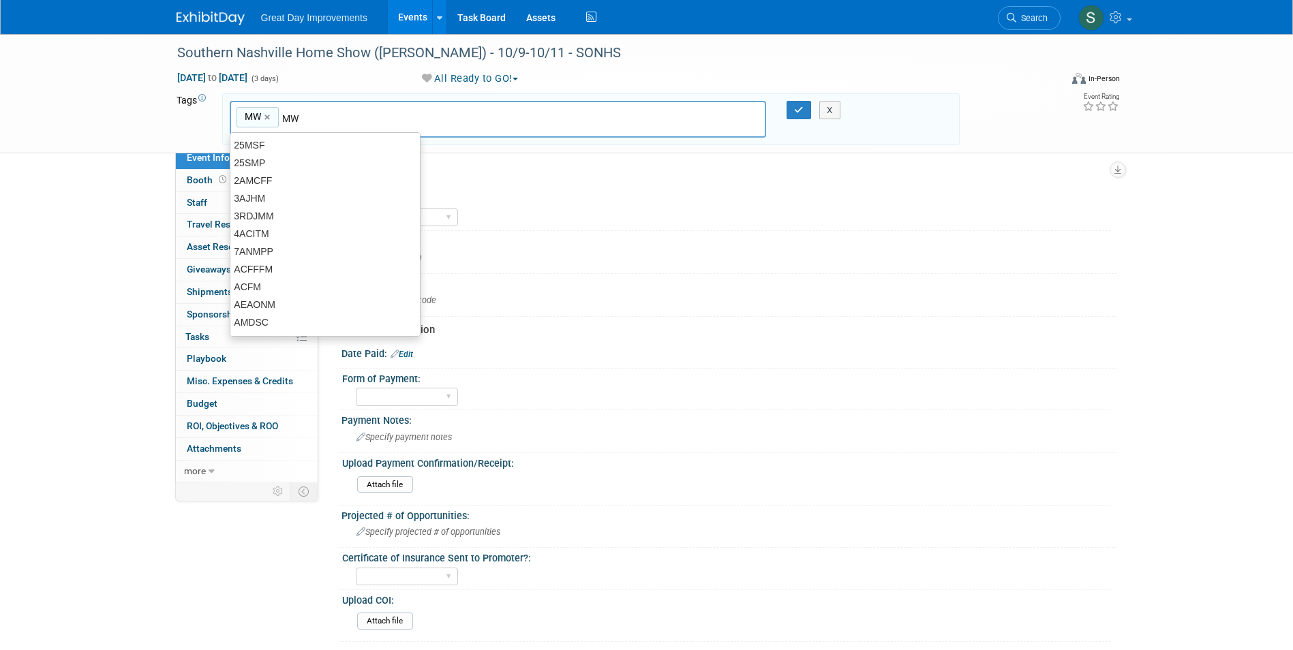
type input "MW"
type input "NAS"
type input "MW, NAS"
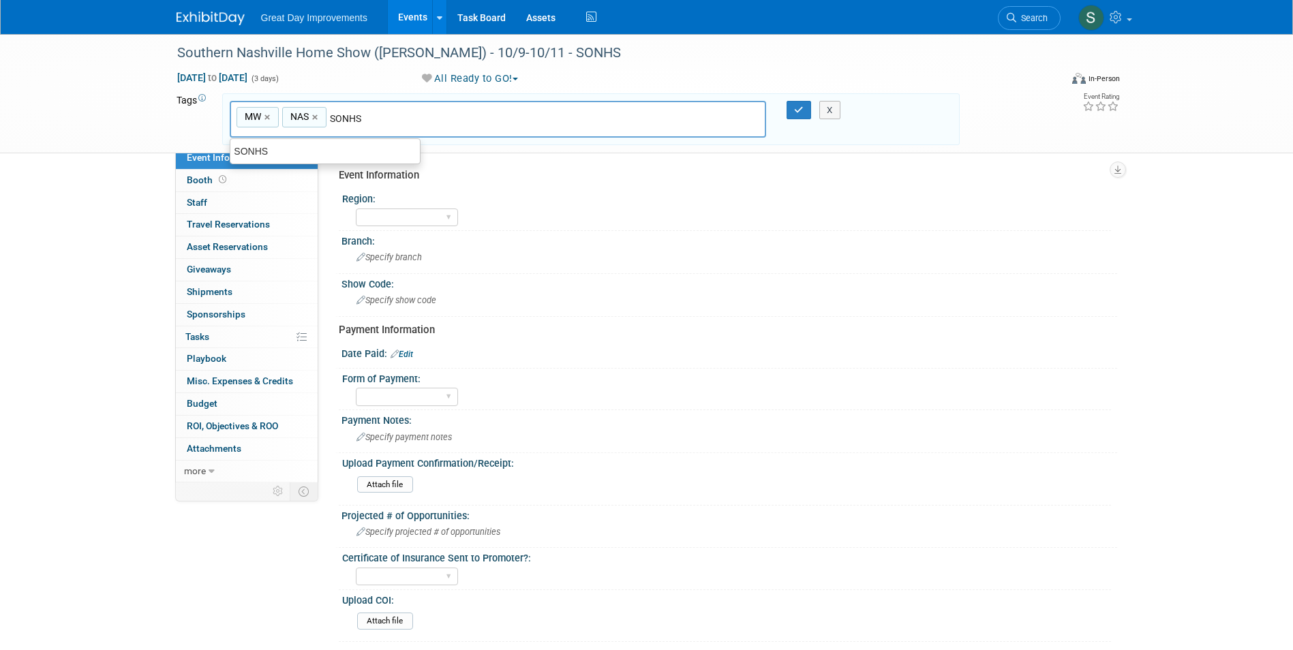
type input "SONHS"
type input "MW, NAS, SONHS"
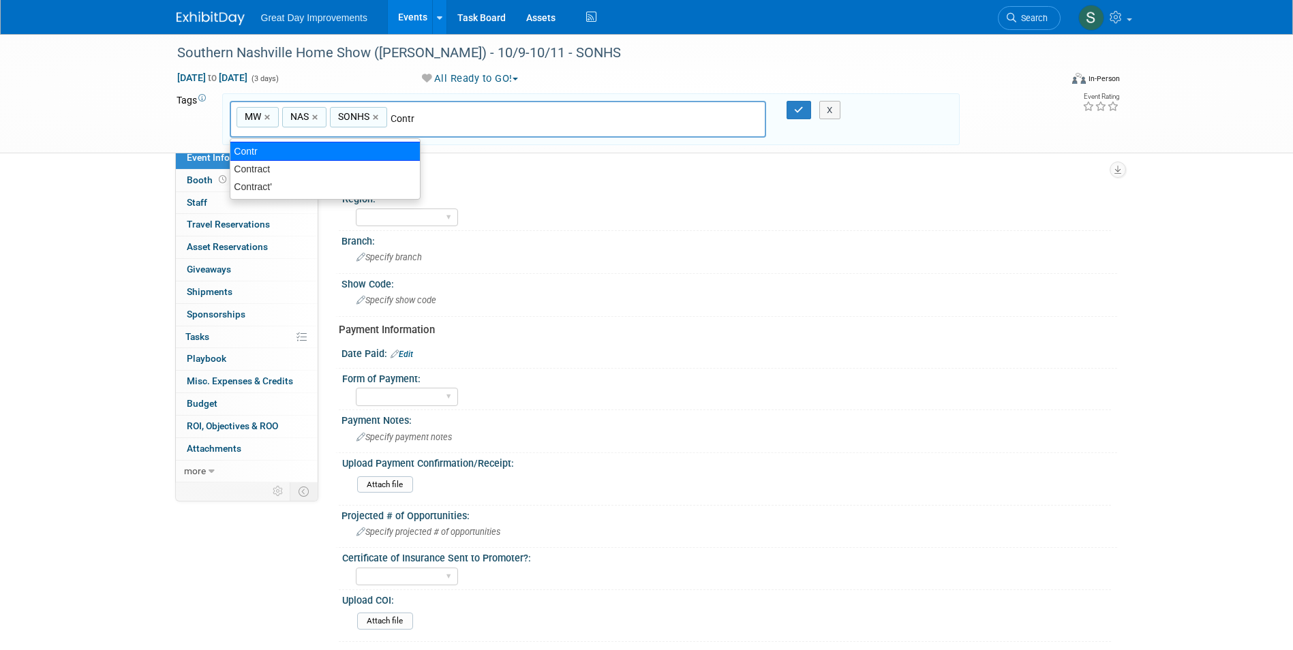
type input "Contract"
type input "MW, NAS, SONHS, Contract"
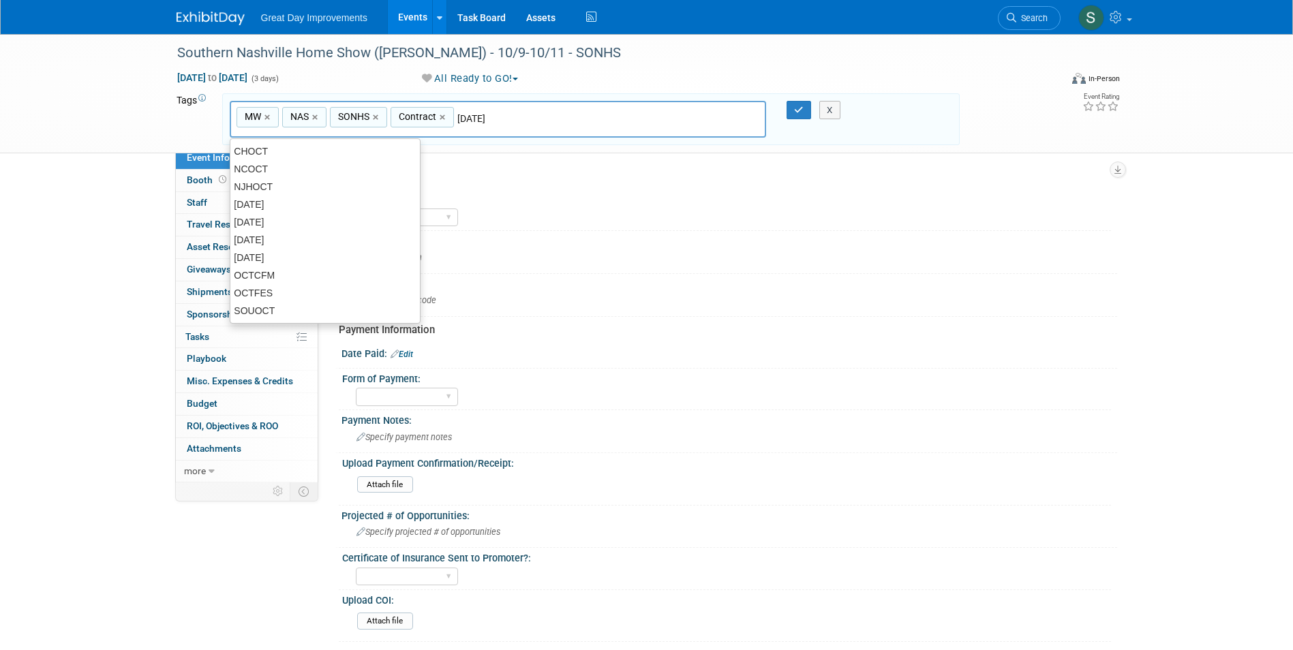
type input "[DATE]"
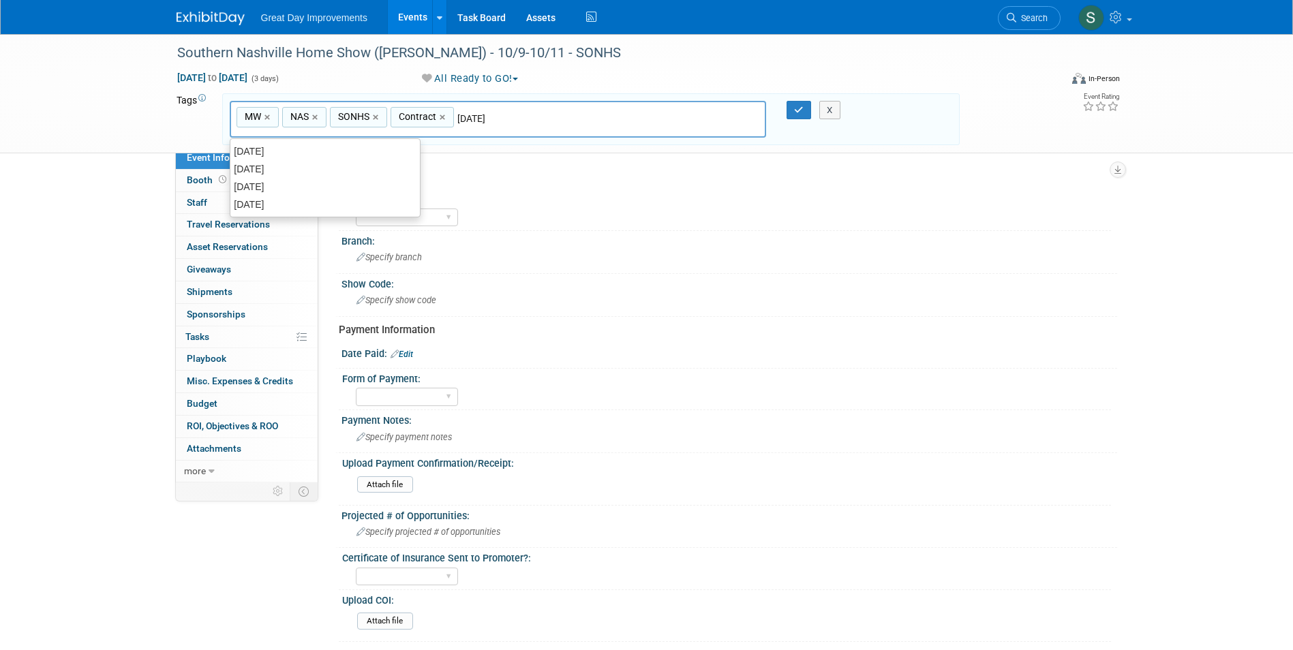
type input "MW, NAS, SONHS, Contract, OCT26"
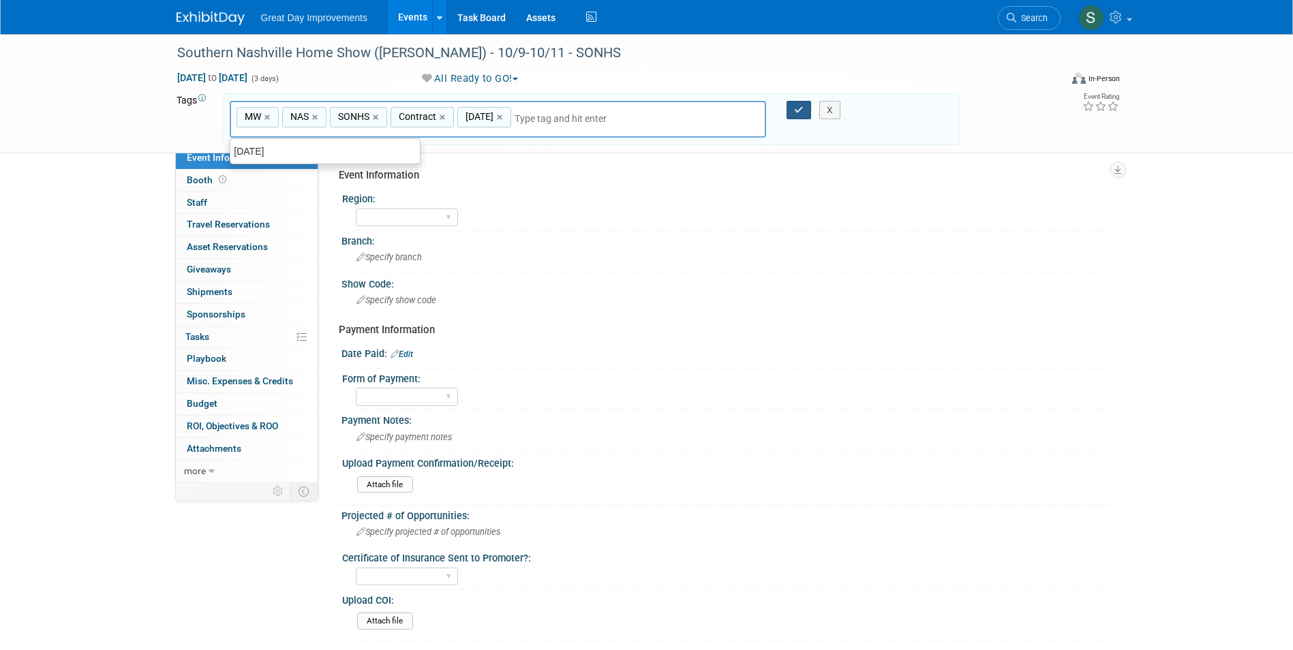
click at [796, 108] on icon "button" at bounding box center [799, 110] width 10 height 9
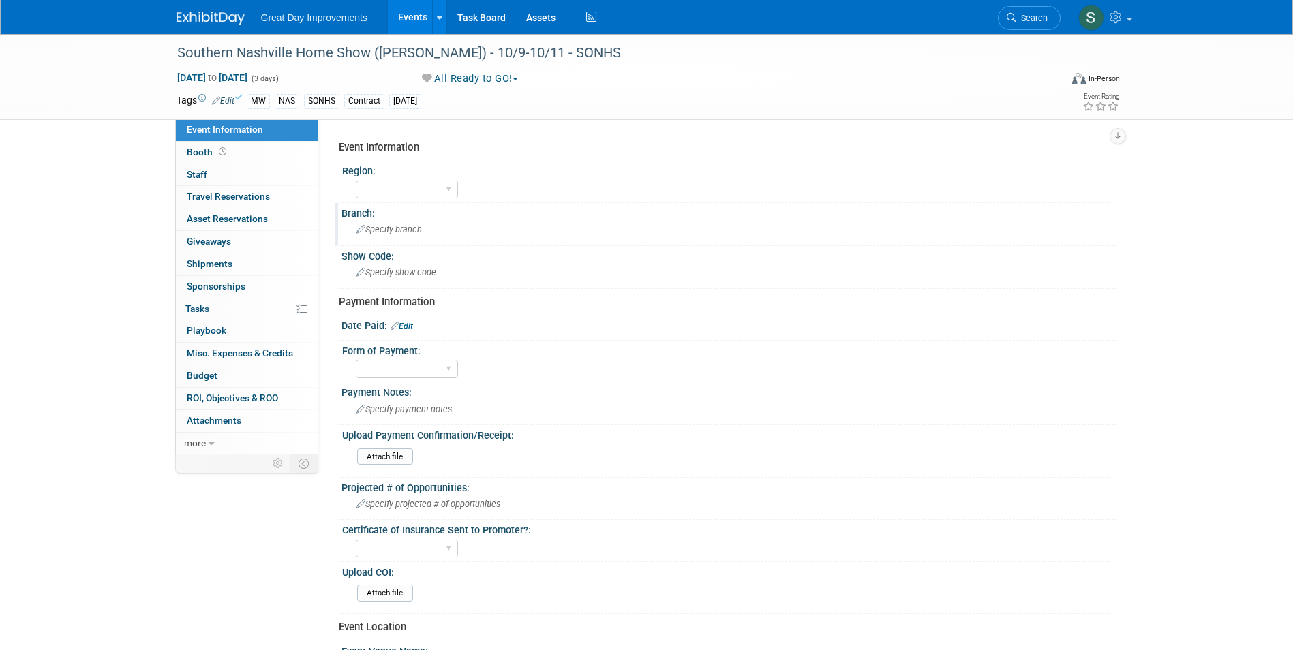
click at [433, 208] on div "Branch:" at bounding box center [728, 211] width 775 height 17
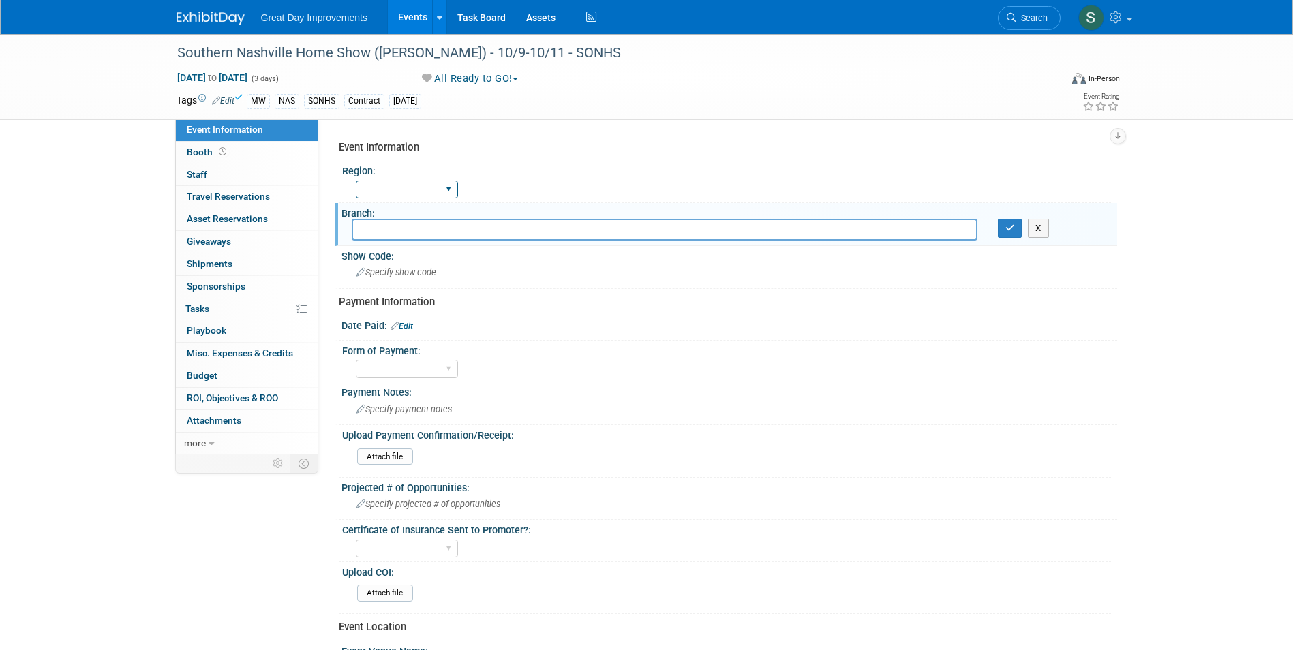
click at [420, 194] on select "GC MA MW MTW NE NEW OV PL PNW SA SE SC UMW FL" at bounding box center [407, 190] width 102 height 18
select select "MW"
click at [356, 181] on select "GC MA MW MTW NE NEW OV PL PNW SA SE SC UMW FL" at bounding box center [407, 190] width 102 height 18
click at [400, 232] on input "text" at bounding box center [664, 229] width 625 height 21
type input "NAS"
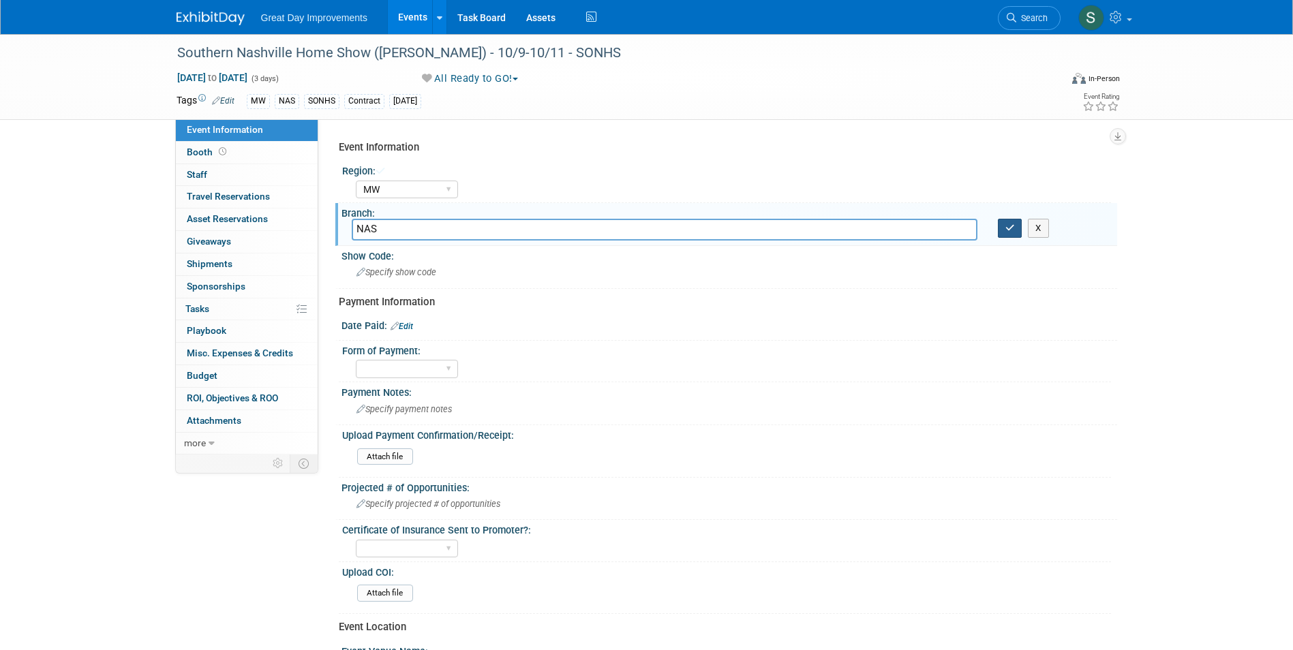
click at [1000, 227] on button "button" at bounding box center [1009, 228] width 25 height 19
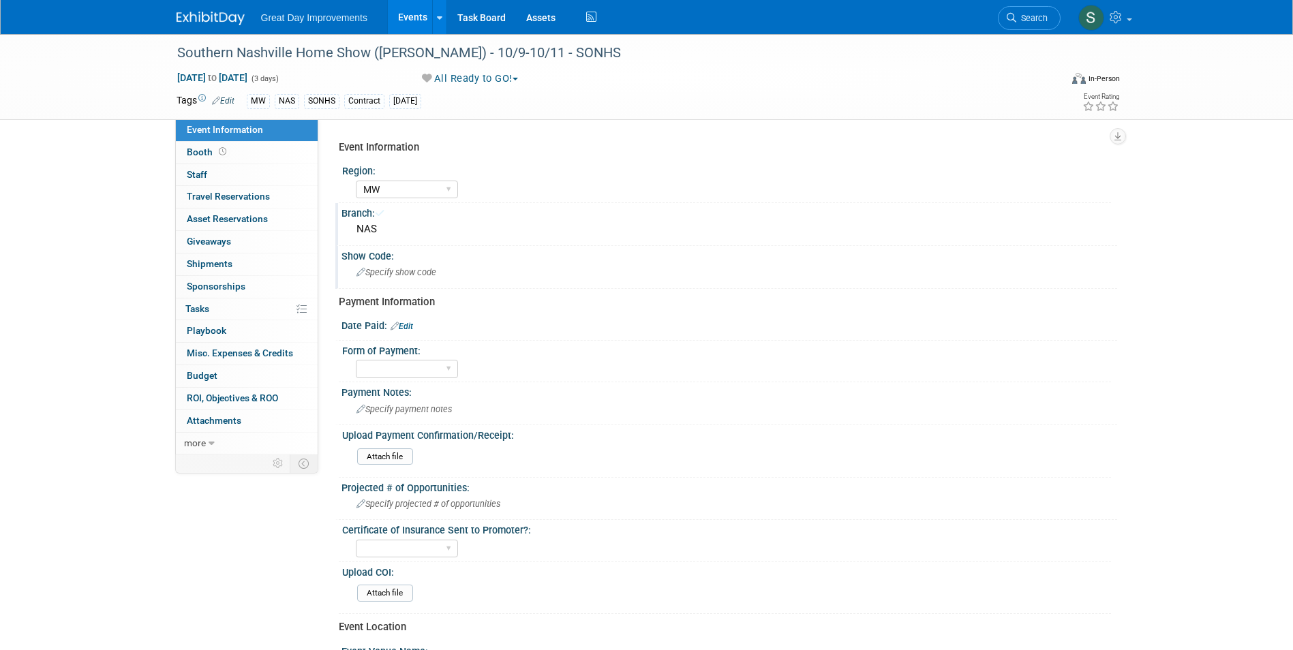
click at [495, 250] on div "Show Code:" at bounding box center [728, 254] width 775 height 17
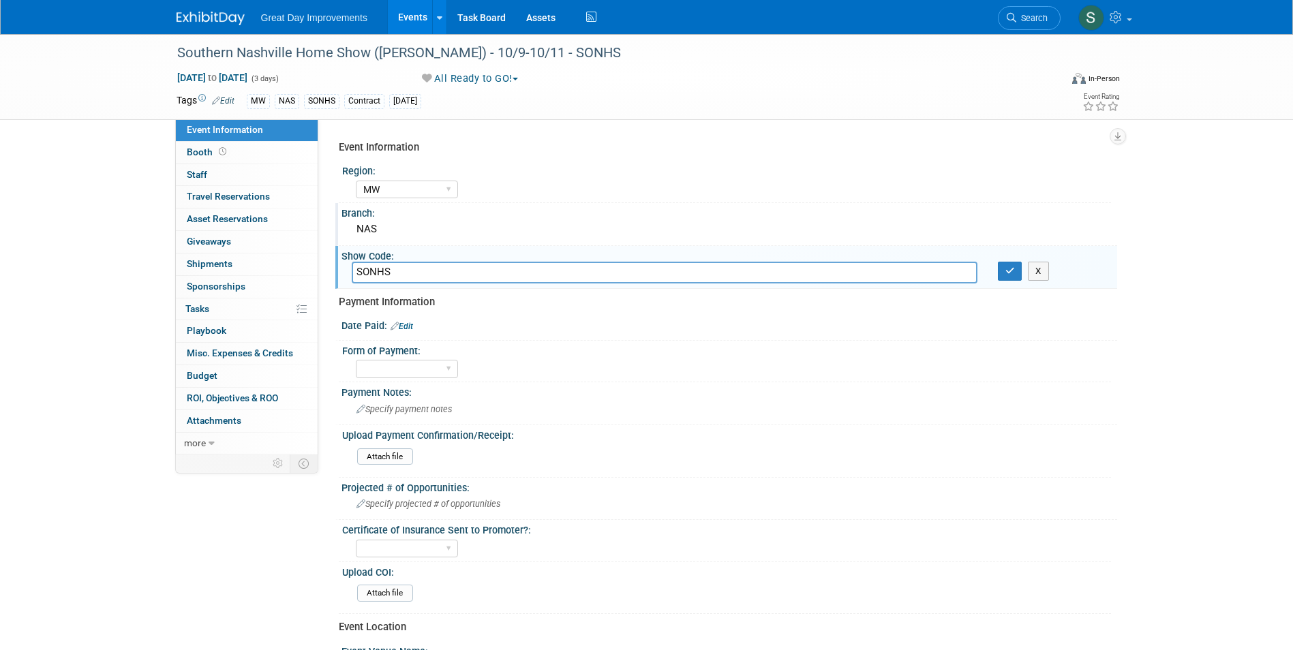
type input "SONHS"
click at [1017, 271] on button "button" at bounding box center [1009, 271] width 25 height 19
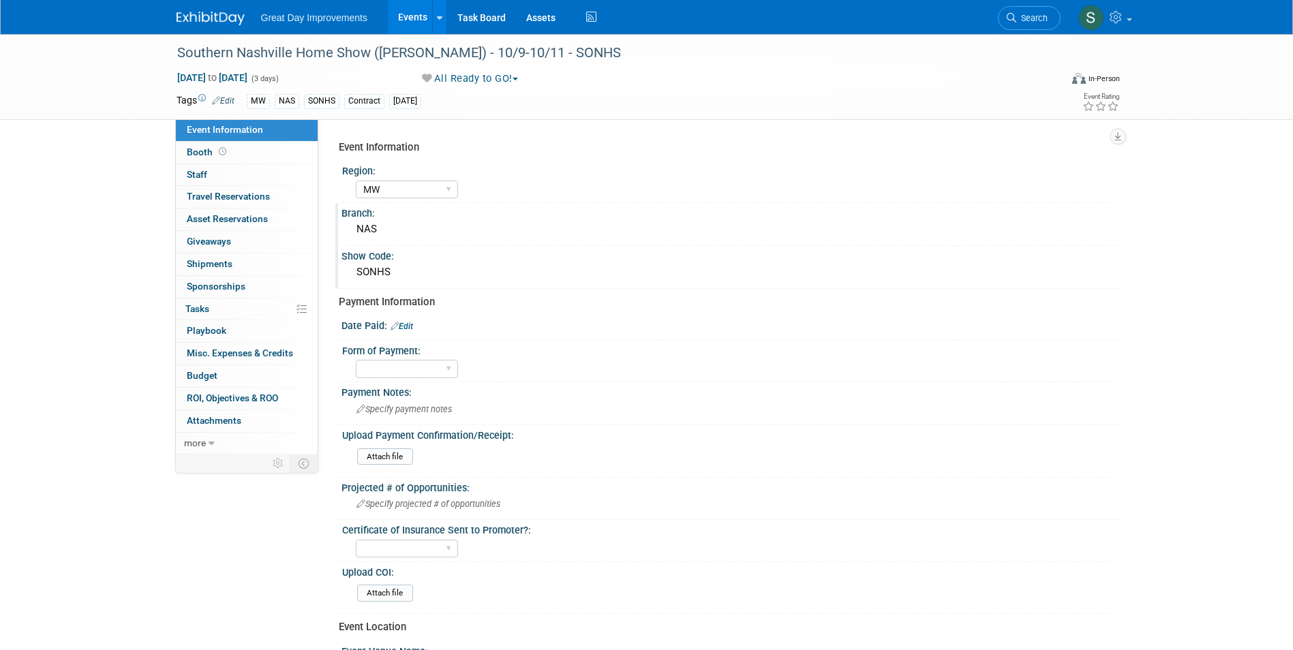
click at [411, 324] on link "Edit" at bounding box center [401, 327] width 22 height 10
select select "9"
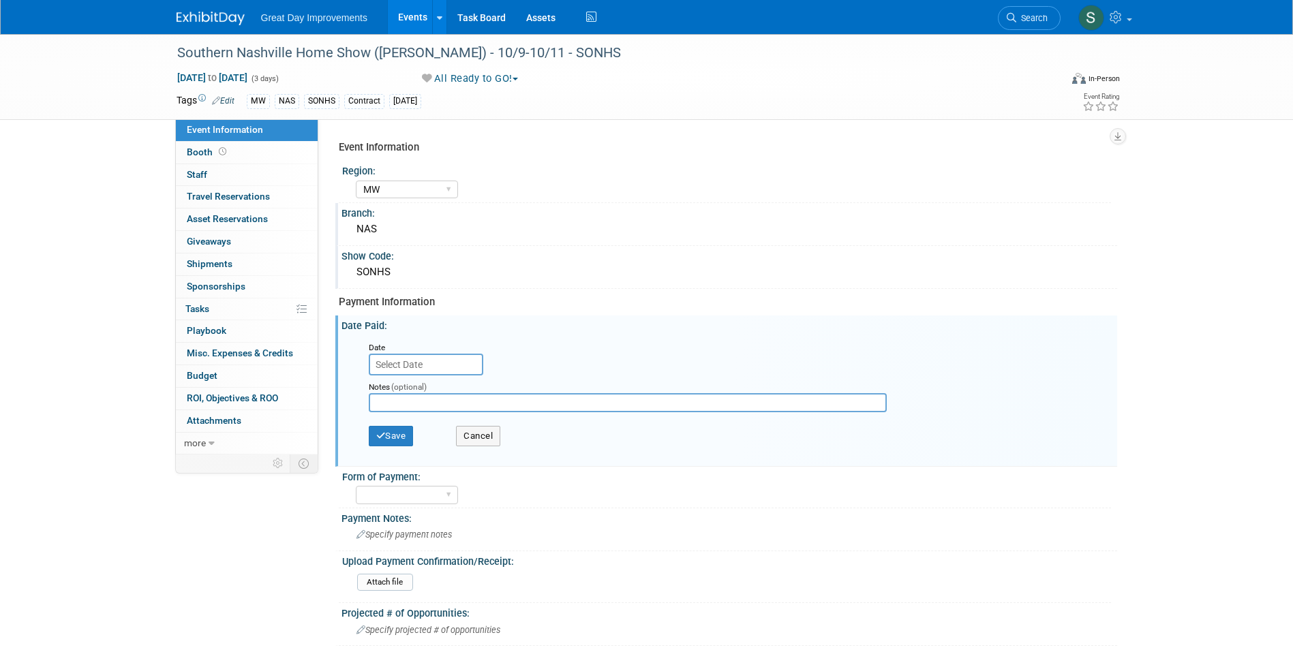
click at [414, 359] on input "text" at bounding box center [426, 365] width 114 height 22
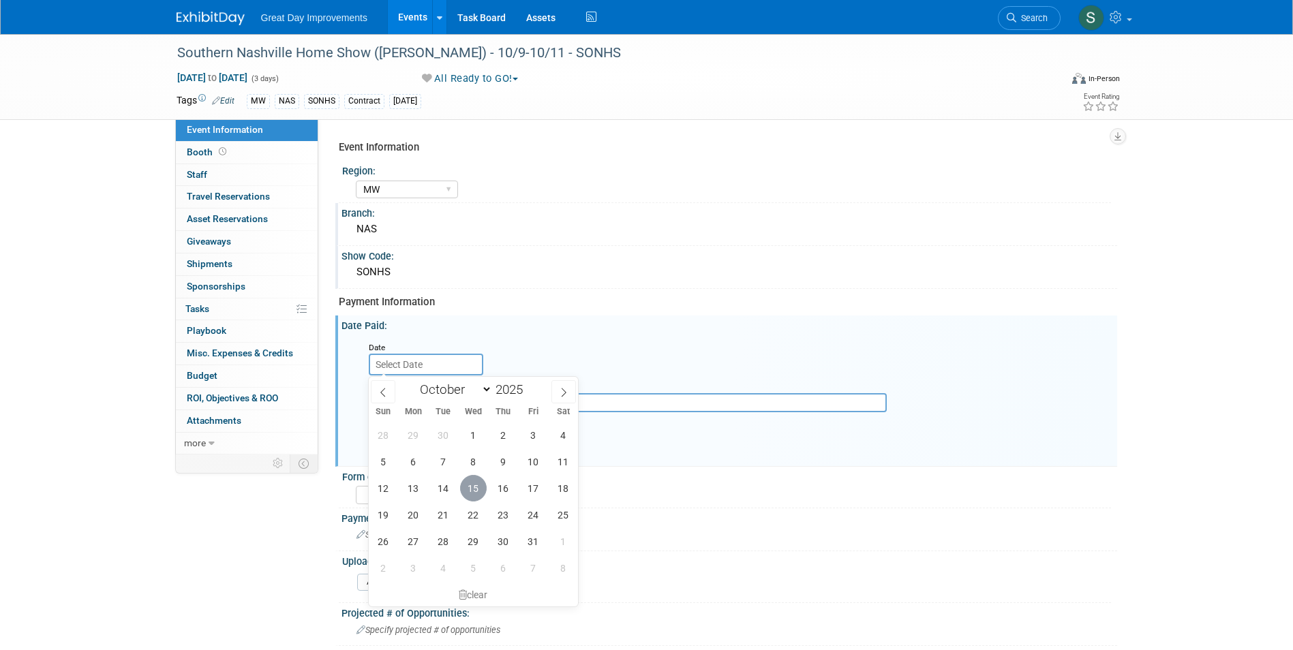
click at [470, 487] on span "15" at bounding box center [473, 488] width 27 height 27
type input "[DATE]"
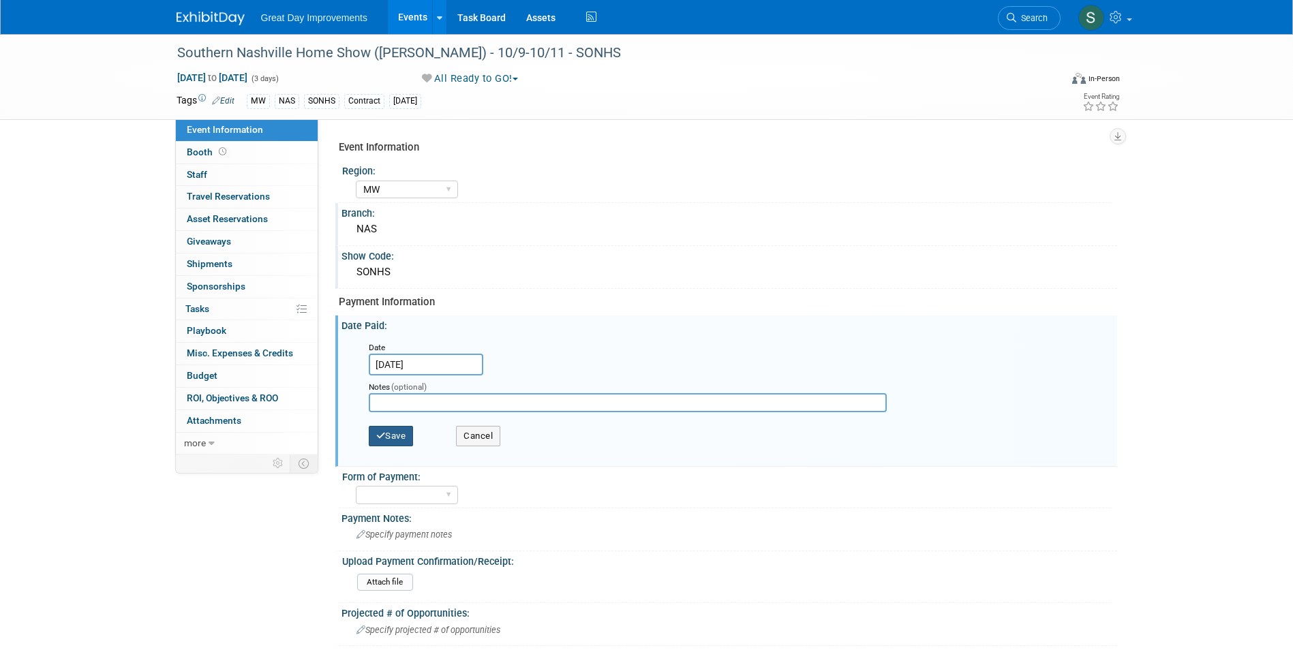
click at [399, 439] on button "Save" at bounding box center [391, 436] width 45 height 20
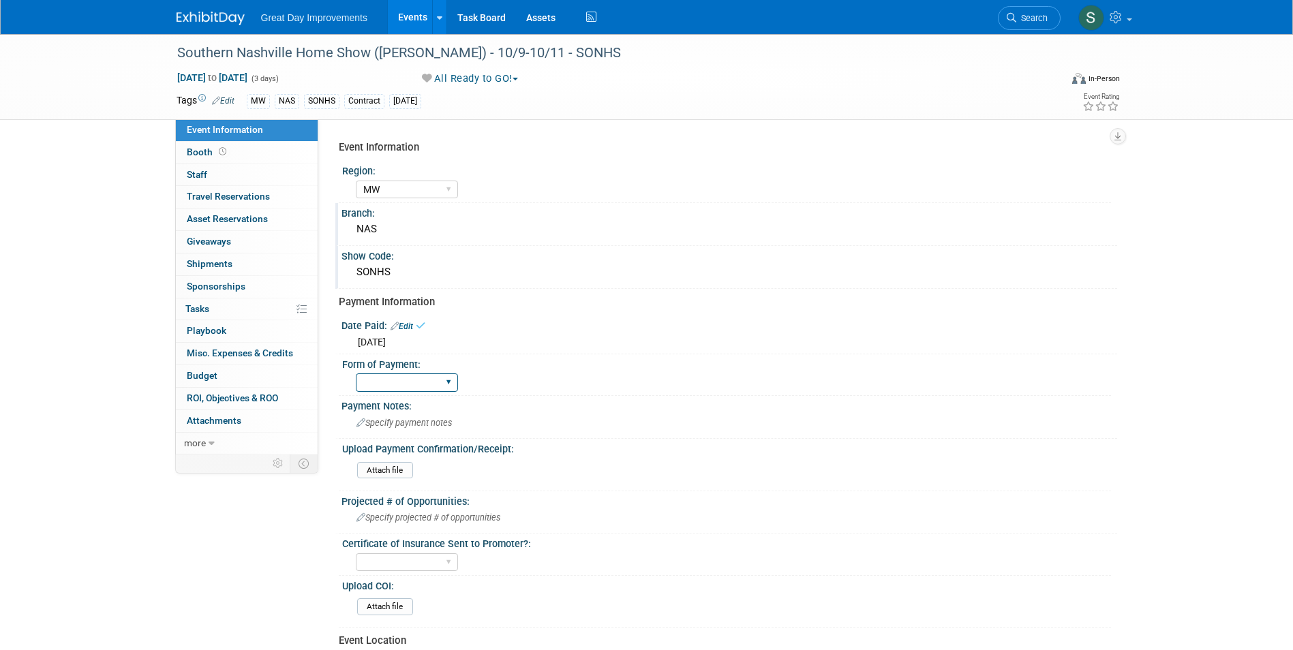
click at [404, 386] on select "Paid via CC Check Requested Pay at the Gate Other" at bounding box center [407, 382] width 102 height 18
select select "Paid via CC"
click at [356, 373] on select "Paid via CC Check Requested Pay at the Gate Other" at bounding box center [407, 382] width 102 height 18
click at [406, 407] on div "Payment Notes:" at bounding box center [728, 404] width 775 height 17
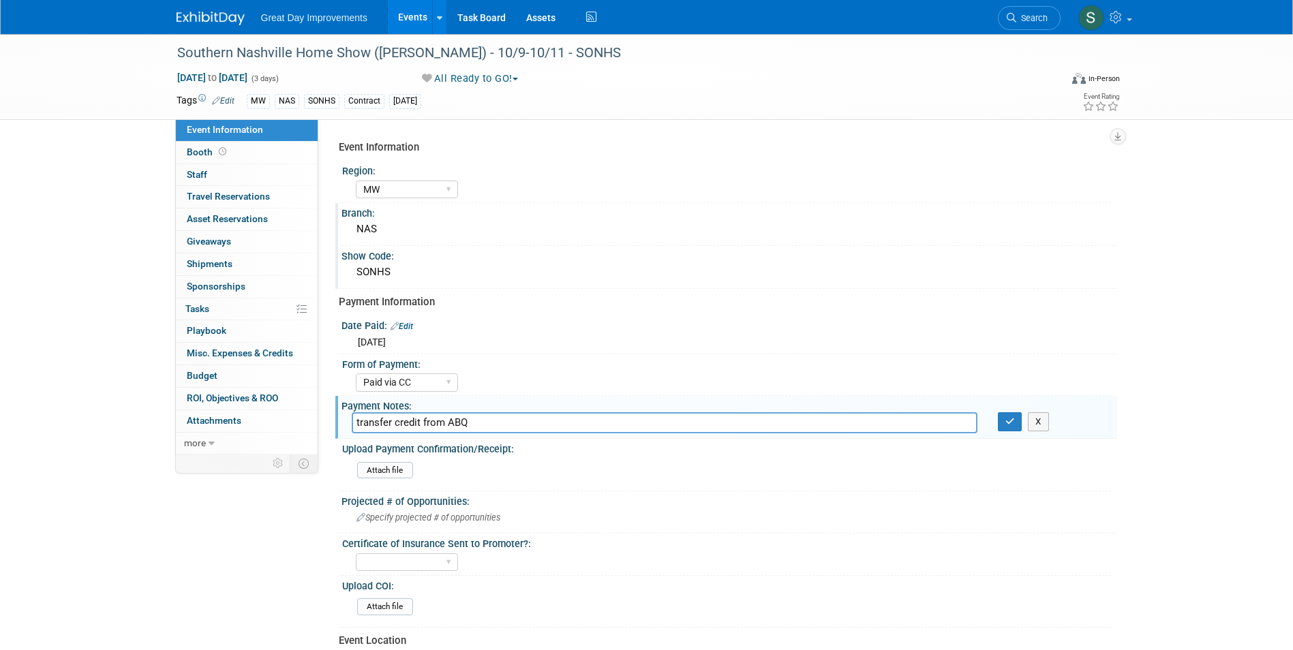
type input "transfer credit from ABQ"
click at [997, 412] on button "button" at bounding box center [1009, 421] width 25 height 19
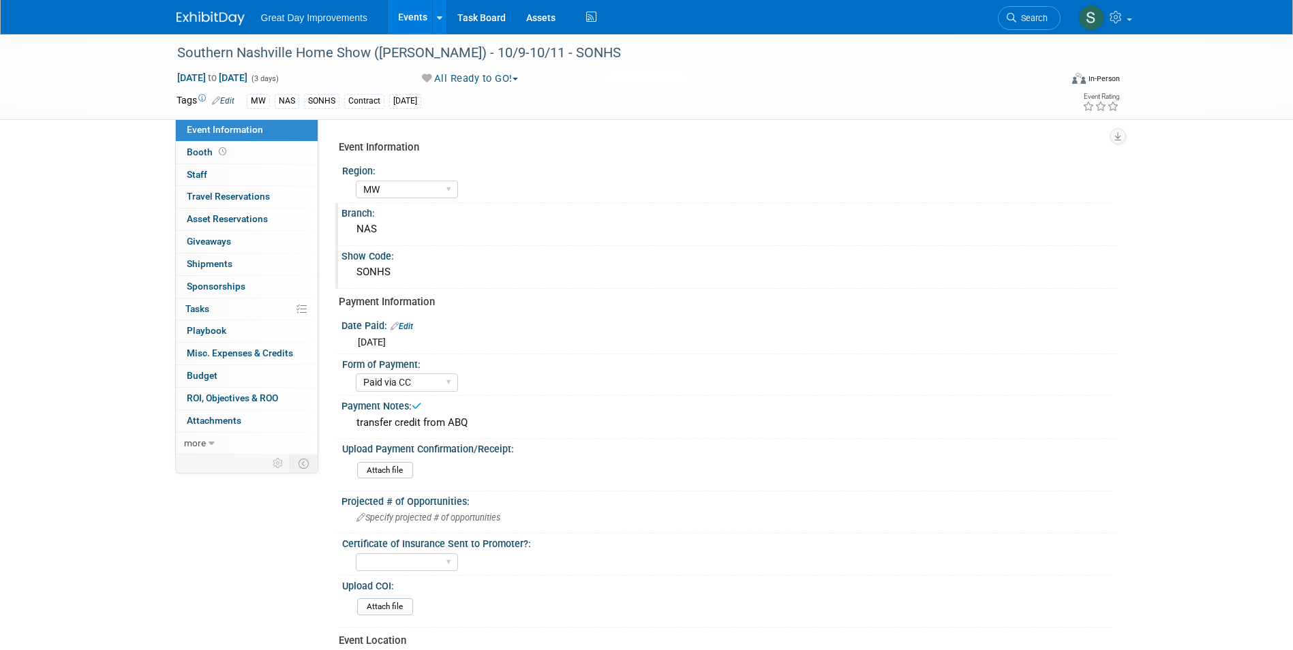
click at [234, 17] on img at bounding box center [210, 19] width 68 height 14
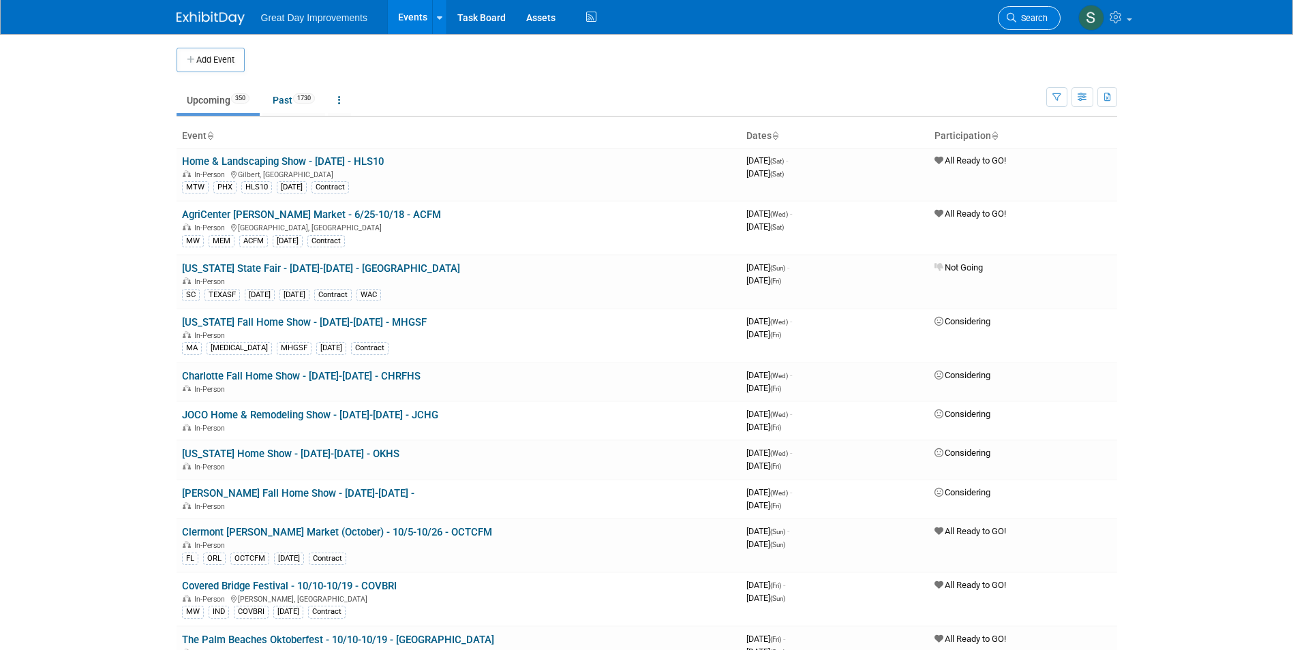
click at [1023, 11] on link "Search" at bounding box center [1028, 18] width 63 height 24
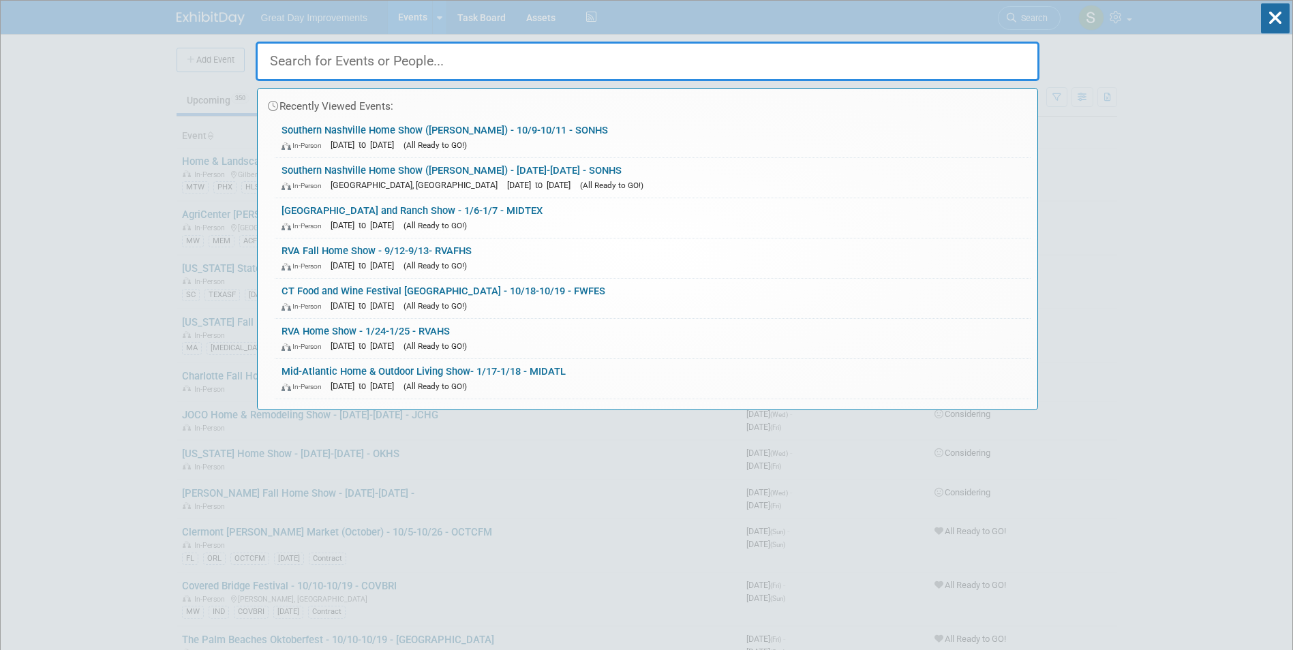
click at [497, 69] on input "text" at bounding box center [648, 62] width 784 height 40
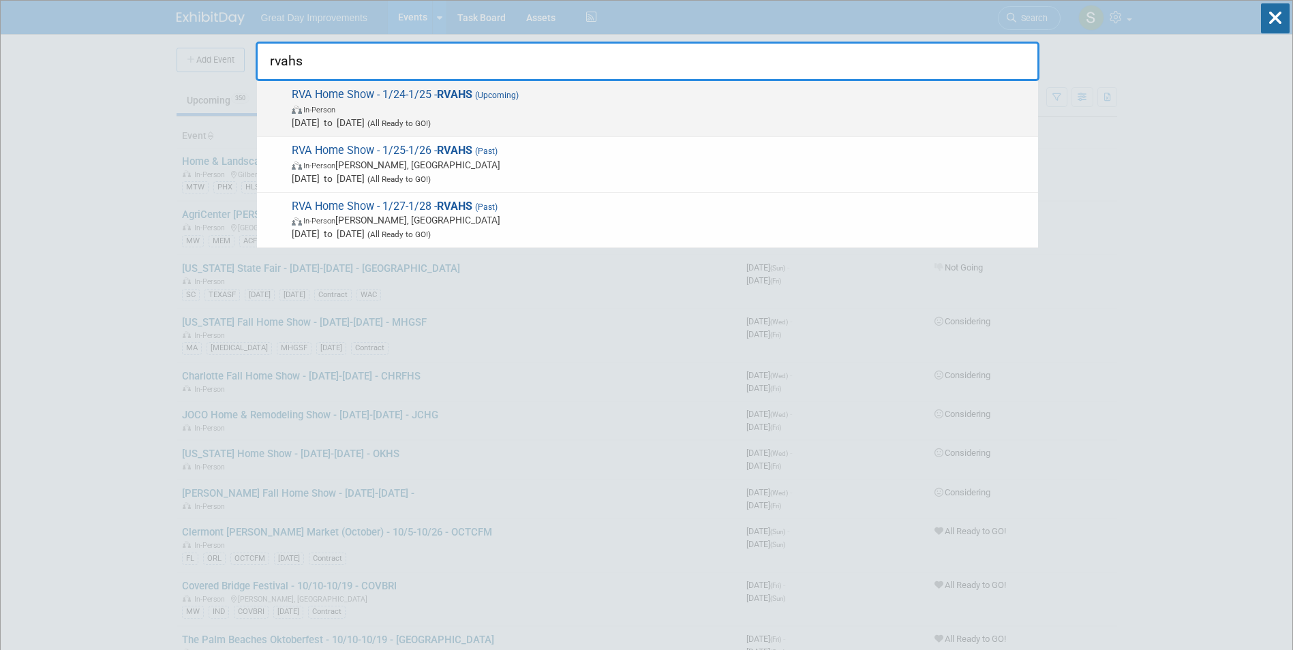
type input "rvahs"
click at [495, 99] on span "(Upcoming)" at bounding box center [495, 96] width 46 height 10
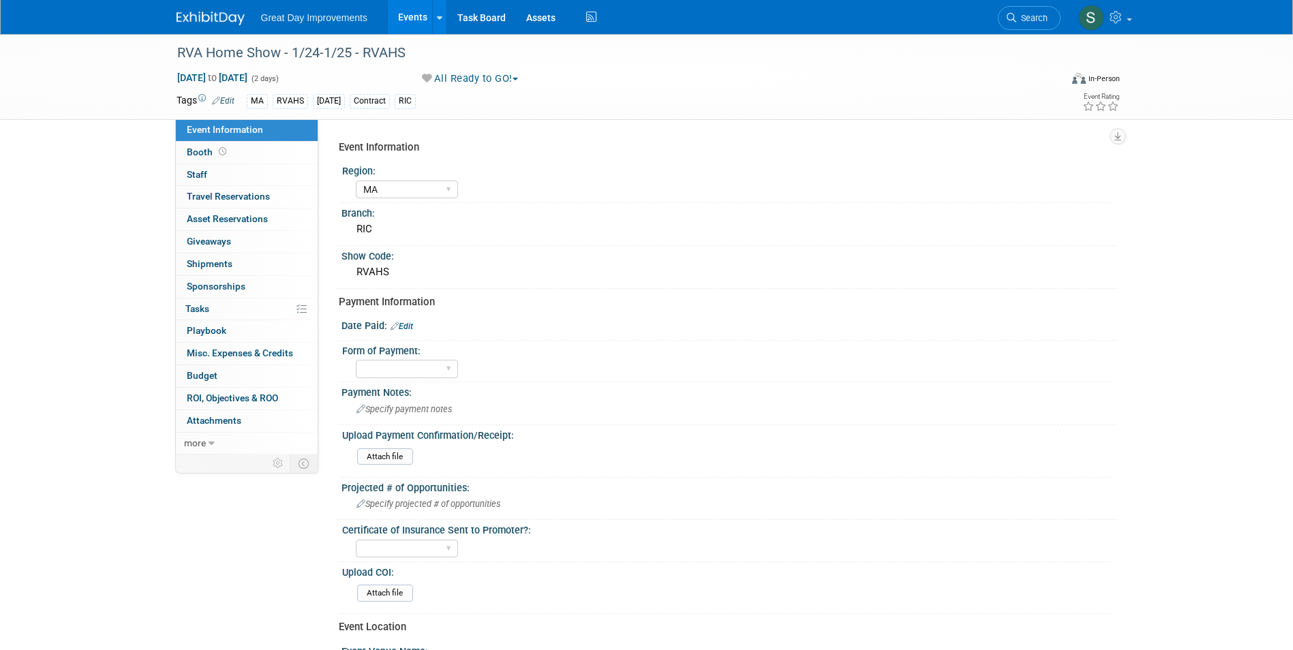
select select "MA"
click at [359, 54] on div "RVA Home Show - 1/24-1/25 - RVAHS" at bounding box center [605, 53] width 867 height 25
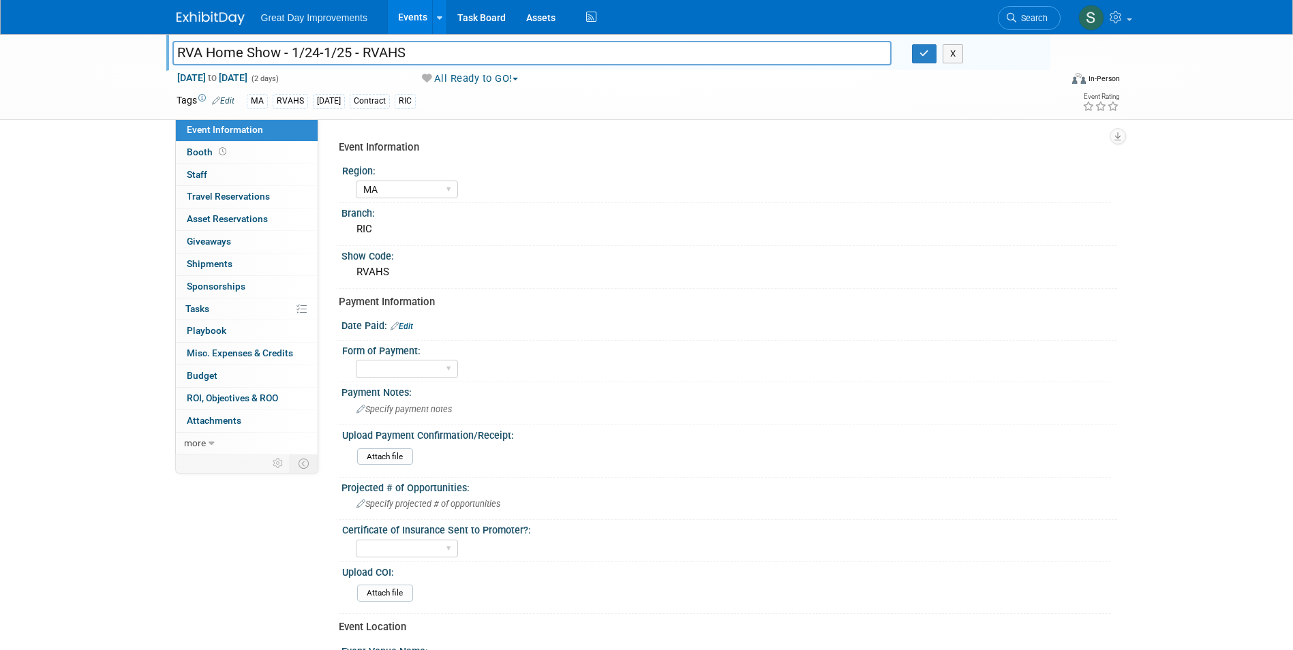
drag, startPoint x: 423, startPoint y: 48, endPoint x: 359, endPoint y: 51, distance: 64.1
click at [359, 51] on input "RVA Home Show - 1/24-1/25 - RVAHS" at bounding box center [532, 53] width 720 height 24
click at [366, 50] on input "RVA Home Show - 1/24-1/25 - RVAHS" at bounding box center [532, 53] width 720 height 24
drag, startPoint x: 419, startPoint y: 51, endPoint x: 365, endPoint y: 52, distance: 53.8
click at [365, 52] on input "RVA Home Show - 1/24-1/25 - RVAHS" at bounding box center [532, 53] width 720 height 24
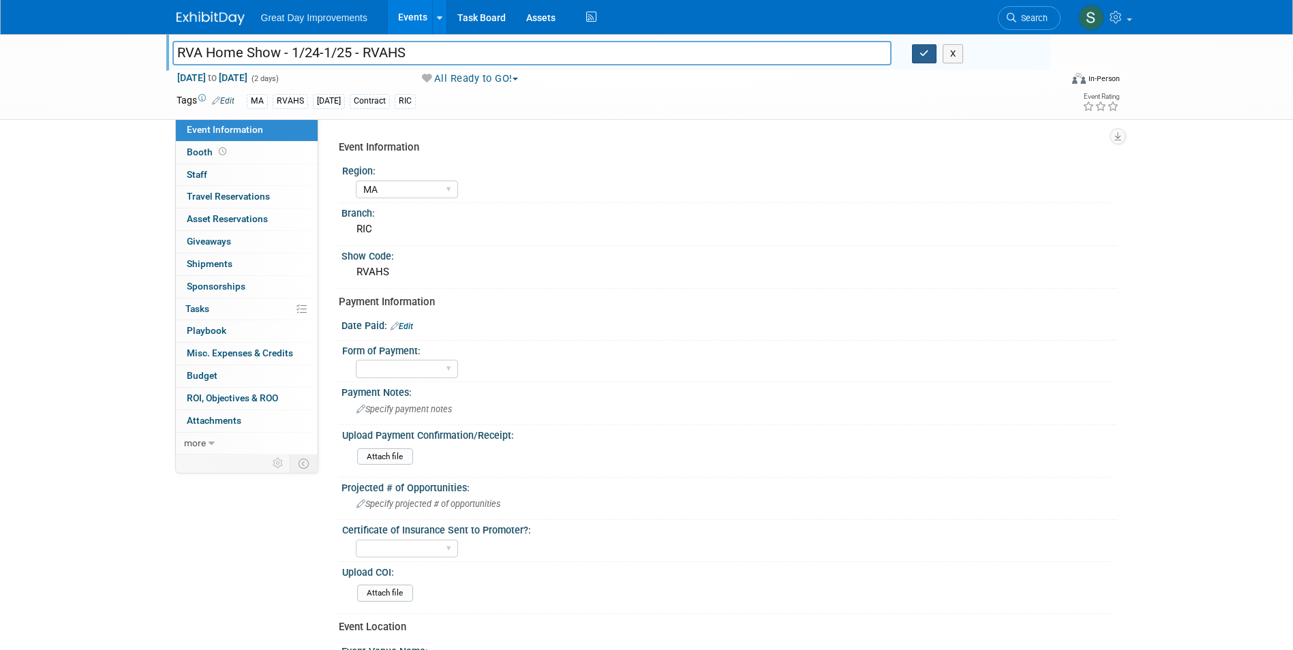
drag, startPoint x: 928, startPoint y: 56, endPoint x: 897, endPoint y: 55, distance: 30.7
click at [927, 56] on icon "button" at bounding box center [924, 53] width 10 height 9
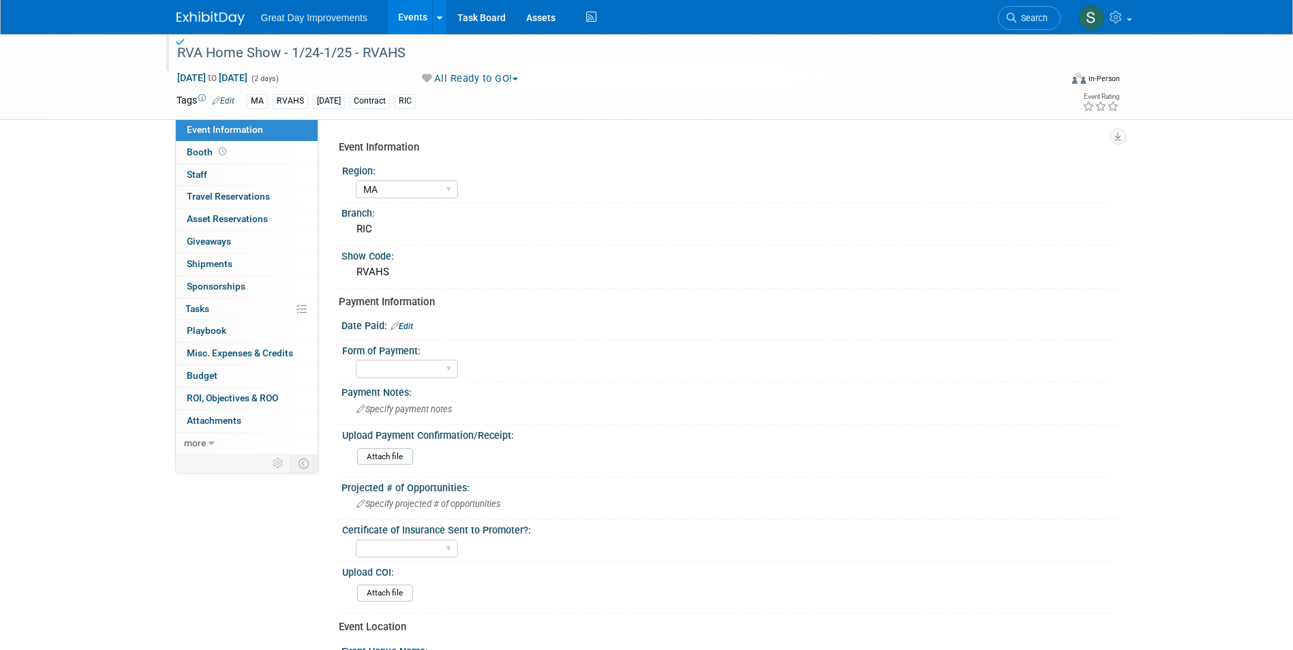
click at [412, 326] on link "Edit" at bounding box center [401, 327] width 22 height 10
select select "9"
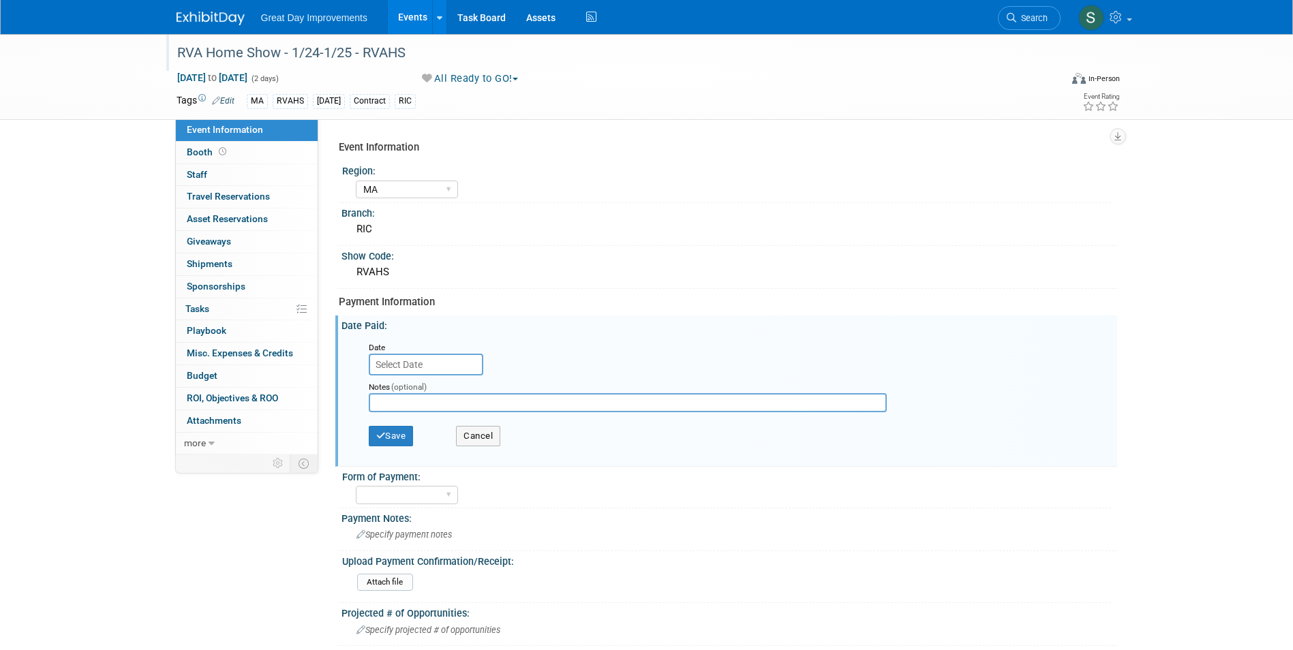
click at [404, 362] on input "text" at bounding box center [426, 365] width 114 height 22
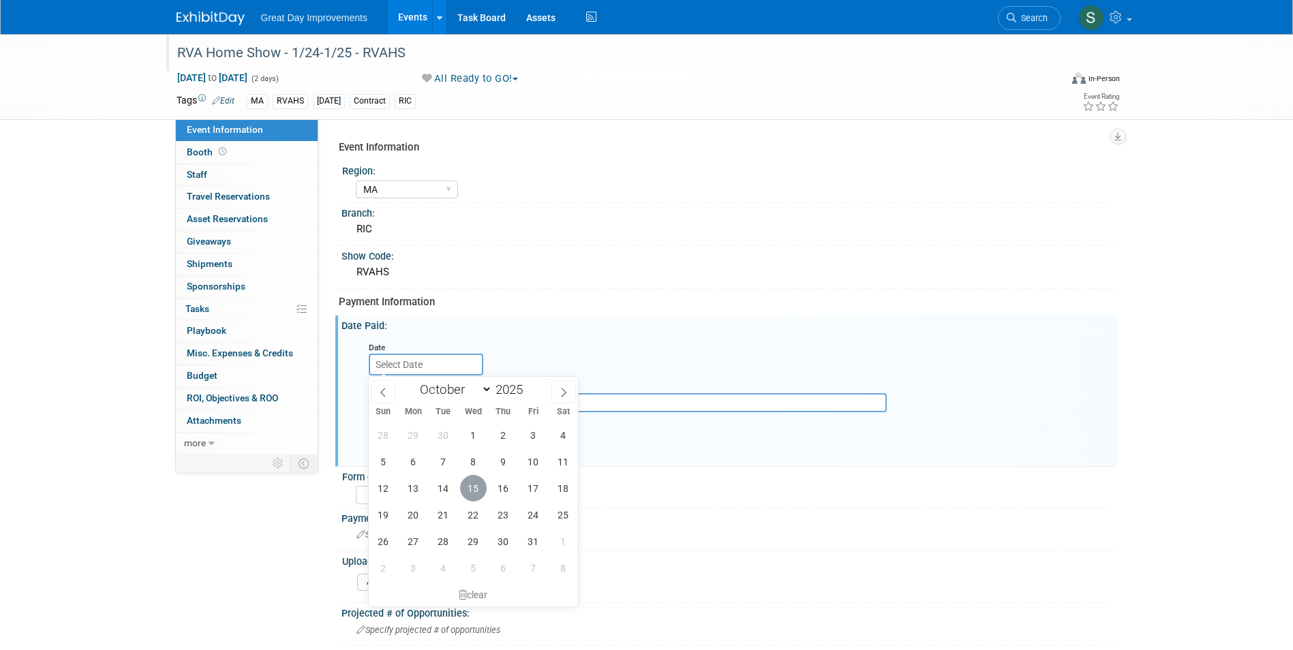
click at [474, 486] on span "15" at bounding box center [473, 488] width 27 height 27
type input "Oct 15, 2025"
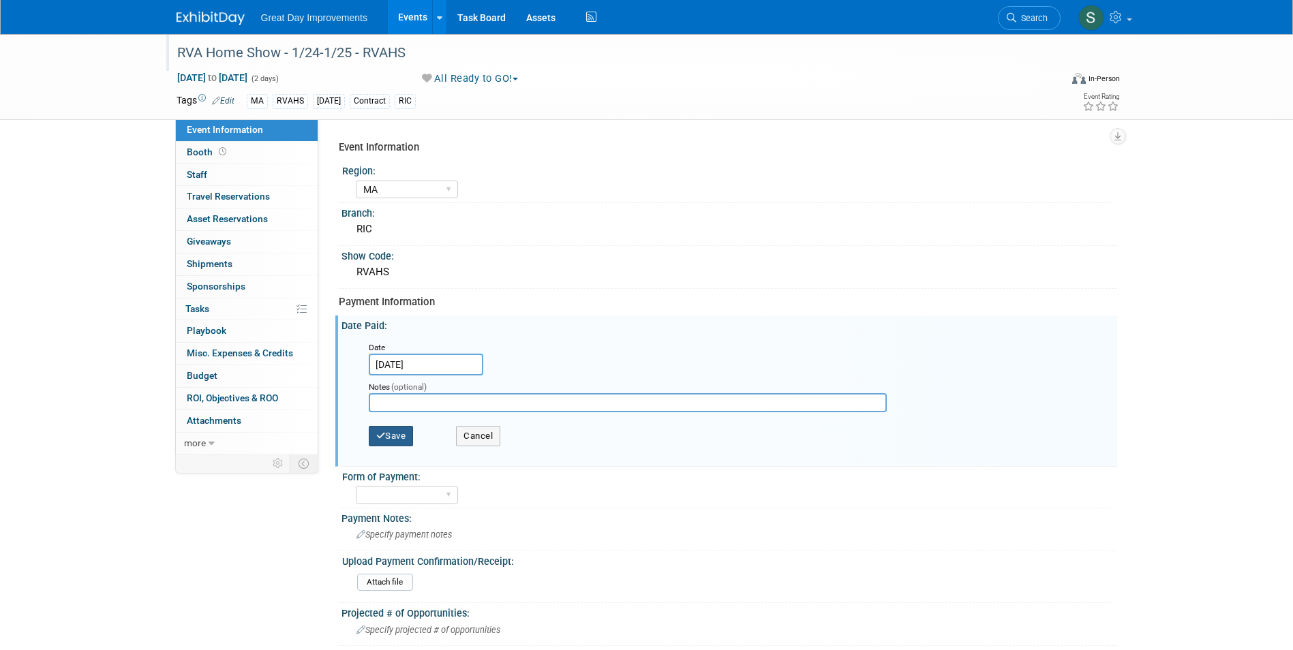
click at [397, 443] on button "Save" at bounding box center [391, 436] width 45 height 20
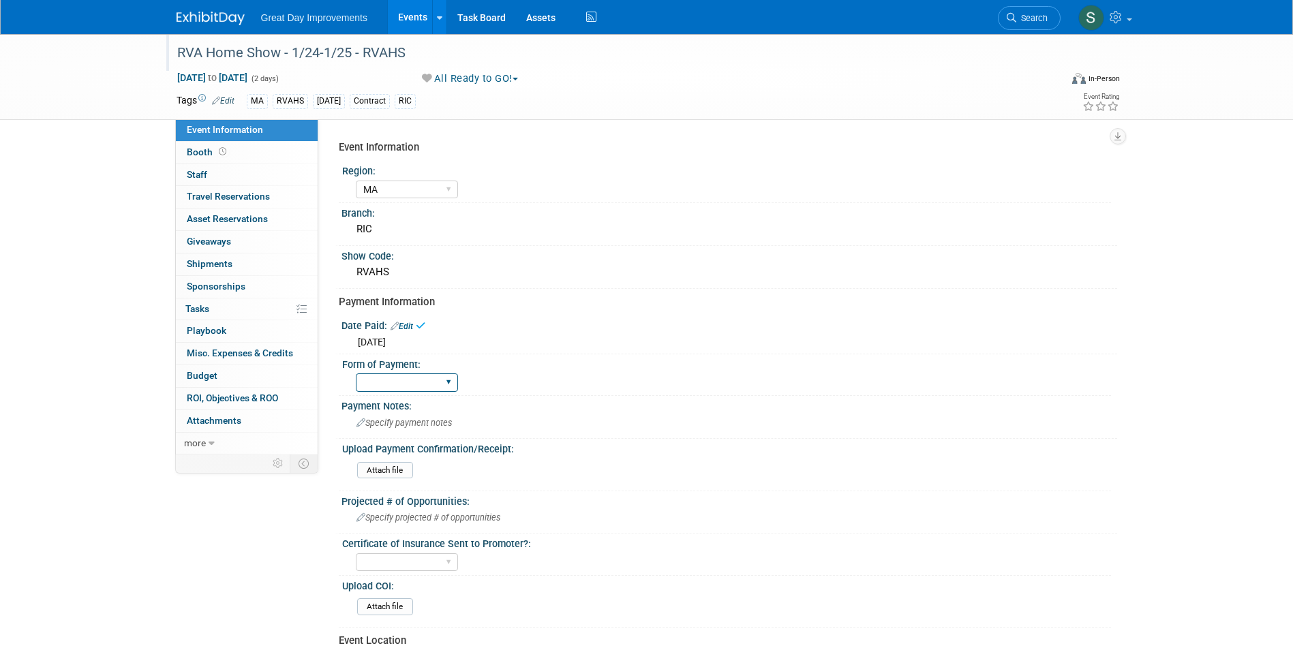
click at [403, 390] on select "Paid via CC Check Requested Pay at the Gate Other" at bounding box center [407, 382] width 102 height 18
select select "Check Requested"
click at [356, 373] on select "Paid via CC Check Requested Pay at the Gate Other" at bounding box center [407, 382] width 102 height 18
click at [222, 13] on img at bounding box center [210, 19] width 68 height 14
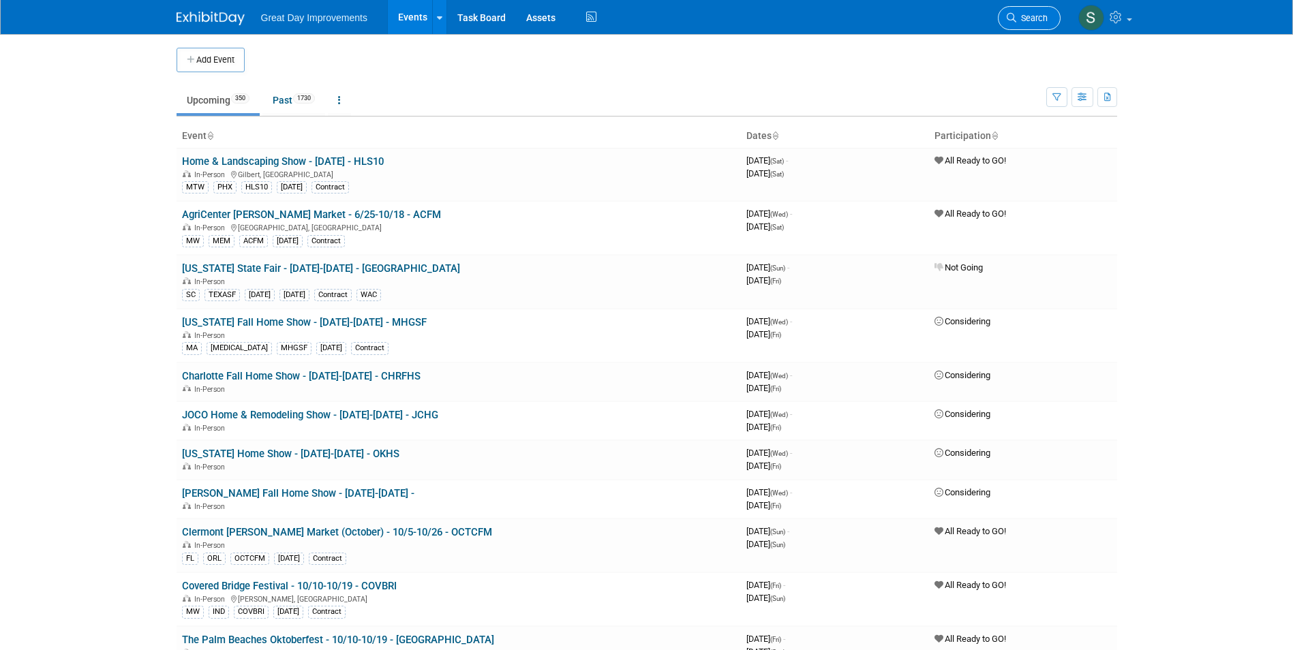
click at [1008, 14] on icon at bounding box center [1011, 18] width 10 height 10
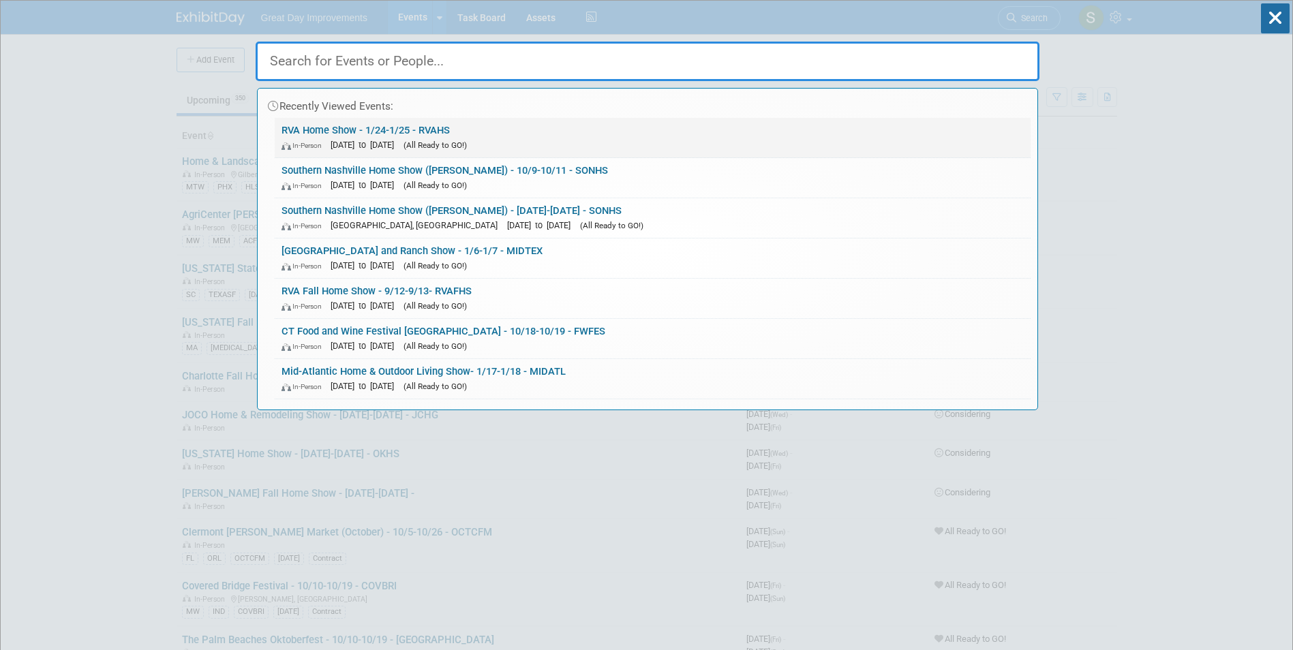
click at [514, 136] on link "RVA Home Show - 1/24-1/25 - RVAHS In-Person Jan 24, 2026 to Jan 25, 2026 (All R…" at bounding box center [653, 138] width 756 height 40
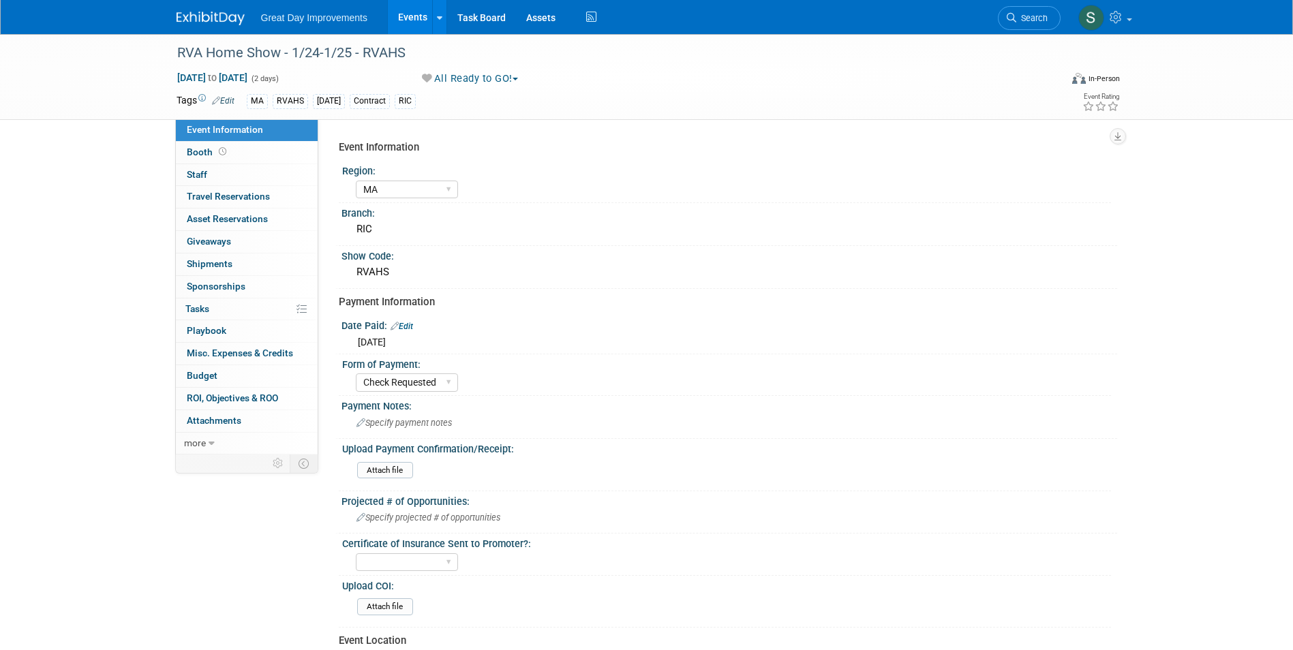
select select "MA"
select select "Check Requested"
click at [252, 20] on div at bounding box center [218, 12] width 84 height 25
click at [176, 19] on div "Great Day Improvements Events Add Event Bulk Upload Events Shareable Event Boar…" at bounding box center [646, 17] width 961 height 34
click at [1049, 20] on link "Search" at bounding box center [1028, 18] width 63 height 24
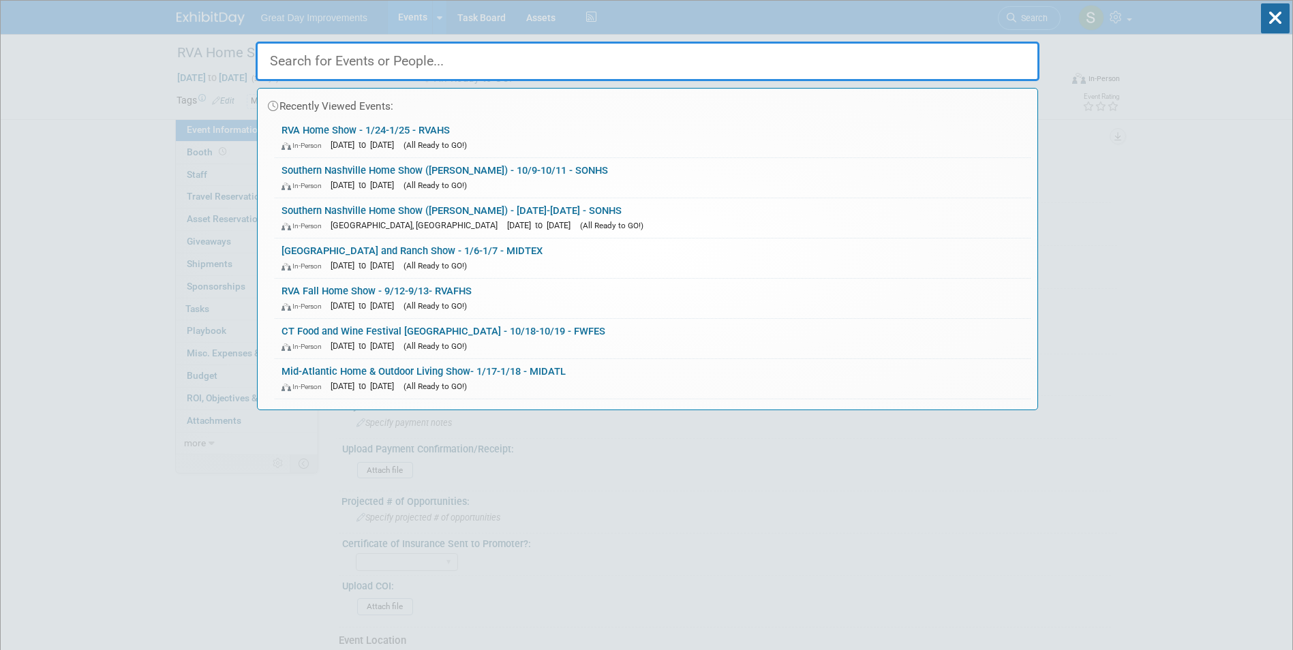
click at [811, 79] on input "text" at bounding box center [648, 62] width 784 height 40
paste input "Mid-Atlantic Home & Outdoor Living Show"
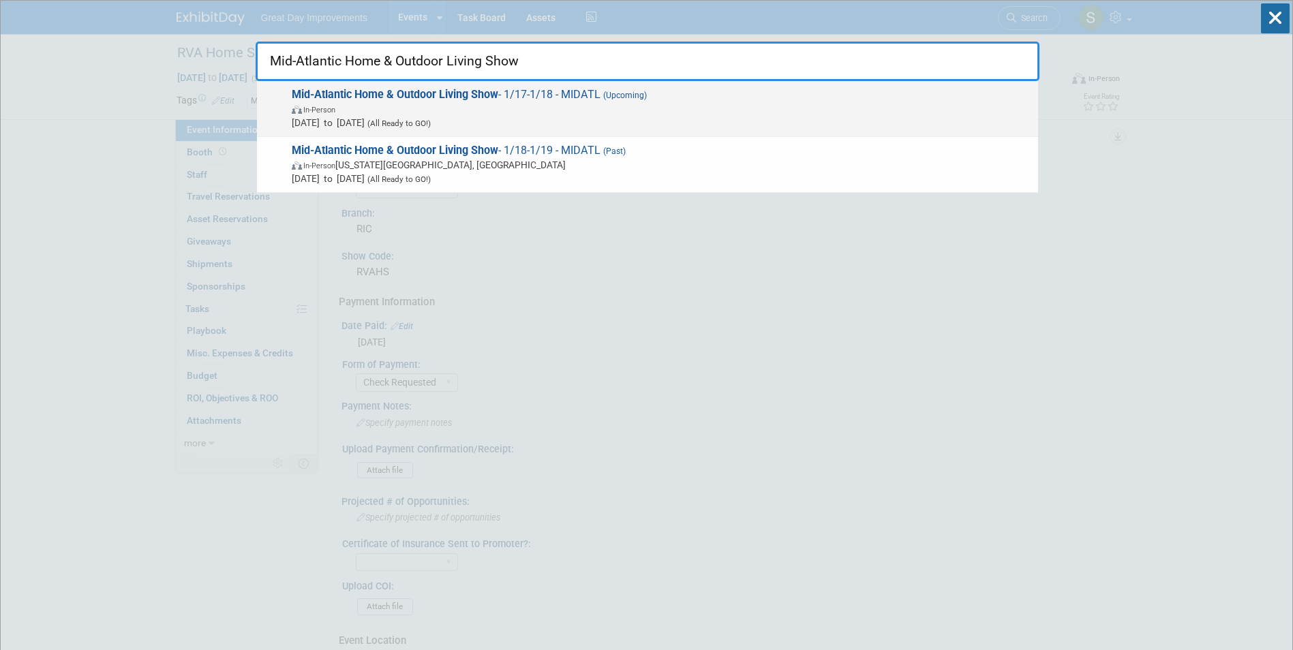
type input "Mid-Atlantic Home & Outdoor Living Show"
click at [759, 95] on span "Mid-Atlantic Home & Outdoor Living Show - 1/17-1/18 - MIDATL (Upcoming) In-Pers…" at bounding box center [659, 109] width 743 height 42
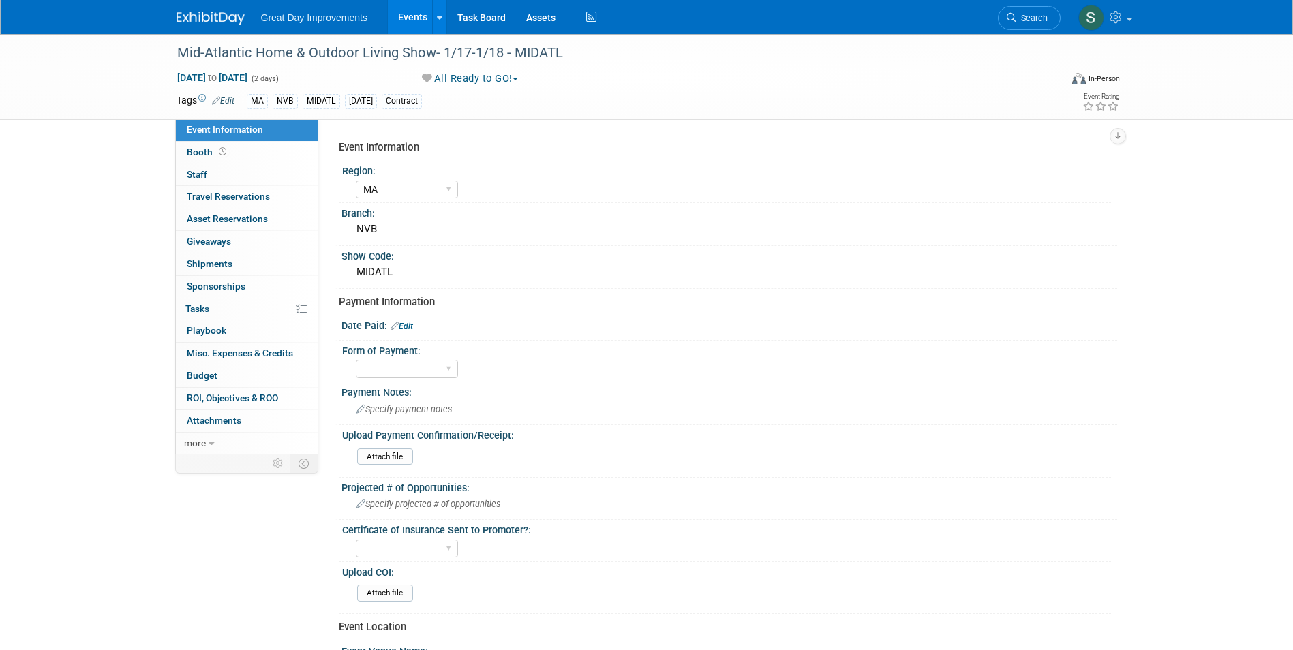
select select "MA"
click at [550, 59] on div "Mid-Atlantic Home & Outdoor Living Show- 1/17-1/18 - MIDATL" at bounding box center [605, 53] width 867 height 25
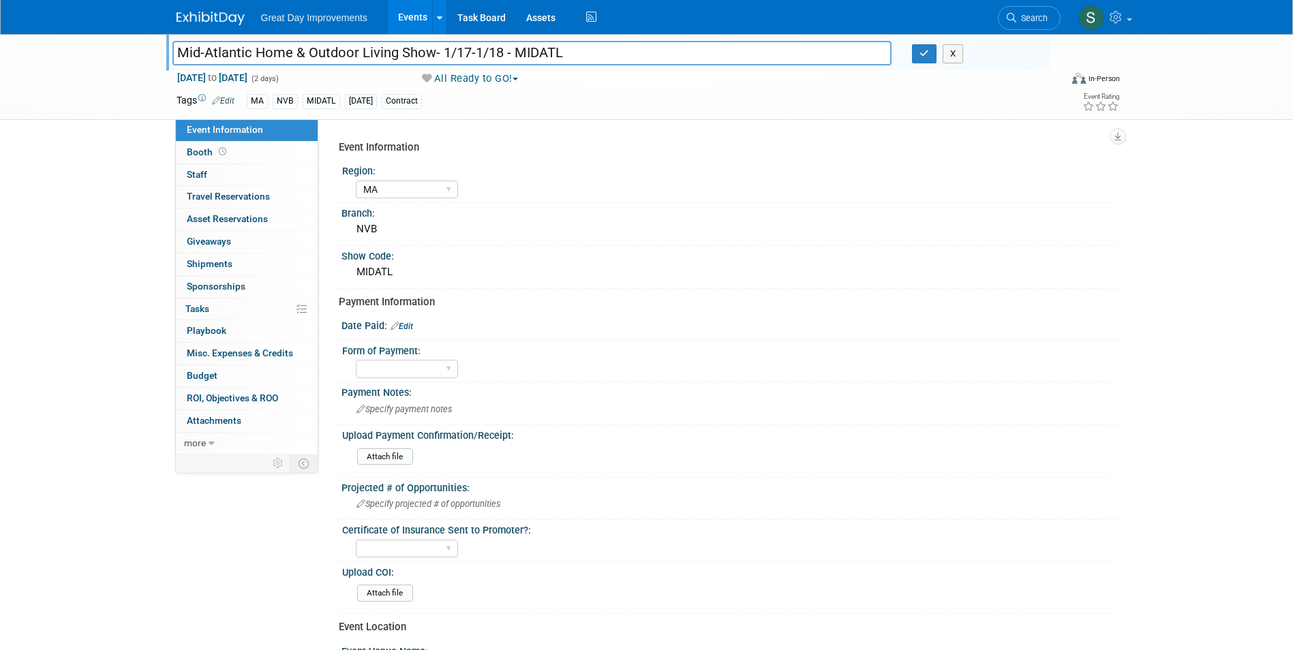
drag, startPoint x: 566, startPoint y: 53, endPoint x: 516, endPoint y: 56, distance: 50.5
click at [516, 56] on input "Mid-Atlantic Home & Outdoor Living Show- 1/17-1/18 - MIDATL" at bounding box center [532, 53] width 720 height 24
click at [541, 113] on div "Tags Edit MA NVB MIDATL JAN26 Contract Event Rating" at bounding box center [648, 103] width 964 height 24
click at [409, 326] on link "Edit" at bounding box center [401, 327] width 22 height 10
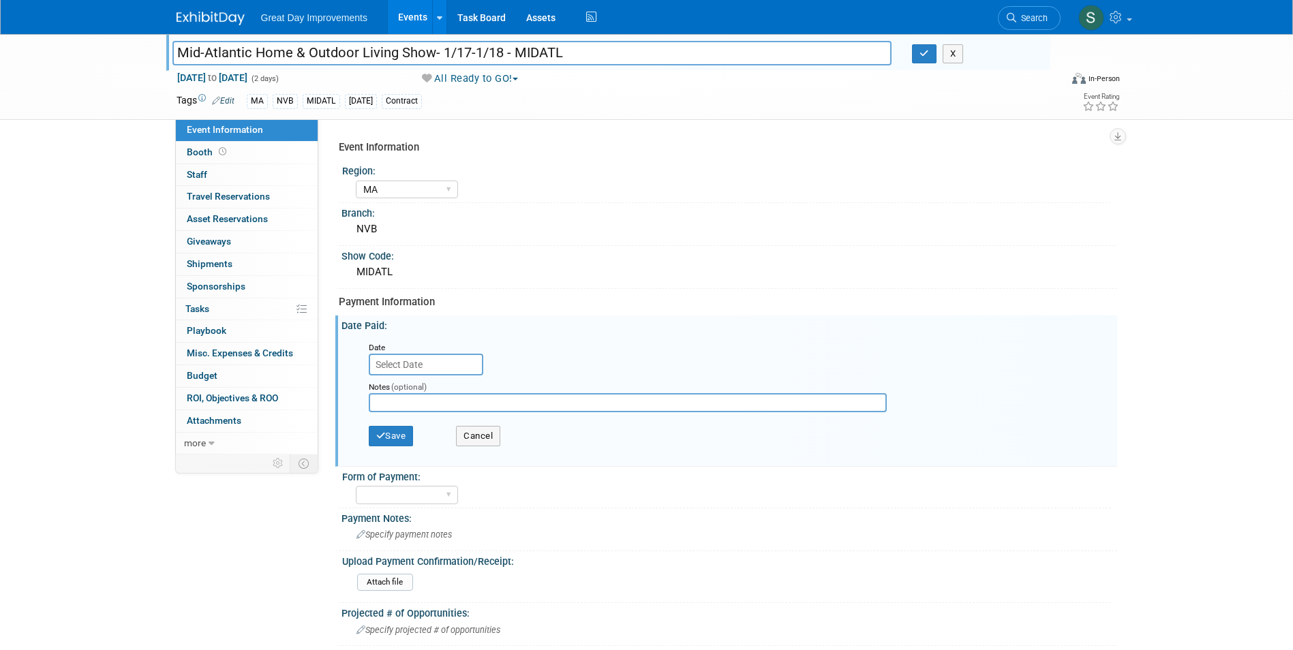
click at [418, 365] on input "text" at bounding box center [426, 365] width 114 height 22
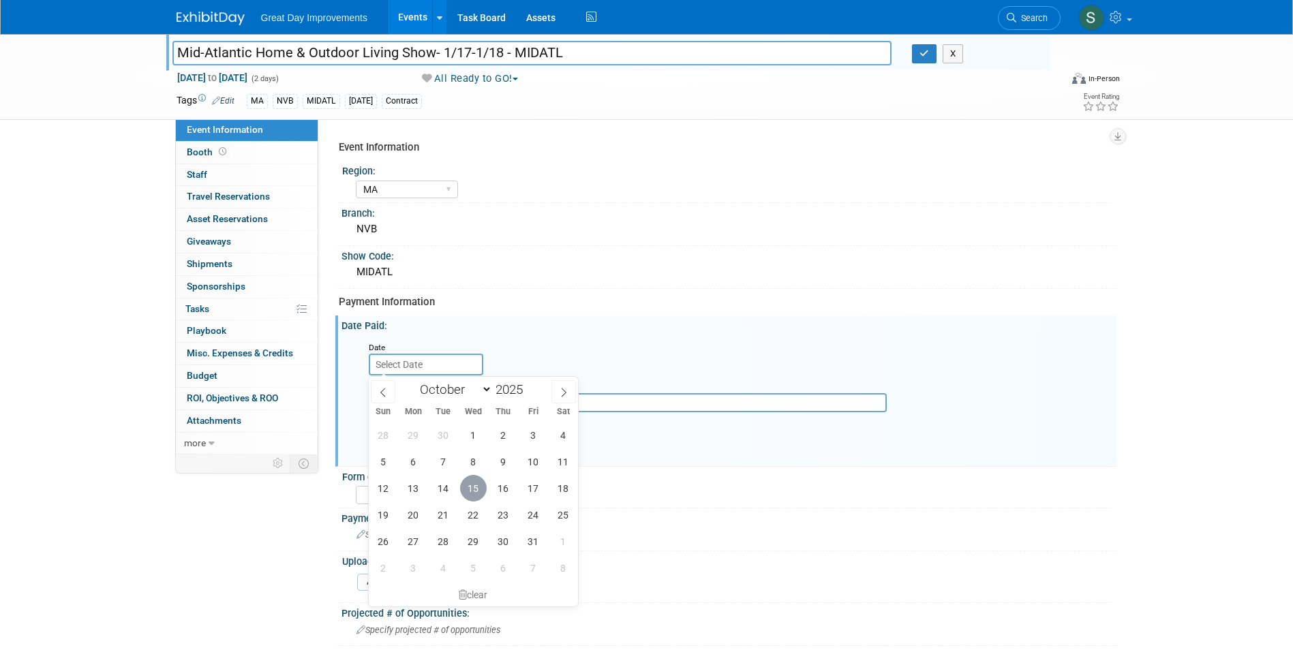
click at [479, 483] on span "15" at bounding box center [473, 488] width 27 height 27
type input "Oct 15, 2025"
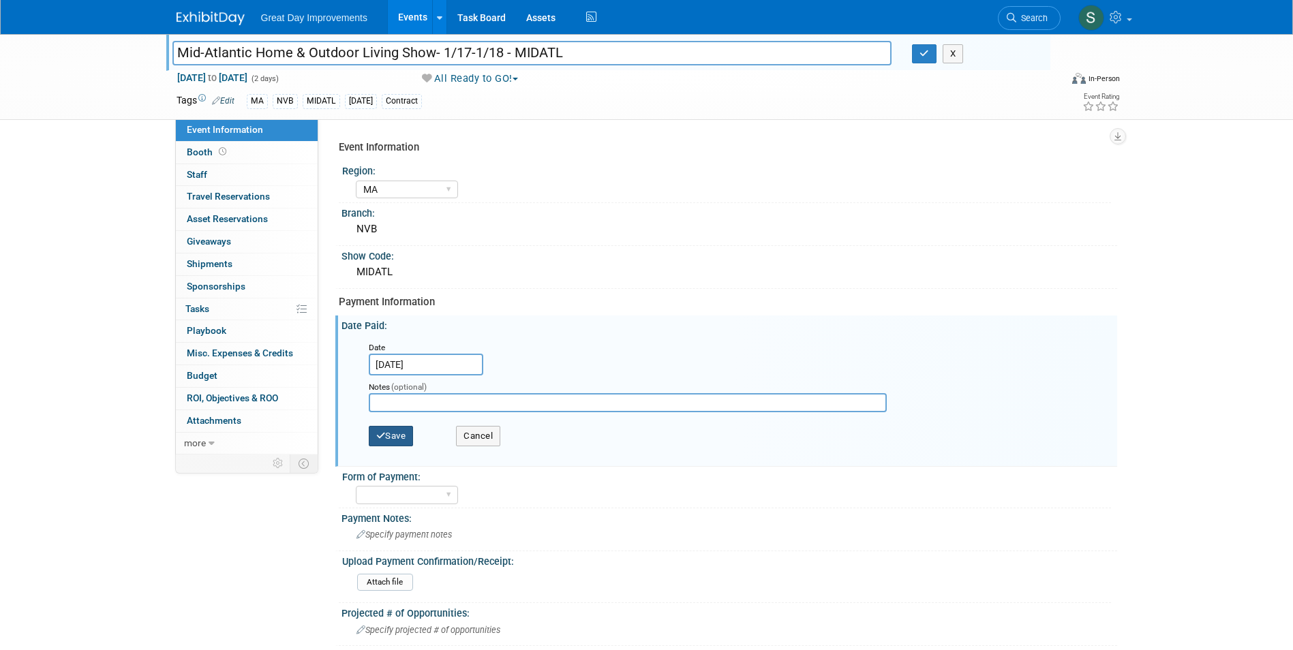
click at [401, 433] on button "Save" at bounding box center [391, 436] width 45 height 20
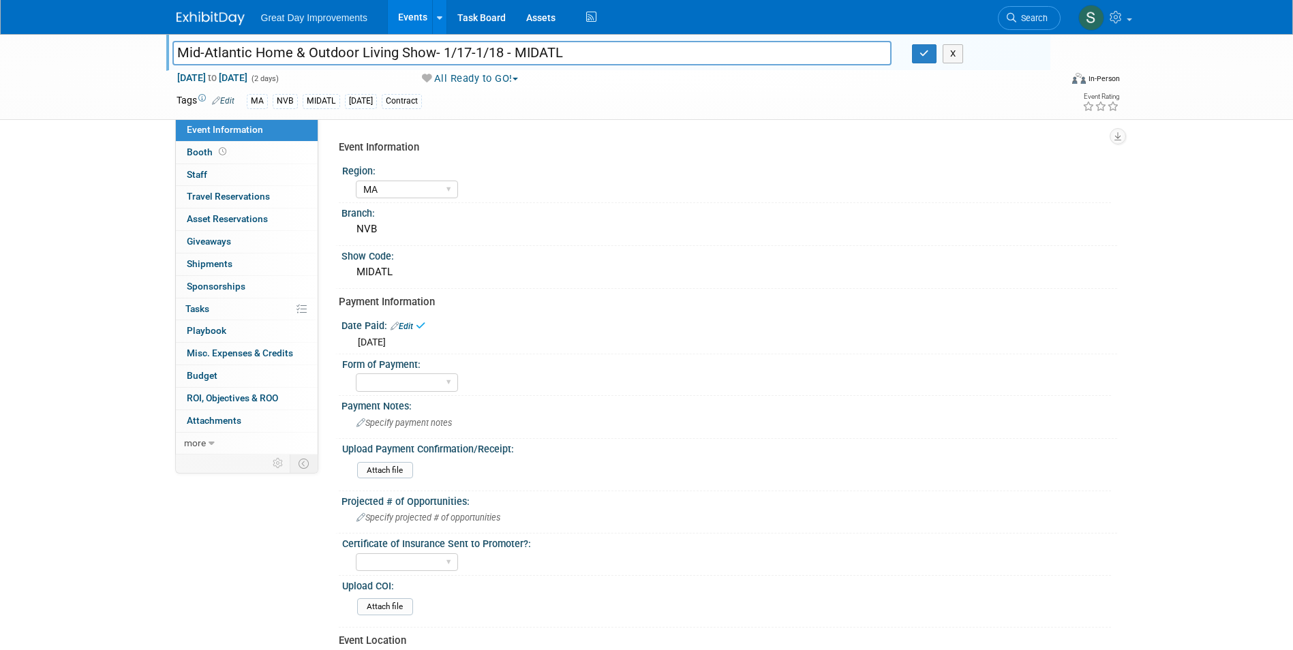
click at [401, 395] on div "Form of Payment: Paid via CC Check Requested Pay at the Gate Other" at bounding box center [725, 375] width 772 height 42
click at [399, 388] on select "Paid via CC Check Requested Pay at the Gate Other" at bounding box center [407, 382] width 102 height 18
select select "Check Requested"
click at [356, 373] on select "Paid via CC Check Requested Pay at the Gate Other" at bounding box center [407, 382] width 102 height 18
click at [923, 52] on icon "button" at bounding box center [924, 53] width 10 height 9
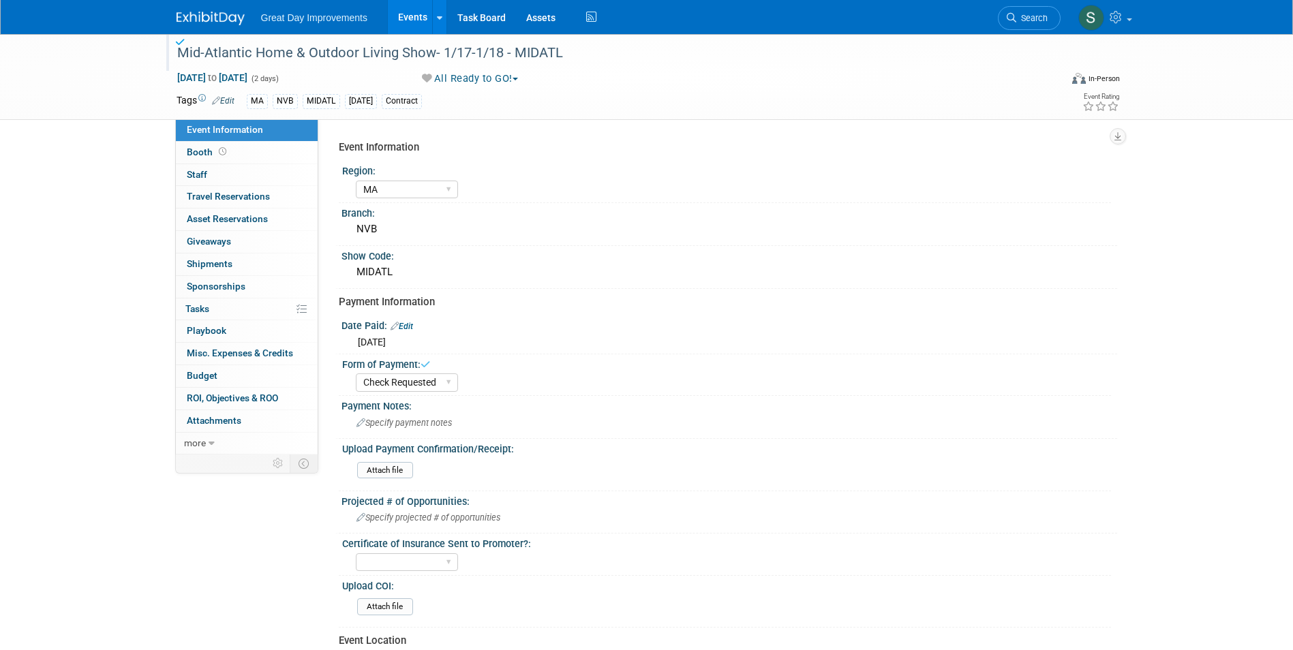
click at [561, 57] on div "Mid-Atlantic Home & Outdoor Living Show- 1/17-1/18 - MIDATL" at bounding box center [605, 53] width 867 height 25
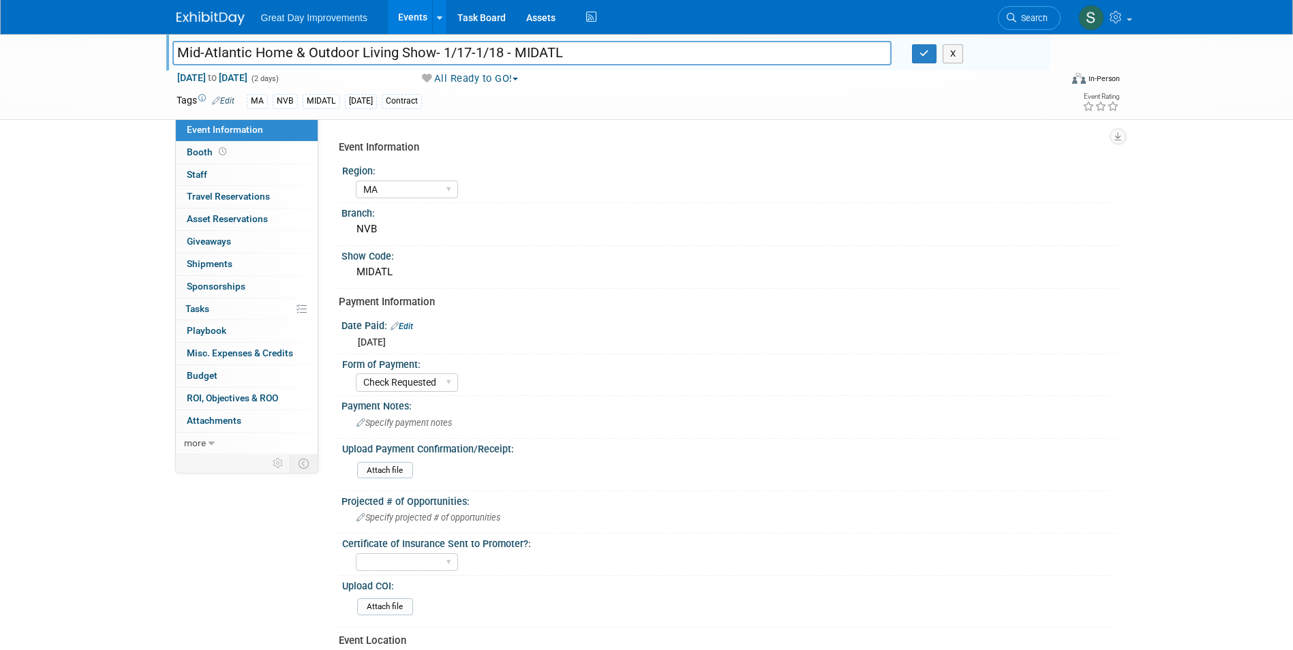
drag, startPoint x: 561, startPoint y: 56, endPoint x: 521, endPoint y: 55, distance: 39.5
click at [521, 55] on input "Mid-Atlantic Home & Outdoor Living Show- 1/17-1/18 - MIDATL" at bounding box center [532, 53] width 720 height 24
click at [929, 55] on button "button" at bounding box center [924, 53] width 25 height 19
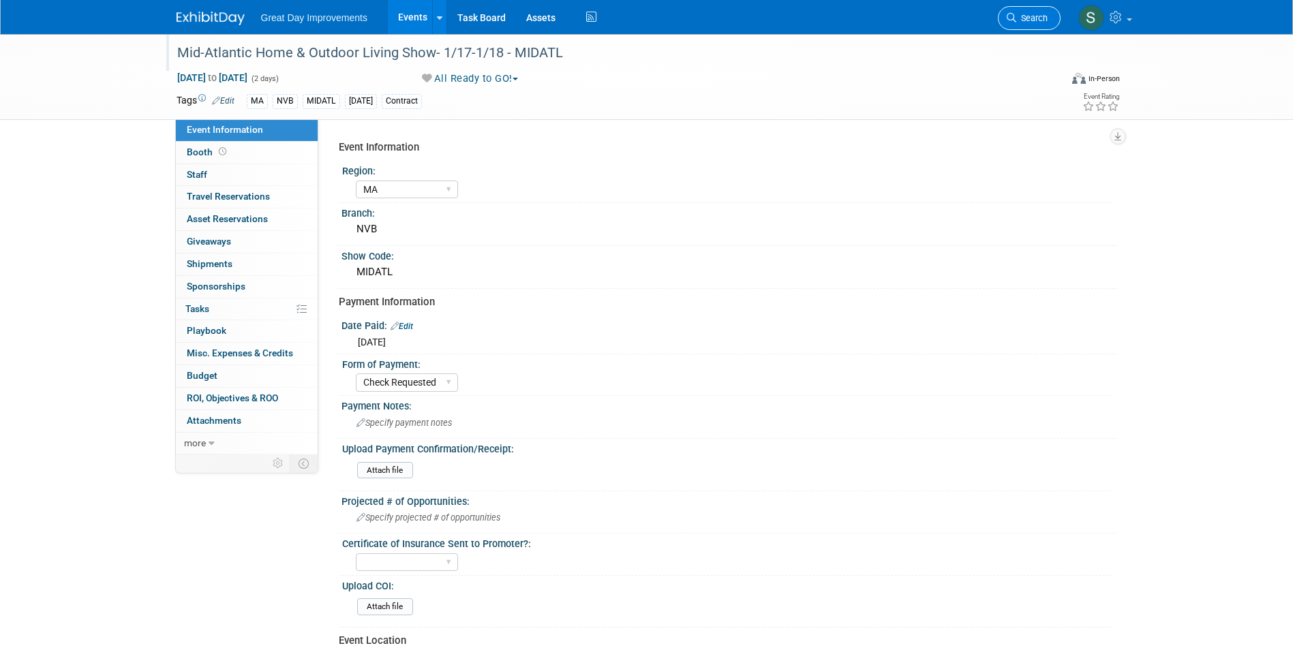
click at [1051, 16] on link "Search" at bounding box center [1028, 18] width 63 height 24
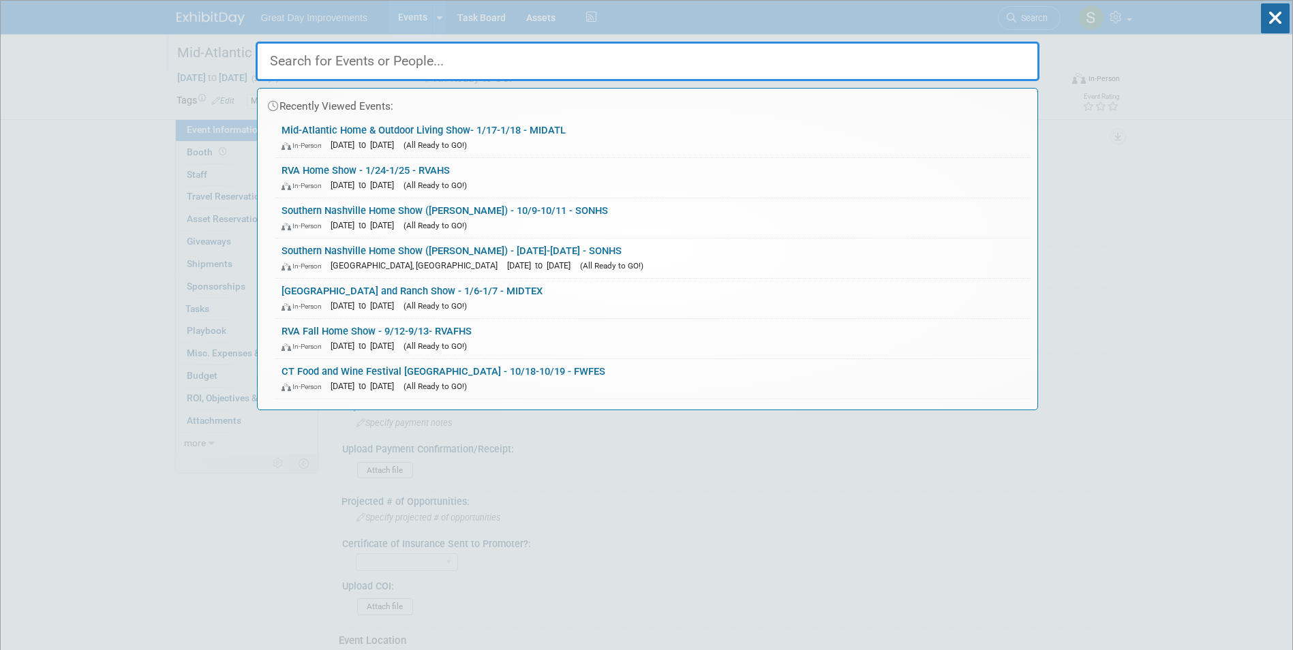
paste input "Fall RVA Show"
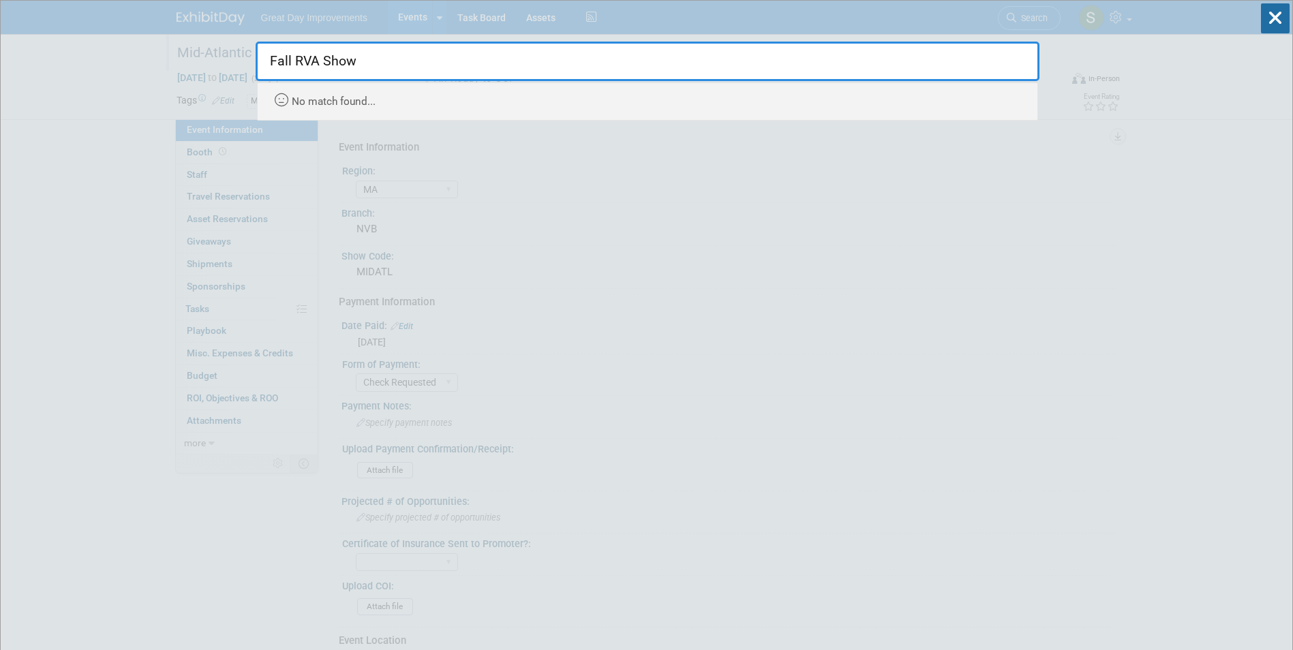
drag, startPoint x: 322, startPoint y: 62, endPoint x: 593, endPoint y: 50, distance: 270.8
click at [501, 61] on input "Fall RVA Show" at bounding box center [648, 62] width 784 height 40
drag, startPoint x: 297, startPoint y: 61, endPoint x: 134, endPoint y: 79, distance: 164.5
type input "RVA"
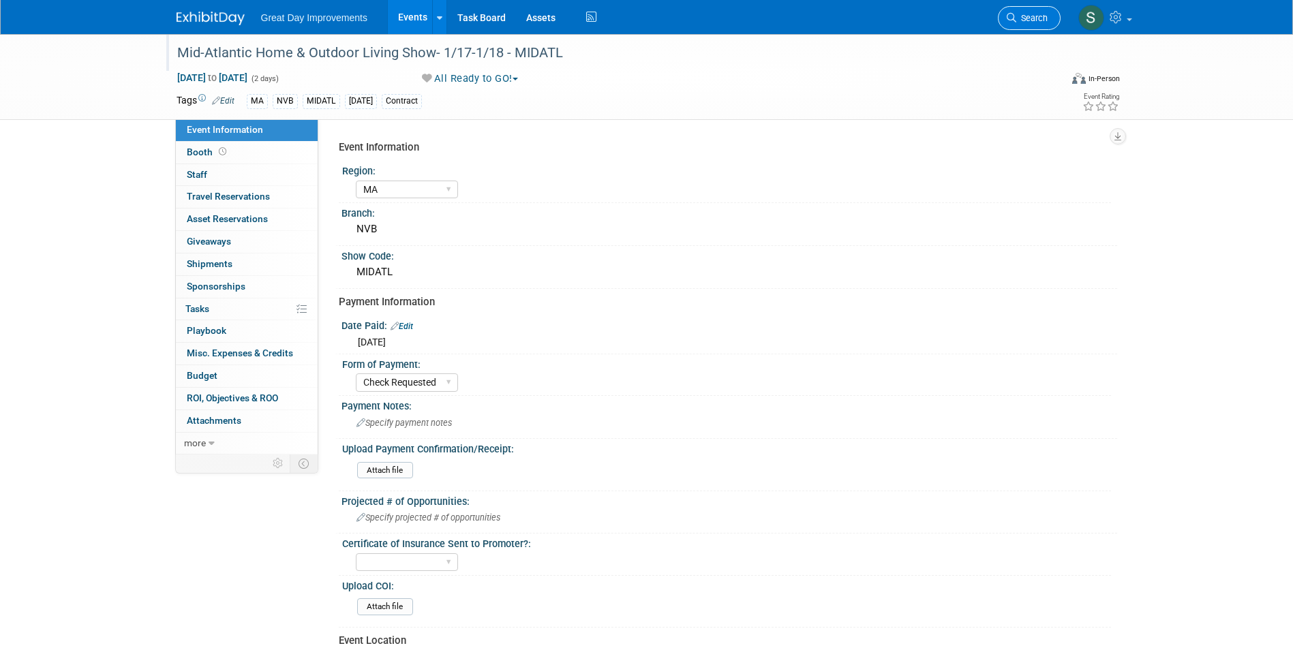
click at [1029, 18] on span "Search" at bounding box center [1031, 18] width 31 height 10
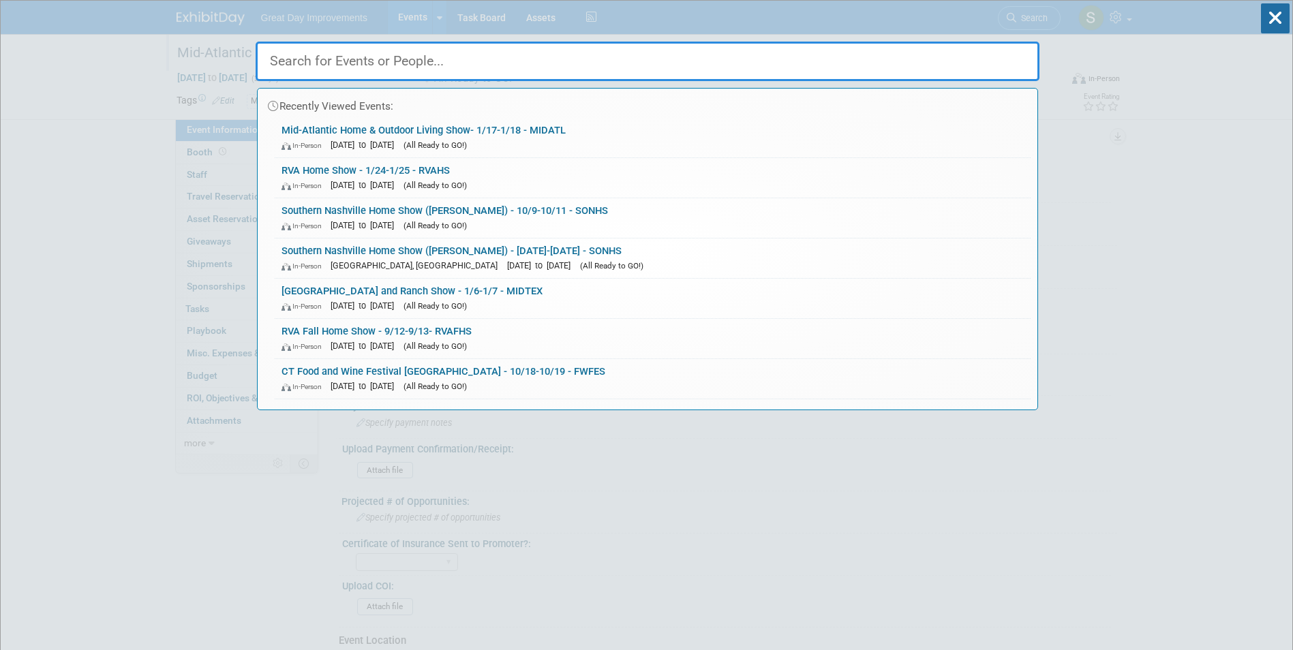
click at [487, 53] on input "text" at bounding box center [648, 62] width 784 height 40
drag, startPoint x: 487, startPoint y: 54, endPoint x: 420, endPoint y: 57, distance: 66.9
click at [420, 57] on input "text" at bounding box center [648, 62] width 784 height 40
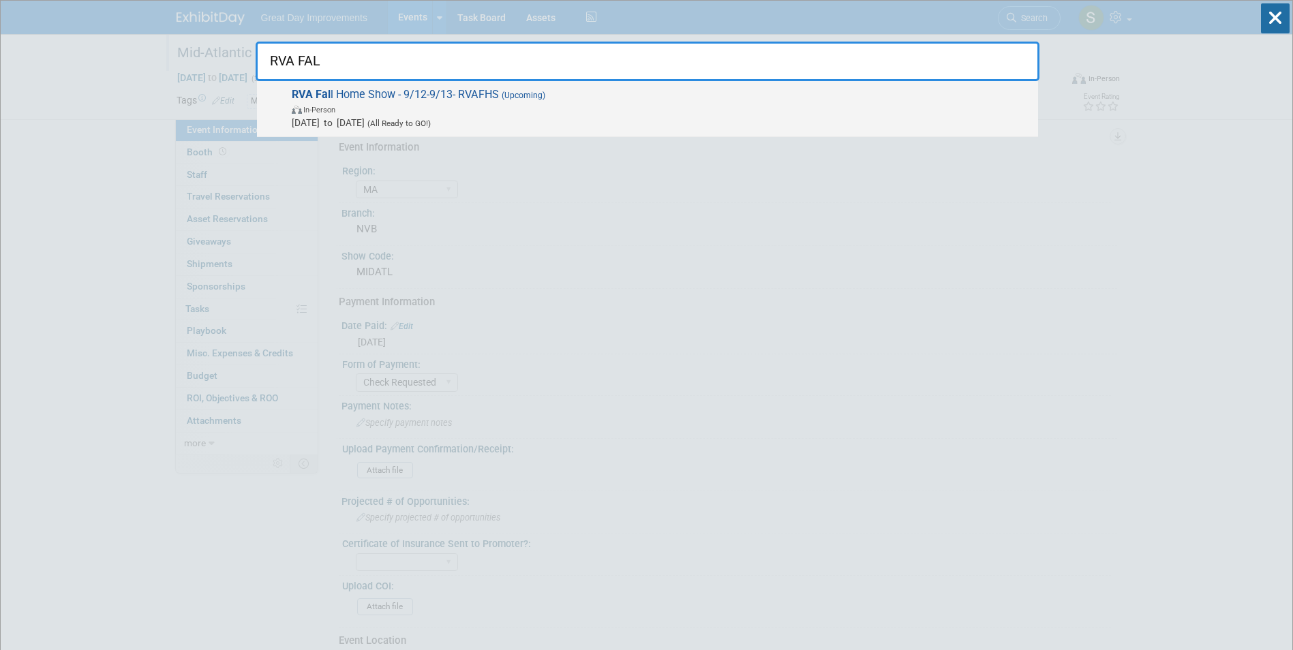
type input "RVA FAL"
click at [434, 106] on span "In-Person" at bounding box center [661, 109] width 739 height 14
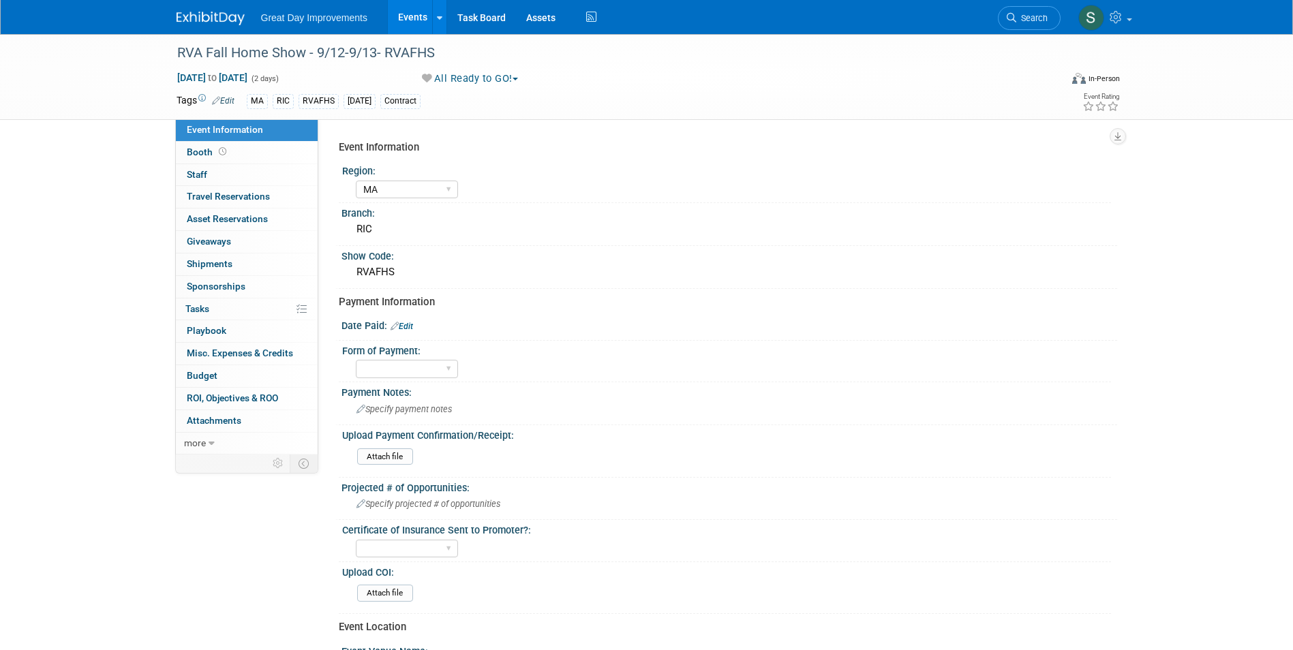
select select "MA"
click at [365, 57] on div "RVA Fall Home Show - 9/12-9/13- RVAFHS" at bounding box center [605, 53] width 867 height 25
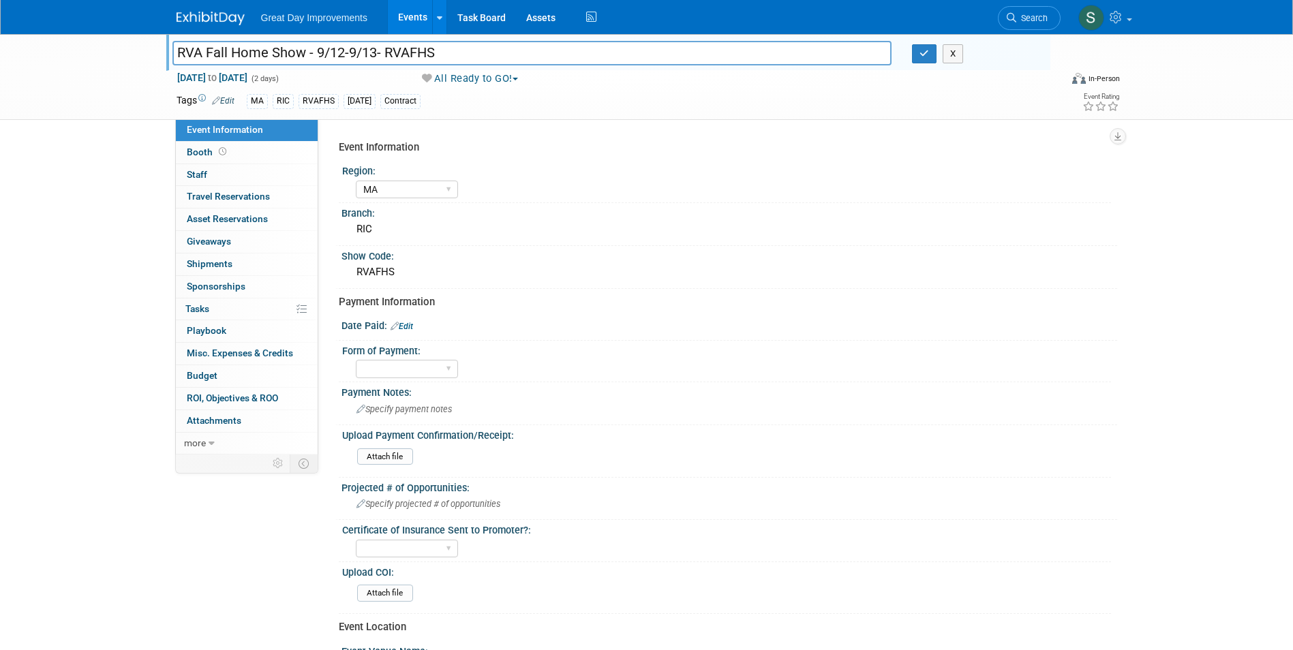
drag, startPoint x: 439, startPoint y: 50, endPoint x: 382, endPoint y: 54, distance: 58.0
click at [382, 54] on input "RVA Fall Home Show - 9/12-9/13- RVAFHS" at bounding box center [532, 53] width 720 height 24
click at [390, 51] on input "RVA Fall Home Show - 9/12-9/13- RVAFHS" at bounding box center [532, 53] width 720 height 24
drag, startPoint x: 453, startPoint y: 50, endPoint x: 386, endPoint y: 53, distance: 66.9
click at [386, 53] on input "RVA Fall Home Show - 9/12-9/13- RVAFHS" at bounding box center [532, 53] width 720 height 24
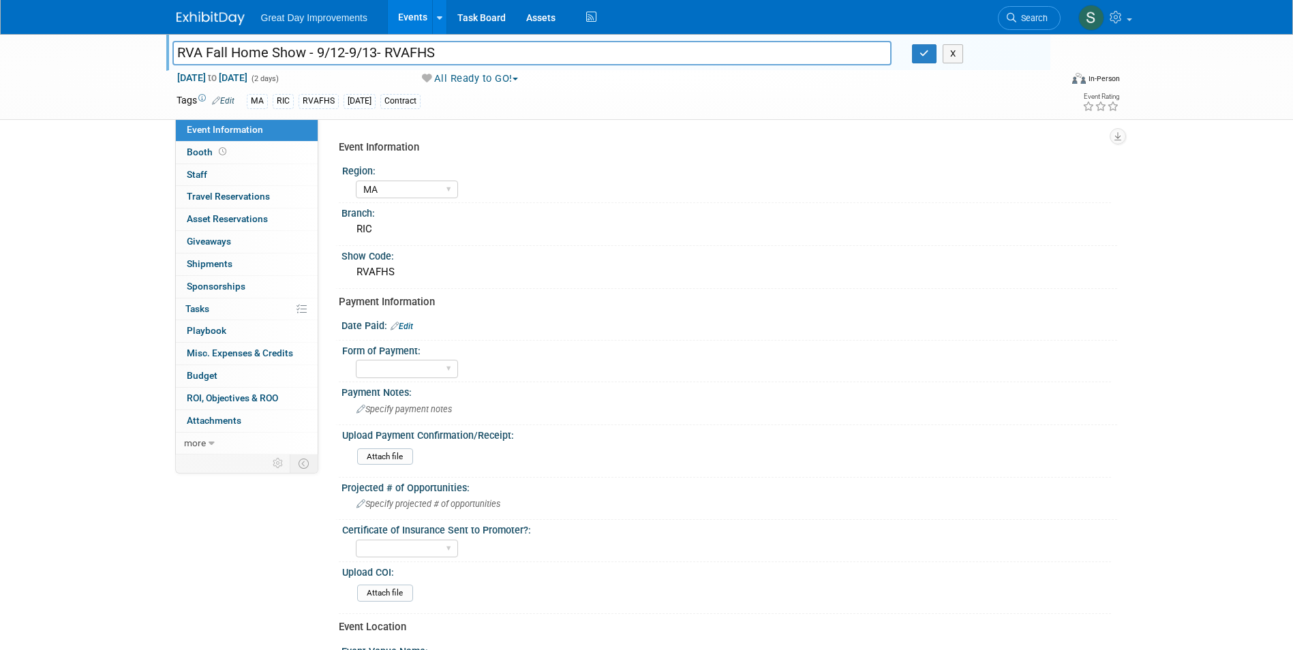
click at [373, 55] on input "RVA Fall Home Show - 9/12-9/13- RVAFHS" at bounding box center [532, 53] width 720 height 24
drag, startPoint x: 304, startPoint y: 55, endPoint x: 62, endPoint y: 59, distance: 241.9
click at [62, 58] on div "RVA Fall Home Show - 9/12-9/13- RVAFHS RVA Fall Home Show - 9/12-9/13- RVAFHS X…" at bounding box center [646, 77] width 1293 height 86
click at [591, 123] on div "Event Information Region: GC MA MW MTW NE NEW OV PL PNW SA SE SC UMW FL Branch:…" at bounding box center [717, 286] width 799 height 335
click at [412, 362] on div "Paid via CC Check Requested Pay at the Gate Other" at bounding box center [407, 368] width 102 height 25
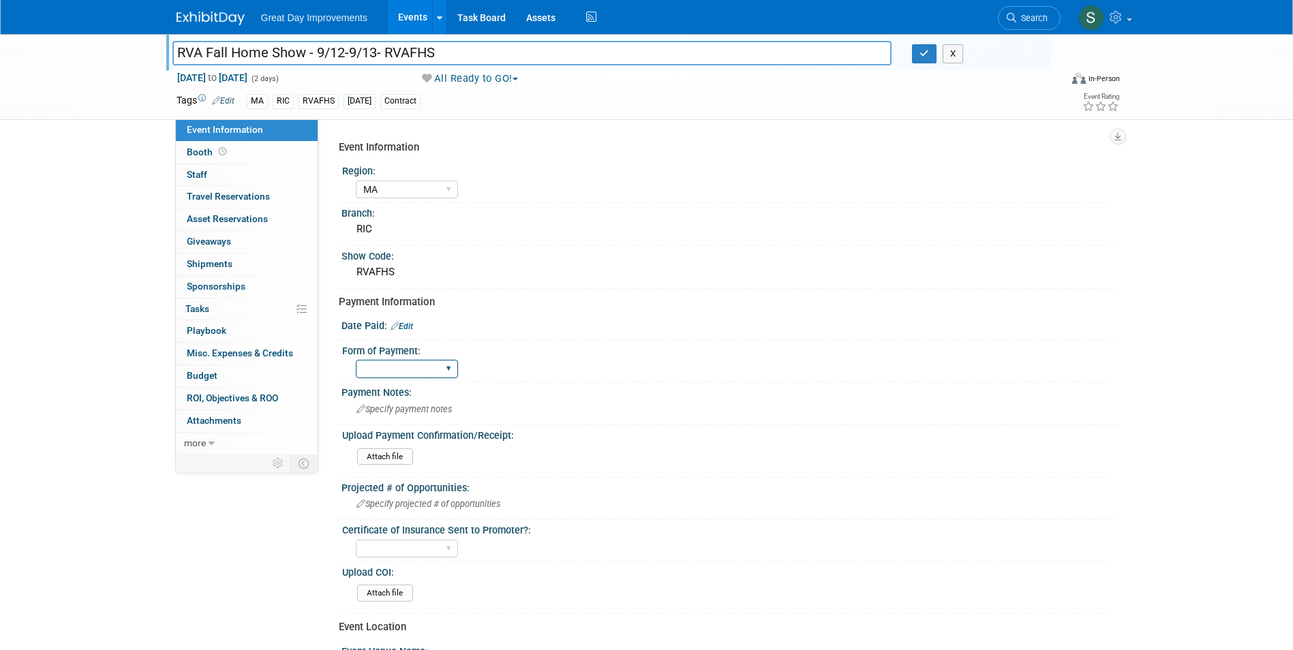
click at [412, 365] on select "Paid via CC Check Requested Pay at the Gate Other" at bounding box center [407, 369] width 102 height 18
select select "Check Requested"
click at [356, 360] on select "Paid via CC Check Requested Pay at the Gate Other" at bounding box center [407, 369] width 102 height 18
click at [410, 327] on link "Edit" at bounding box center [401, 327] width 22 height 10
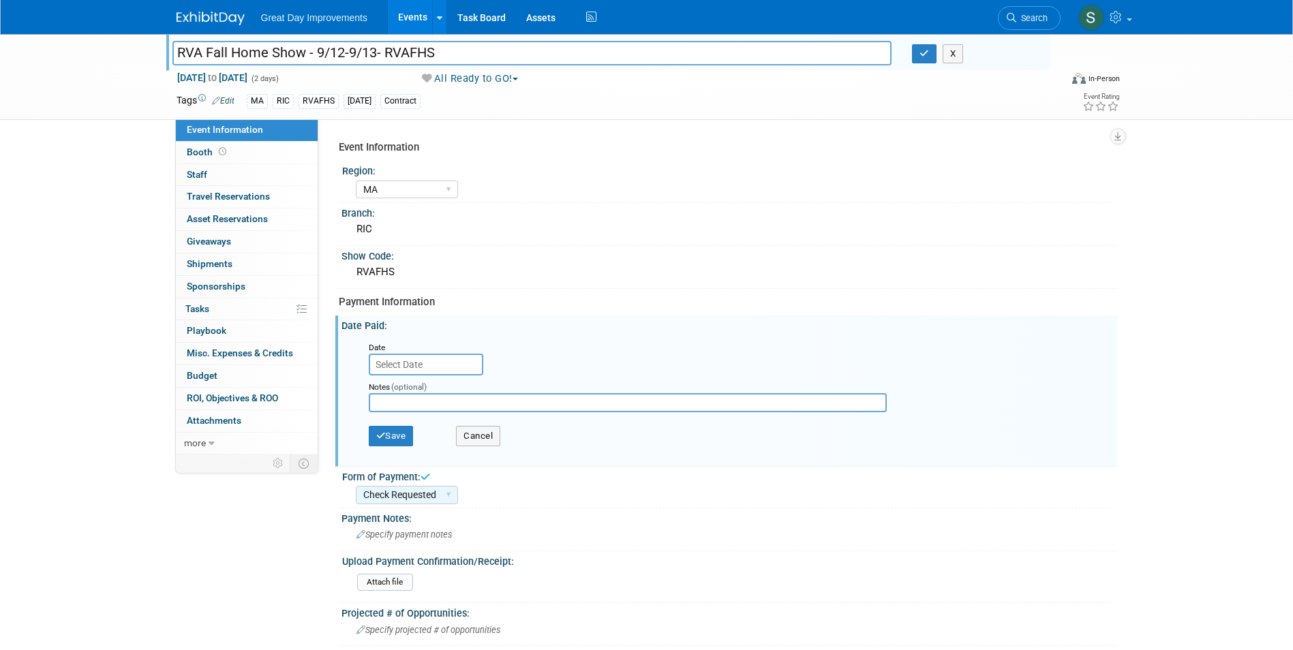
click at [414, 367] on input "text" at bounding box center [426, 365] width 114 height 22
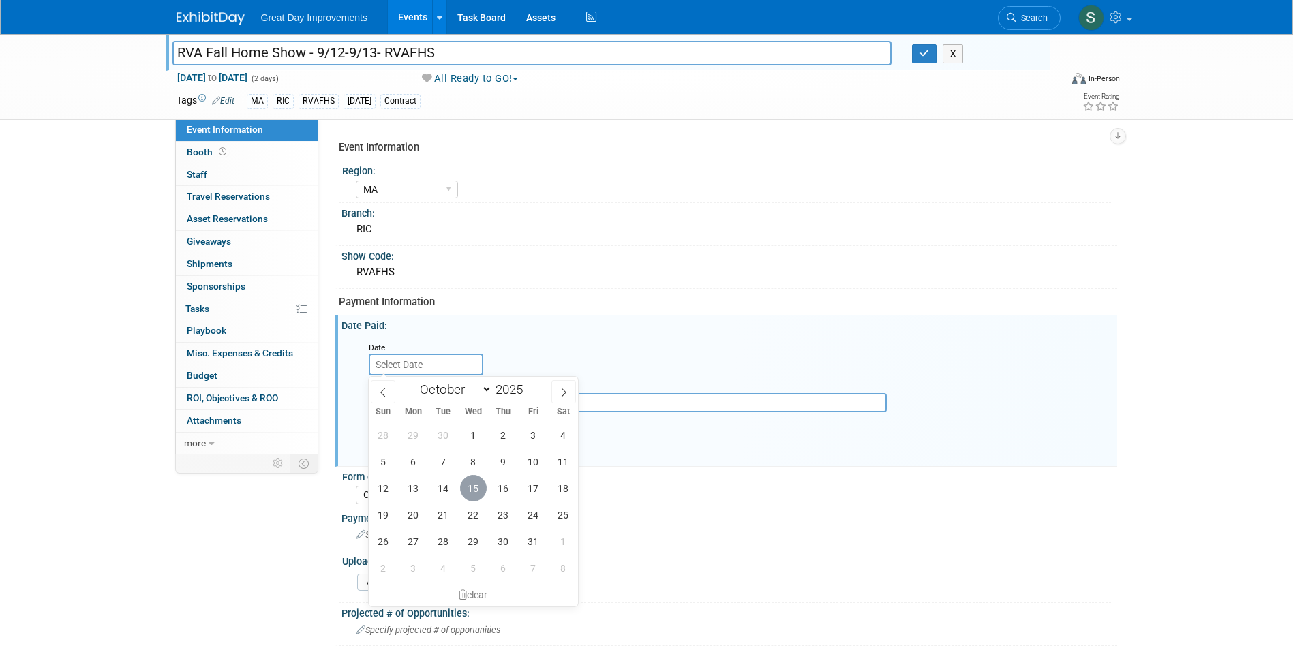
click at [474, 489] on span "15" at bounding box center [473, 488] width 27 height 27
type input "Oct 15, 2025"
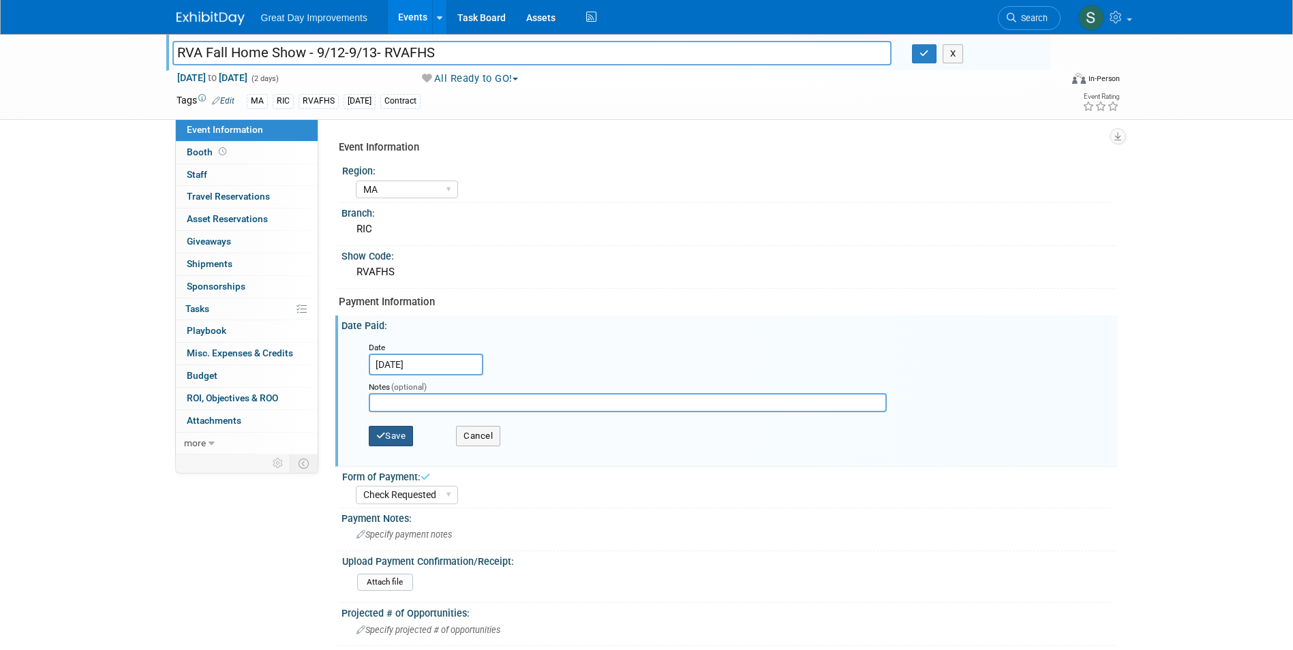
click at [394, 434] on button "Save" at bounding box center [391, 436] width 45 height 20
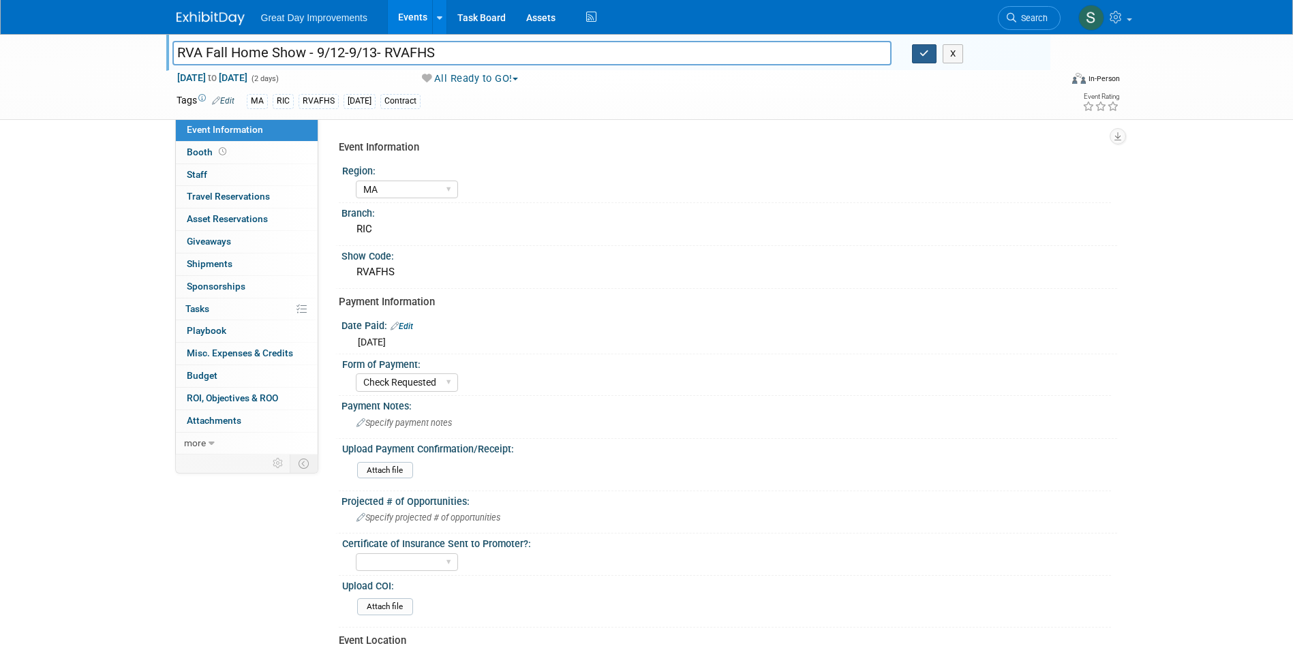
click at [924, 55] on icon "button" at bounding box center [924, 53] width 10 height 9
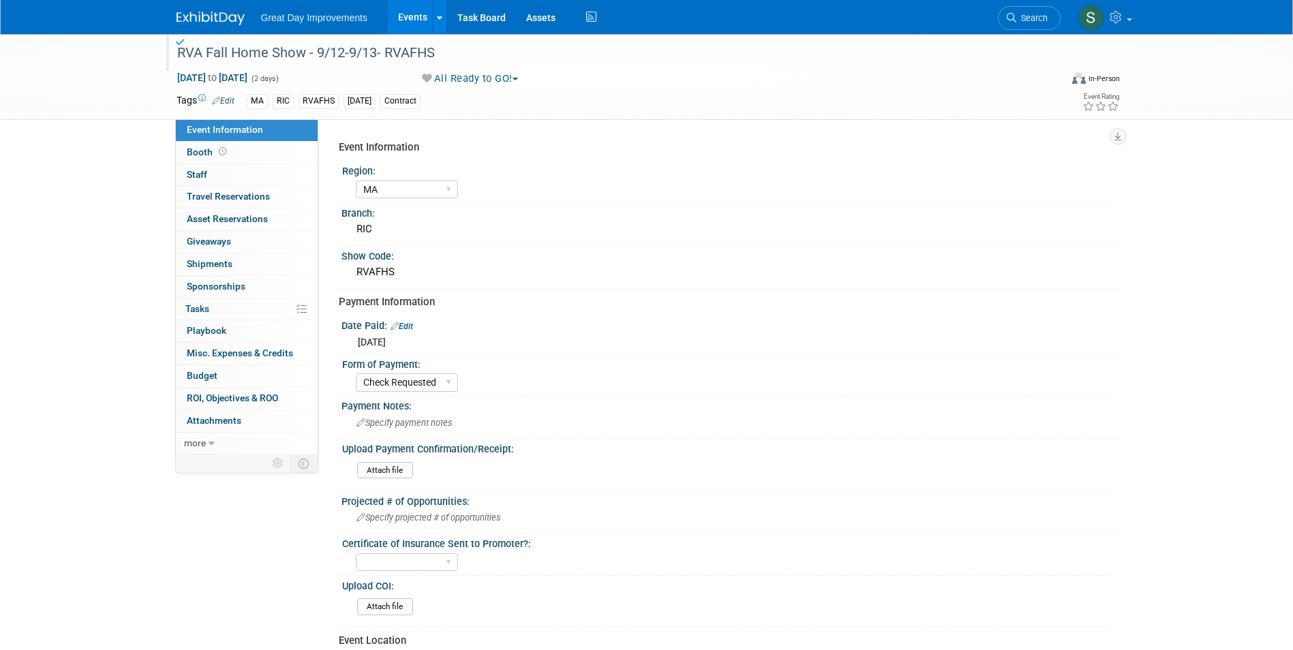
click at [208, 19] on img at bounding box center [210, 19] width 68 height 14
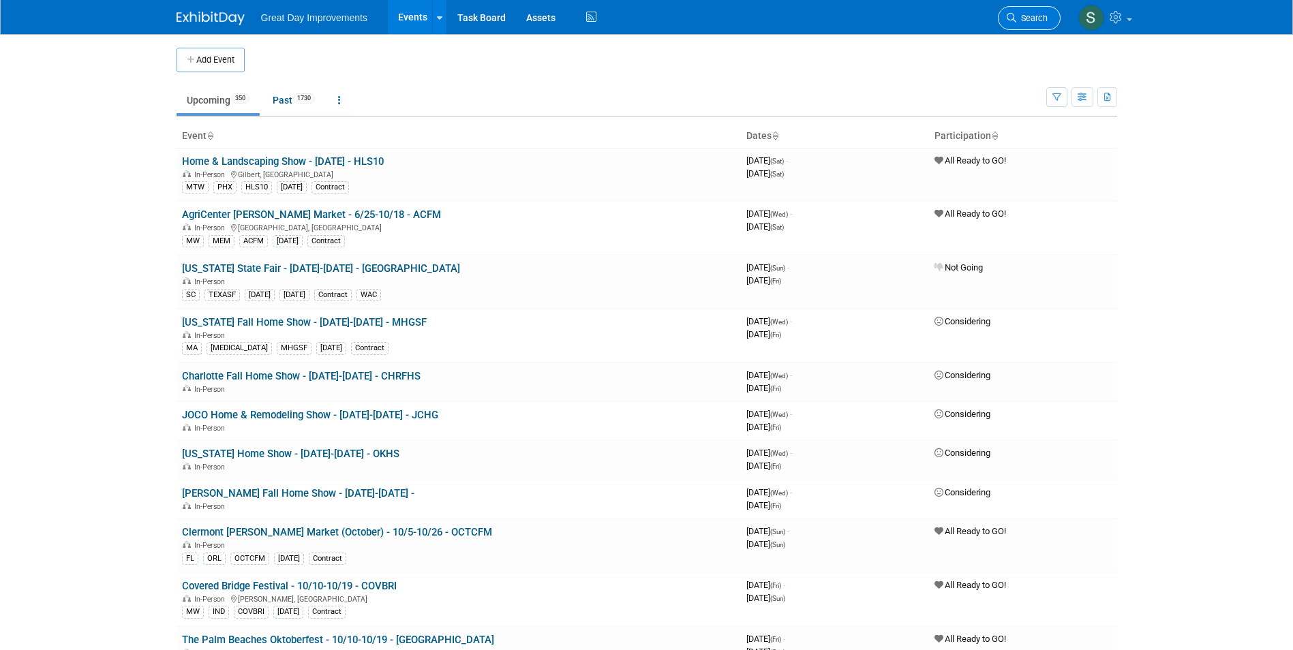
click at [1044, 22] on link "Search" at bounding box center [1028, 18] width 63 height 24
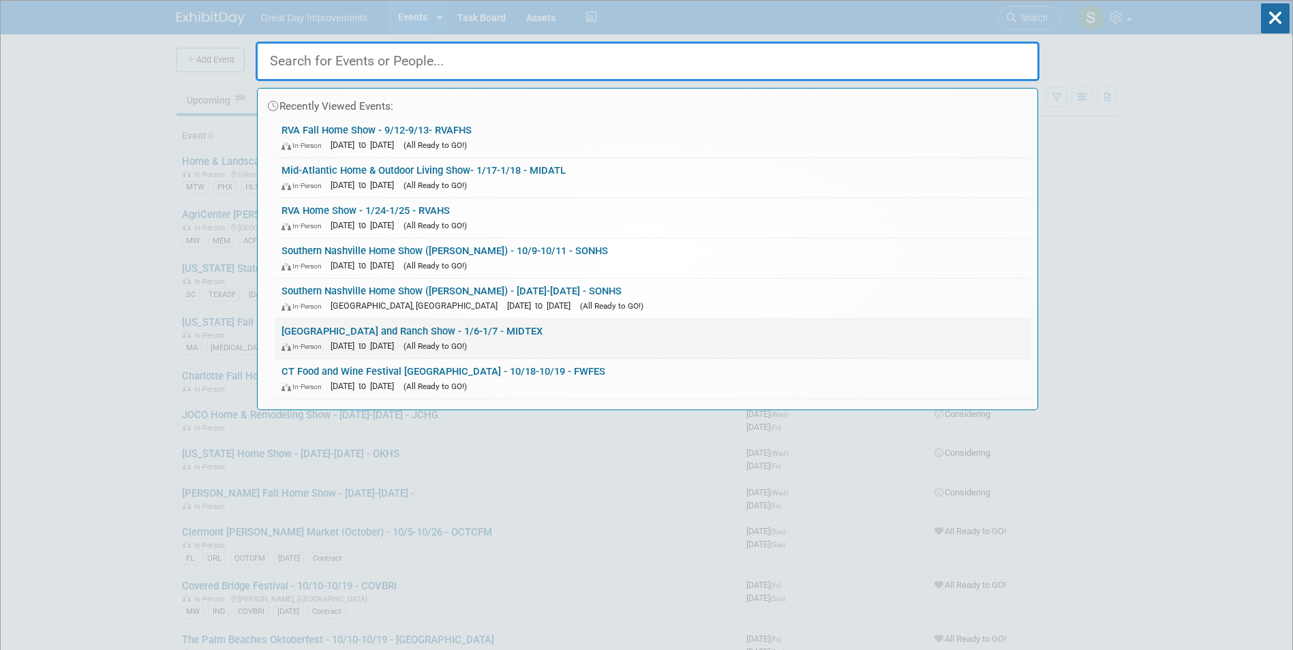
click at [525, 326] on link "Mid Tex Farm and Ranch Show - 1/6-1/7 - MIDTEX In-Person Jan 6, 2026 to Jan 7, …" at bounding box center [653, 339] width 756 height 40
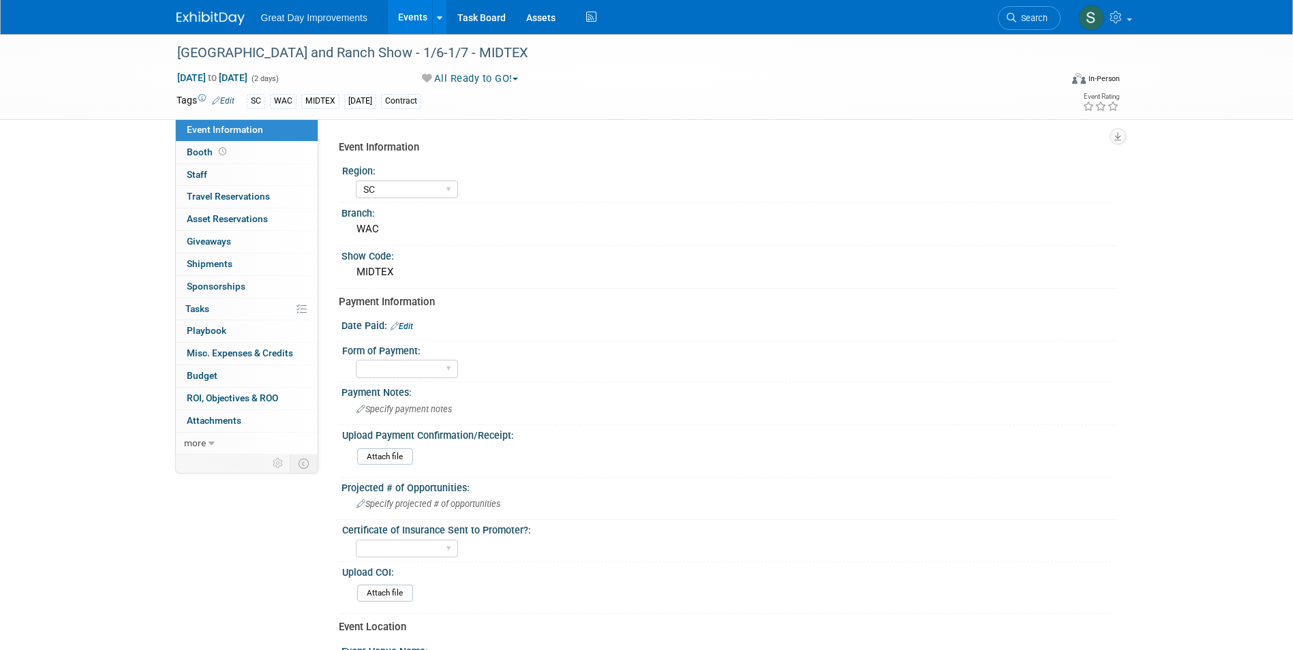
select select "SC"
click at [402, 328] on link "Edit" at bounding box center [401, 327] width 22 height 10
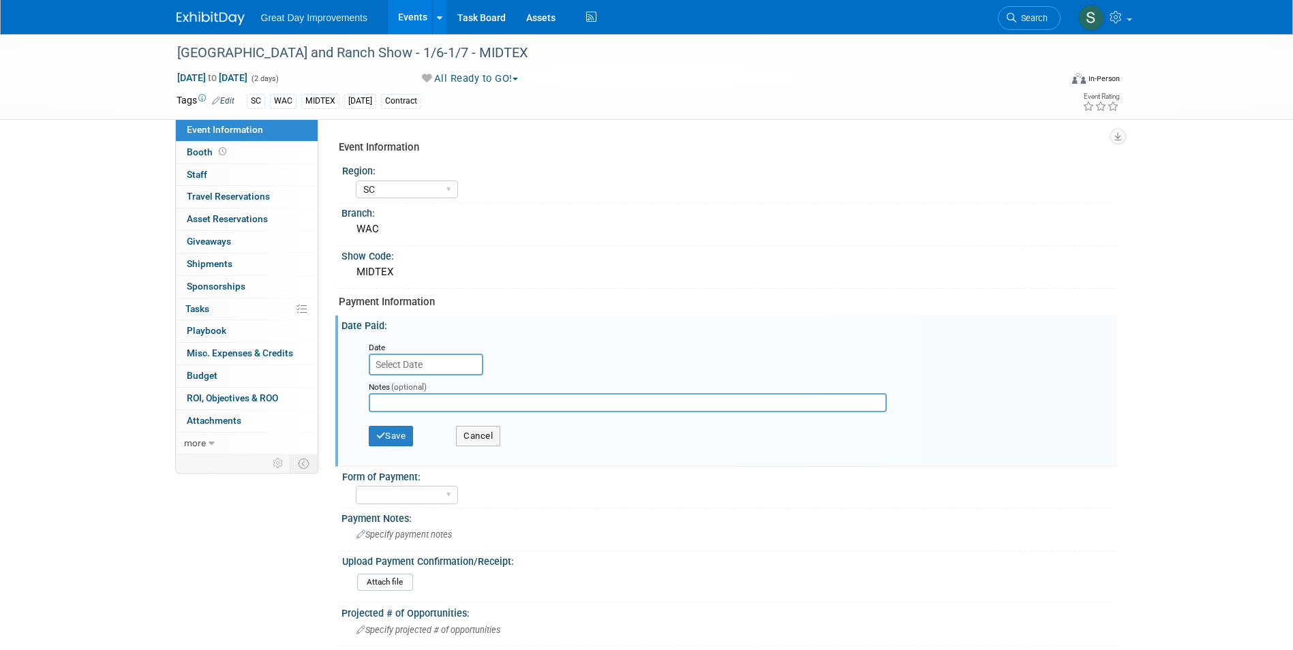
click at [433, 371] on input "text" at bounding box center [426, 365] width 114 height 22
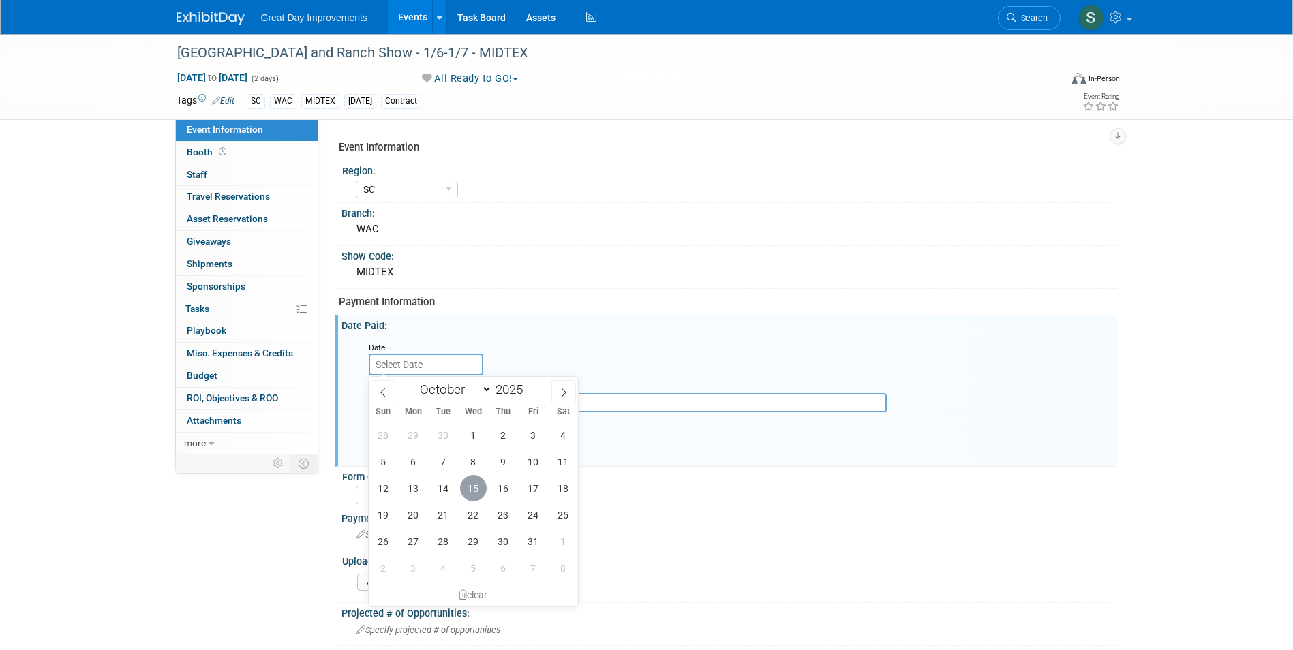
click at [471, 497] on span "15" at bounding box center [473, 488] width 27 height 27
type input "[DATE]"
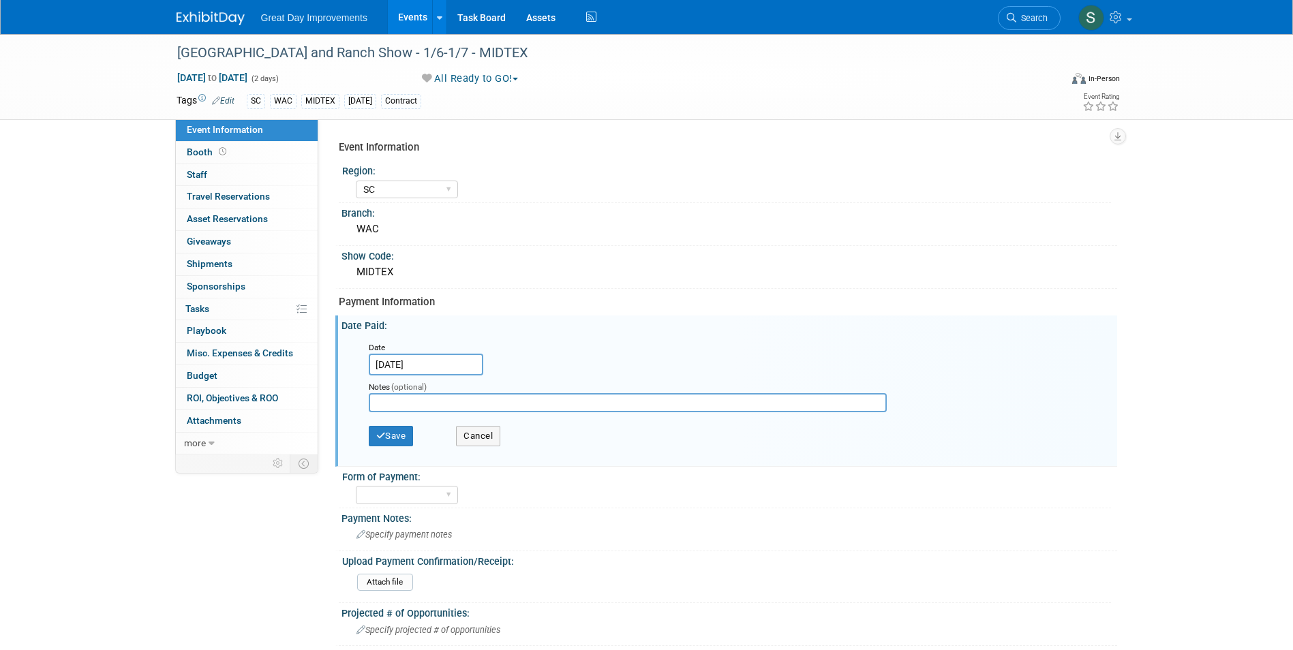
click at [403, 422] on div "Save Cancel" at bounding box center [732, 437] width 727 height 37
click at [407, 431] on button "Save" at bounding box center [391, 436] width 45 height 20
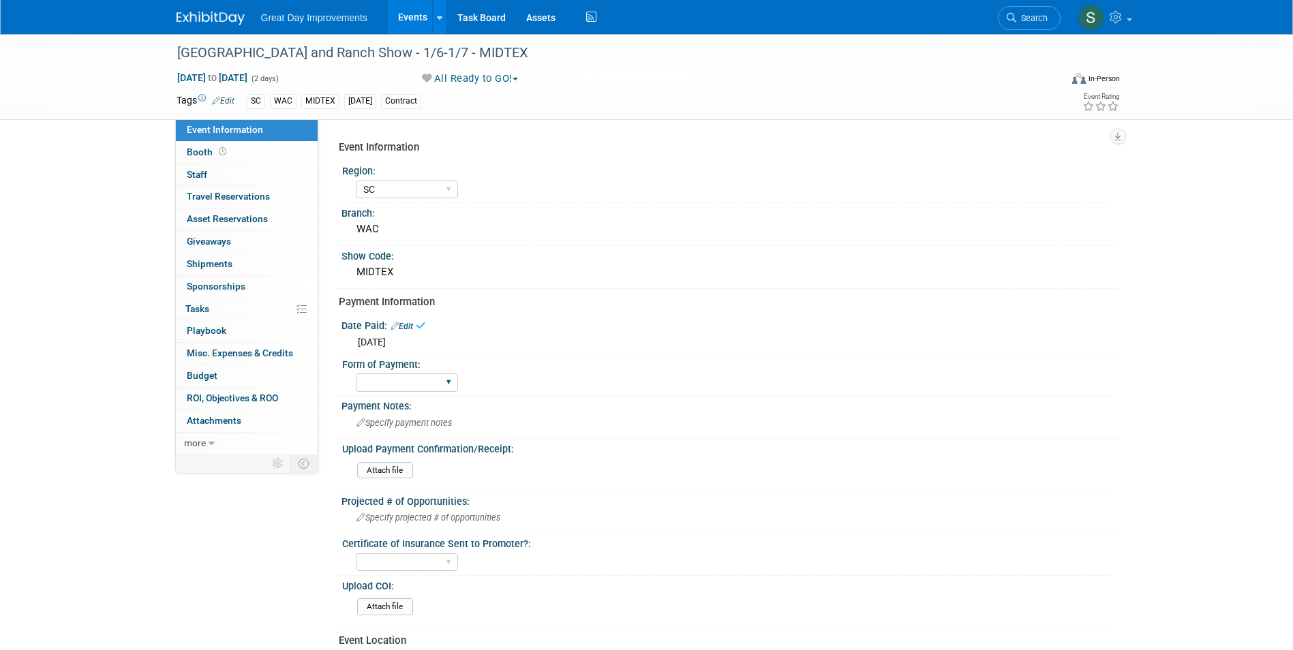
click at [422, 370] on div "Paid via CC Check Requested Pay at the Gate Other" at bounding box center [407, 382] width 102 height 25
click at [422, 380] on select "Paid via CC Check Requested Pay at the Gate Other" at bounding box center [407, 382] width 102 height 18
select select "Paid via CC"
click at [356, 373] on select "Paid via CC Check Requested Pay at the Gate Other" at bounding box center [407, 382] width 102 height 18
click at [396, 467] on input "file" at bounding box center [319, 471] width 185 height 16
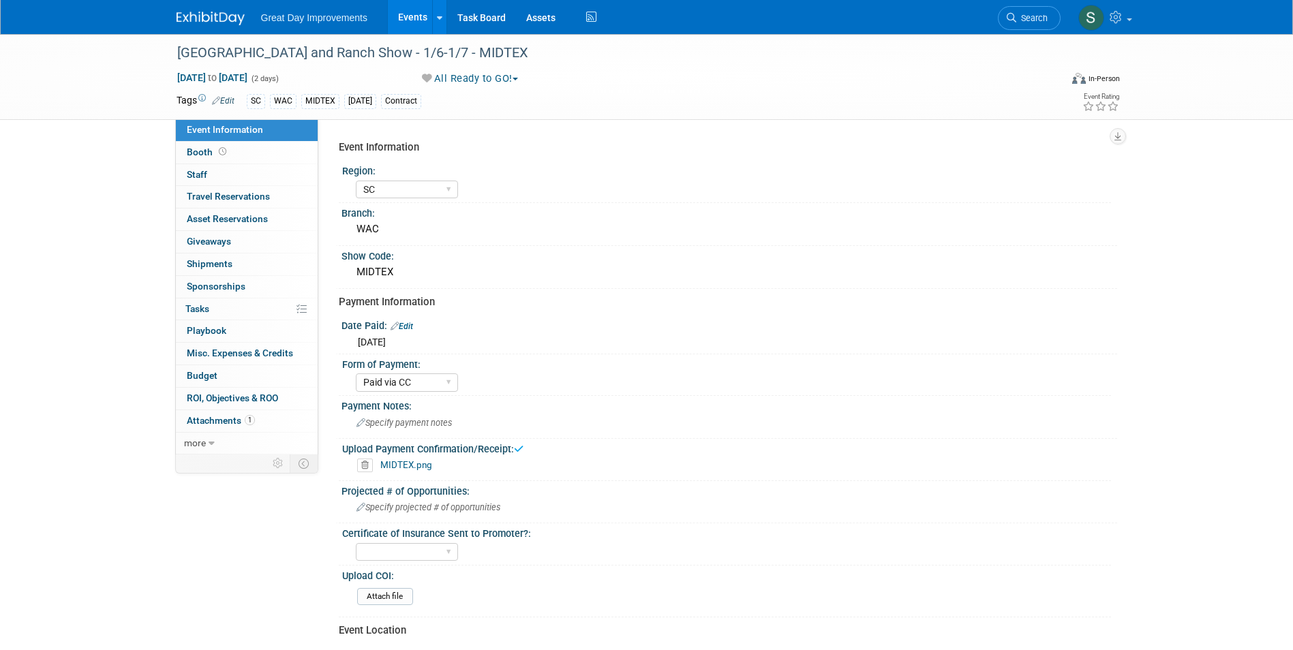
click at [204, 10] on link at bounding box center [218, 11] width 84 height 11
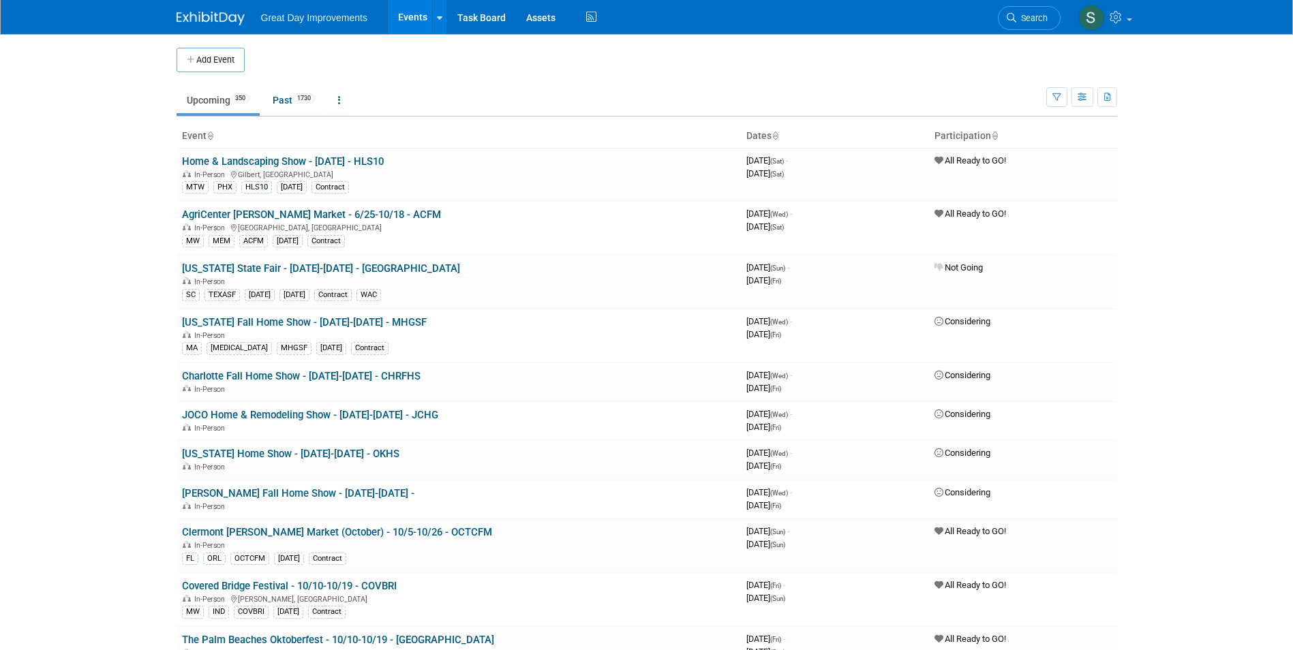
click at [1047, 18] on link "Search" at bounding box center [1028, 18] width 63 height 24
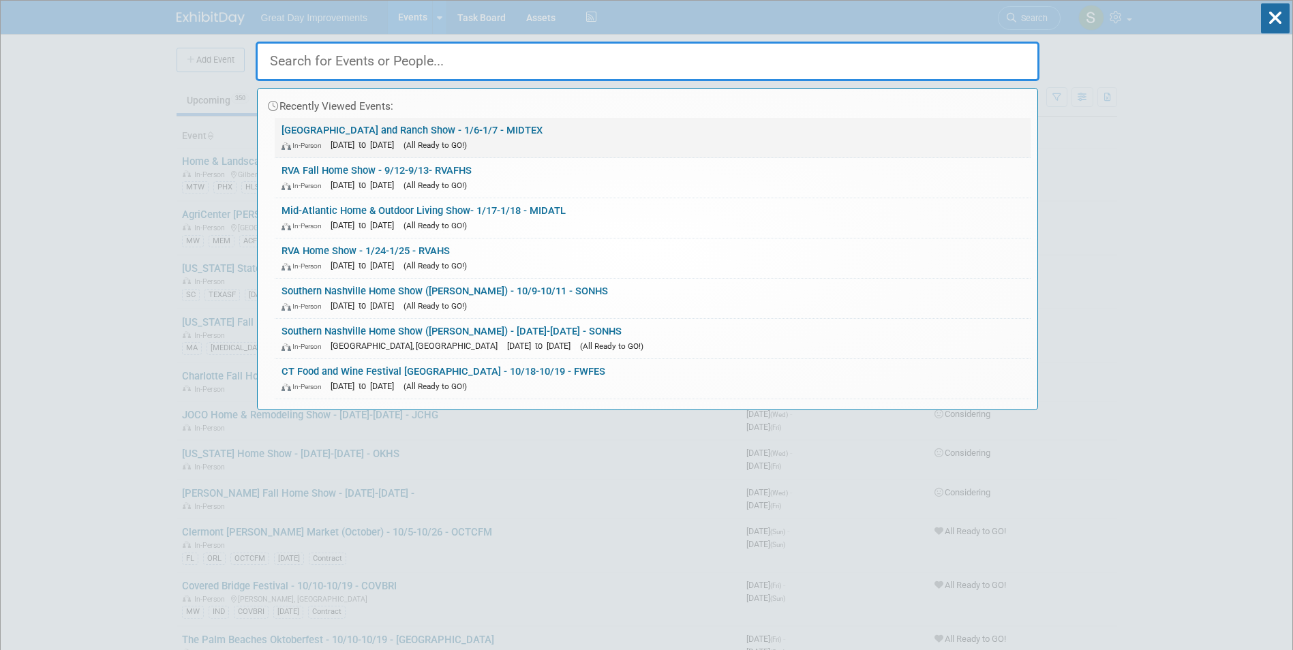
click at [302, 132] on link "Mid Tex Farm and Ranch Show - 1/6-1/7 - MIDTEX In-Person Jan 6, 2026 to Jan 7, …" at bounding box center [653, 138] width 756 height 40
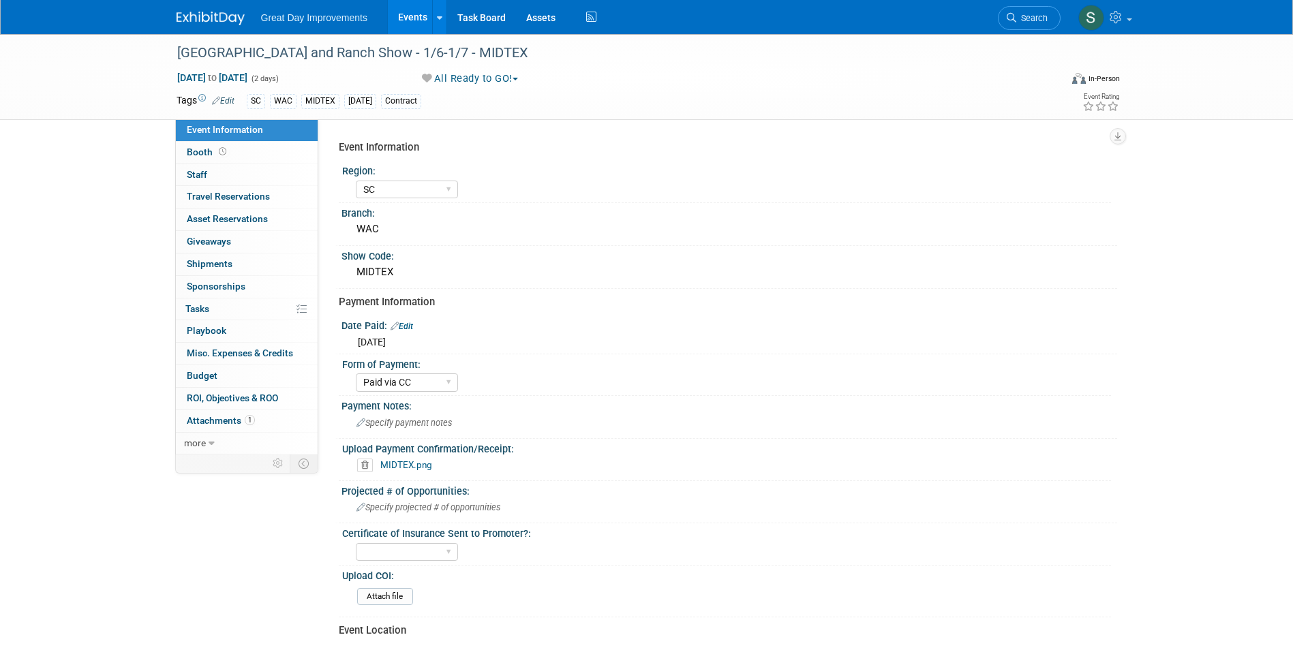
select select "SC"
select select "Paid via CC"
click at [396, 465] on link "MIDTEX.png" at bounding box center [406, 464] width 52 height 11
click at [235, 16] on img at bounding box center [210, 19] width 68 height 14
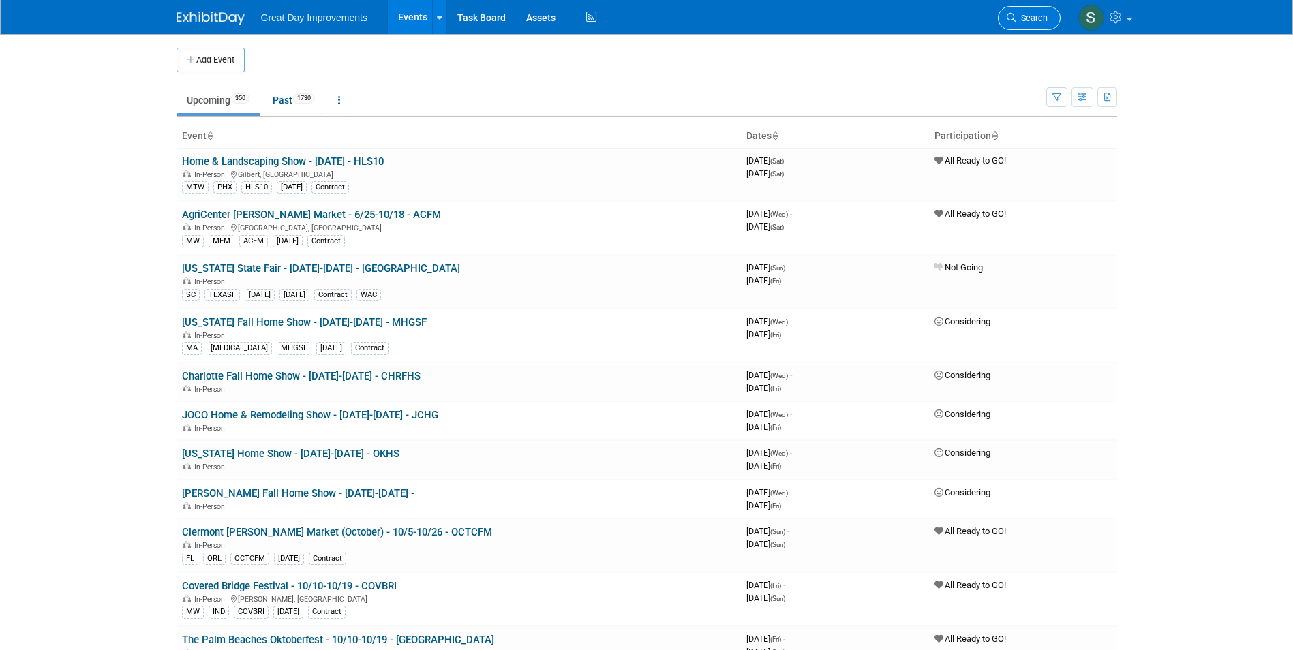
click at [1042, 11] on link "Search" at bounding box center [1028, 18] width 63 height 24
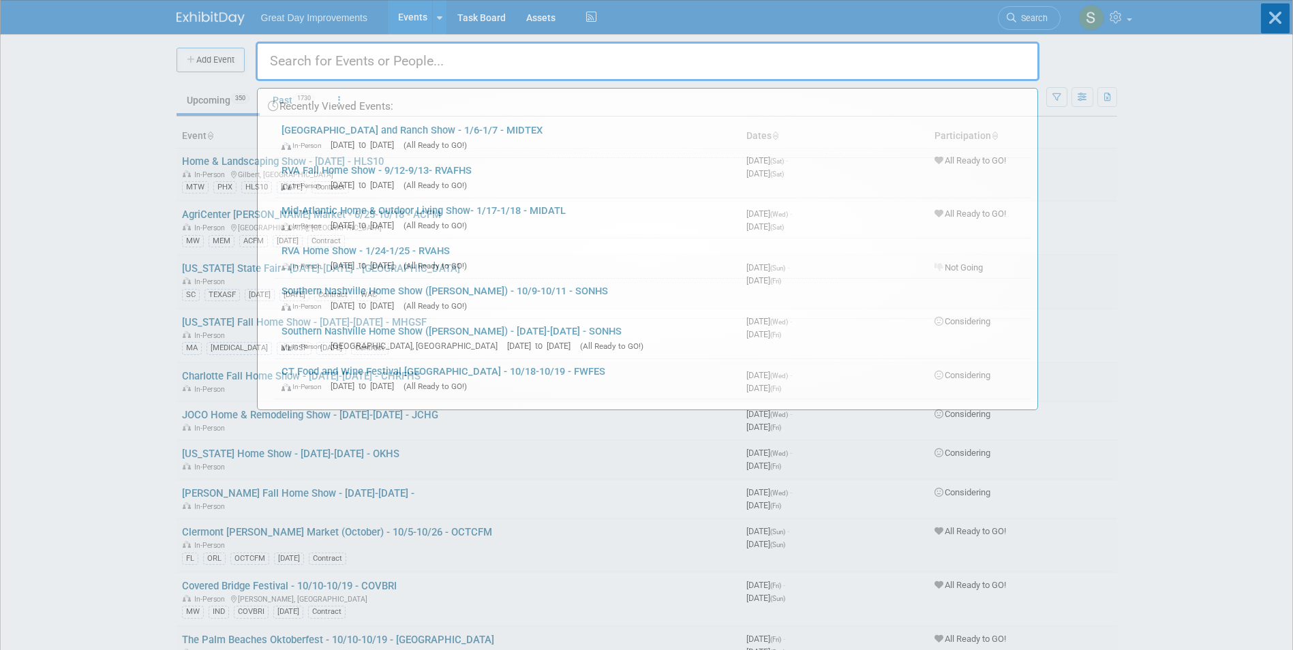
drag, startPoint x: 848, startPoint y: 46, endPoint x: 508, endPoint y: 63, distance: 339.7
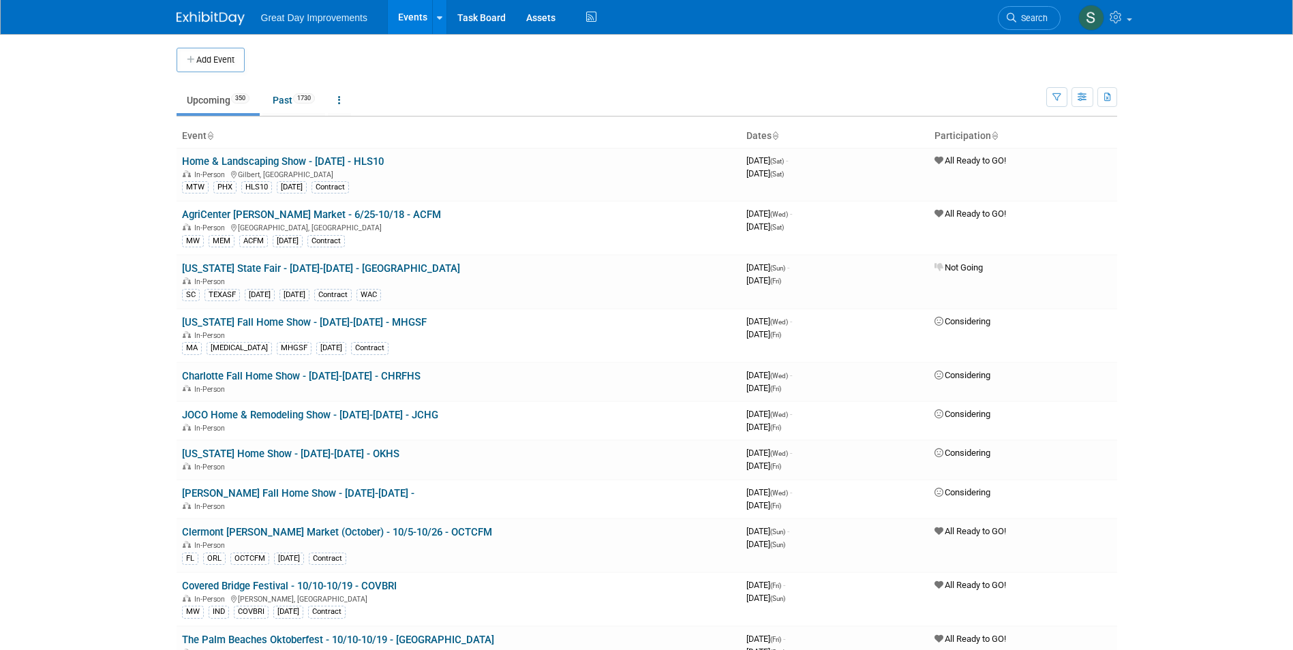
drag, startPoint x: 508, startPoint y: 63, endPoint x: 1016, endPoint y: 12, distance: 510.2
click at [1036, 10] on link "Search" at bounding box center [1028, 18] width 63 height 24
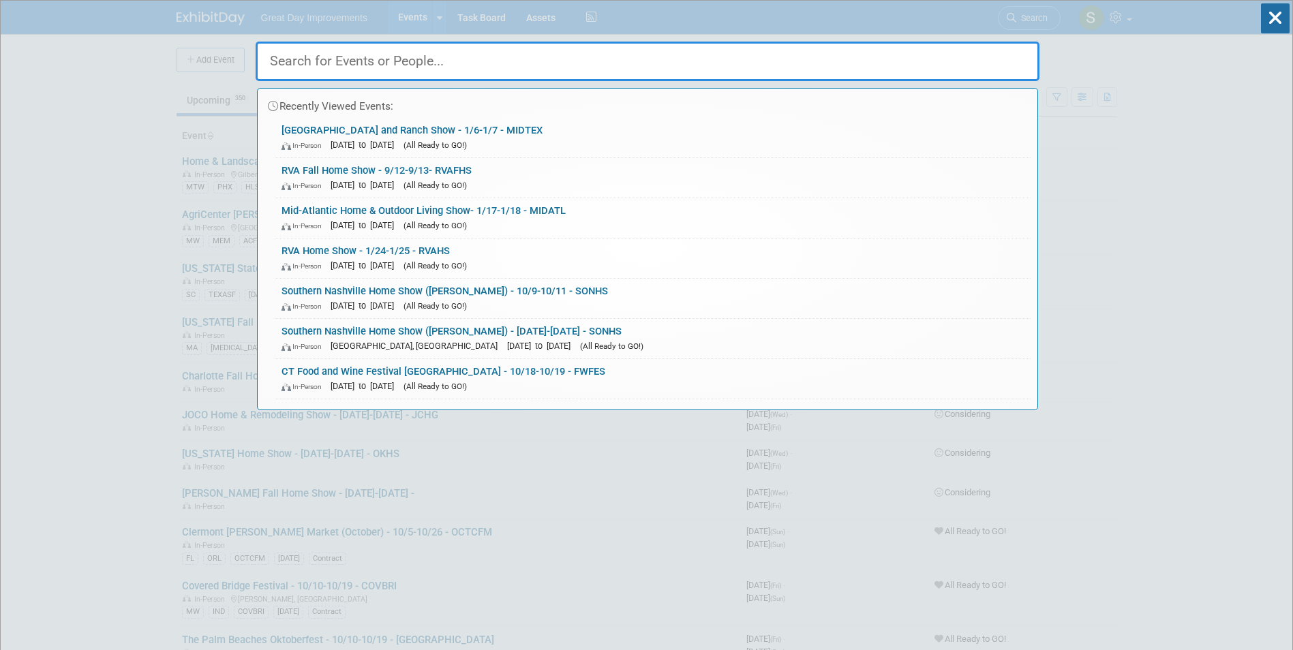
paste input "HBA 2026 Home Garden Show."
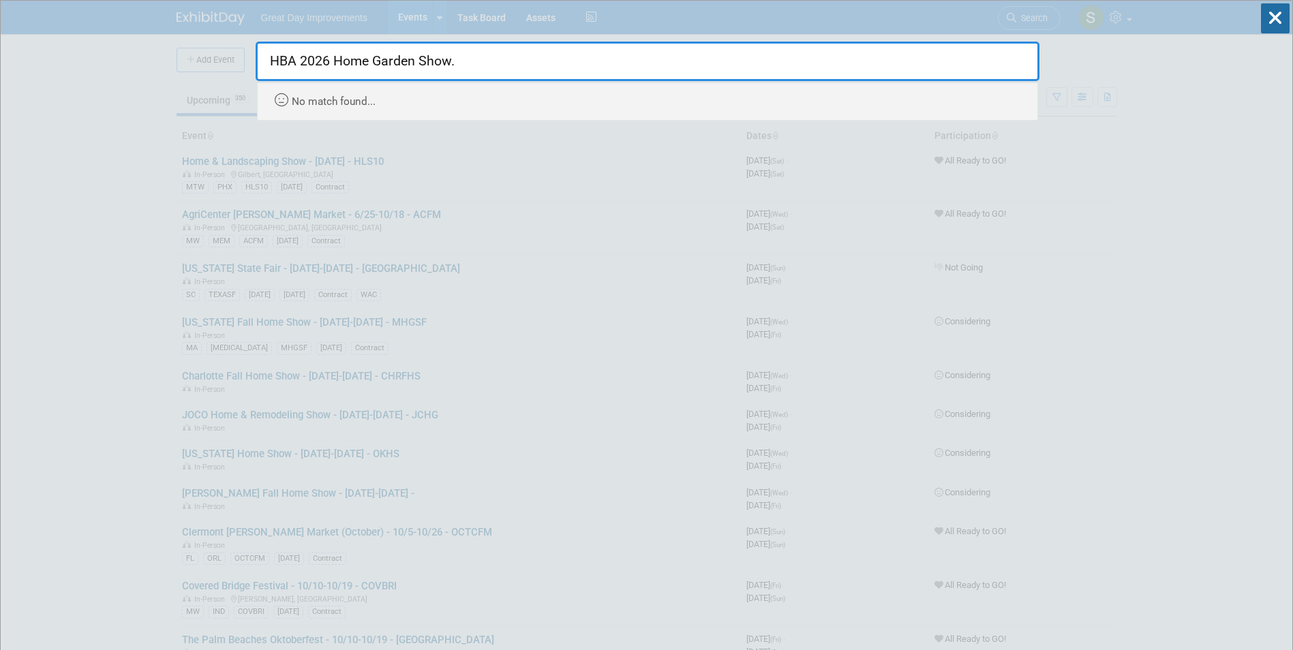
click at [300, 54] on input "HBA 2026 Home Garden Show." at bounding box center [648, 62] width 784 height 40
click at [427, 63] on input "2026 Home Garden Show." at bounding box center [648, 62] width 784 height 40
click at [305, 61] on input "2026 Home Garden Show" at bounding box center [648, 62] width 784 height 40
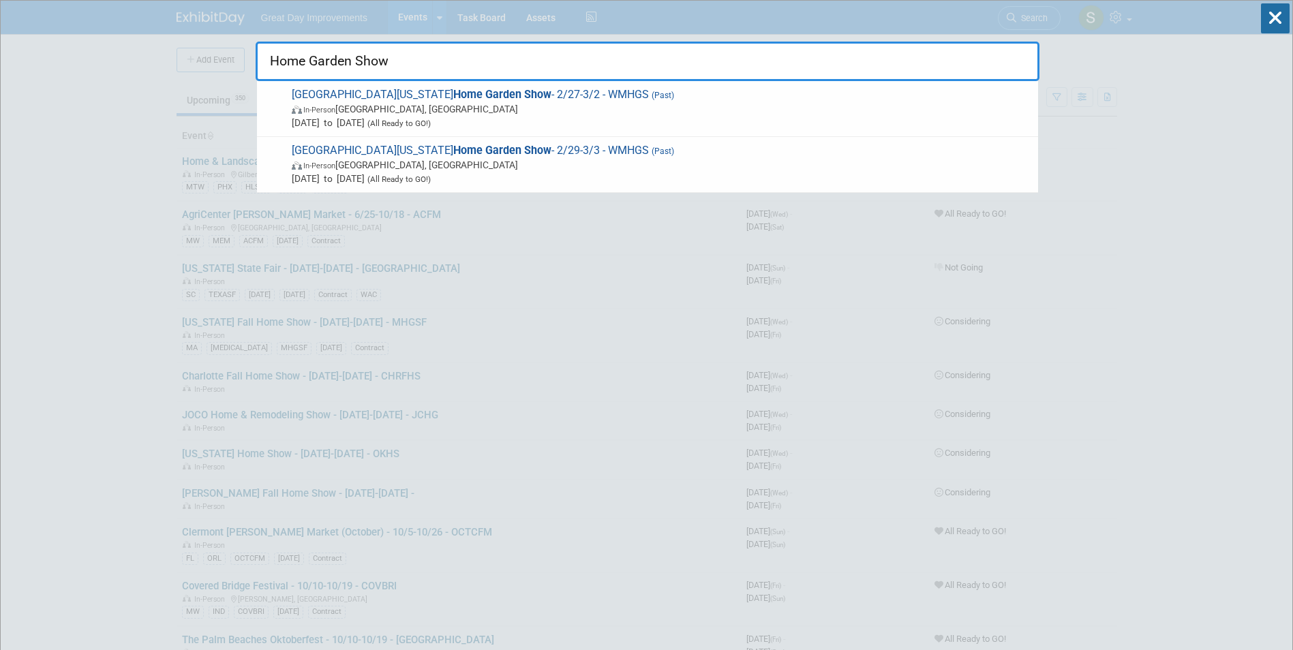
click at [399, 65] on input "Home Garden Show" at bounding box center [648, 62] width 784 height 40
drag, startPoint x: 388, startPoint y: 65, endPoint x: 78, endPoint y: 87, distance: 311.5
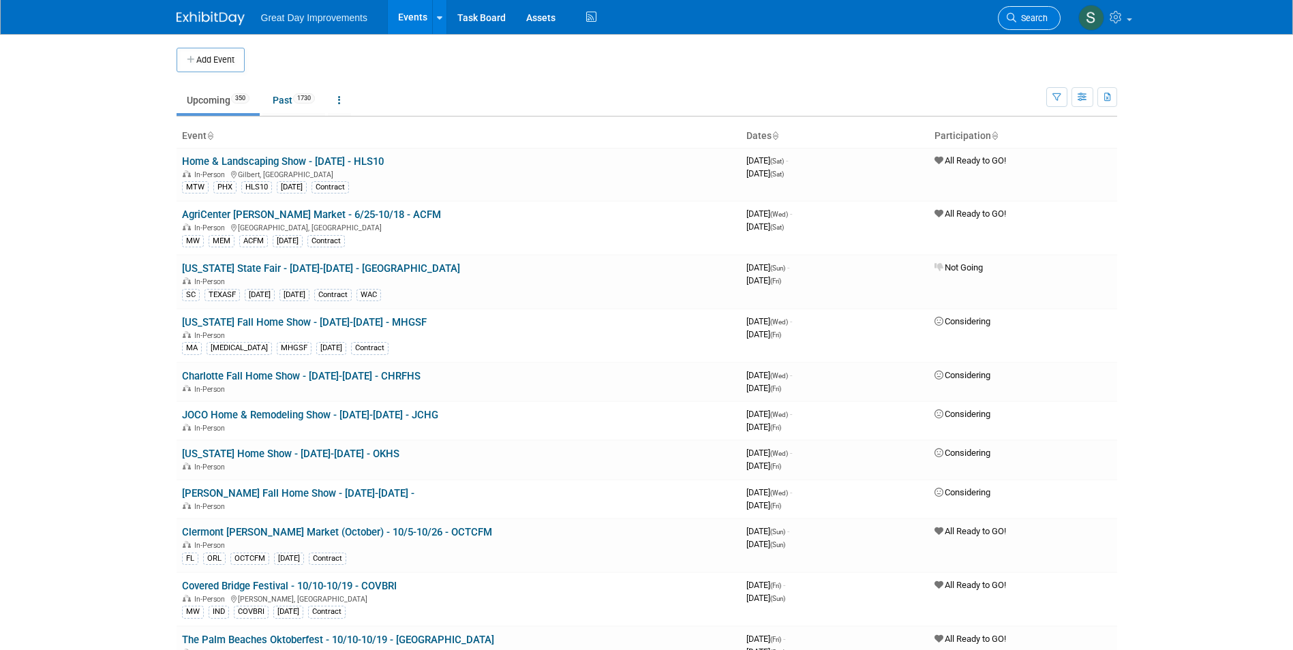
click at [1030, 14] on span "Search" at bounding box center [1031, 18] width 31 height 10
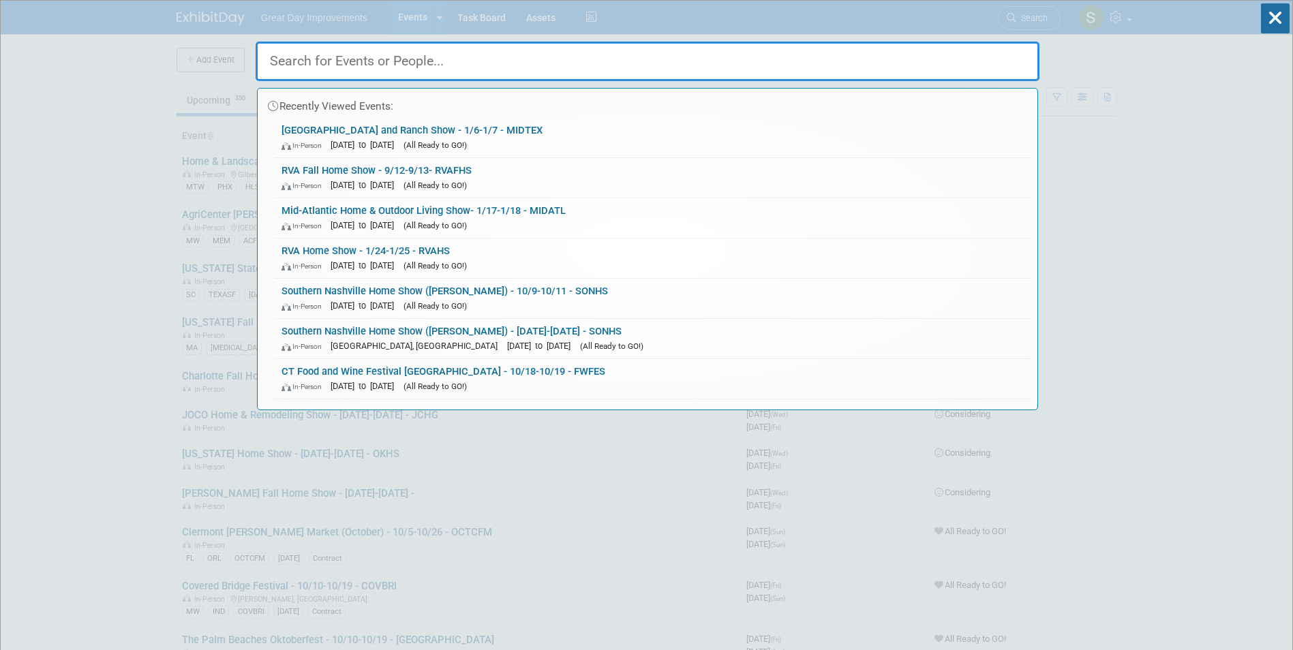
type input "u"
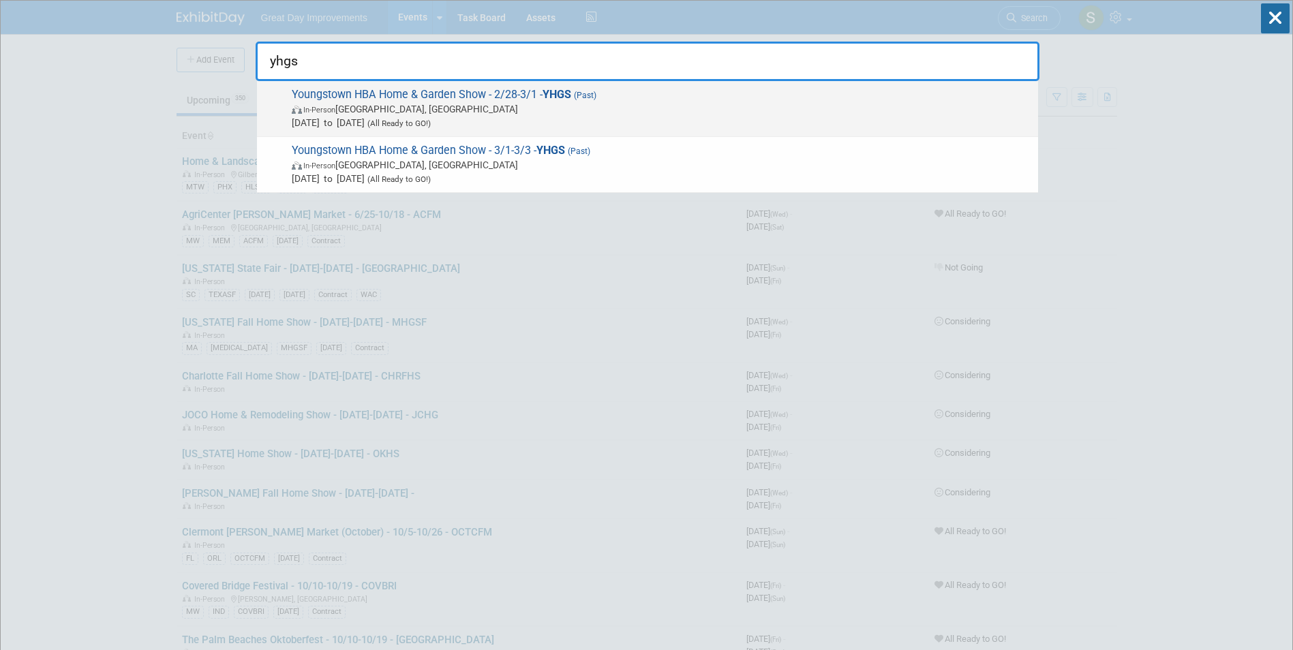
type input "yhgs"
click at [525, 111] on span "In-Person Canfield, OH" at bounding box center [661, 109] width 739 height 14
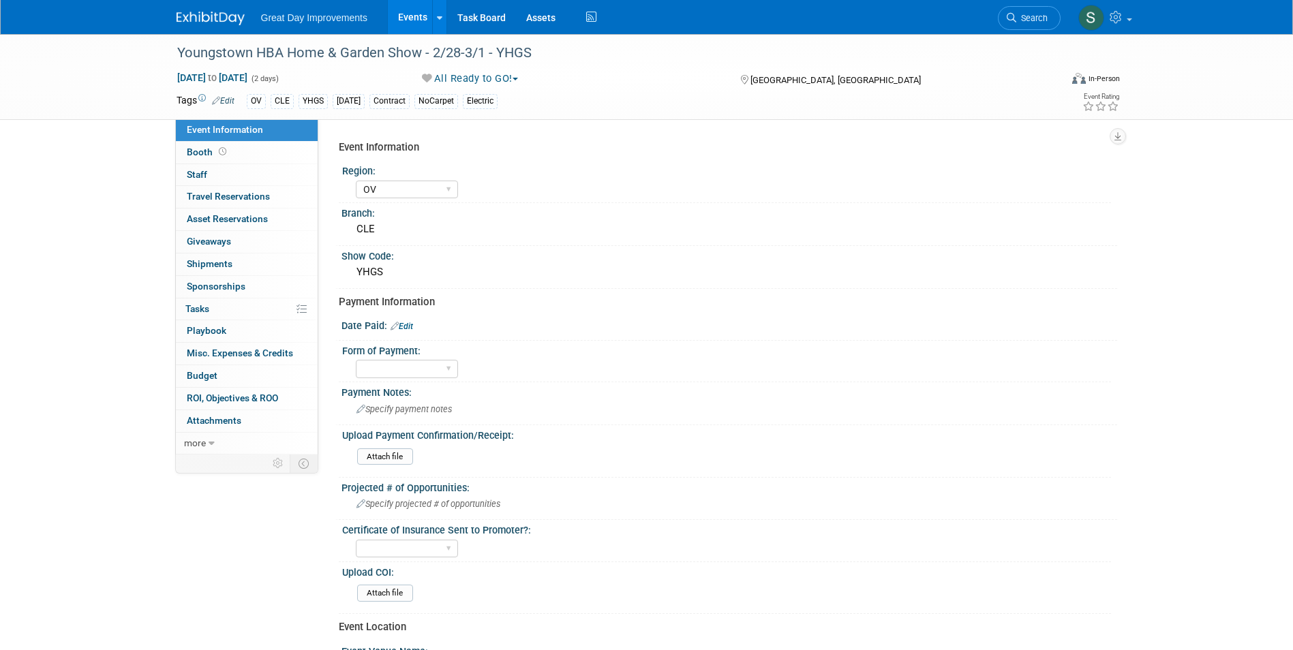
select select "OV"
click at [325, 55] on div "Youngstown HBA Home & Garden Show - 2/28-3/1 - YHGS" at bounding box center [605, 53] width 867 height 25
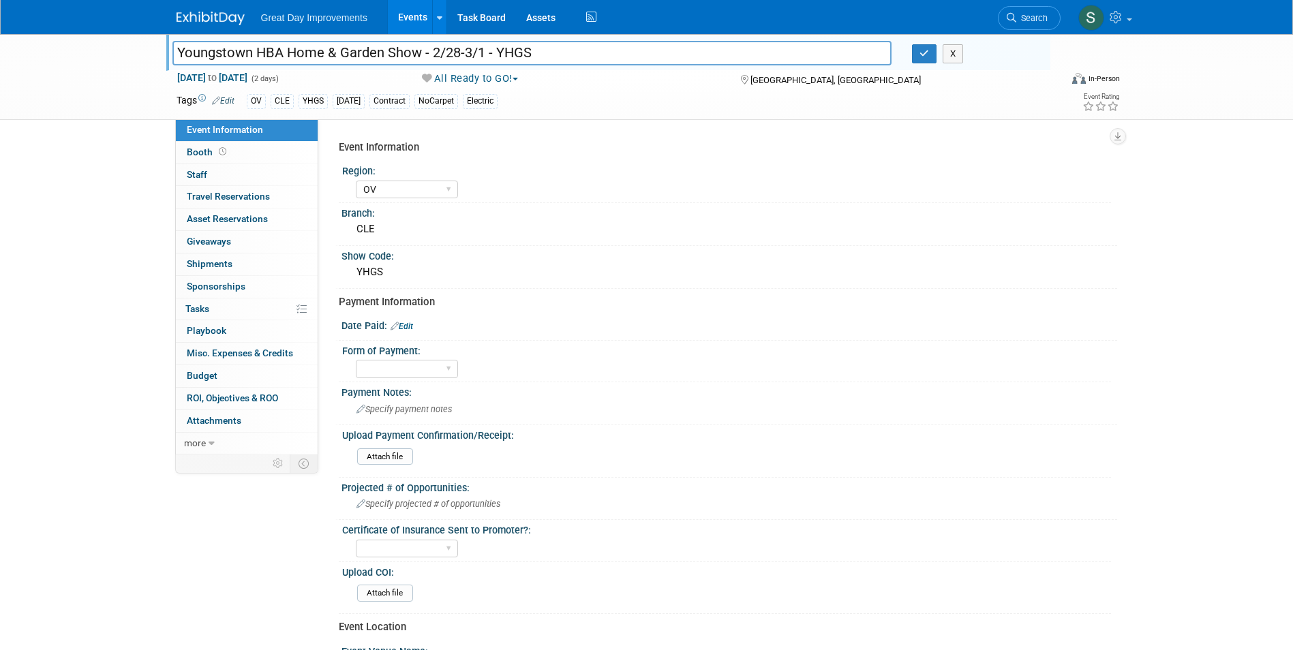
click at [325, 55] on input "Youngstown HBA Home & Garden Show - 2/28-3/1 - YHGS" at bounding box center [532, 53] width 720 height 24
click at [215, 9] on link at bounding box center [218, 11] width 84 height 11
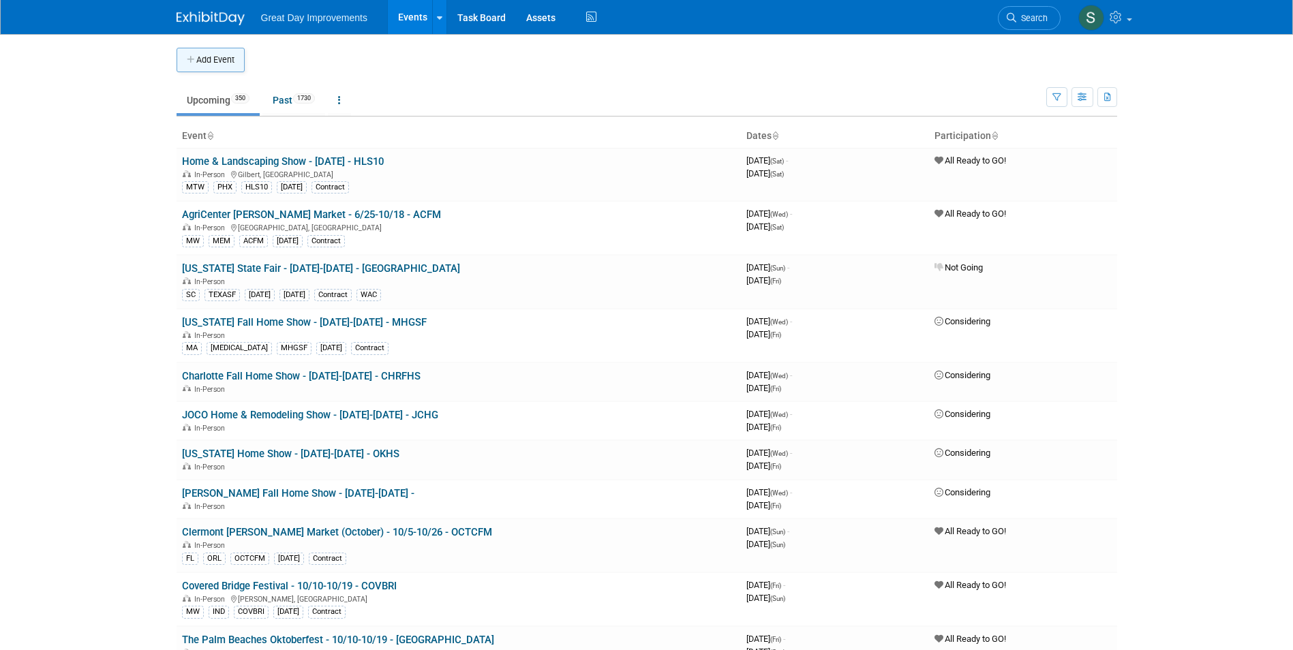
click at [204, 64] on button "Add Event" at bounding box center [210, 60] width 68 height 25
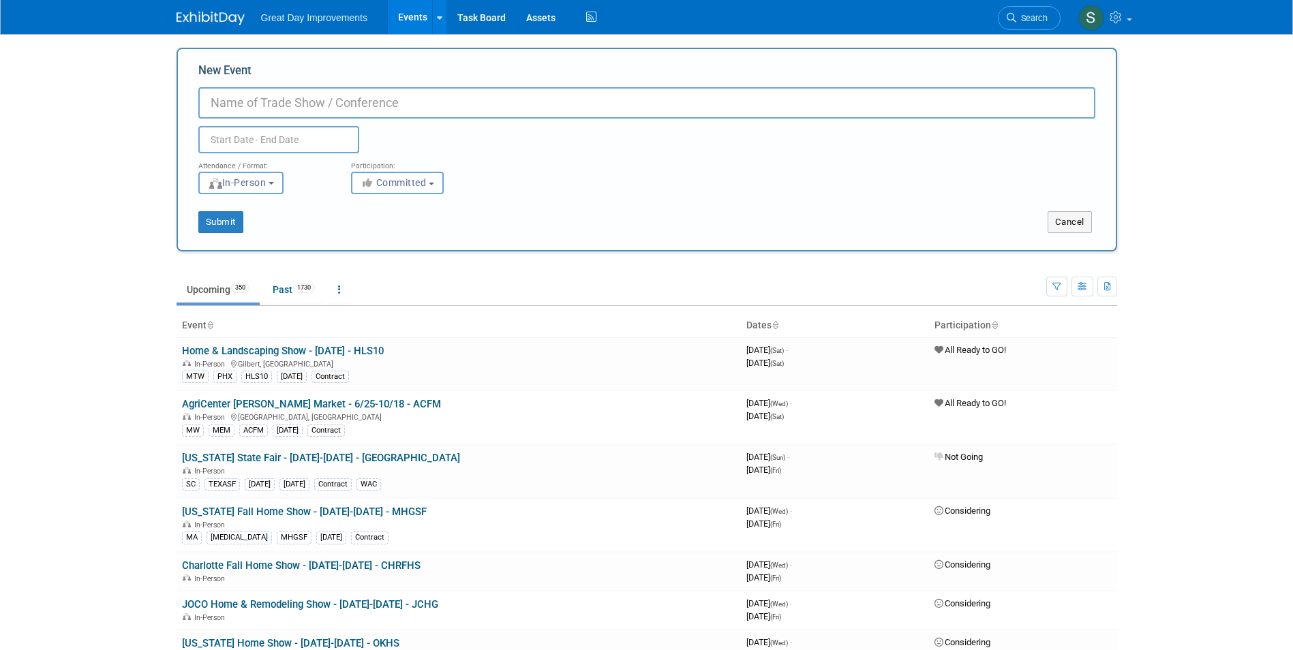
paste input "Youngstown HBA Home & Garden Show - 2/28-3/1 - YHGS"
click at [480, 102] on input "Youngstown HBA Home & Garden Show - 2/28-3/1 - YHGS" at bounding box center [646, 102] width 897 height 31
drag, startPoint x: 483, startPoint y: 102, endPoint x: 437, endPoint y: 100, distance: 46.4
click at [437, 100] on input "Youngstown HBA Home & Garden Show - 2/28-3/1 - YHGS" at bounding box center [646, 102] width 897 height 31
type input "Youngstown HBA Home & Garden Show - 2/27-3/1 - YHGS"
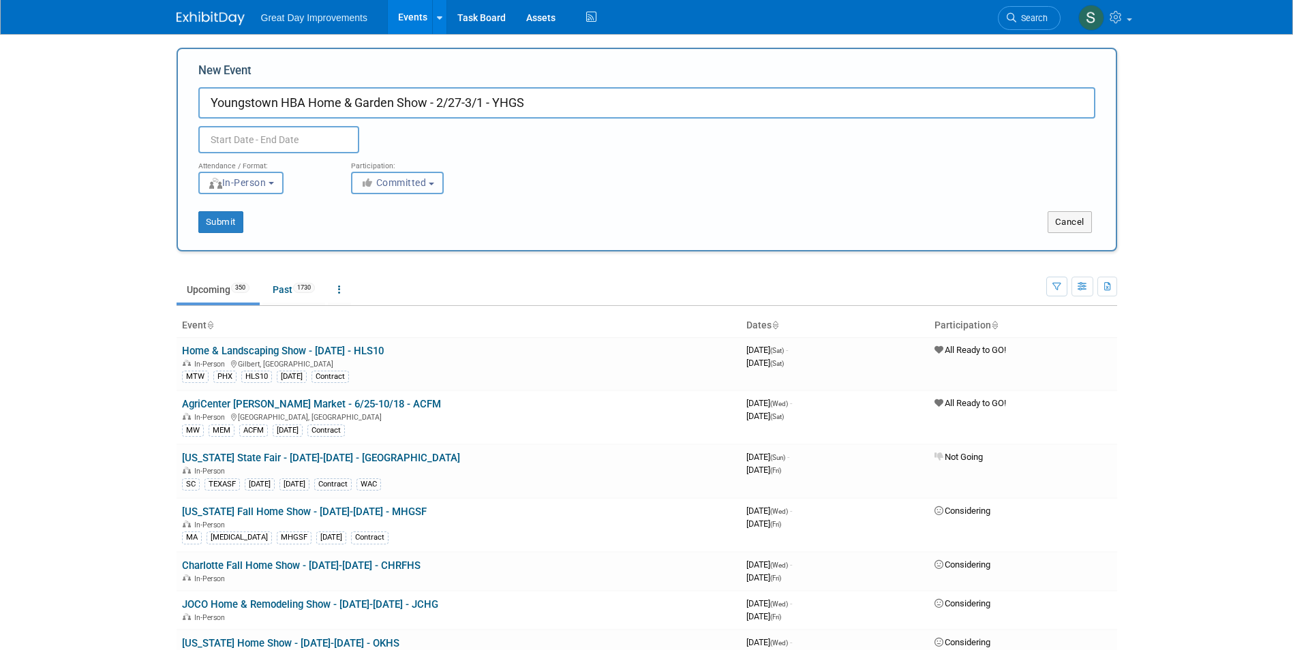
click at [417, 184] on span "Committed" at bounding box center [393, 182] width 66 height 11
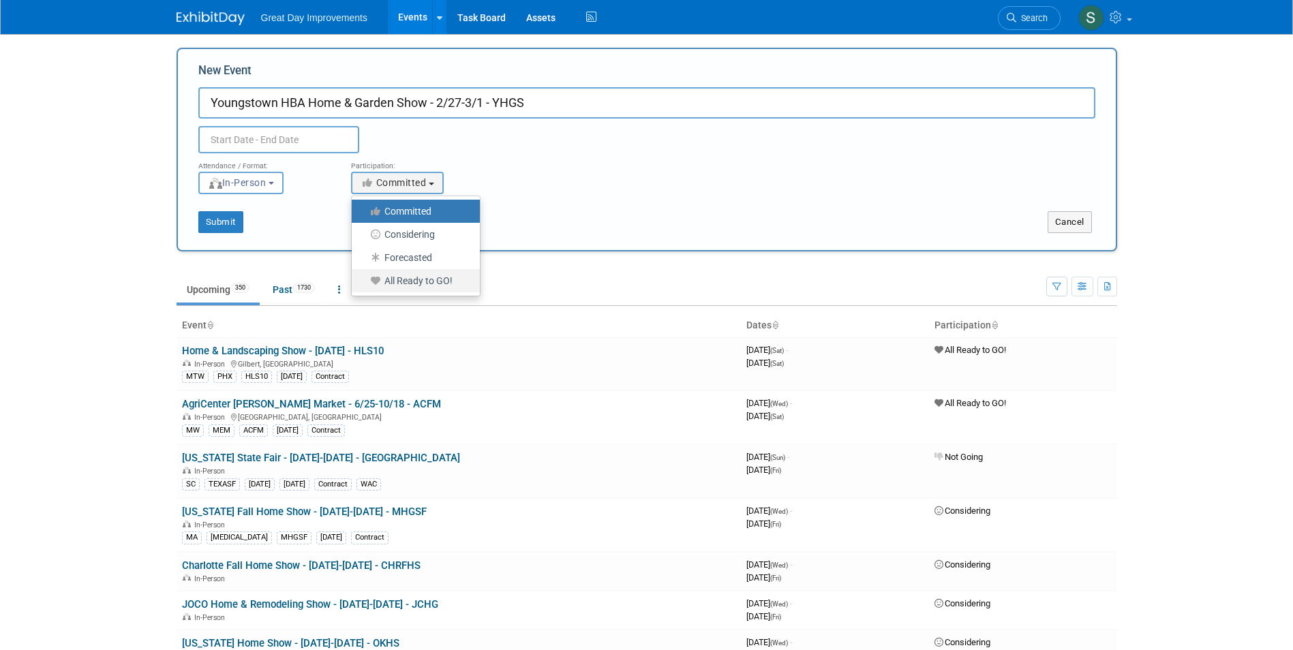
click at [406, 276] on label "All Ready to GO!" at bounding box center [412, 281] width 108 height 18
click at [364, 277] on input "All Ready to GO!" at bounding box center [359, 281] width 9 height 9
select select "102"
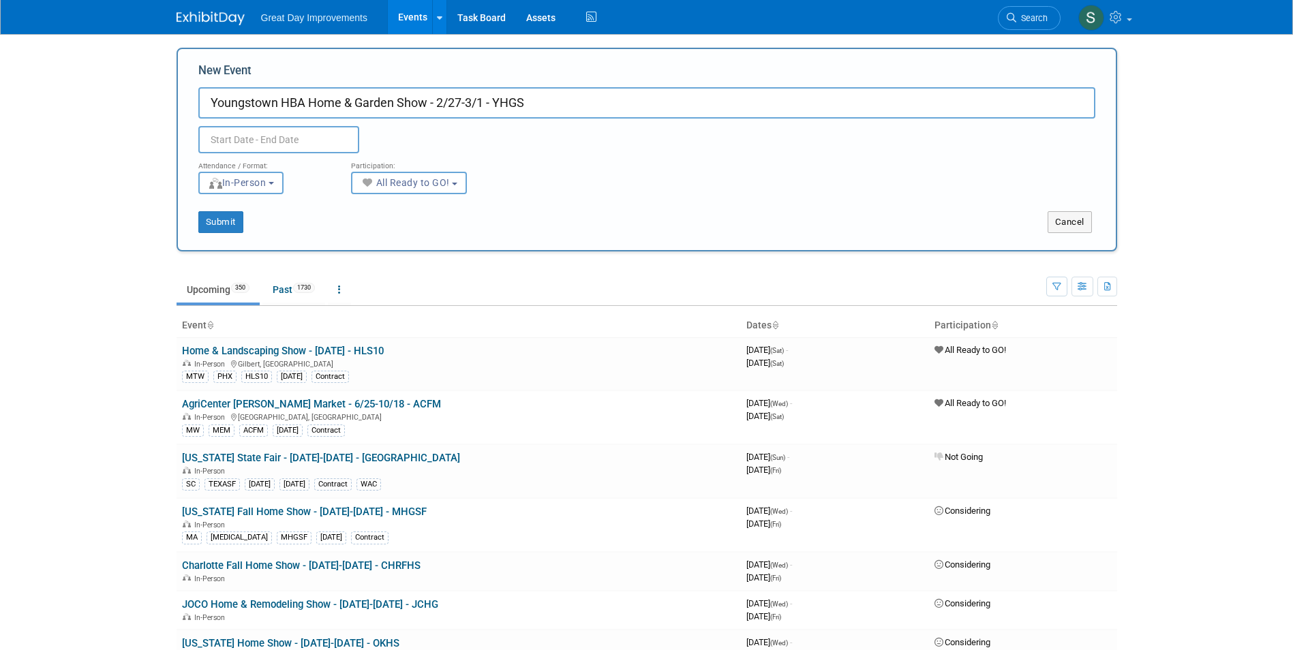
click at [310, 153] on div "Attendance / Format:" at bounding box center [264, 162] width 132 height 18
click at [297, 137] on input "text" at bounding box center [278, 139] width 161 height 27
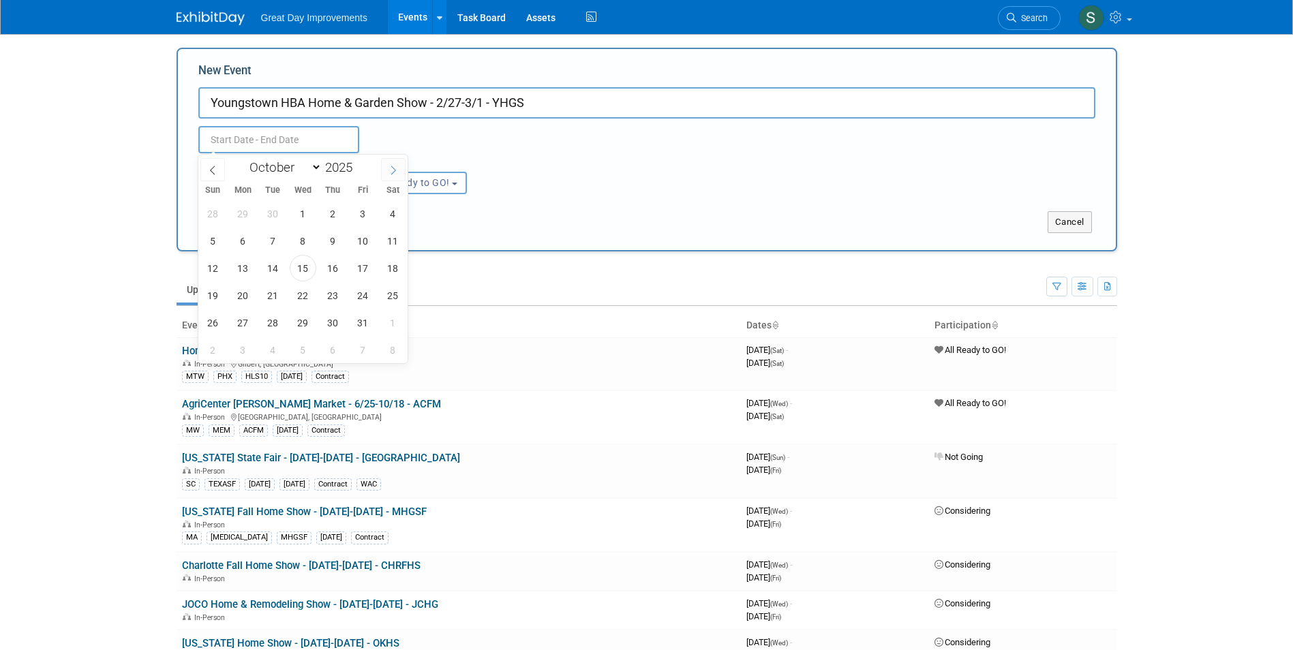
click at [388, 170] on span at bounding box center [393, 169] width 25 height 23
select select "11"
click at [388, 170] on span at bounding box center [393, 169] width 25 height 23
type input "2026"
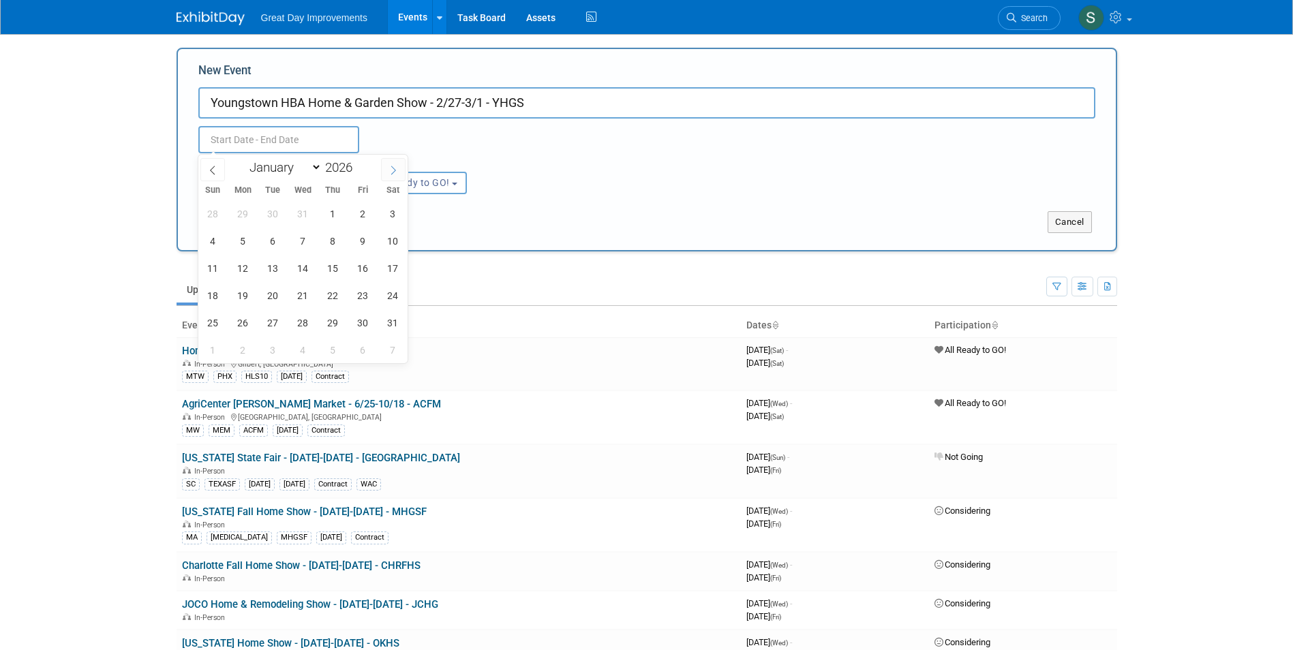
click at [388, 170] on span at bounding box center [393, 169] width 25 height 23
select select "1"
click at [368, 294] on span "27" at bounding box center [363, 295] width 27 height 27
click at [203, 328] on span "1" at bounding box center [213, 322] width 27 height 27
type input "Feb 27, 2026 to Mar 1, 2026"
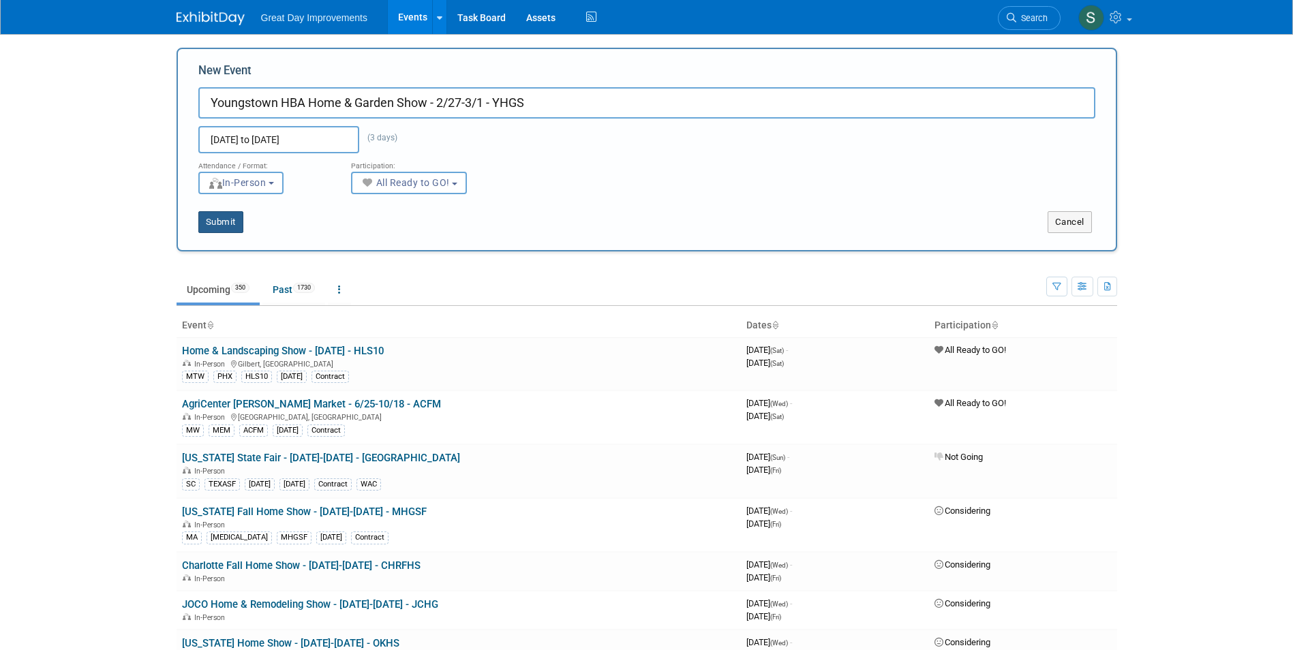
click at [212, 217] on button "Submit" at bounding box center [220, 222] width 45 height 22
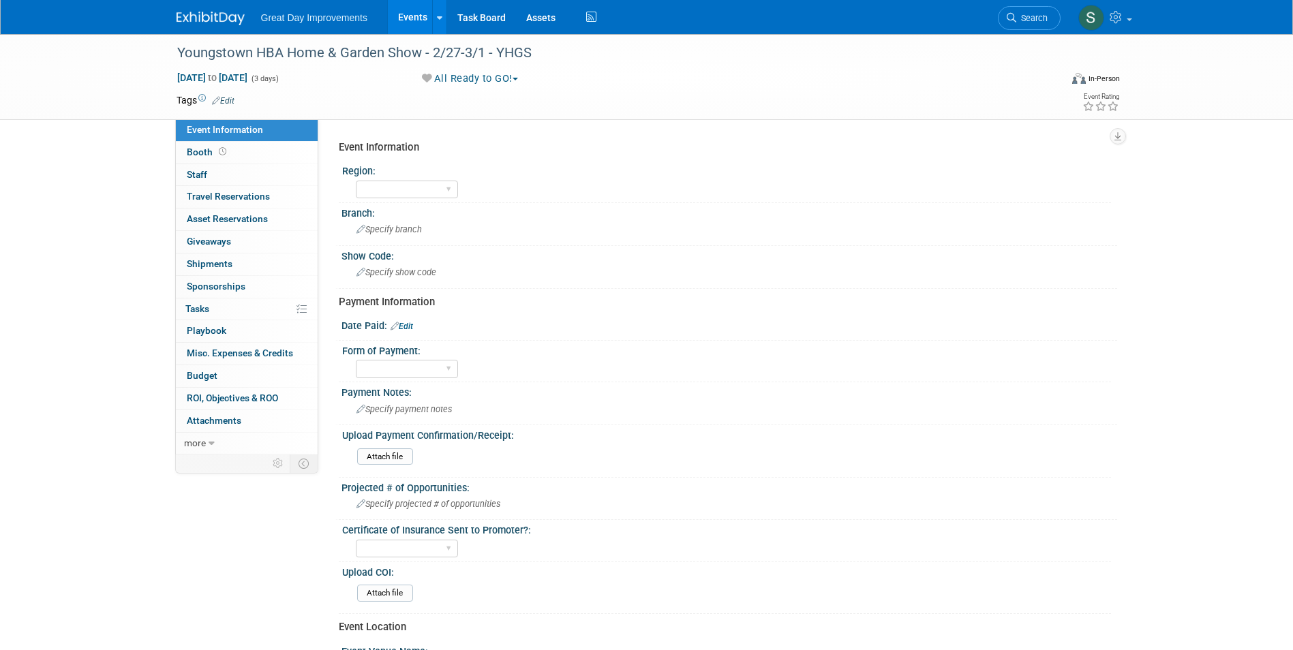
click at [228, 102] on link "Edit" at bounding box center [223, 101] width 22 height 10
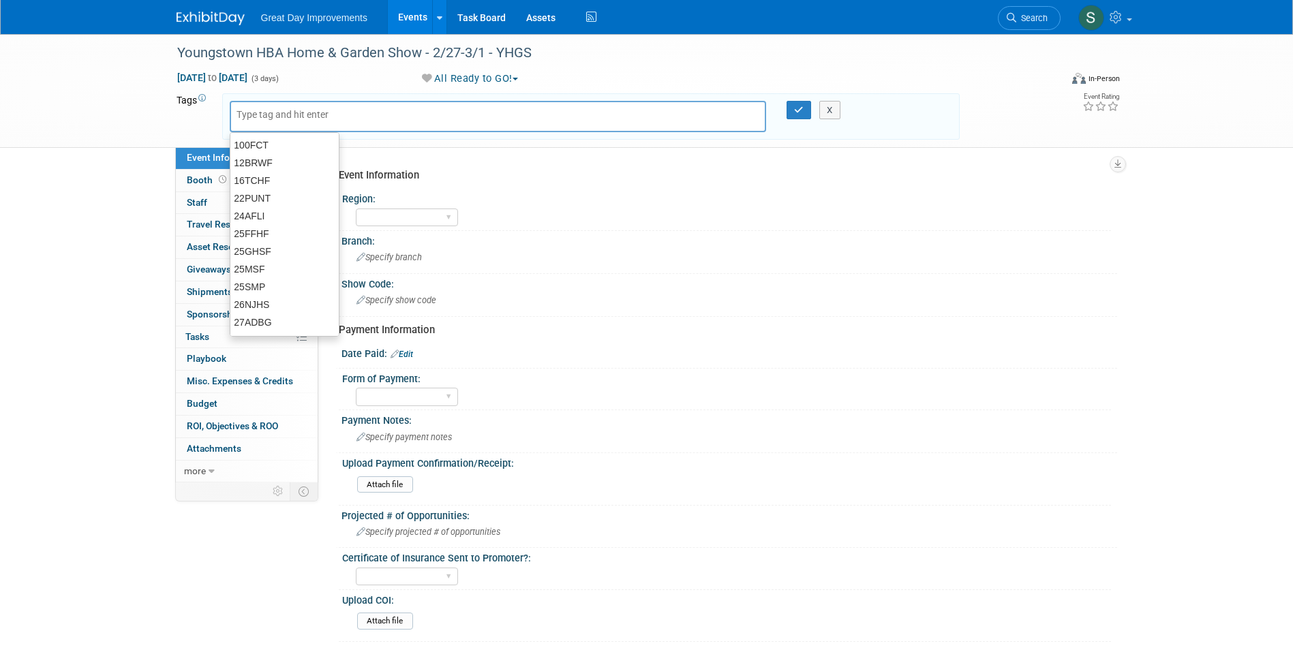
click at [272, 119] on input "text" at bounding box center [290, 115] width 109 height 14
type input "OV"
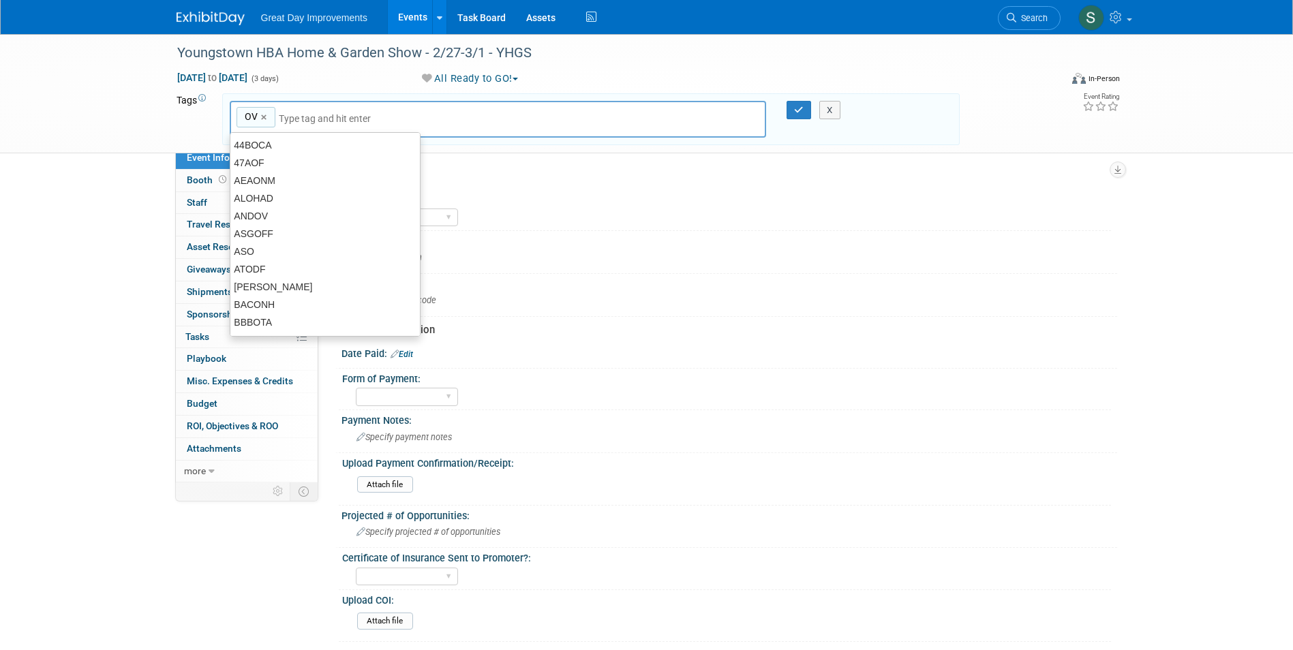
type input "OV"
type input "CLE"
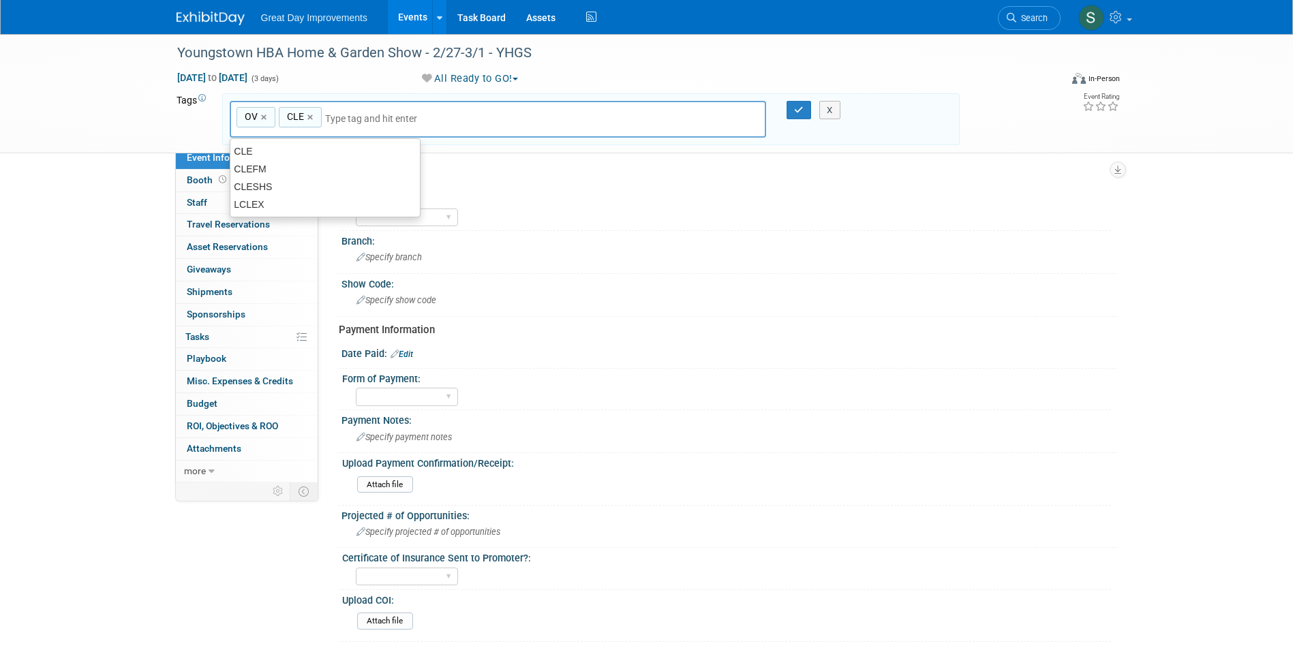
type input "OV, CLE"
type input "YHGS"
type input "OV, CLE, YHGS"
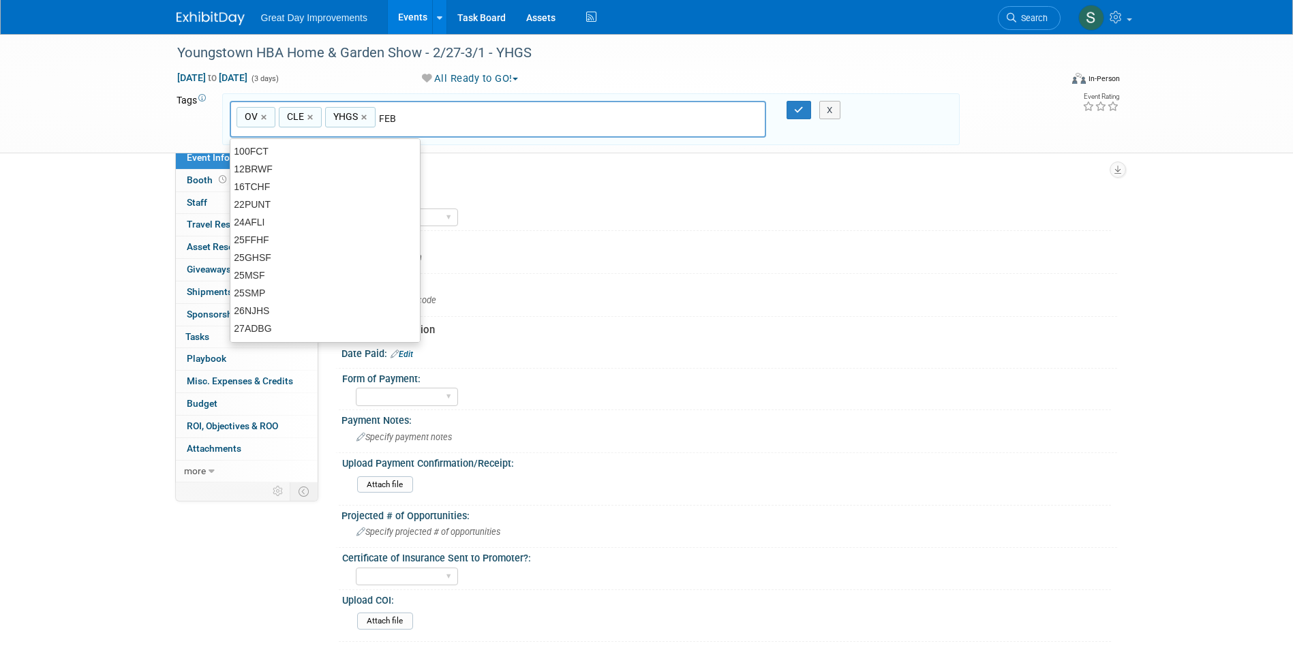
type input "FEB"
type input "OV, CLE, YHGS, FEB"
type input "Cont"
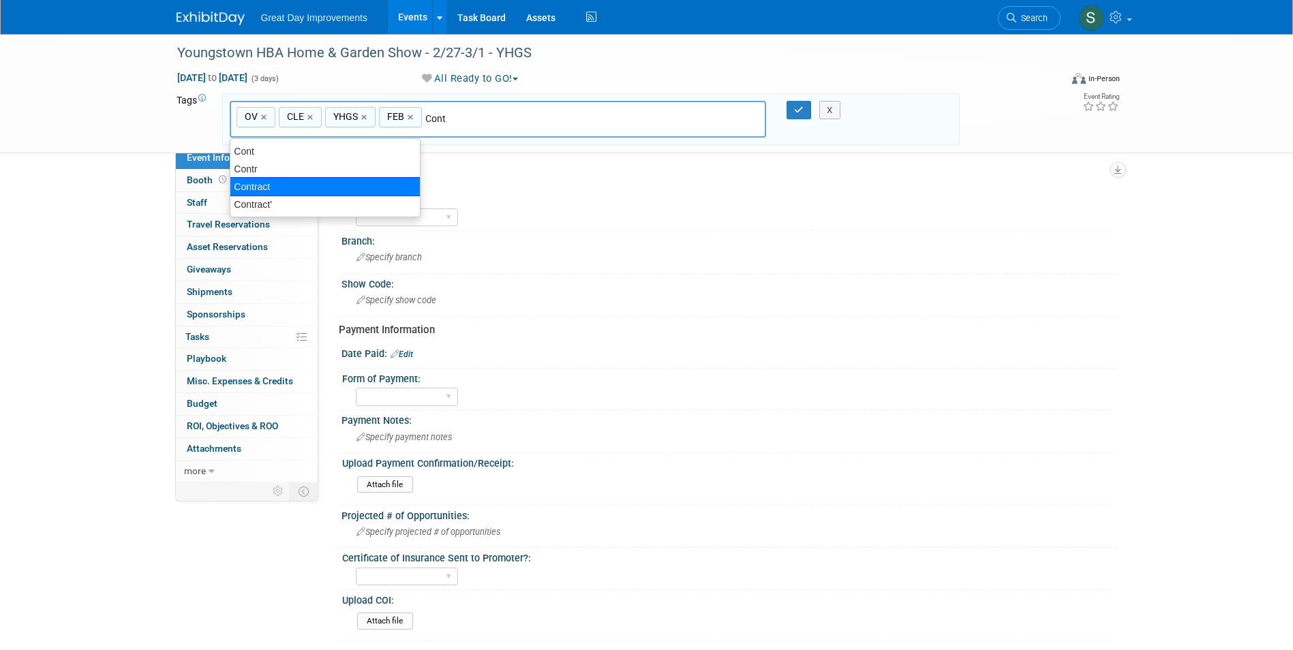
click at [326, 185] on div "Contract" at bounding box center [325, 186] width 191 height 19
type input "OV, CLE, YHGS, FEB, Contract"
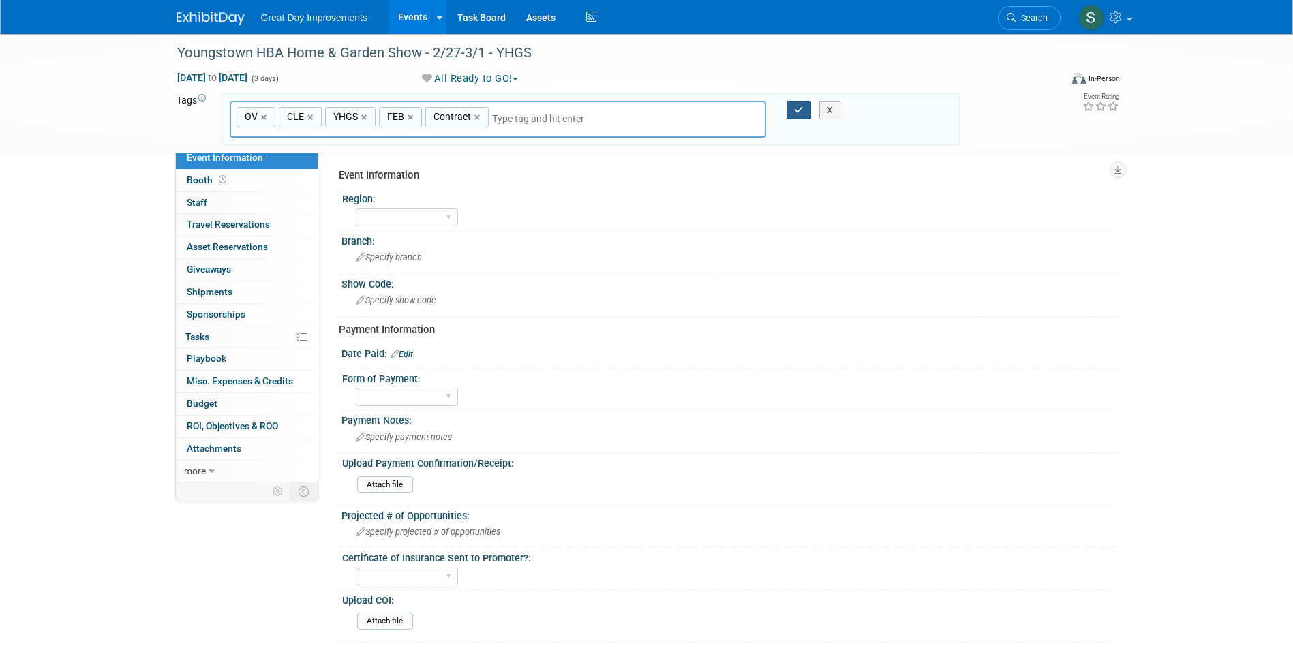
click at [796, 110] on icon "button" at bounding box center [799, 110] width 10 height 9
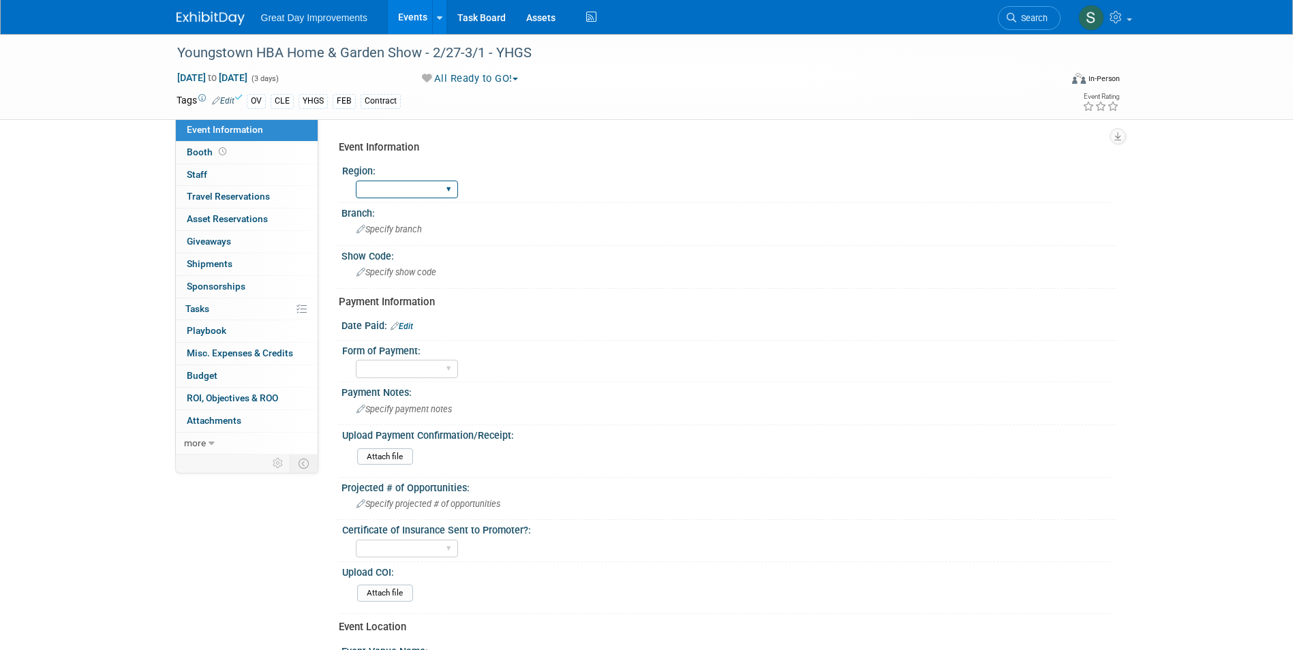
click at [384, 191] on select "GC MA MW MTW NE NEW OV PL PNW SA SE SC UMW FL" at bounding box center [407, 190] width 102 height 18
select select "OV"
click at [356, 181] on select "GC MA MW MTW NE NEW OV PL PNW SA SE SC UMW FL" at bounding box center [407, 190] width 102 height 18
click at [399, 233] on span "Specify branch" at bounding box center [388, 229] width 65 height 10
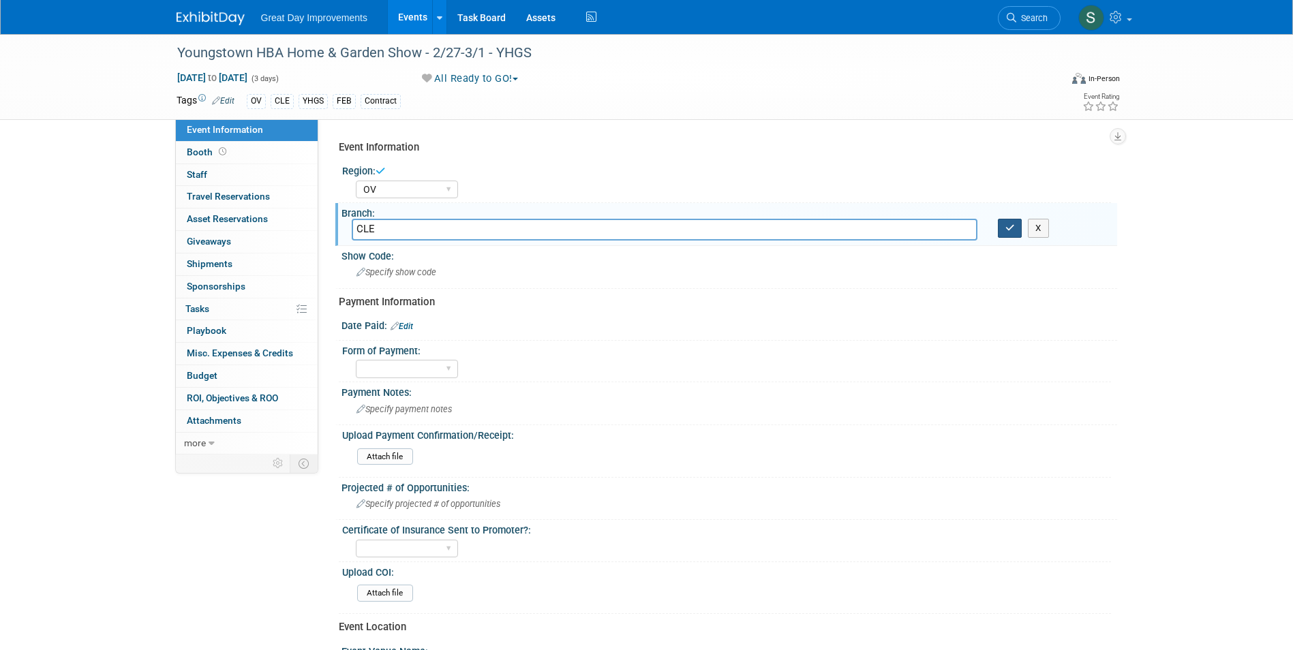
type input "CLE"
click at [1010, 226] on icon "button" at bounding box center [1010, 227] width 10 height 9
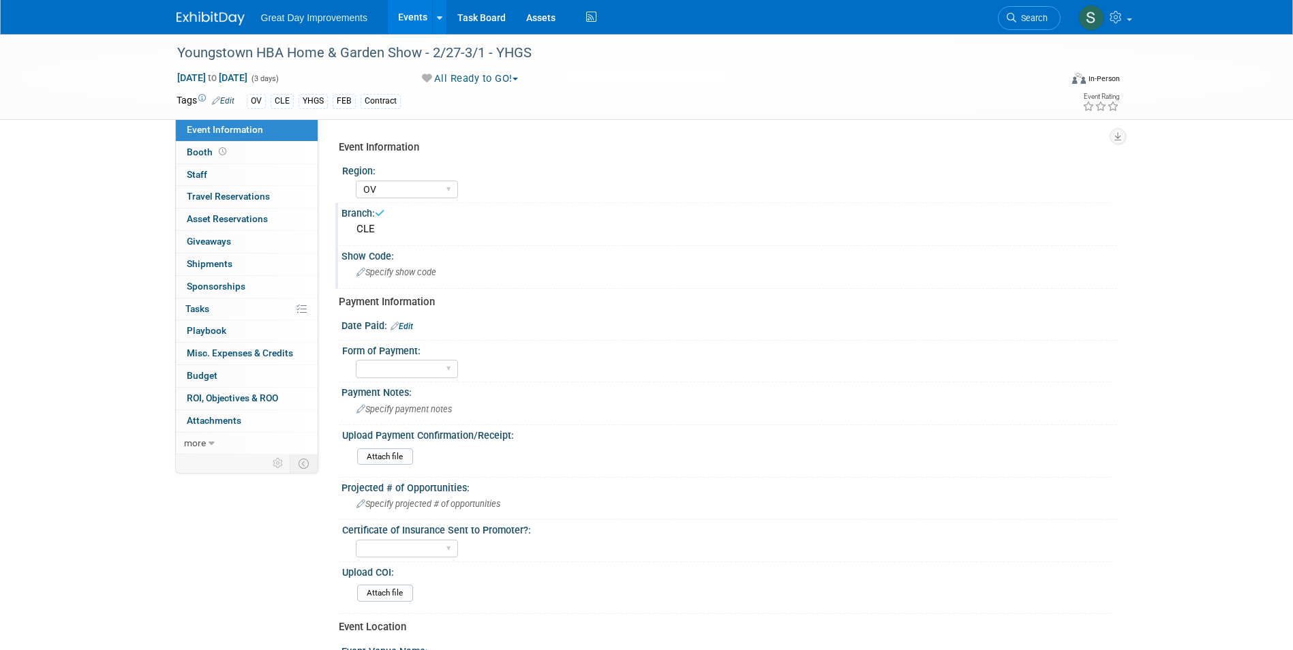
click at [434, 268] on span "Specify show code" at bounding box center [396, 272] width 80 height 10
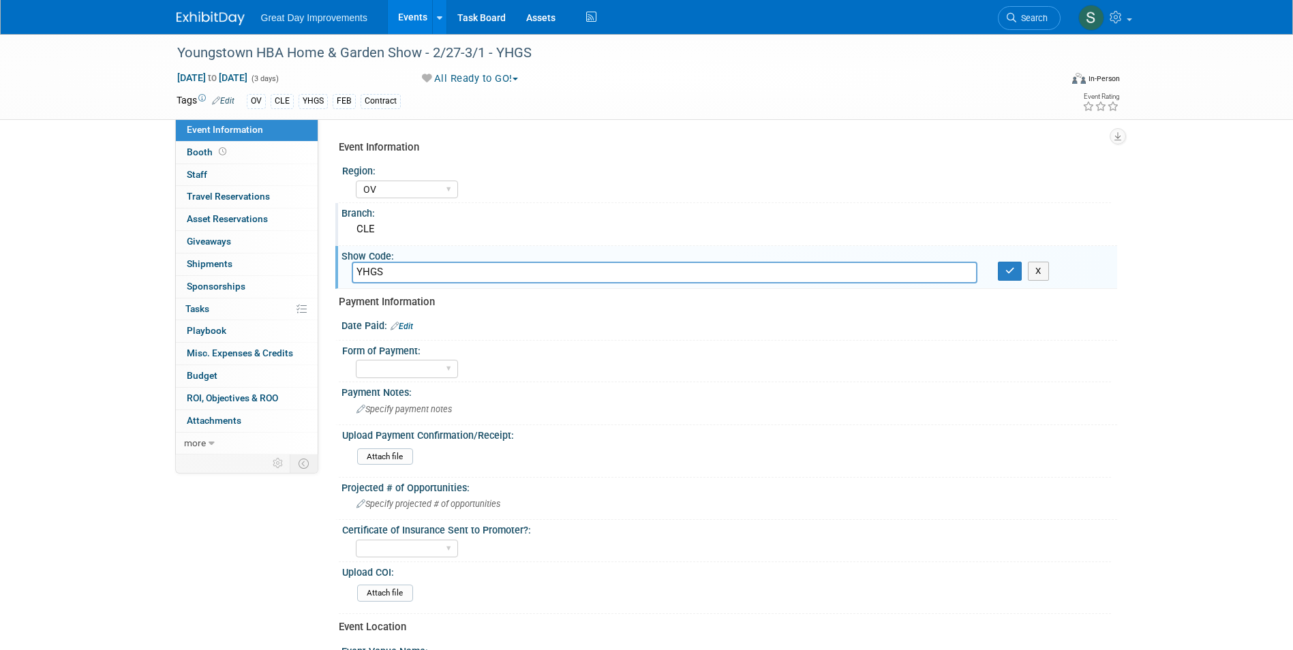
type input "YHGS"
click at [997, 262] on button "button" at bounding box center [1009, 271] width 25 height 19
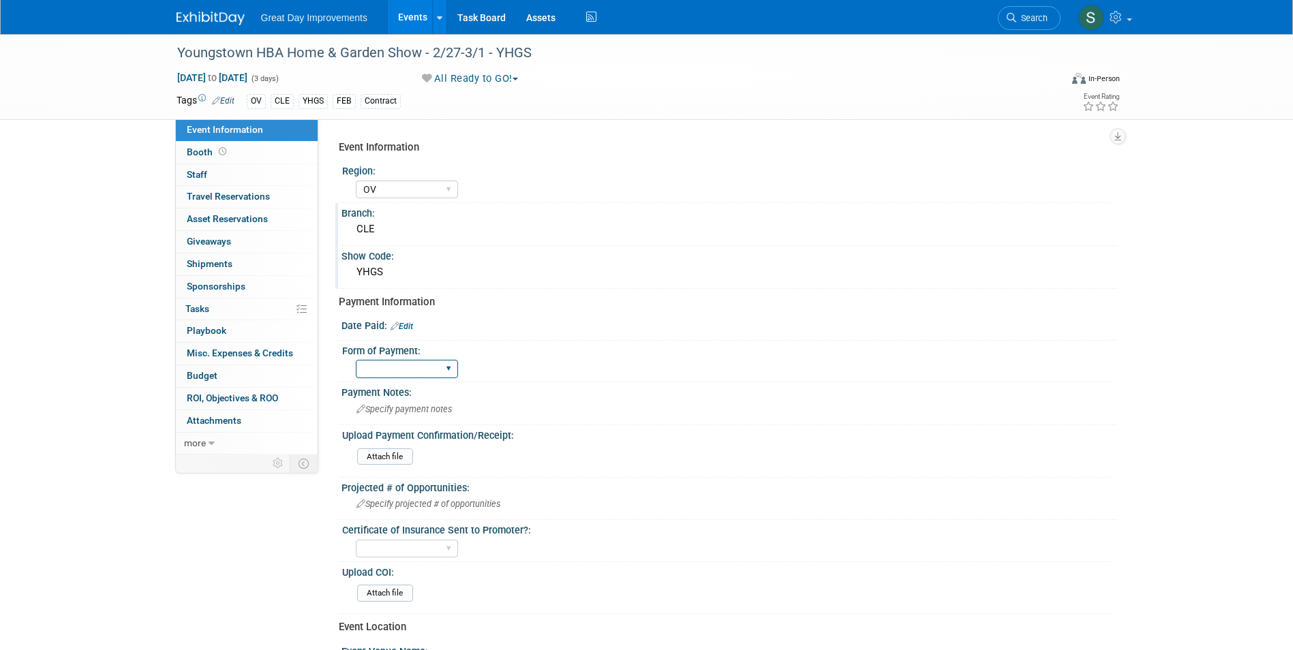
click at [424, 364] on select "Paid via CC Check Requested Pay at the Gate Other" at bounding box center [407, 369] width 102 height 18
click at [356, 360] on select "Paid via CC Check Requested Pay at the Gate Other" at bounding box center [407, 369] width 102 height 18
click at [397, 365] on select "Paid via CC Check Requested Pay at the Gate Other" at bounding box center [407, 369] width 102 height 18
select select "Paid via CC"
click at [356, 360] on select "Paid via CC Check Requested Pay at the Gate Other" at bounding box center [407, 369] width 102 height 18
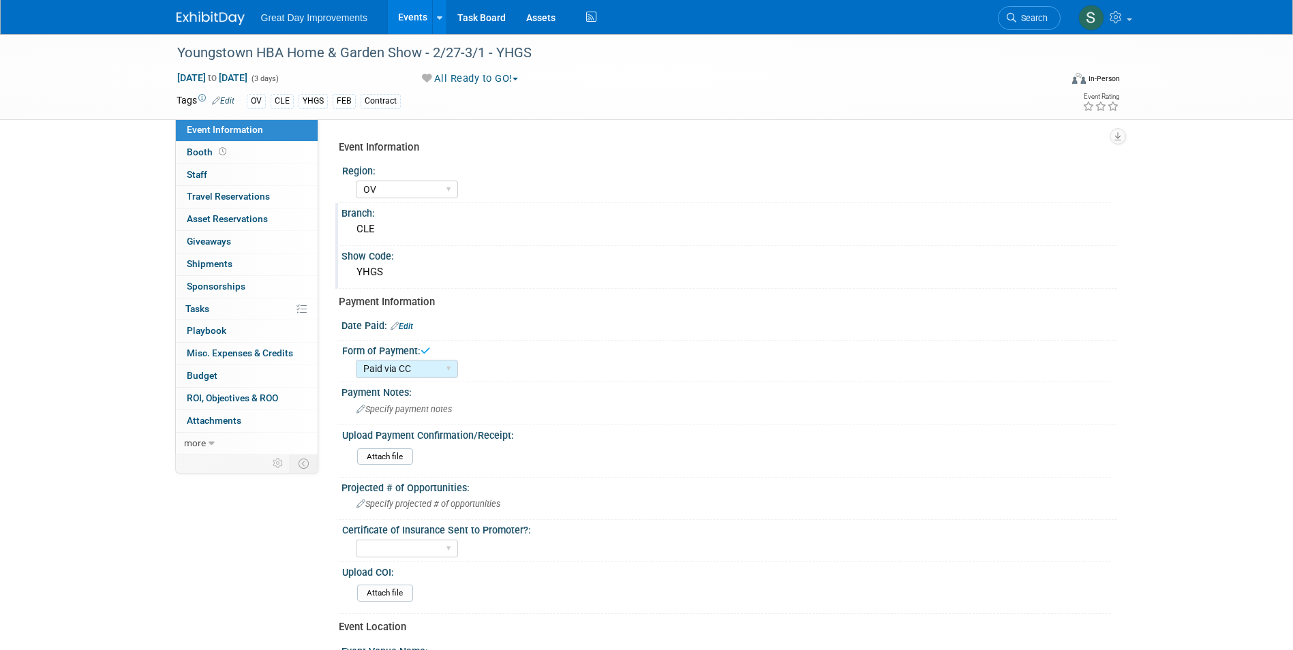
click at [406, 325] on link "Edit" at bounding box center [401, 327] width 22 height 10
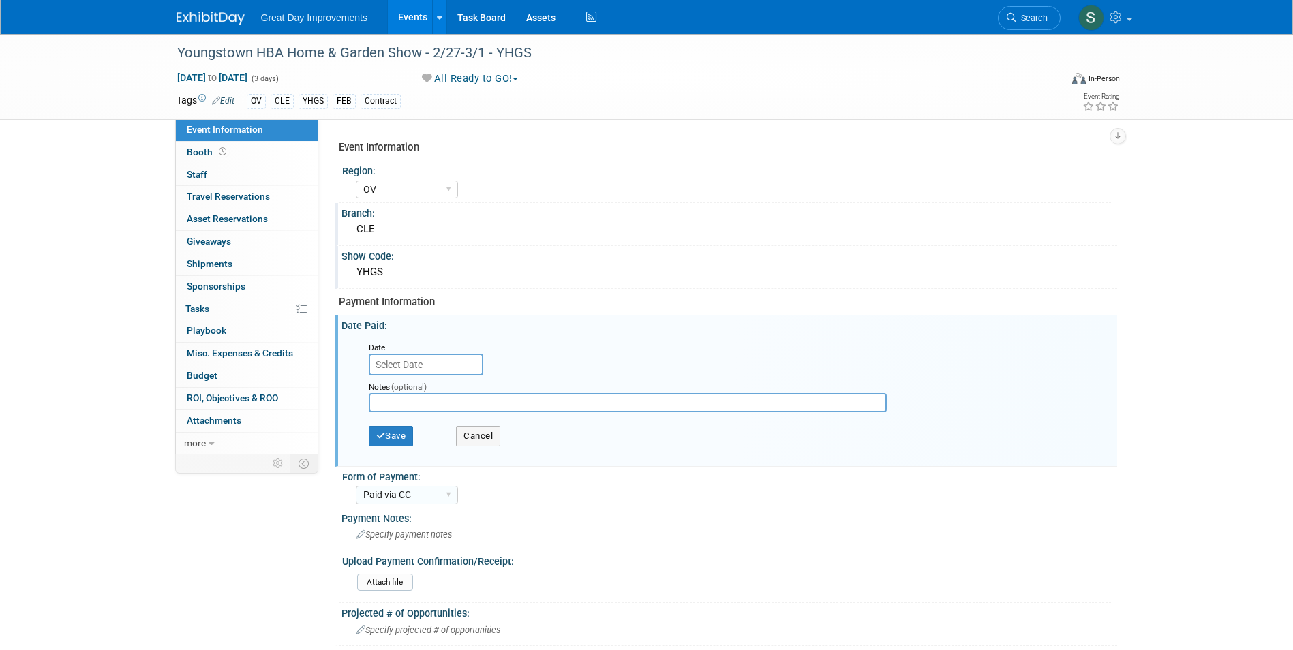
click at [405, 370] on input "text" at bounding box center [426, 365] width 114 height 22
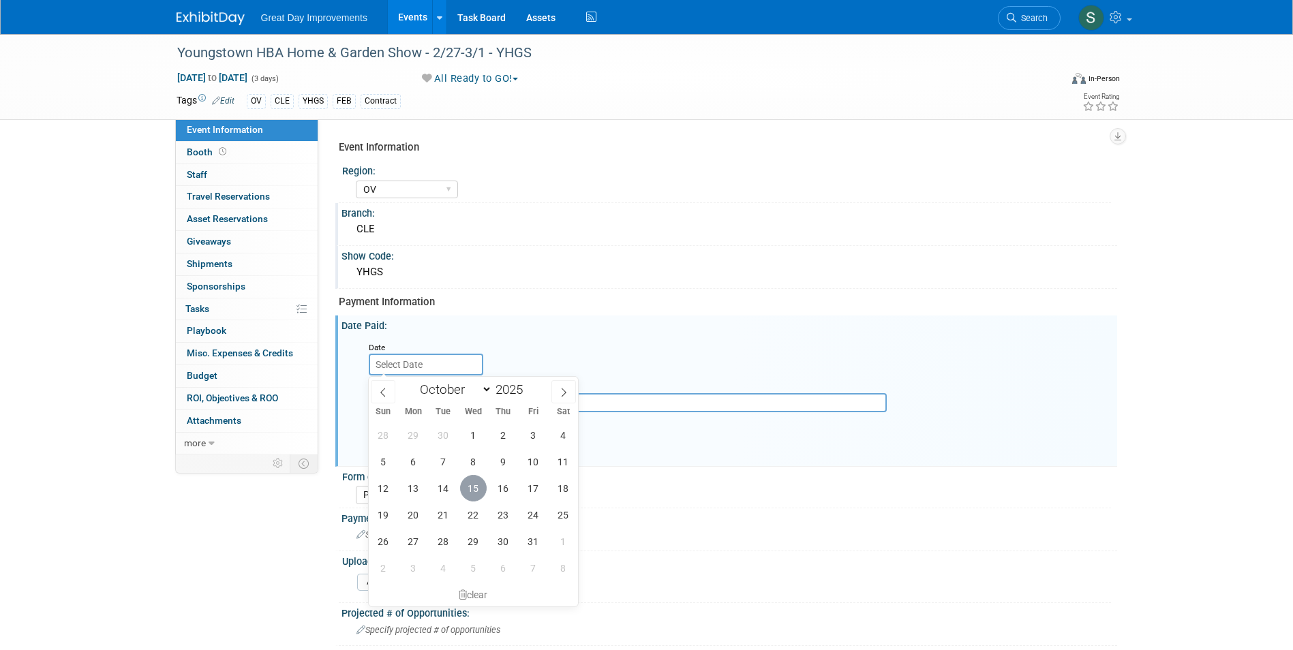
click at [474, 491] on span "15" at bounding box center [473, 488] width 27 height 27
type input "Oct 15, 2025"
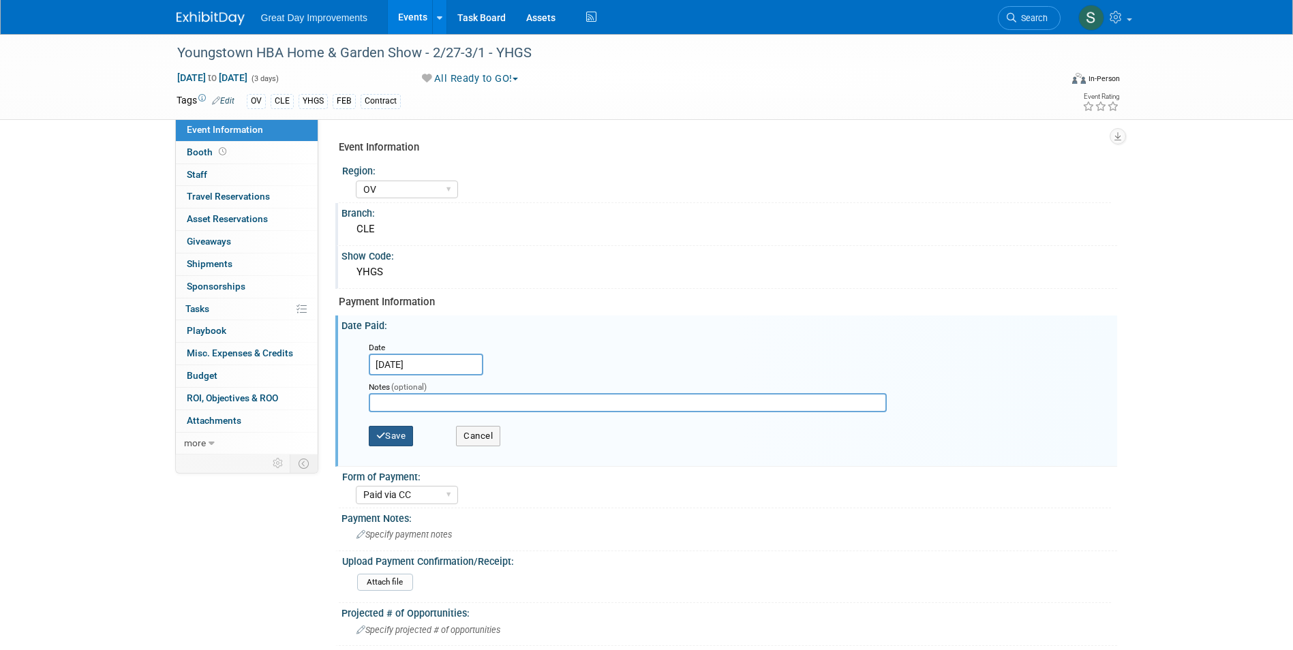
click at [403, 434] on button "Save" at bounding box center [391, 436] width 45 height 20
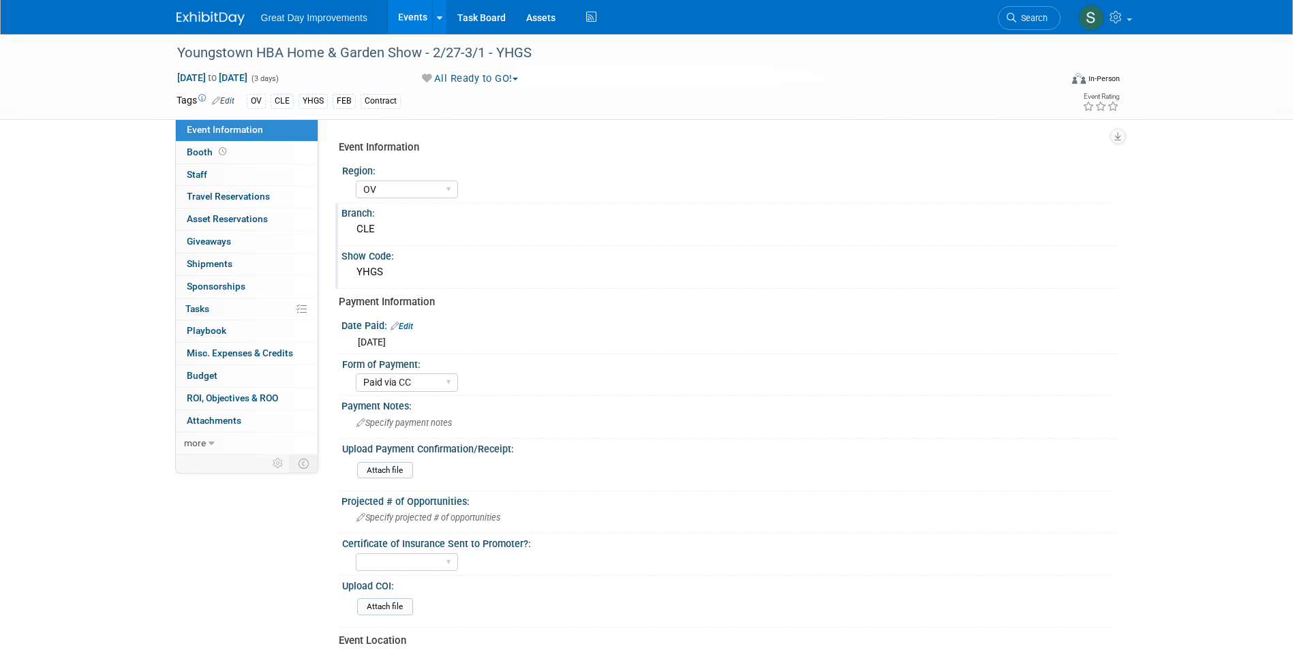
click at [409, 324] on link "Edit" at bounding box center [401, 327] width 22 height 10
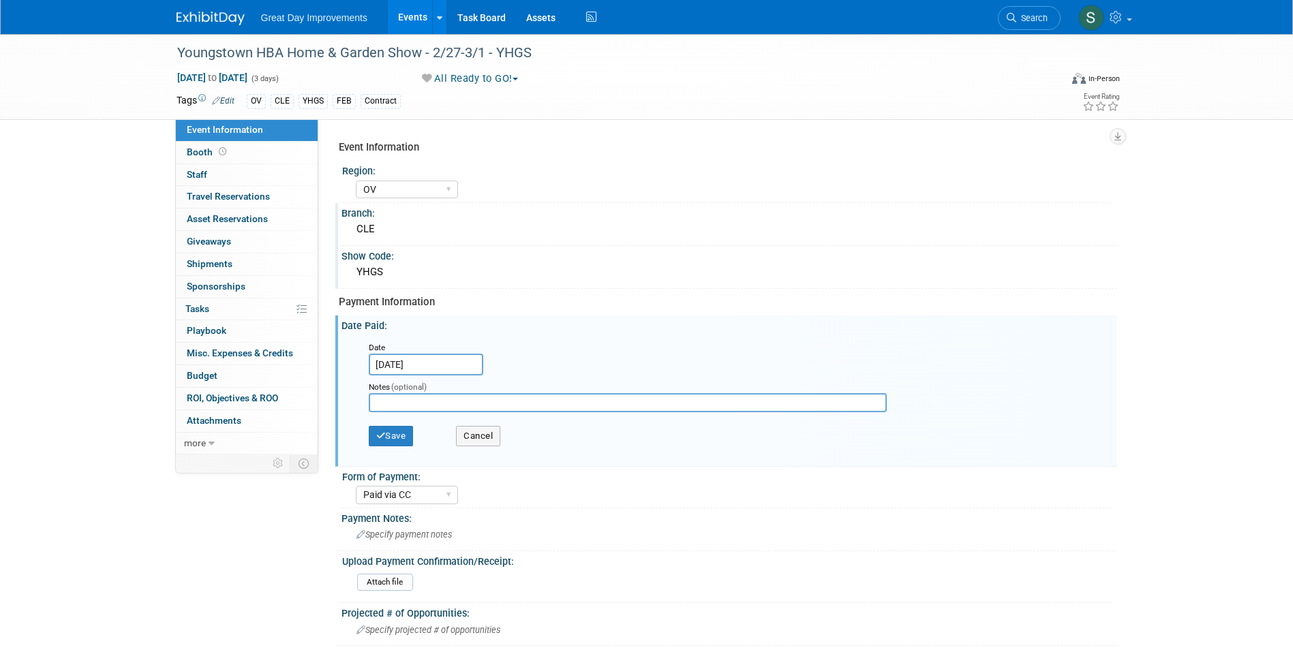
click at [431, 356] on input "Oct 15, 2025" at bounding box center [426, 365] width 114 height 22
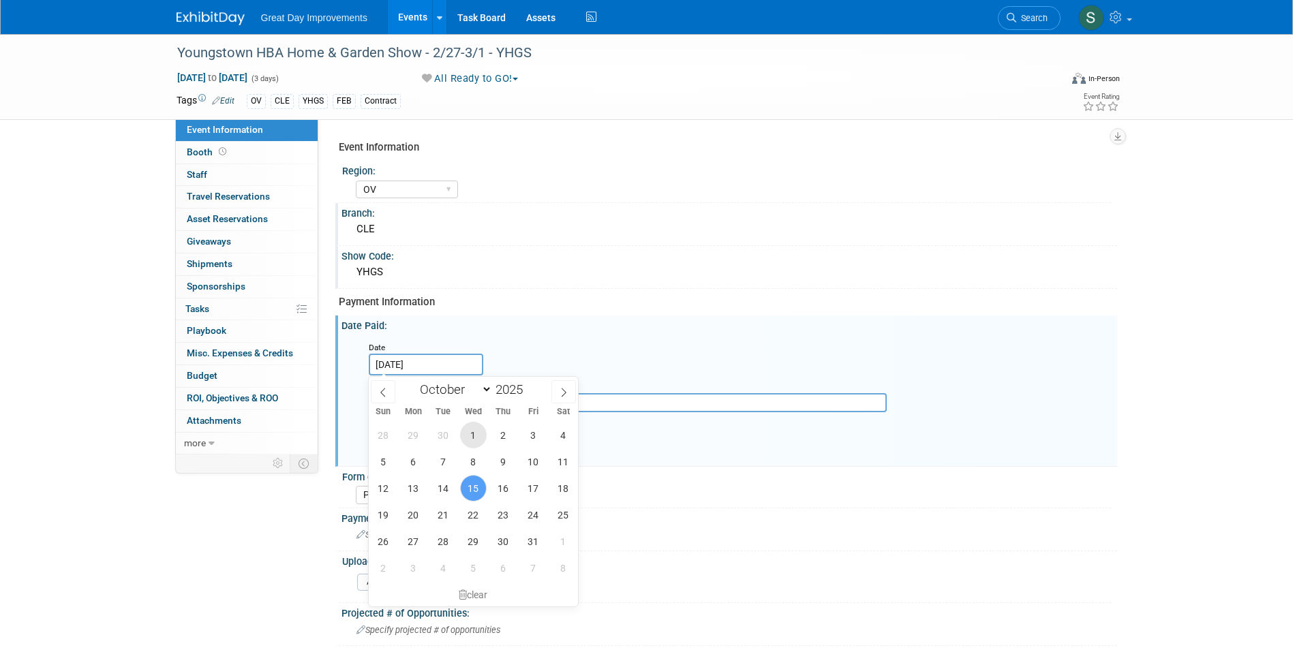
click at [478, 433] on span "1" at bounding box center [473, 435] width 27 height 27
type input "Oct 1, 2025"
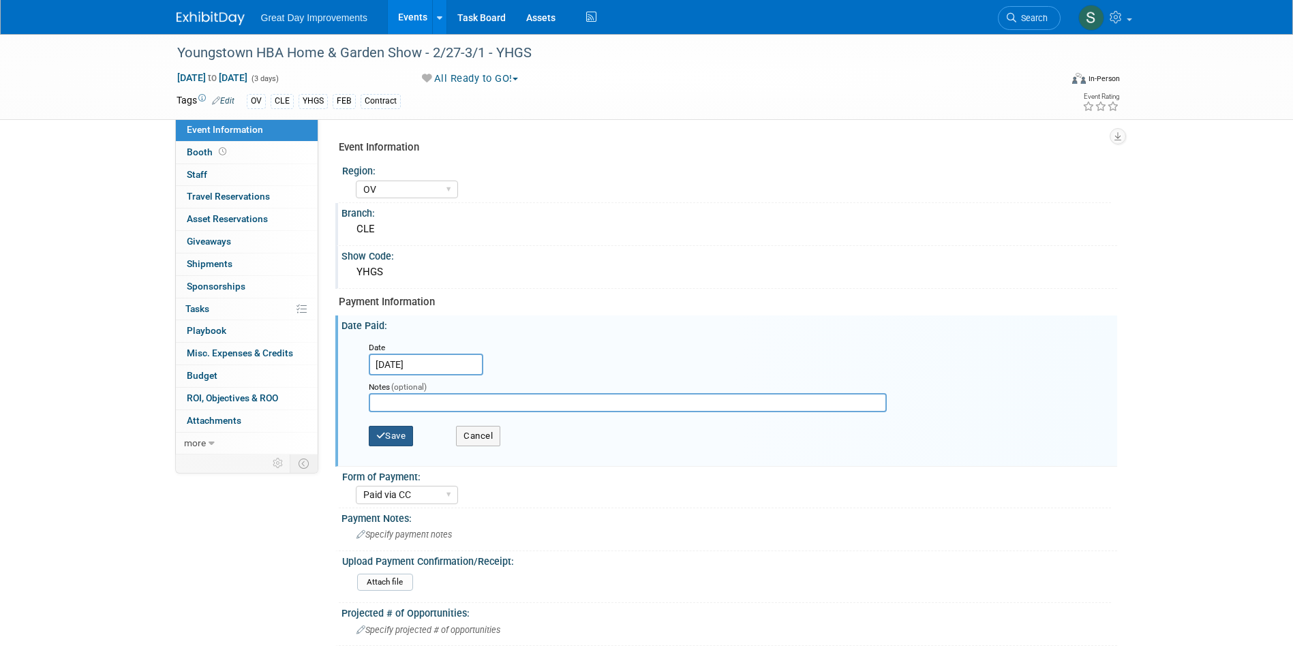
click at [384, 432] on icon "button" at bounding box center [381, 435] width 10 height 9
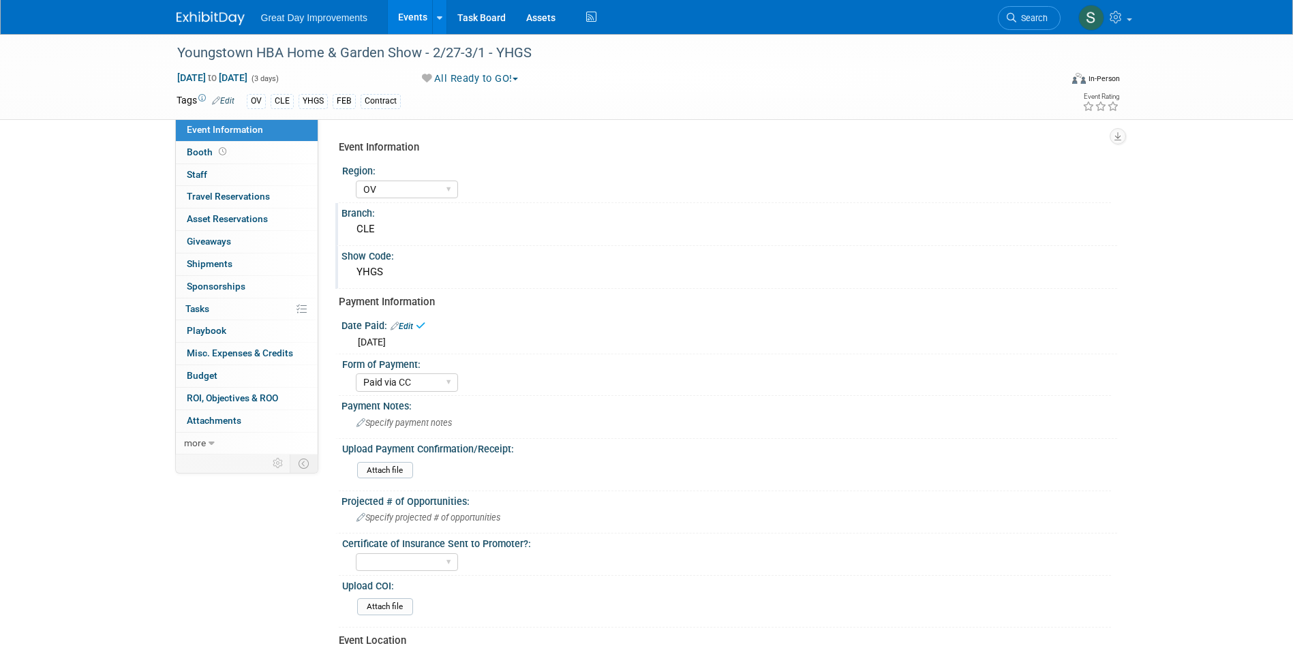
click at [215, 16] on img at bounding box center [210, 19] width 68 height 14
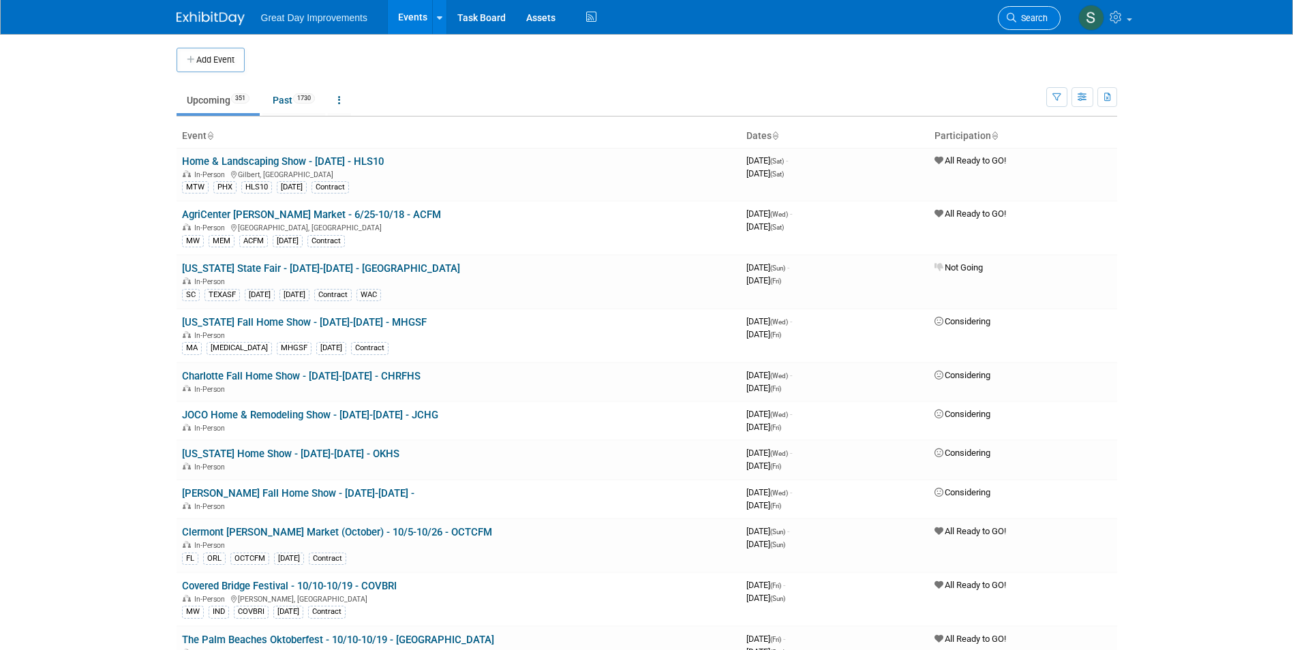
click at [1032, 18] on span "Search" at bounding box center [1031, 18] width 31 height 10
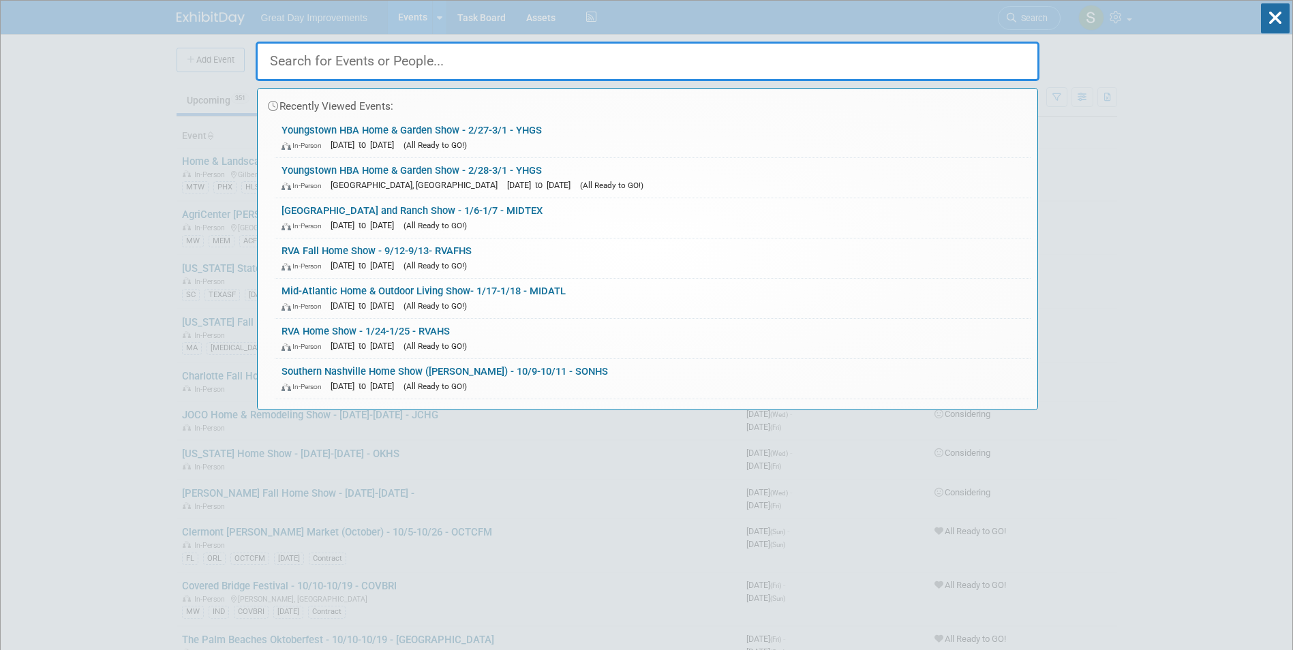
click at [486, 118] on link "Youngstown HBA Home & Garden Show - 2/27-3/1 - YHGS In-Person [DATE] to [DATE] …" at bounding box center [653, 138] width 756 height 40
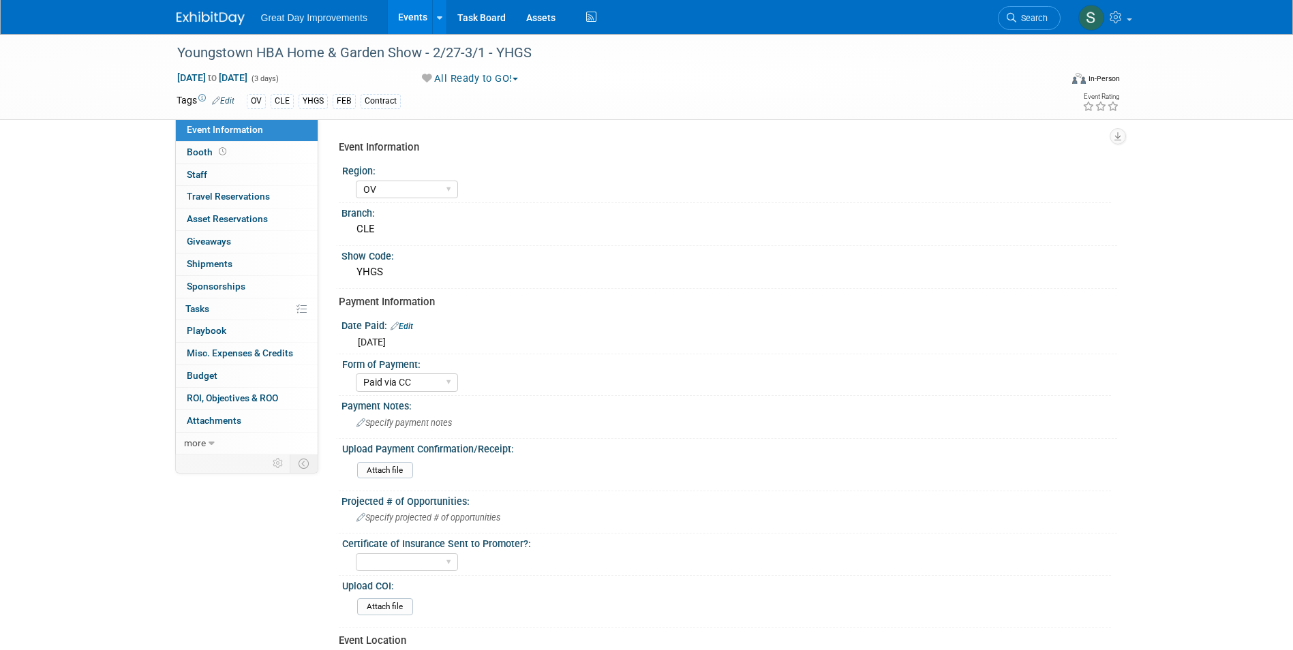
select select "OV"
select select "Paid via CC"
click at [369, 467] on input "file" at bounding box center [319, 471] width 185 height 16
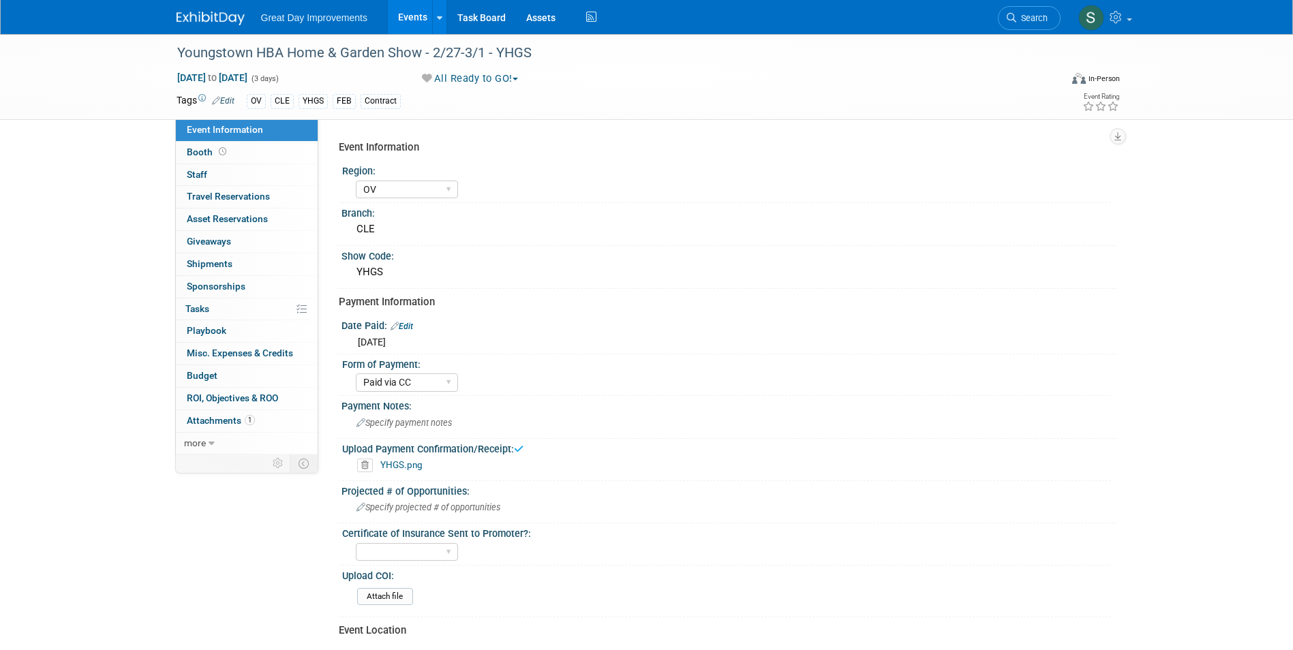
click at [213, 4] on div at bounding box center [218, 12] width 84 height 25
click at [213, 15] on img at bounding box center [210, 19] width 68 height 14
